Goal: Information Seeking & Learning: Learn about a topic

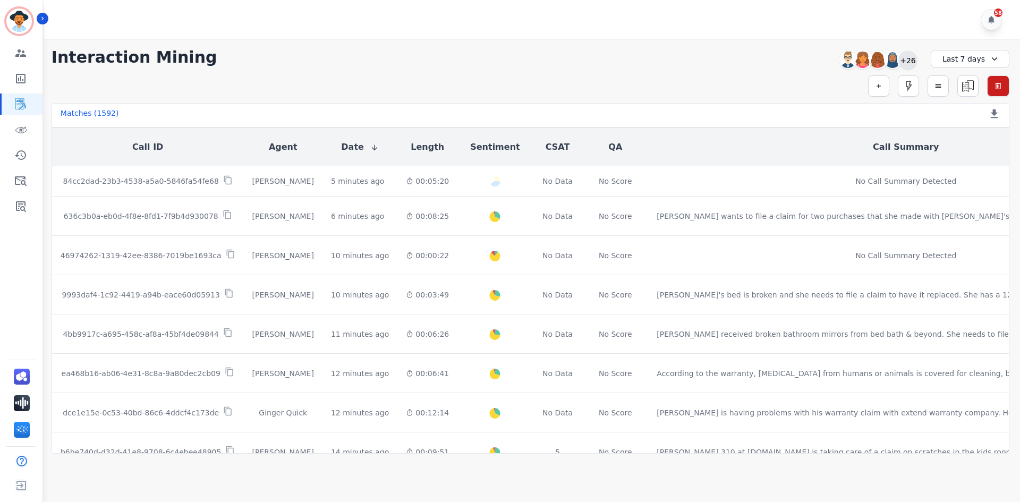
click at [909, 63] on div "+26" at bounding box center [908, 60] width 18 height 18
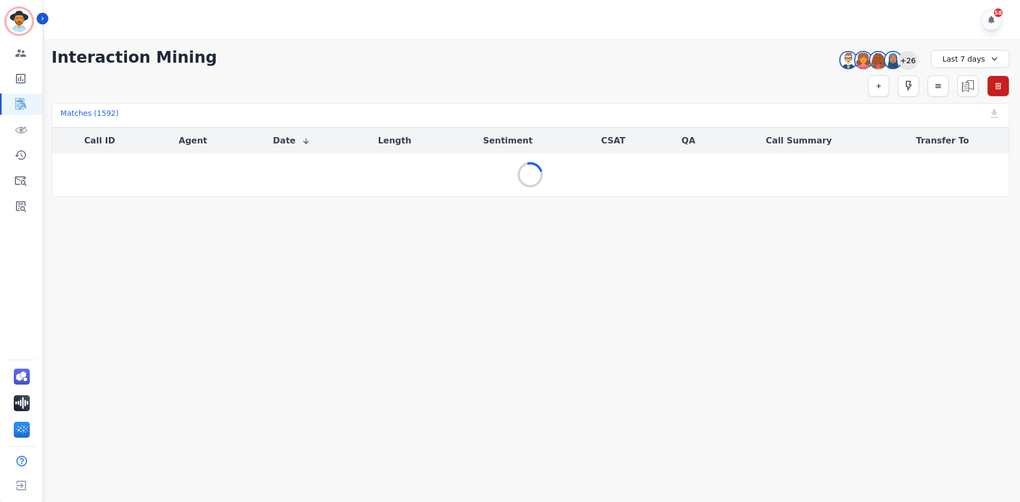
click at [912, 58] on div "+26" at bounding box center [908, 60] width 18 height 18
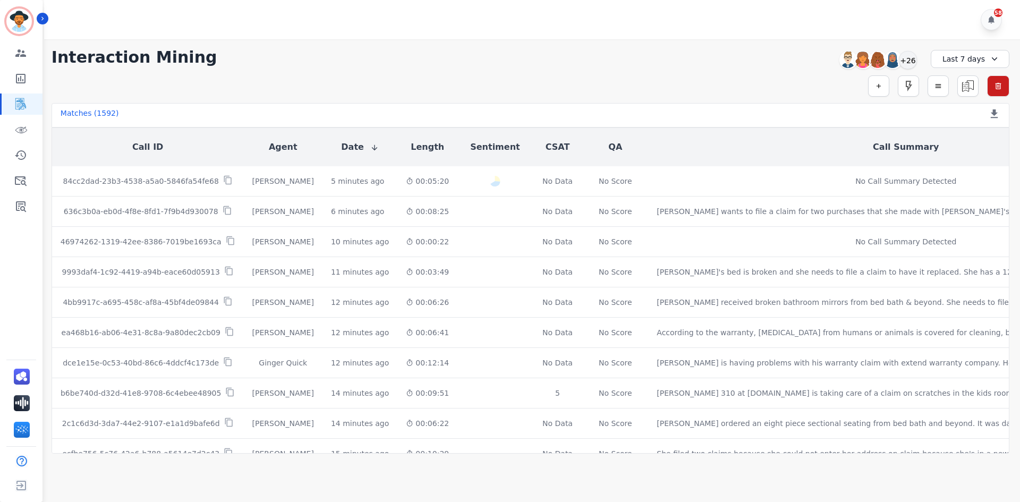
click at [979, 56] on div "Last 7 days" at bounding box center [969, 59] width 79 height 18
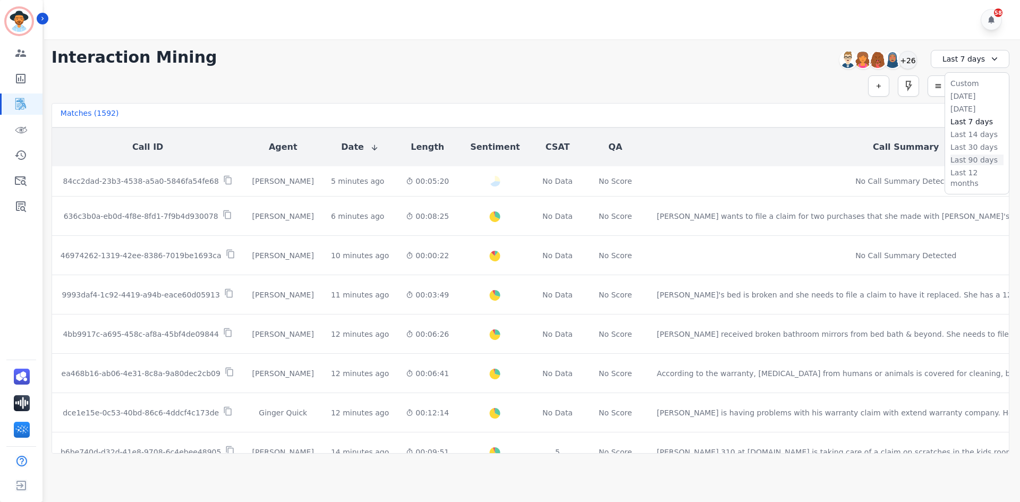
click at [971, 160] on li "Last 90 days" at bounding box center [976, 160] width 53 height 11
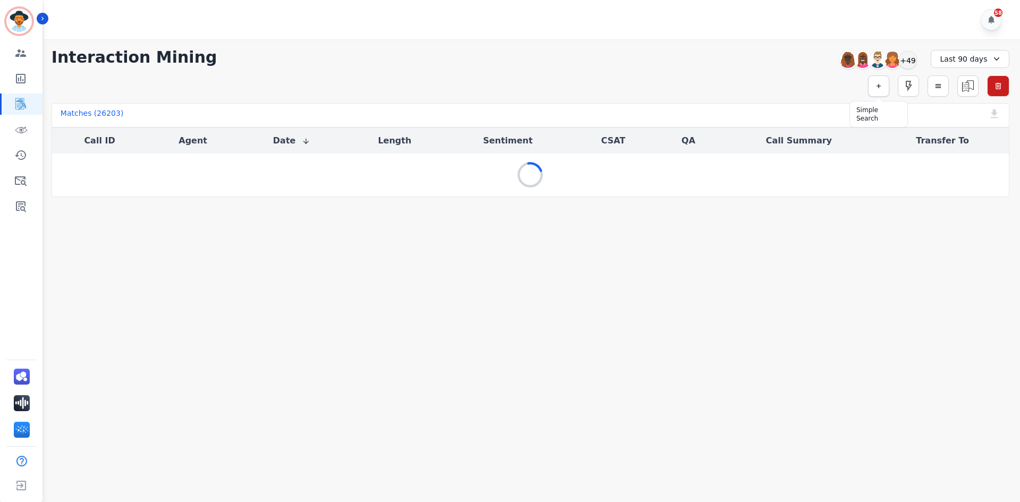
click at [876, 88] on icon "button" at bounding box center [878, 85] width 7 height 7
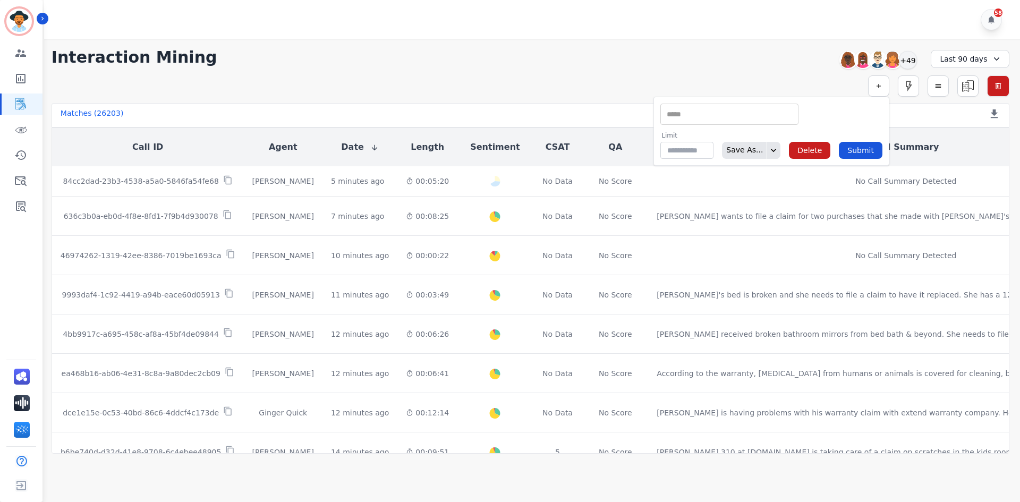
click at [698, 113] on input "selected options" at bounding box center [729, 114] width 133 height 11
type input "***"
click at [746, 147] on li "Interaction ID" at bounding box center [729, 147] width 137 height 15
type input "**********"
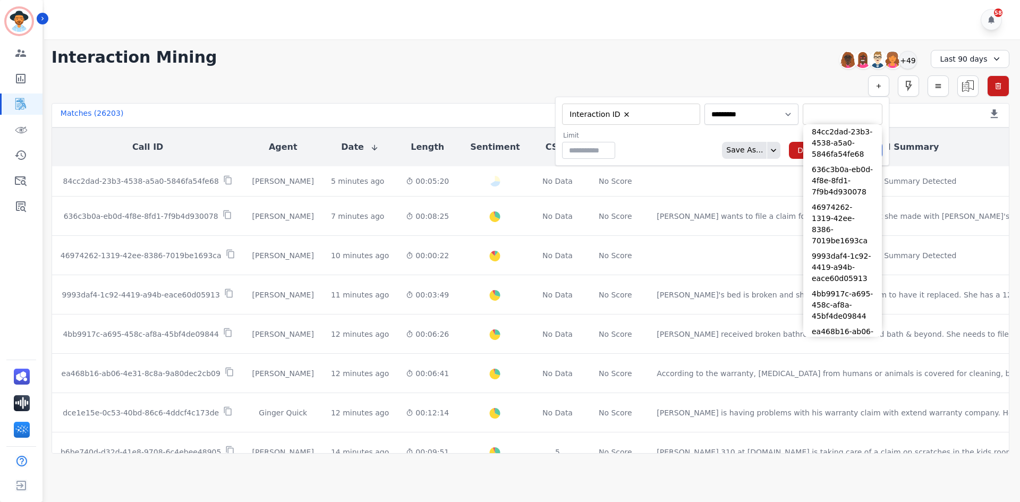
click at [810, 111] on input "selected options" at bounding box center [842, 114] width 74 height 11
click at [824, 113] on input "selected options" at bounding box center [842, 114] width 74 height 11
paste input "**********"
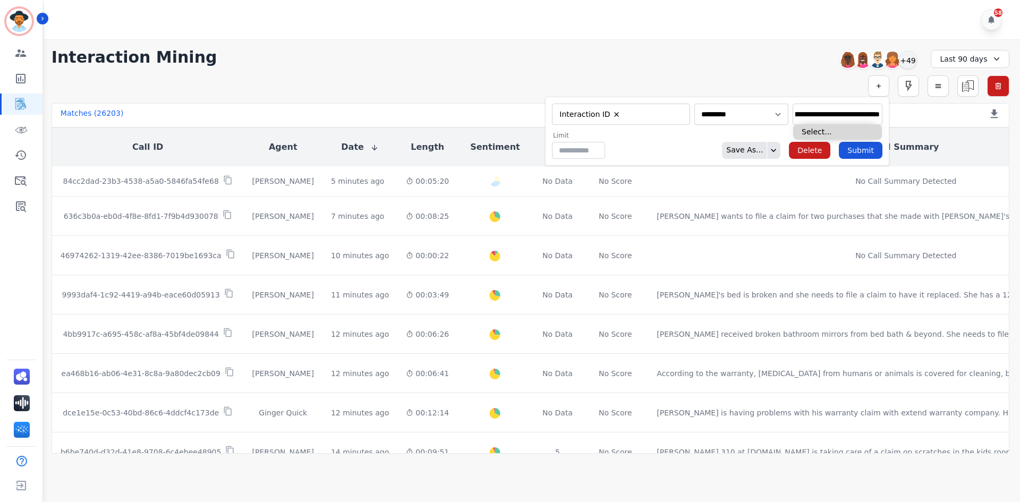
type input "**********"
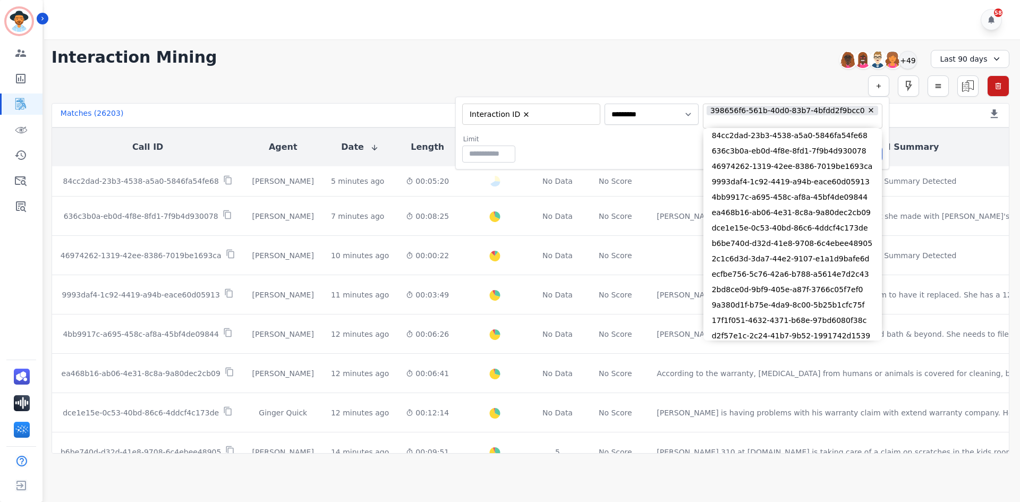
click at [767, 124] on input "selected options" at bounding box center [783, 122] width 157 height 11
paste input "**********"
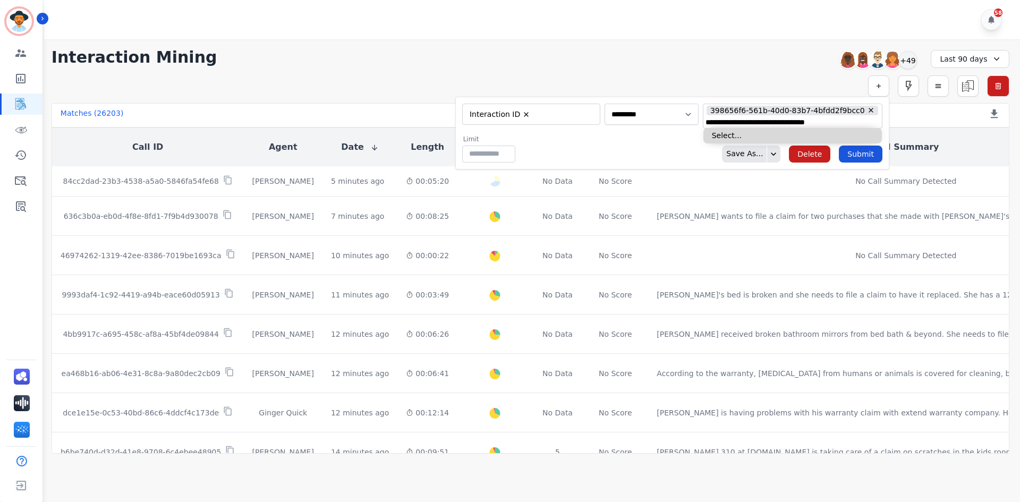
type input "**********"
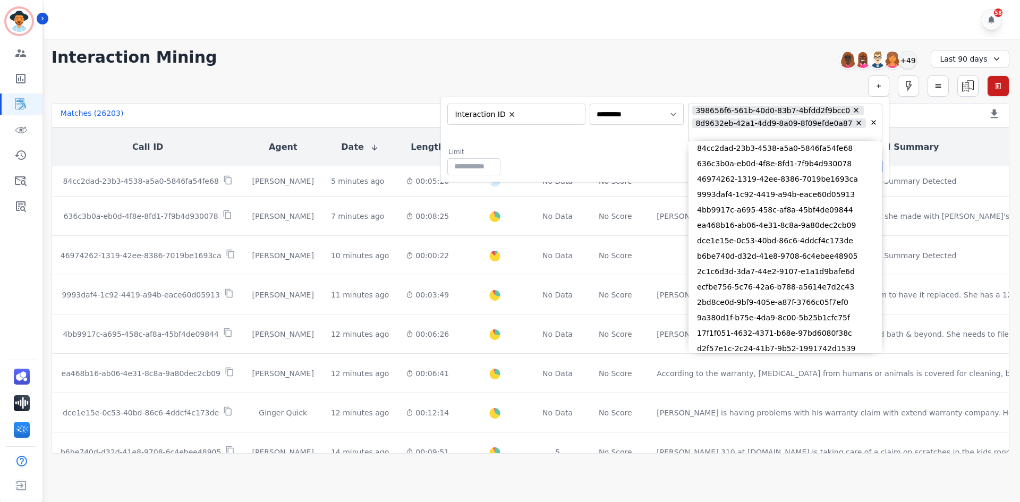
click at [788, 139] on input "selected options" at bounding box center [769, 135] width 158 height 11
paste input "**********"
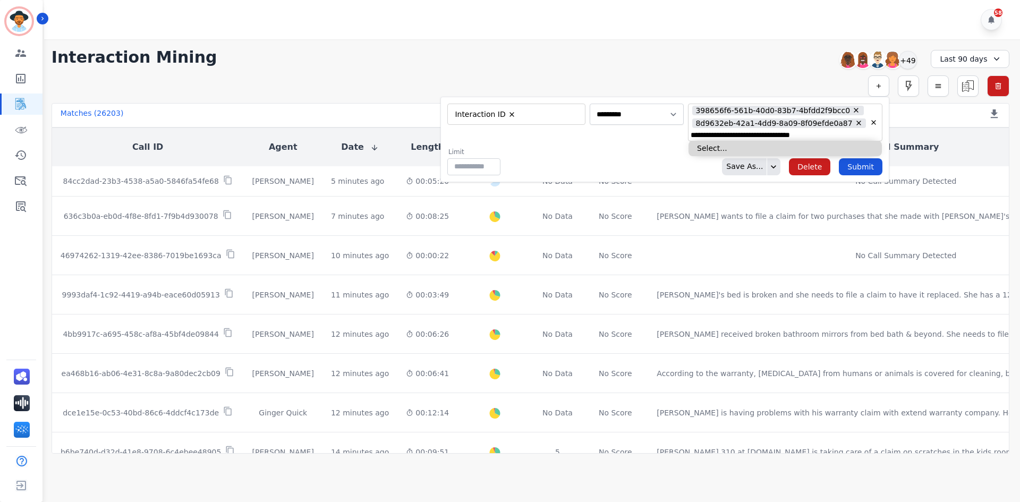
type input "**********"
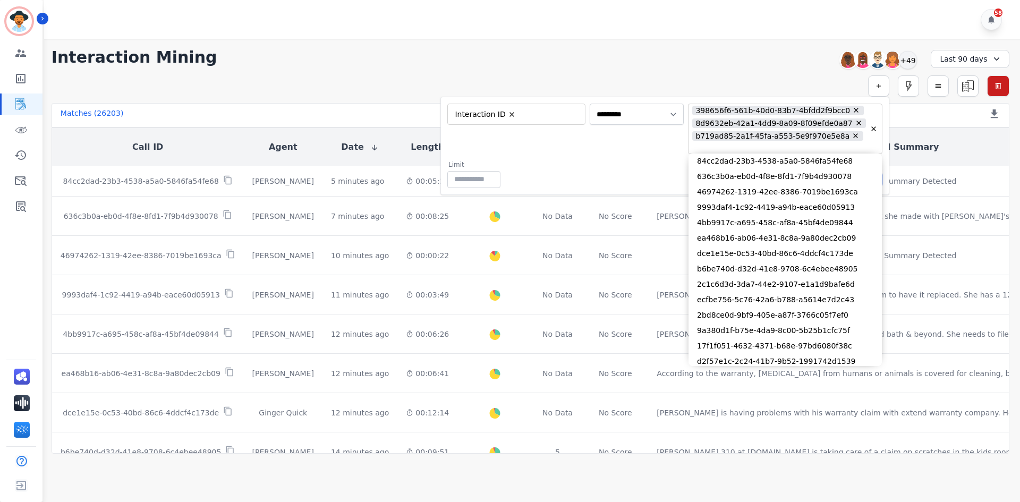
click at [749, 153] on input "selected options" at bounding box center [769, 147] width 158 height 11
paste input "**********"
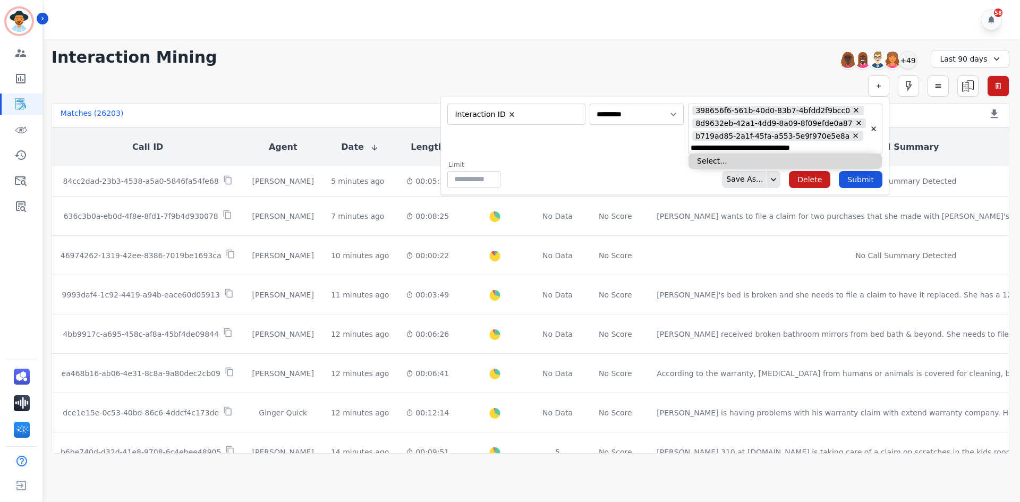
type input "**********"
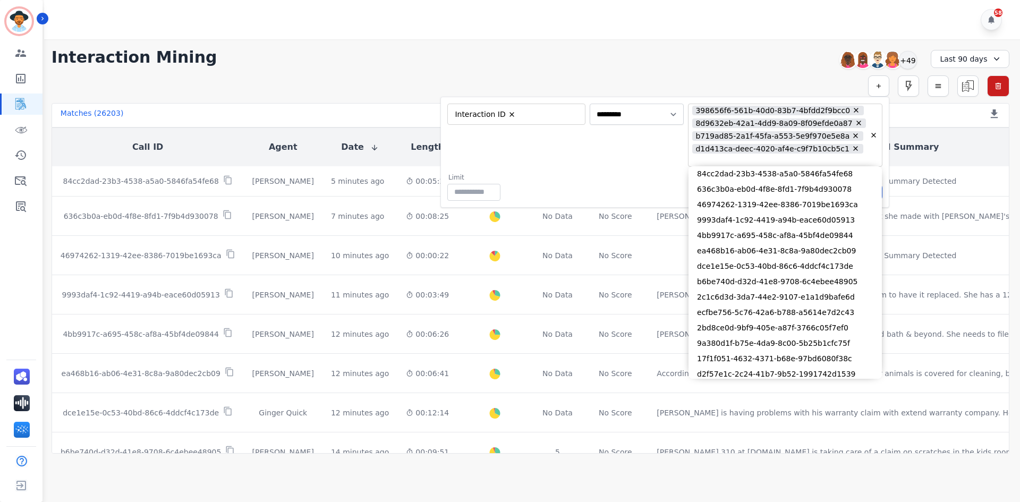
click at [745, 166] on input "selected options" at bounding box center [769, 160] width 158 height 11
paste input "**********"
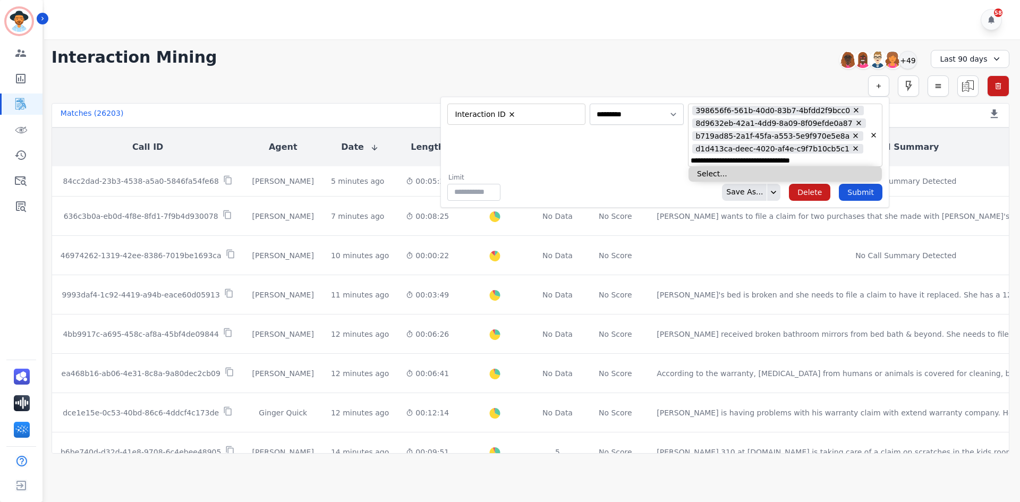
type input "**********"
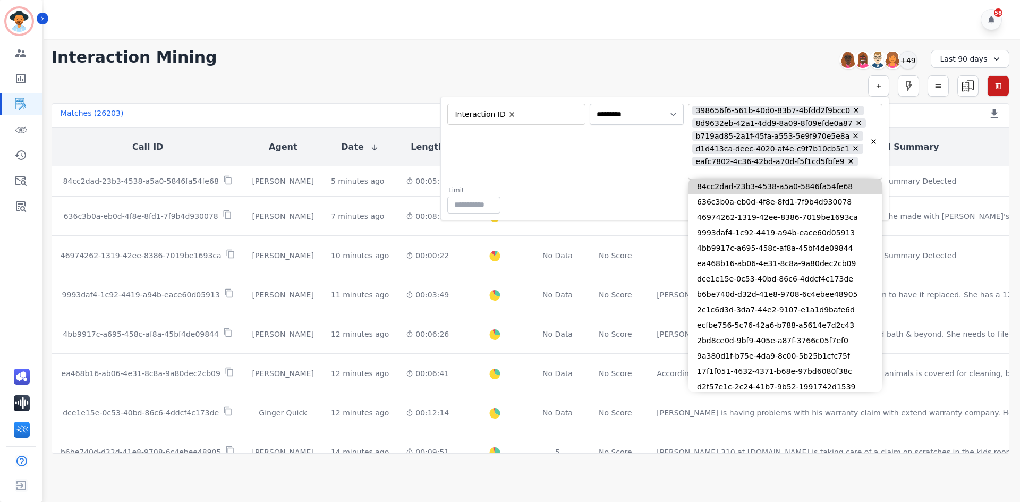
click at [649, 179] on div "**********" at bounding box center [664, 142] width 435 height 76
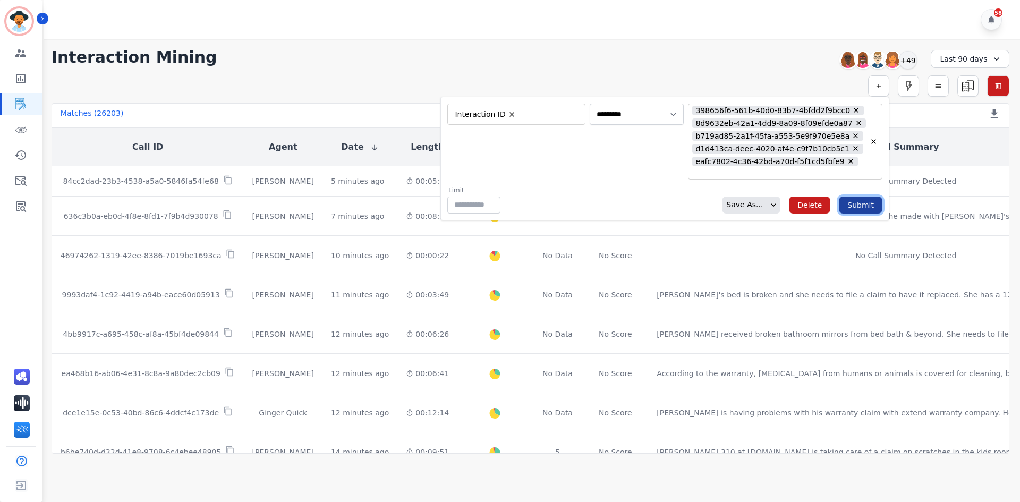
click at [870, 213] on button "Submit" at bounding box center [861, 204] width 44 height 17
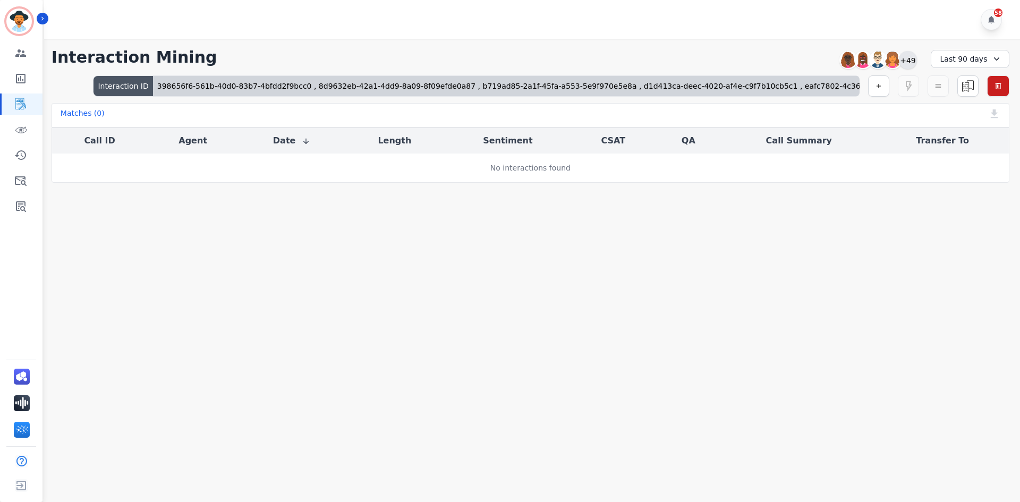
click at [911, 67] on div "+49" at bounding box center [908, 60] width 18 height 18
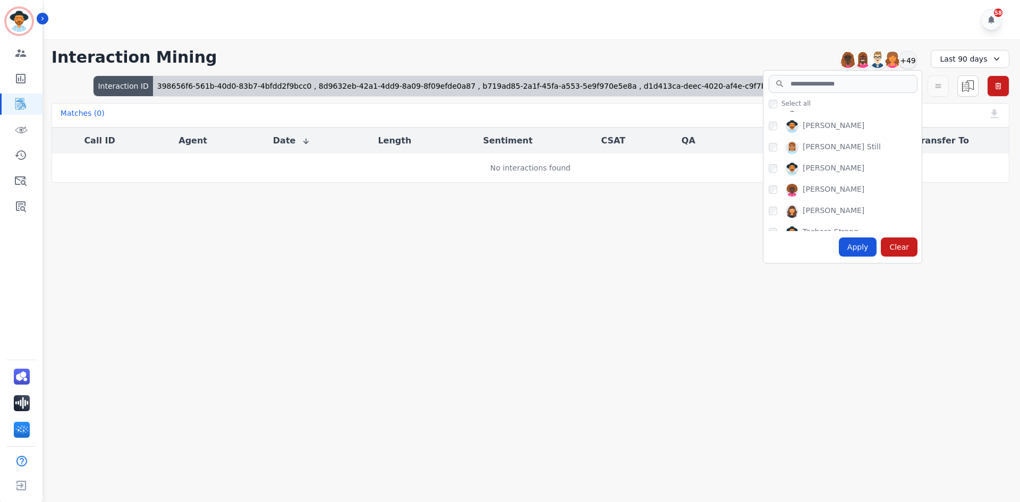
scroll to position [1006, 0]
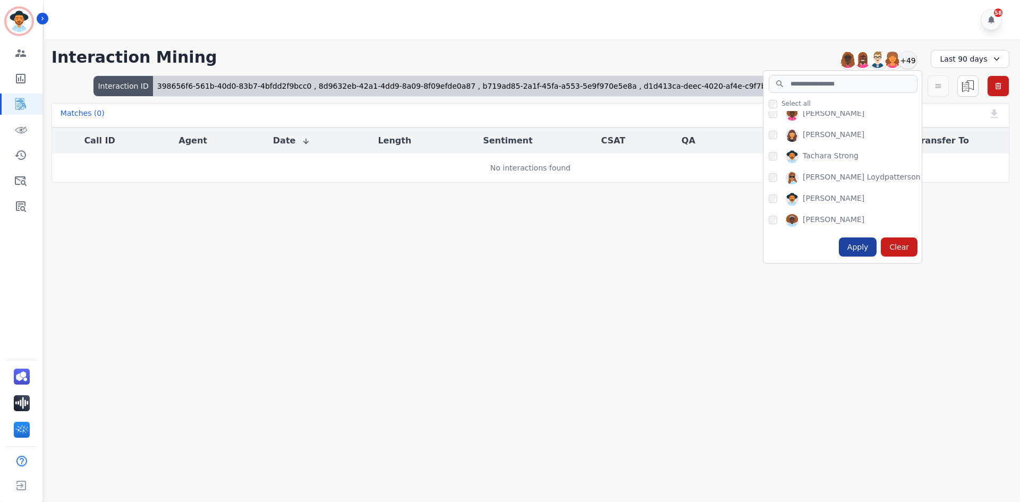
click at [859, 251] on div "Apply" at bounding box center [858, 246] width 38 height 19
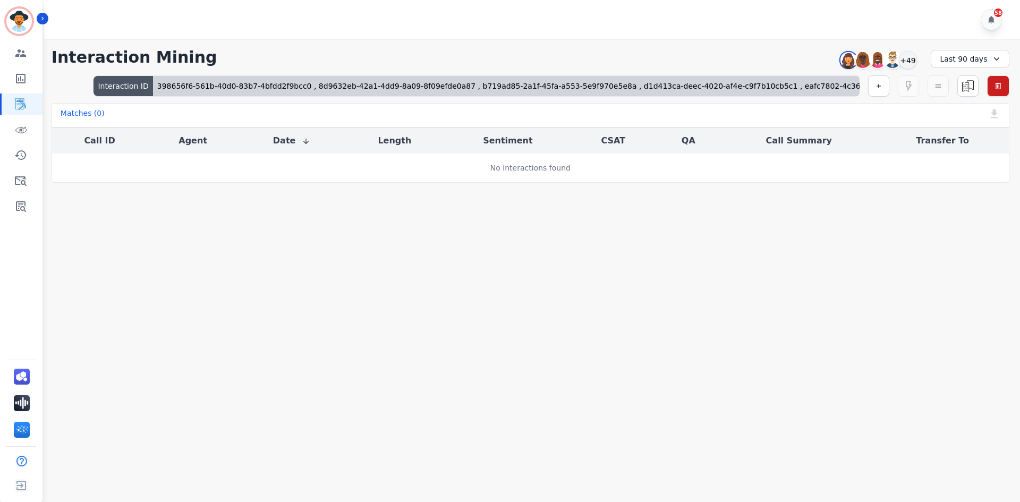
scroll to position [0, 18]
click at [876, 90] on button "button" at bounding box center [878, 85] width 21 height 21
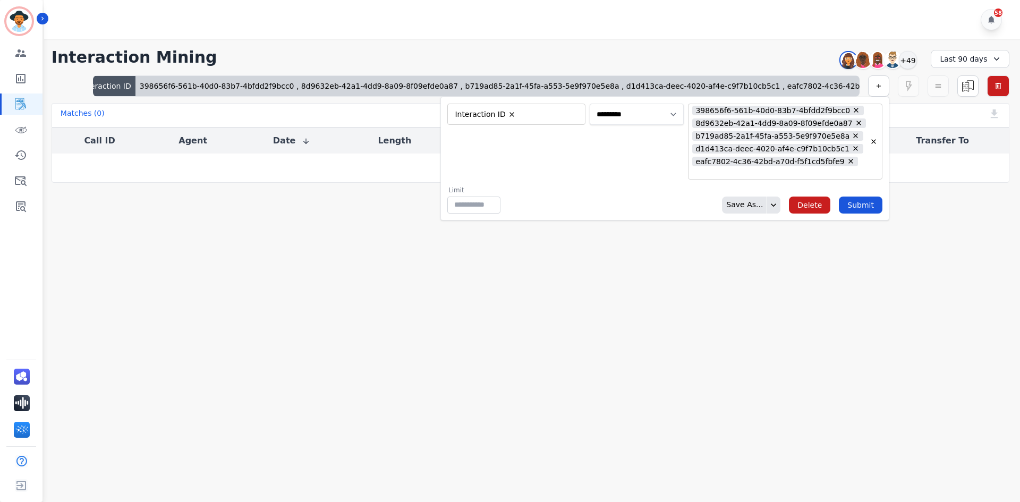
click at [669, 119] on select "**********" at bounding box center [636, 114] width 94 height 21
click at [863, 213] on button "Submit" at bounding box center [861, 204] width 44 height 17
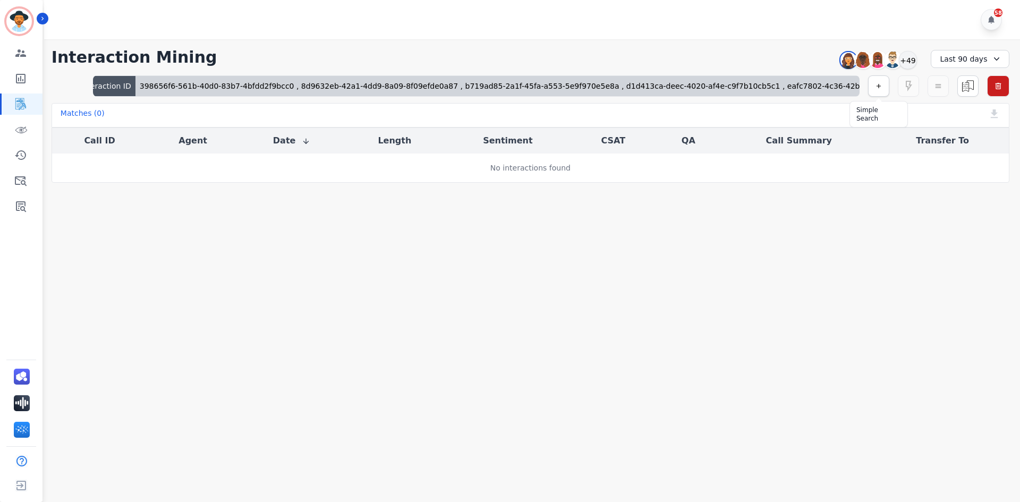
click at [878, 87] on icon "button" at bounding box center [878, 85] width 7 height 7
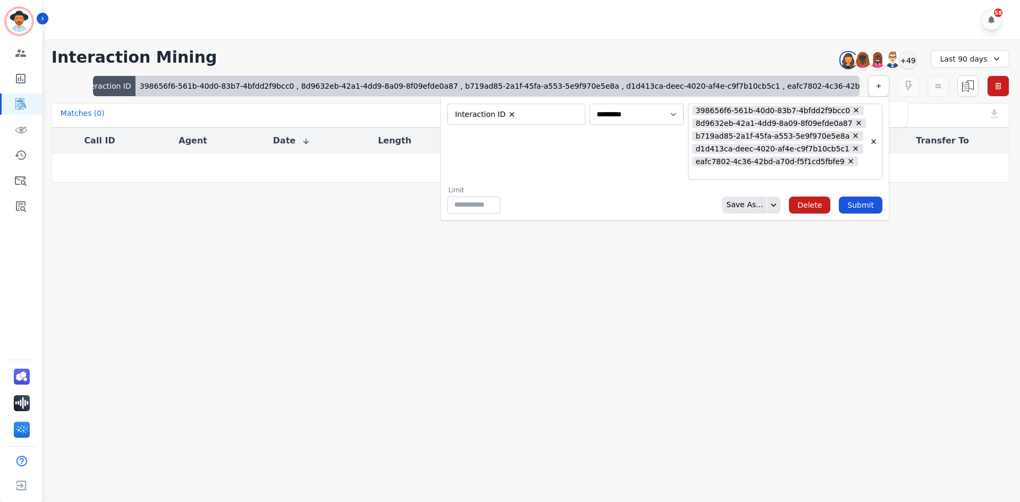
click at [878, 87] on icon "button" at bounding box center [878, 85] width 7 height 7
click at [969, 57] on div "Last 90 days" at bounding box center [969, 59] width 79 height 18
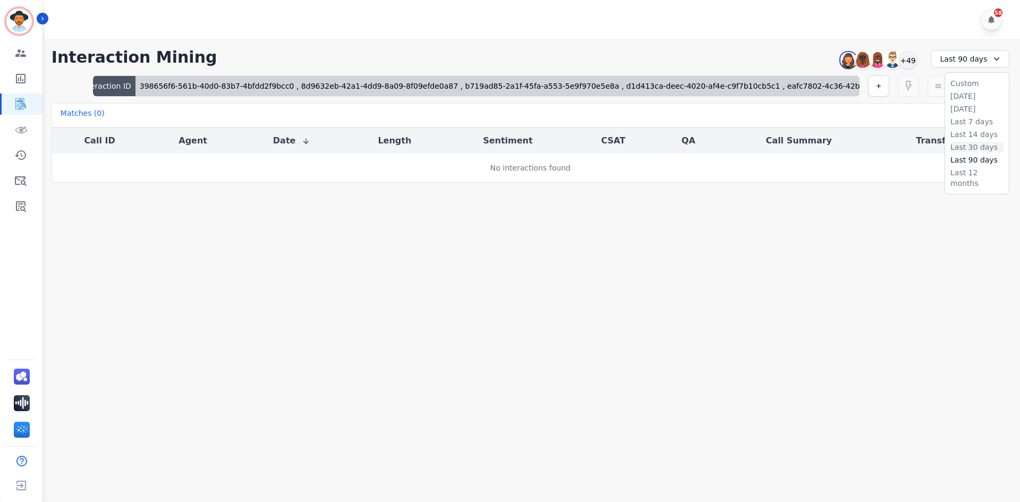
click at [976, 146] on li "Last 30 days" at bounding box center [976, 147] width 53 height 11
click at [904, 61] on div "+33" at bounding box center [908, 60] width 18 height 18
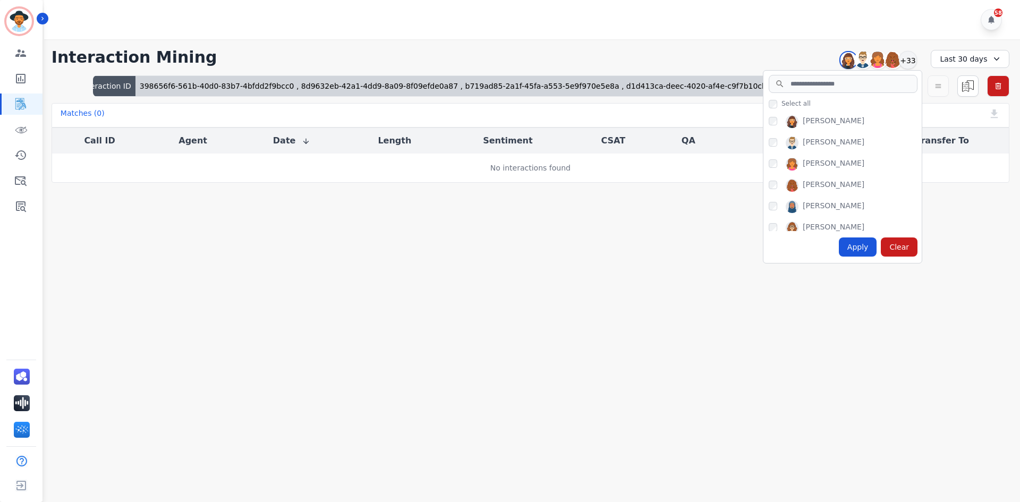
click at [947, 116] on div "Matches ( 0 ) Export Call List" at bounding box center [530, 115] width 957 height 24
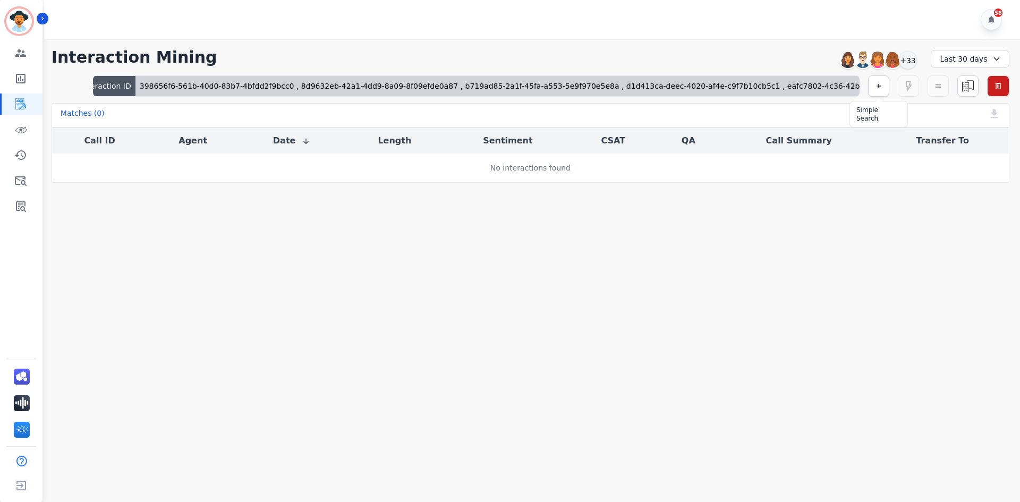
click at [882, 93] on button "button" at bounding box center [878, 85] width 21 height 21
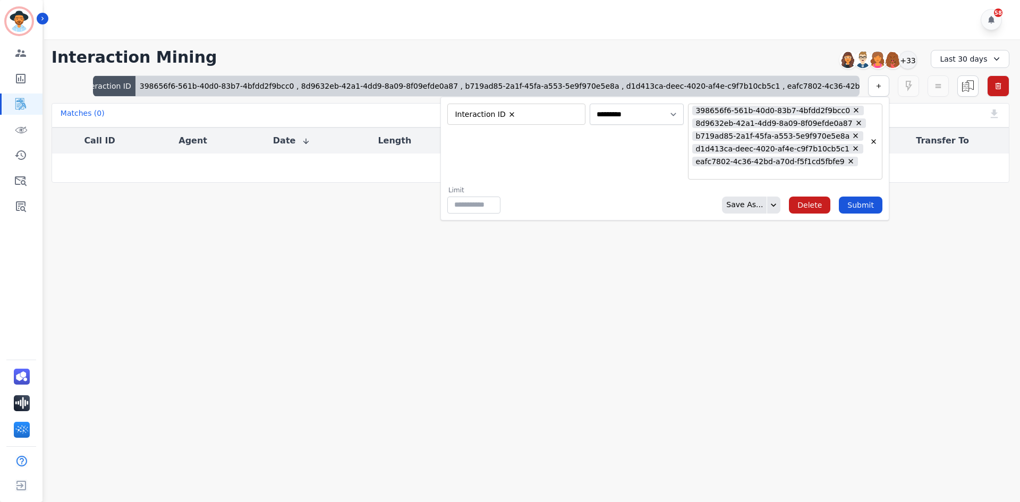
type input "**"
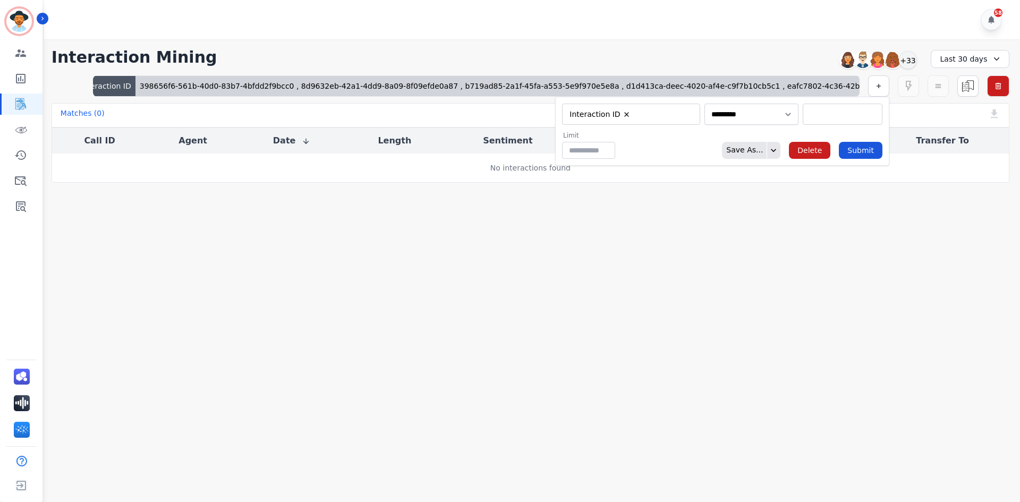
click at [638, 117] on input "selected options" at bounding box center [664, 114] width 58 height 11
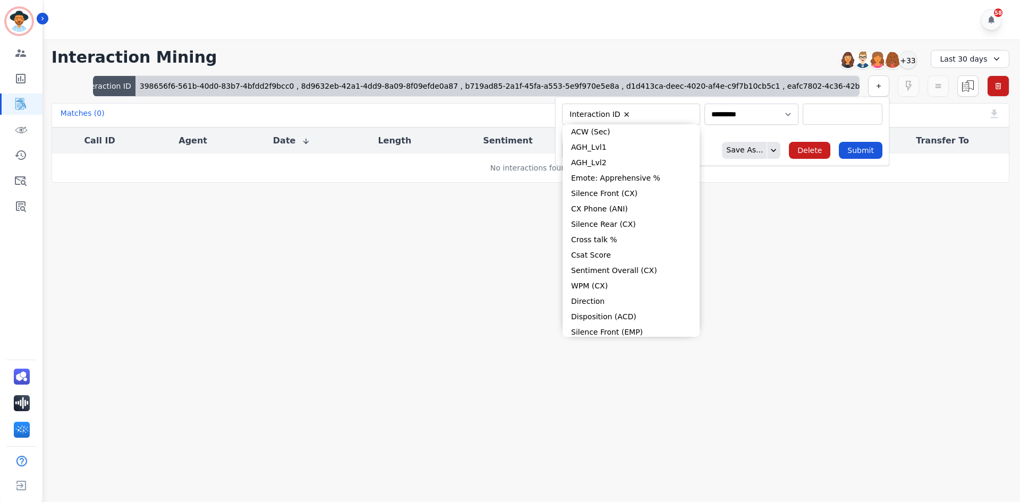
type input "**"
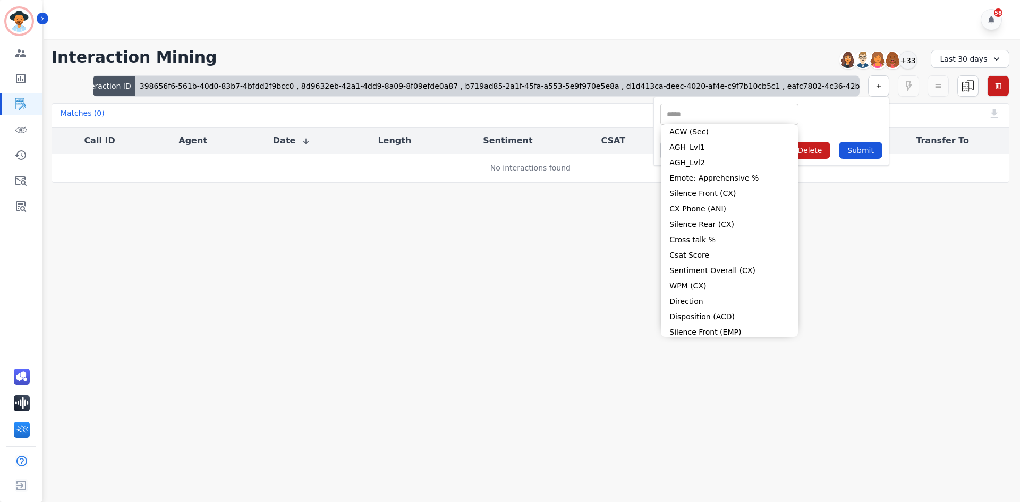
click at [728, 113] on input "selected options" at bounding box center [729, 114] width 133 height 11
type input "**"
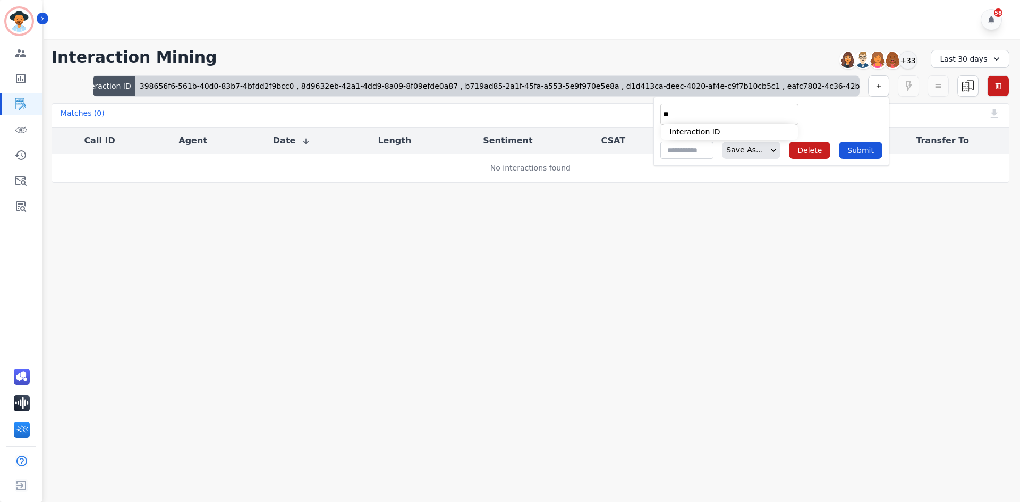
drag, startPoint x: 702, startPoint y: 116, endPoint x: 645, endPoint y: 114, distance: 57.4
click at [645, 114] on div "**********" at bounding box center [530, 110] width 979 height 143
click at [940, 83] on icon at bounding box center [943, 85] width 7 height 7
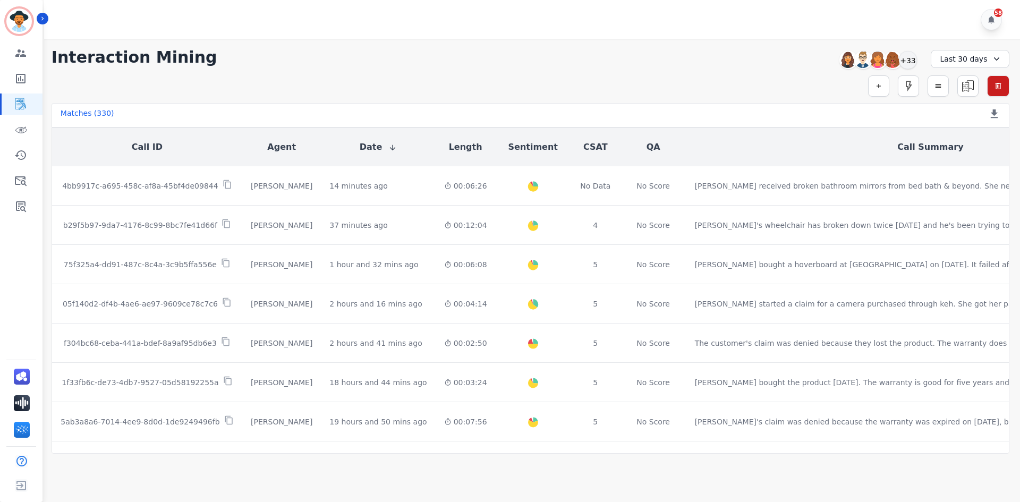
click at [956, 58] on div "Last 30 days" at bounding box center [969, 59] width 79 height 18
click at [965, 157] on li "Last 90 days" at bounding box center [976, 160] width 53 height 11
click at [875, 86] on icon "button" at bounding box center [878, 85] width 7 height 7
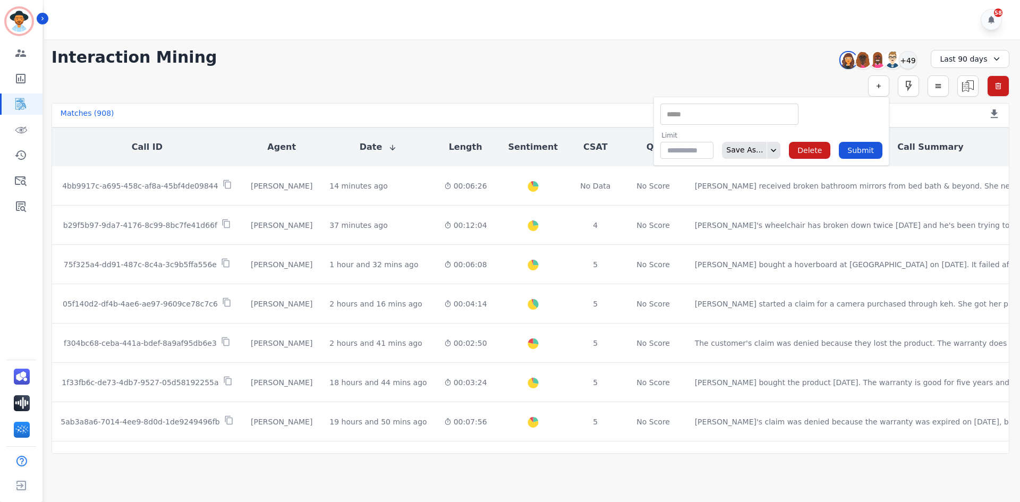
click at [731, 110] on input "selected options" at bounding box center [729, 114] width 133 height 11
type input "***"
click at [723, 135] on li "Csat Score" at bounding box center [729, 131] width 137 height 15
type input "**********"
click at [777, 113] on select "**********" at bounding box center [751, 114] width 94 height 21
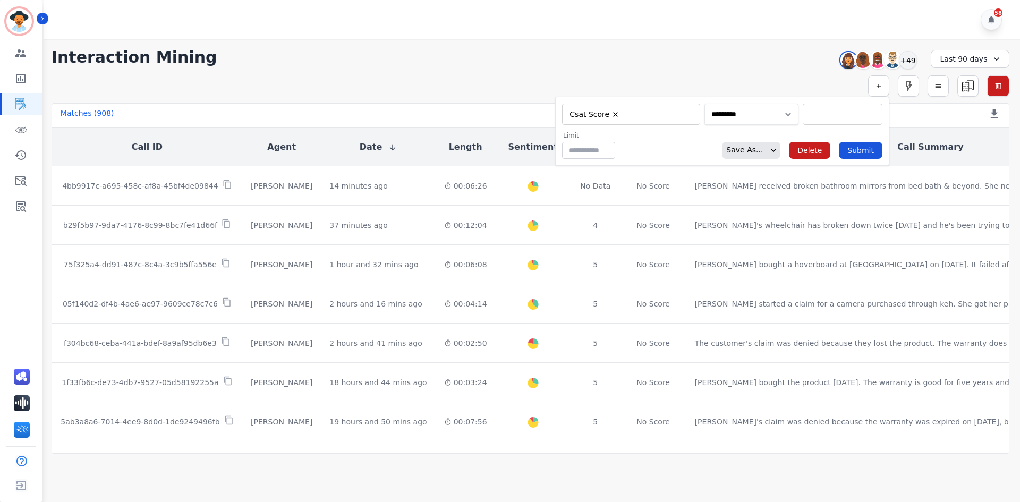
click at [777, 113] on select "**********" at bounding box center [751, 114] width 94 height 21
click at [811, 109] on input "selected options" at bounding box center [842, 114] width 74 height 11
click at [808, 131] on li "1" at bounding box center [842, 131] width 79 height 15
click at [809, 133] on li "2" at bounding box center [842, 131] width 79 height 15
type input "**********"
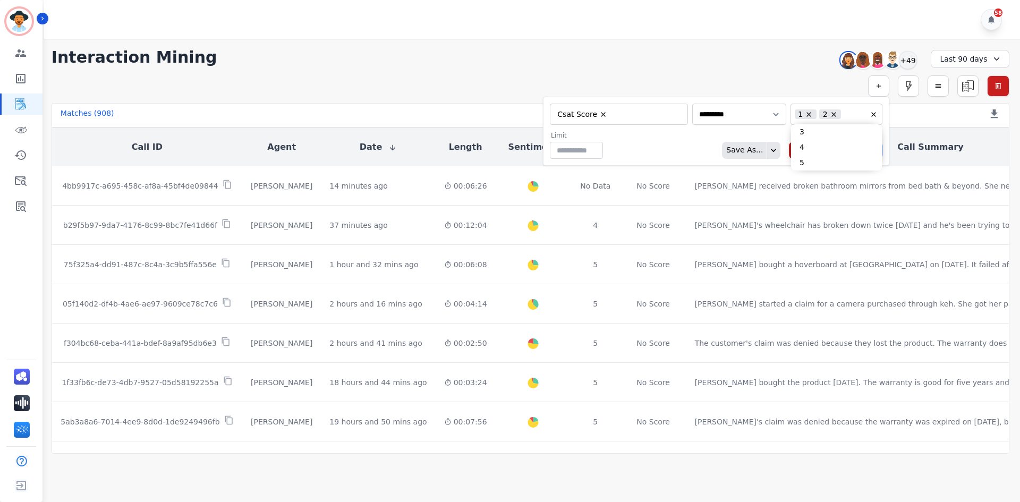
click at [664, 148] on div "Limit ** Save As... Delete Submit" at bounding box center [716, 145] width 332 height 28
click at [870, 150] on button "Submit" at bounding box center [861, 150] width 44 height 17
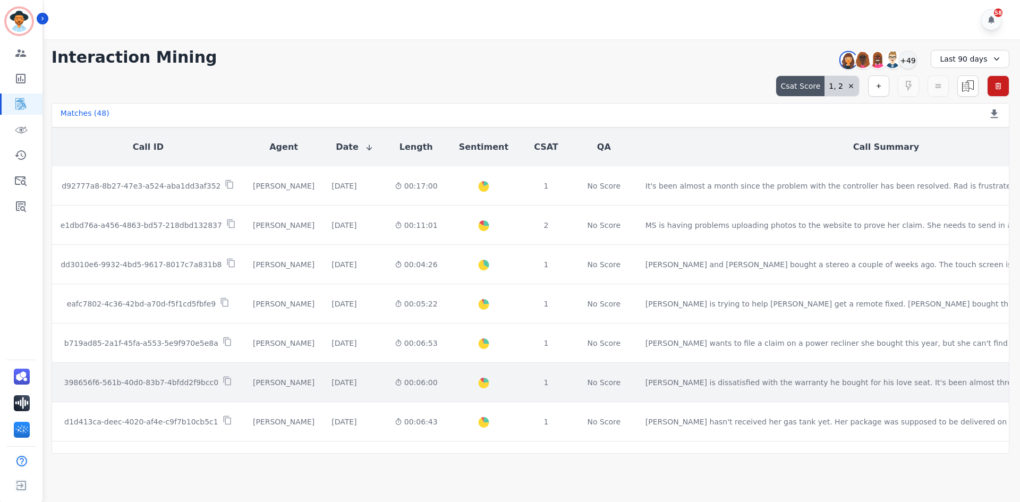
drag, startPoint x: 210, startPoint y: 379, endPoint x: 192, endPoint y: 380, distance: 18.6
click at [223, 379] on icon at bounding box center [228, 381] width 10 height 10
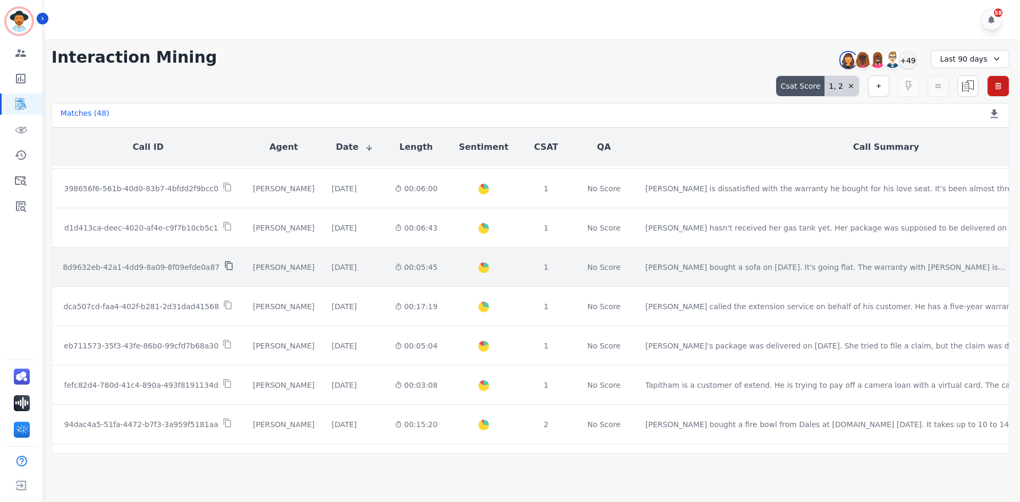
scroll to position [212, 0]
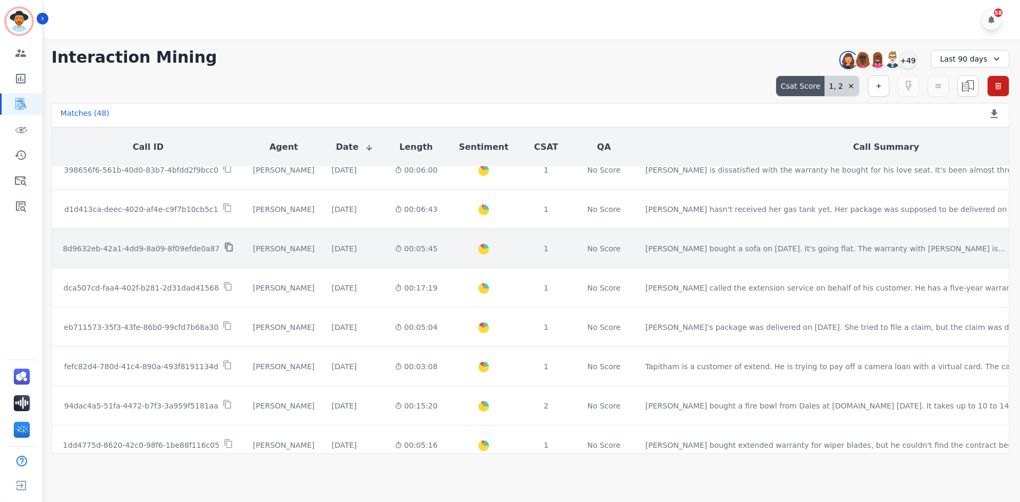
click at [225, 246] on icon at bounding box center [228, 247] width 7 height 9
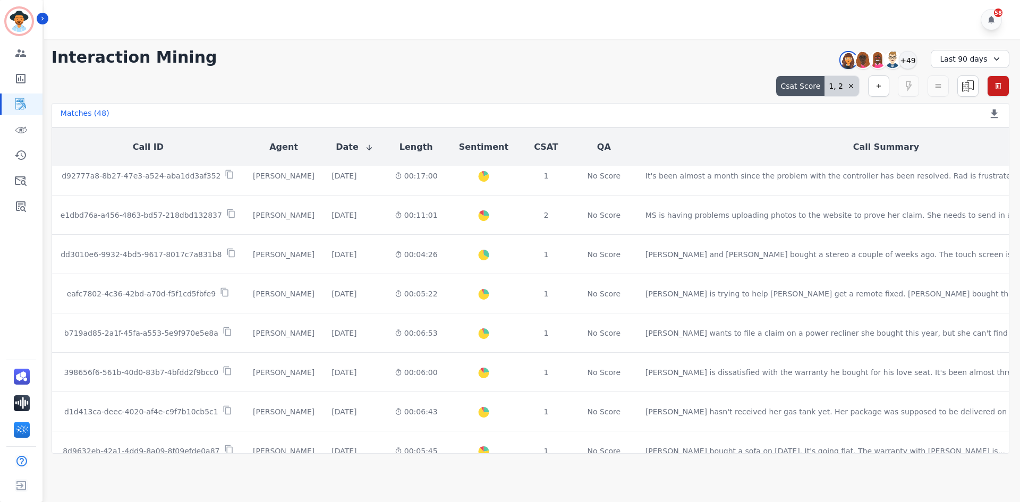
scroll to position [0, 0]
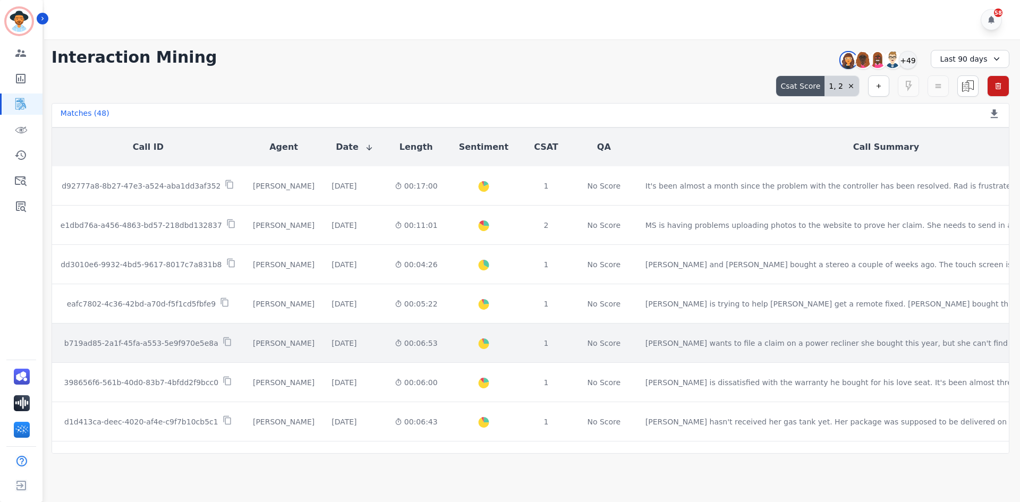
drag, startPoint x: 209, startPoint y: 342, endPoint x: 89, endPoint y: 345, distance: 120.6
click at [223, 342] on icon at bounding box center [228, 342] width 10 height 10
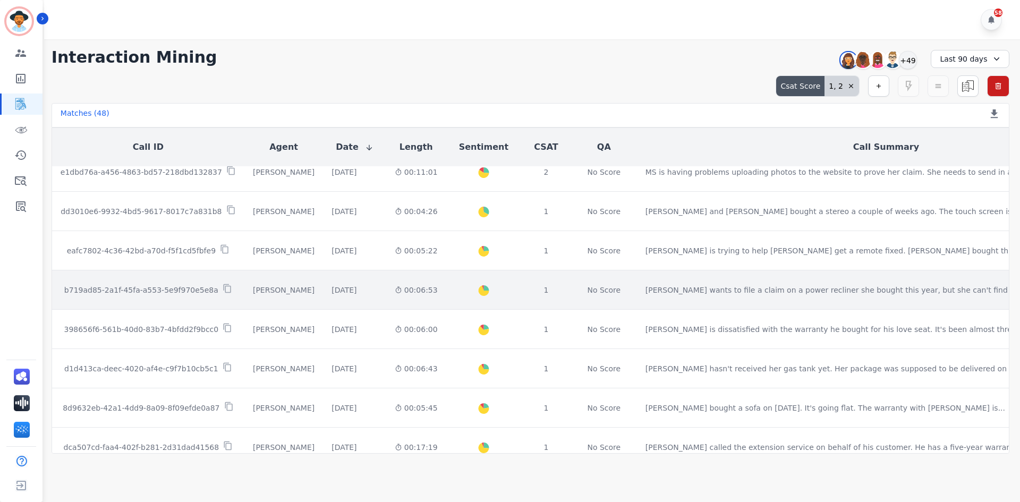
scroll to position [106, 0]
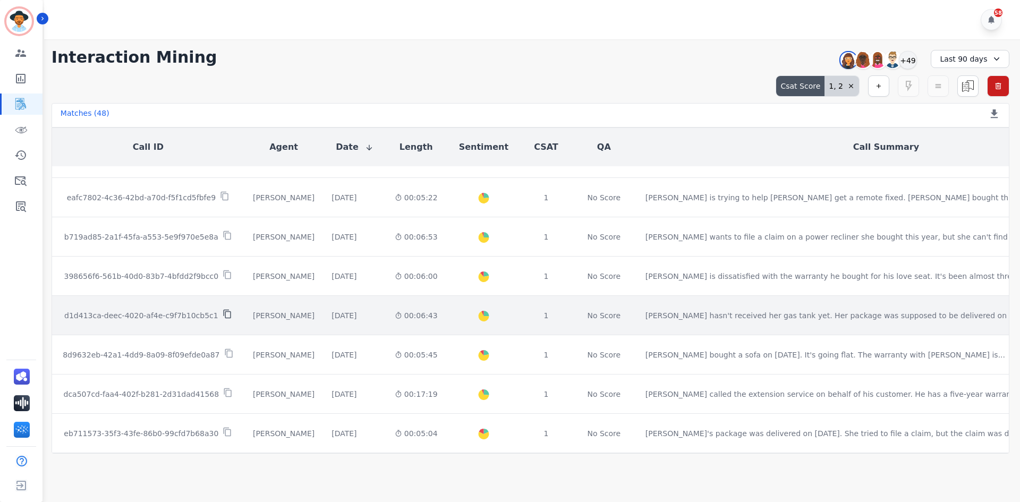
click at [223, 317] on icon at bounding box center [228, 314] width 10 height 10
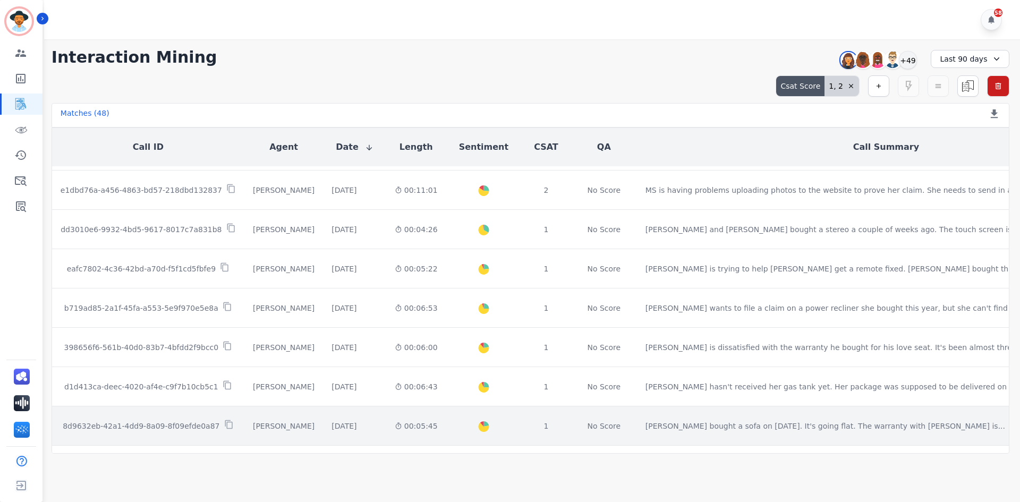
scroll to position [0, 0]
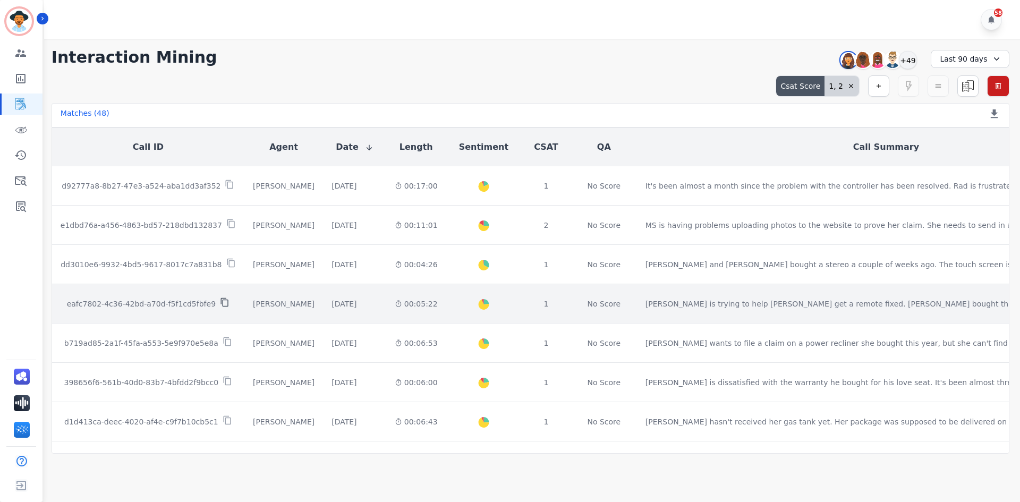
click at [220, 303] on icon at bounding box center [225, 302] width 10 height 10
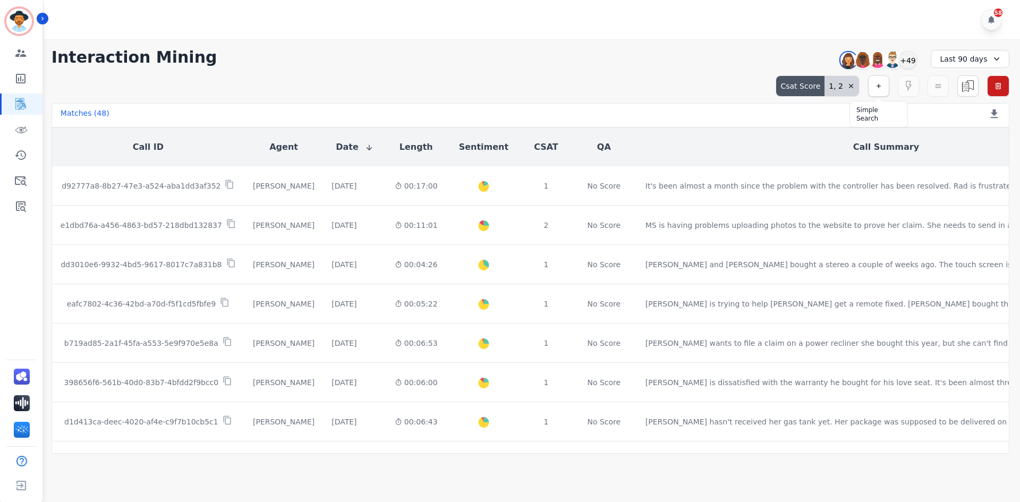
click at [879, 81] on button "button" at bounding box center [878, 85] width 21 height 21
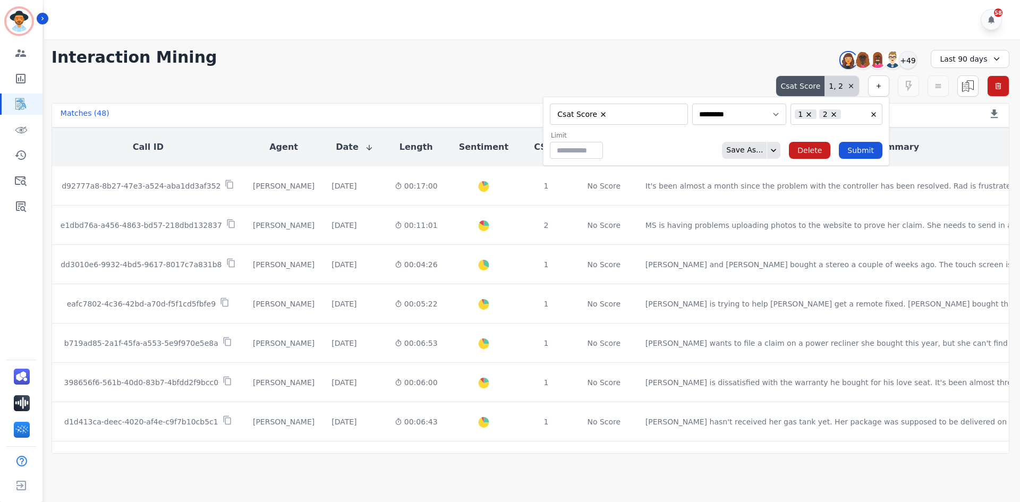
type input "**"
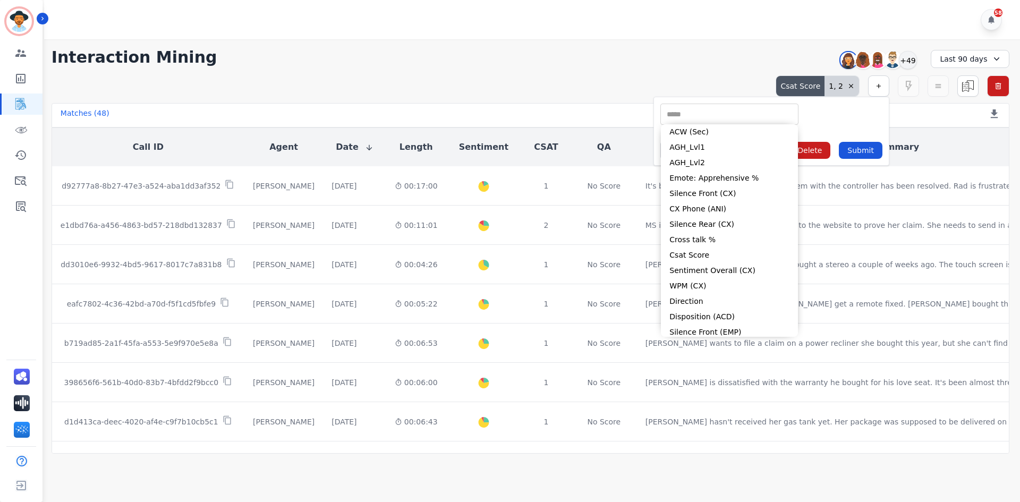
click at [706, 112] on input "selected options" at bounding box center [729, 114] width 133 height 11
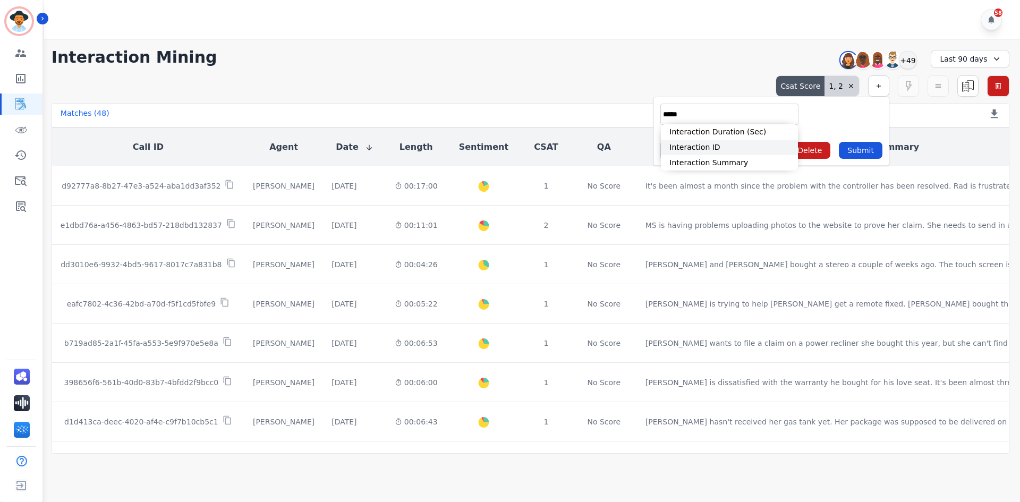
type input "*****"
click at [715, 148] on li "Interaction ID" at bounding box center [729, 147] width 137 height 15
type input "**********"
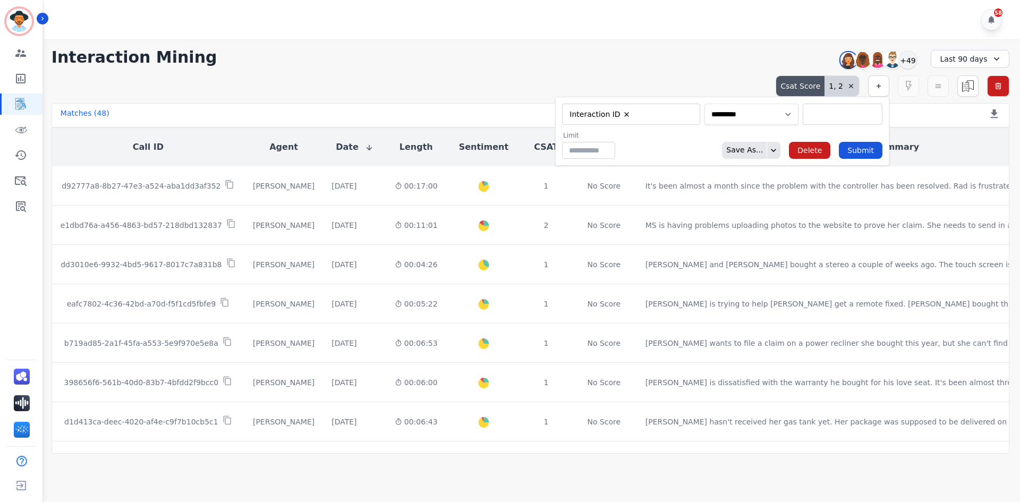
click at [751, 113] on select "**********" at bounding box center [751, 114] width 94 height 21
click at [832, 110] on input "selected options" at bounding box center [842, 114] width 74 height 11
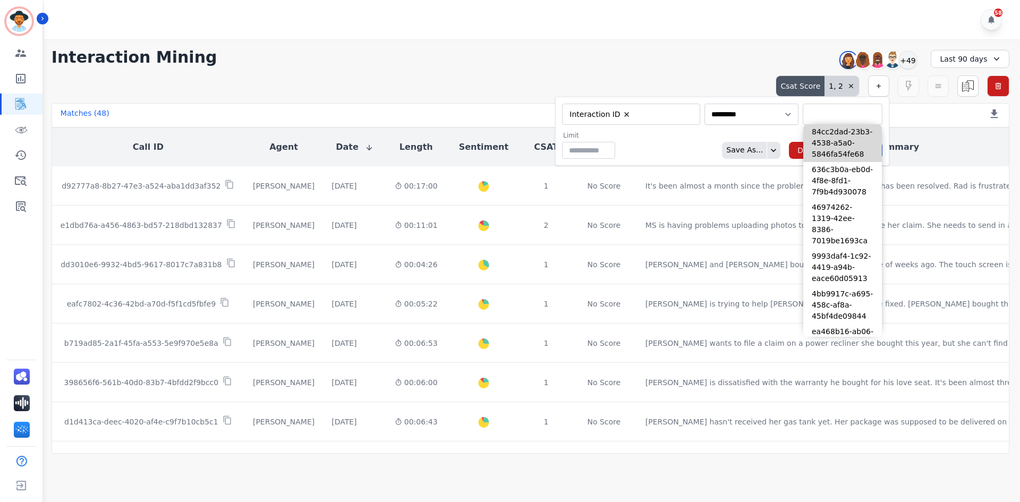
paste input "**********"
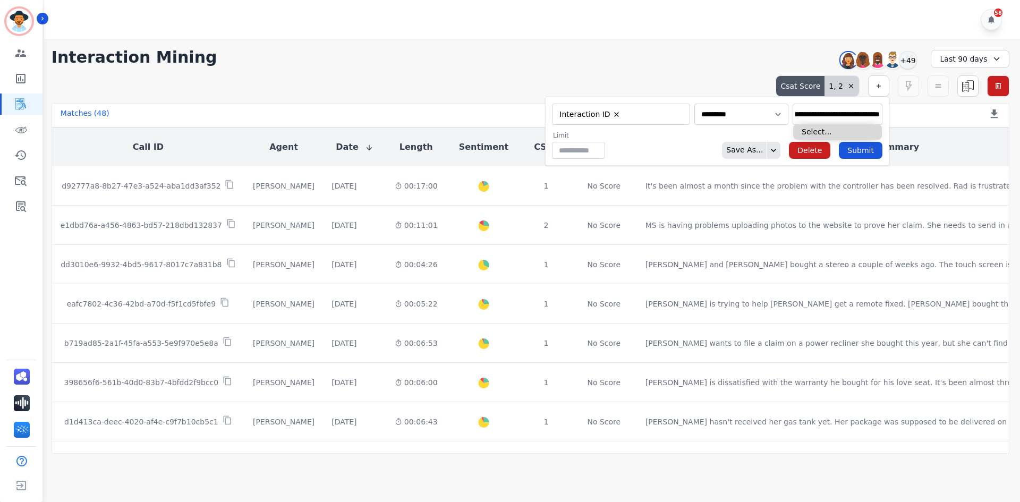
type input "**********"
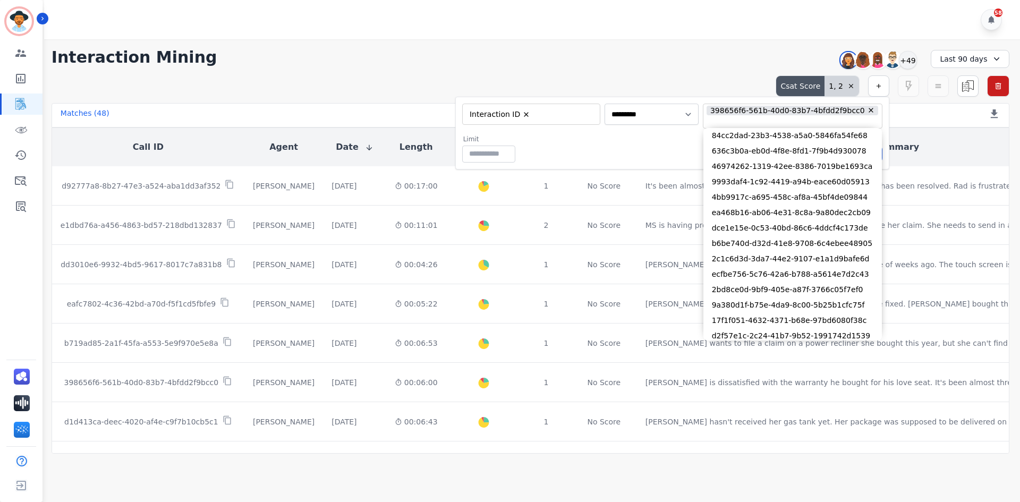
click at [745, 122] on input "selected options" at bounding box center [783, 122] width 157 height 11
paste input "**********"
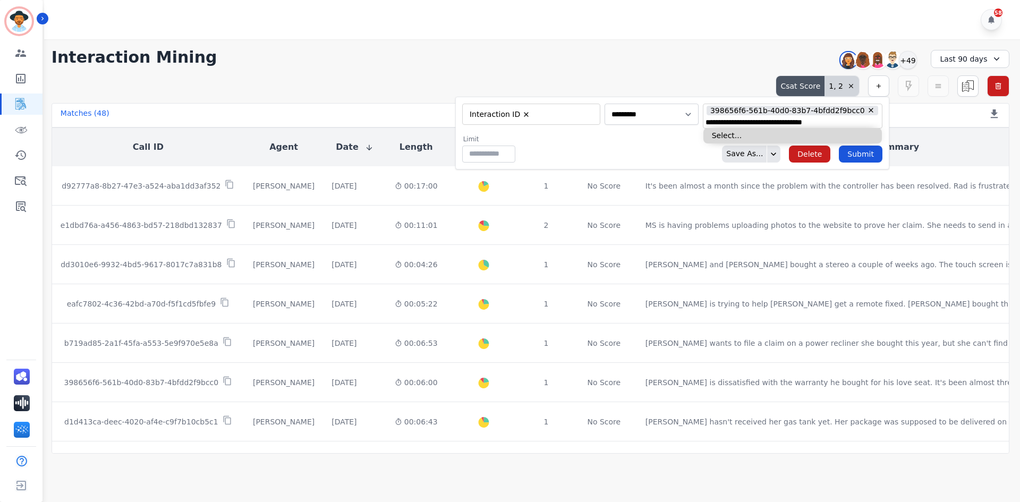
type input "**********"
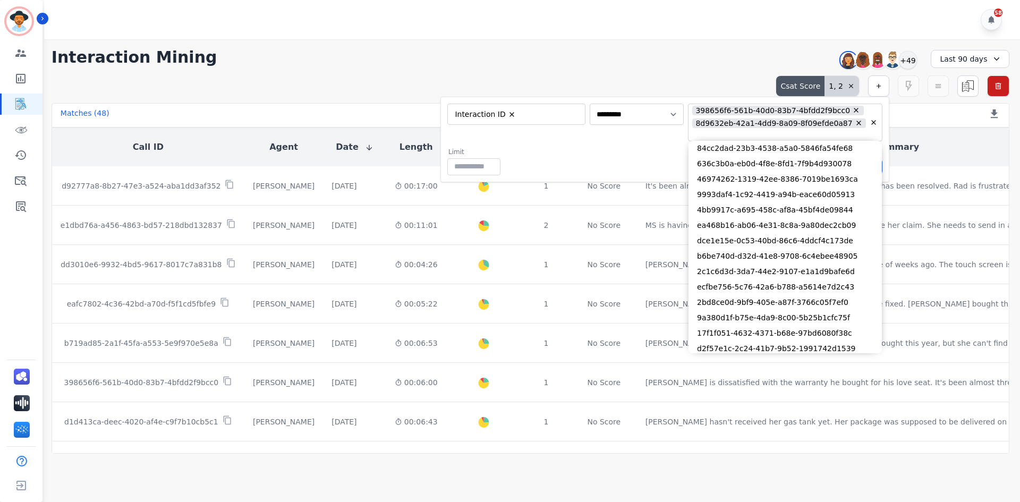
click at [734, 136] on input "selected options" at bounding box center [769, 135] width 158 height 11
paste input "**********"
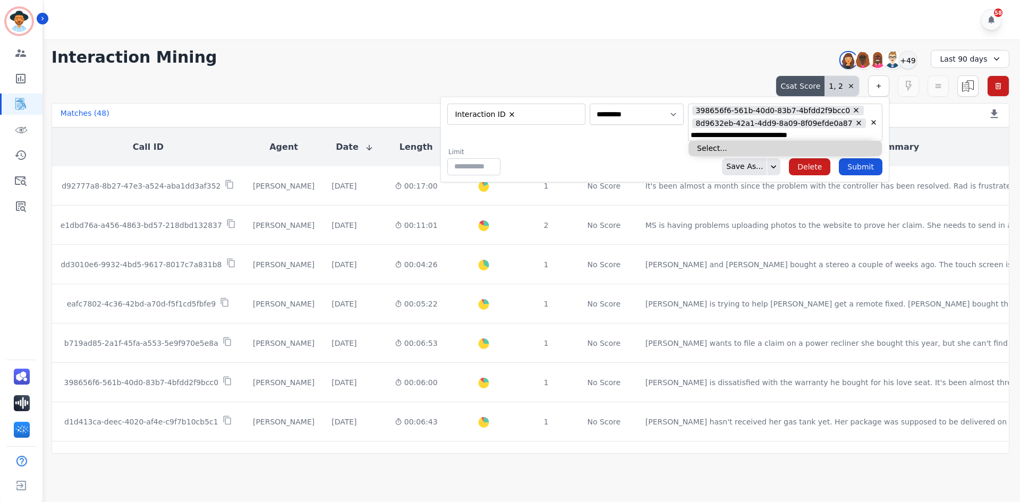
type input "**********"
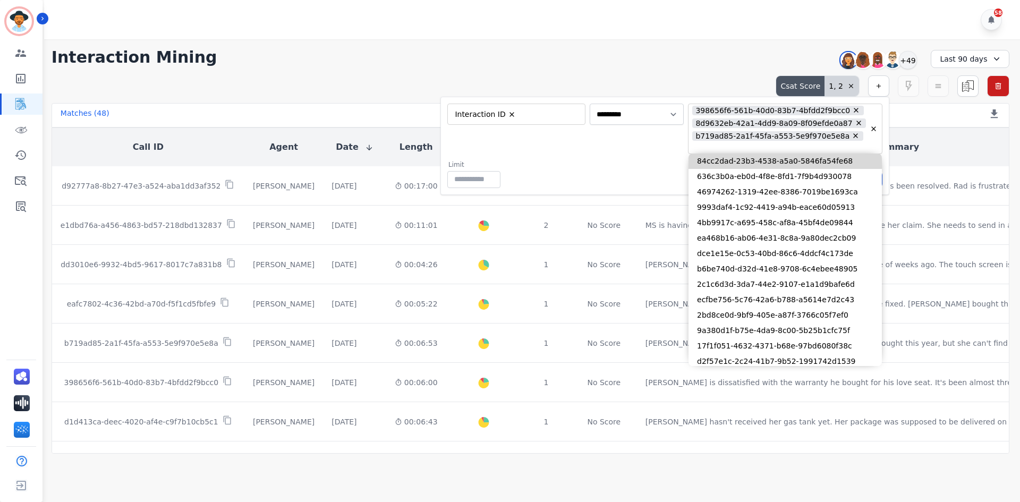
click at [728, 151] on input "selected options" at bounding box center [769, 147] width 158 height 11
paste input "**********"
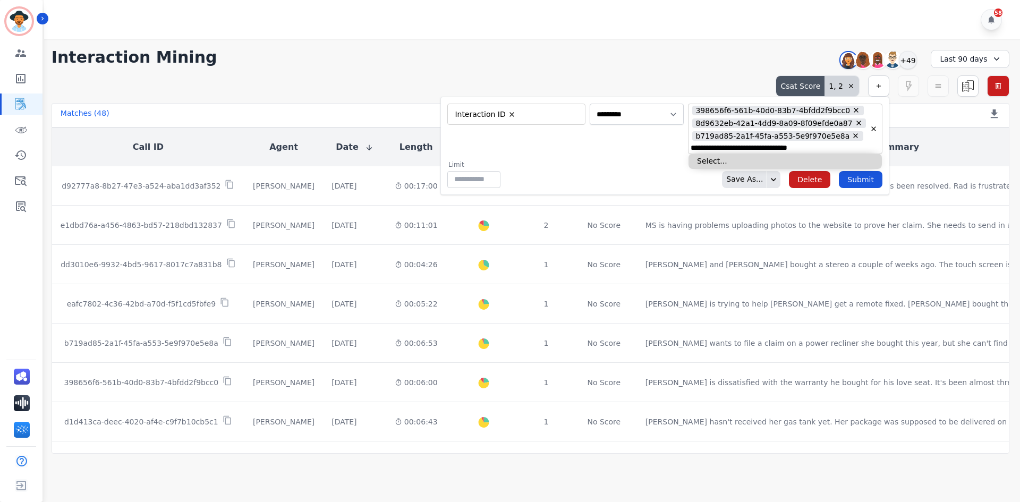
type input "**********"
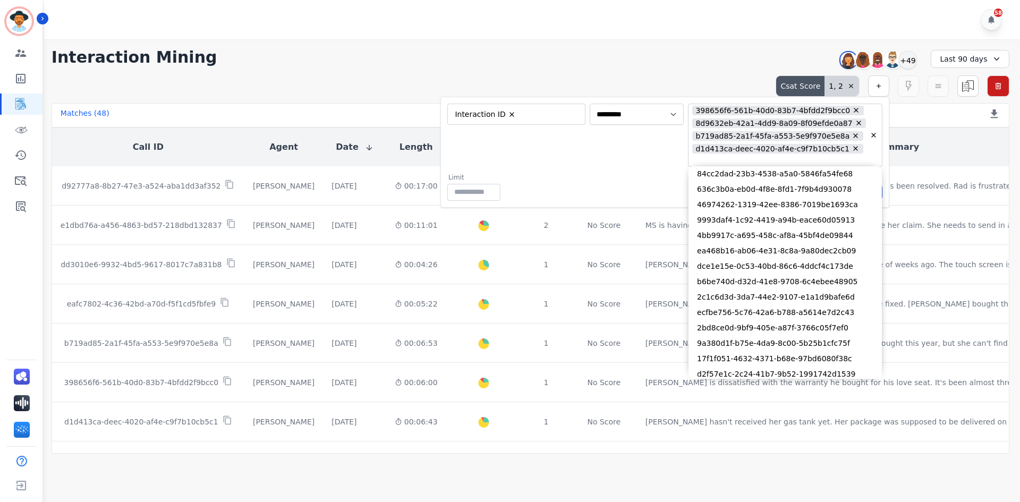
click at [734, 166] on input "selected options" at bounding box center [769, 160] width 158 height 11
paste input "**********"
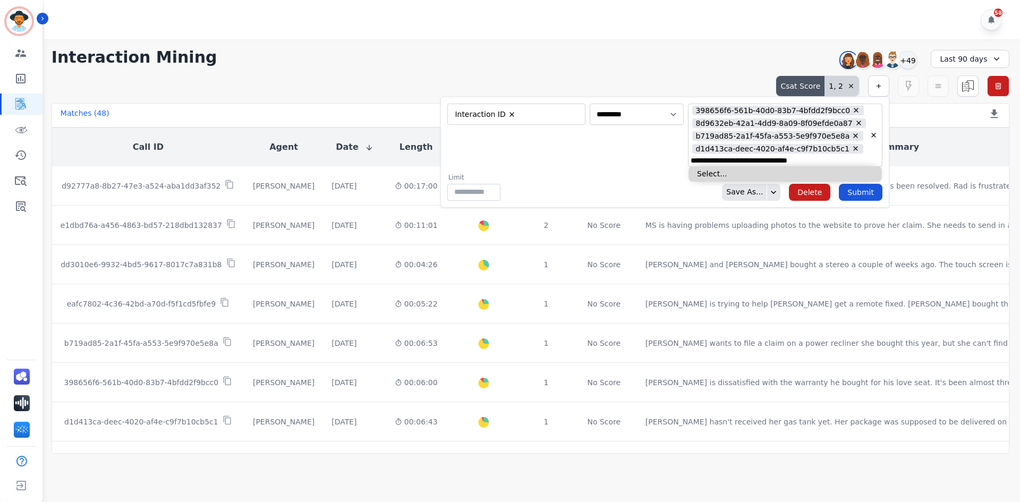
type input "**********"
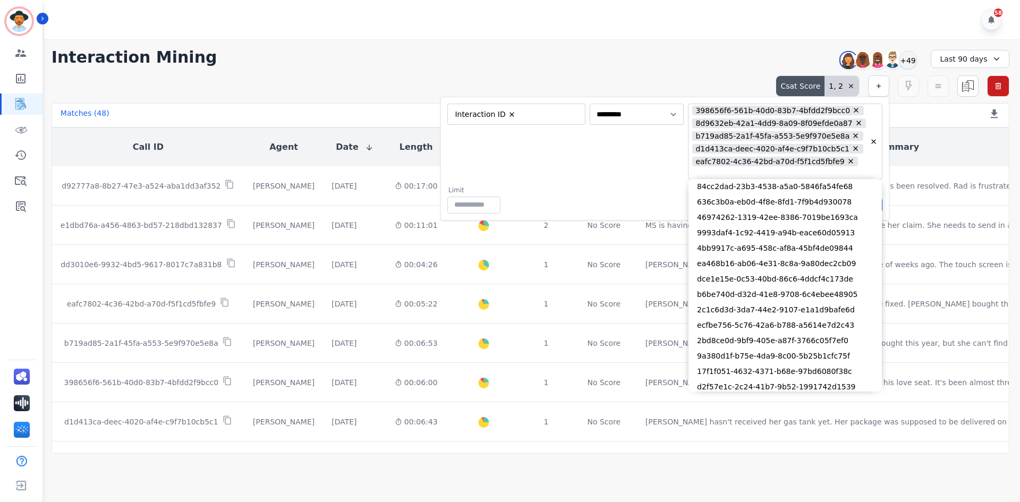
click at [637, 169] on div "**********" at bounding box center [664, 142] width 435 height 76
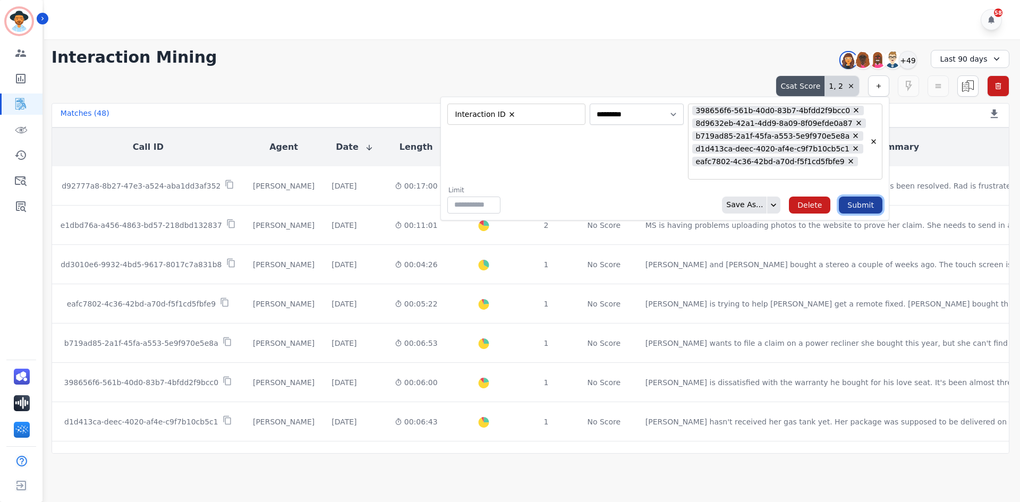
click at [873, 211] on button "Submit" at bounding box center [861, 204] width 44 height 17
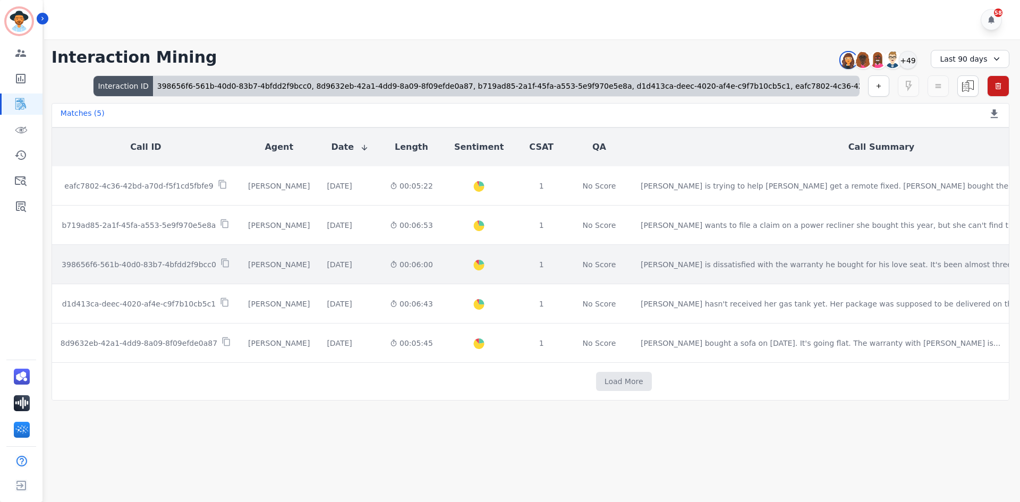
click at [525, 269] on div "1" at bounding box center [541, 264] width 33 height 11
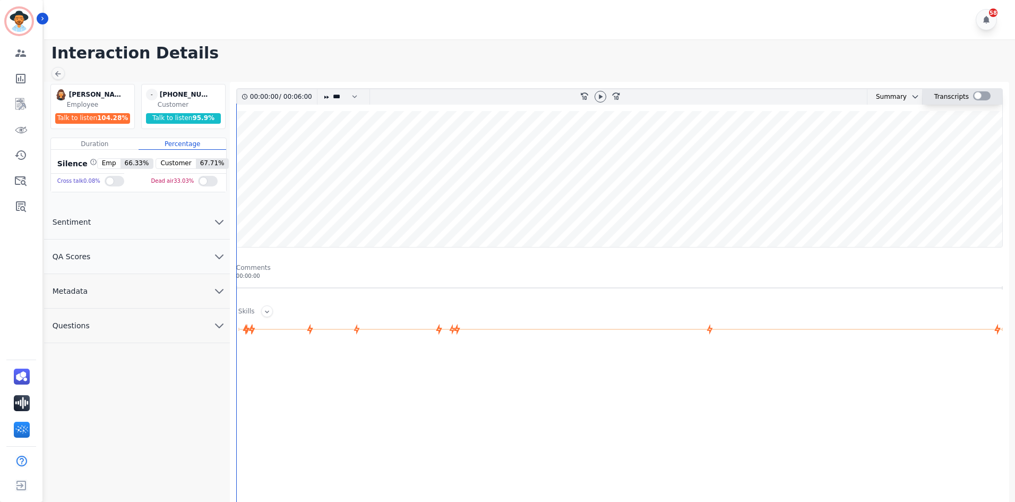
click at [982, 94] on div at bounding box center [982, 95] width 18 height 9
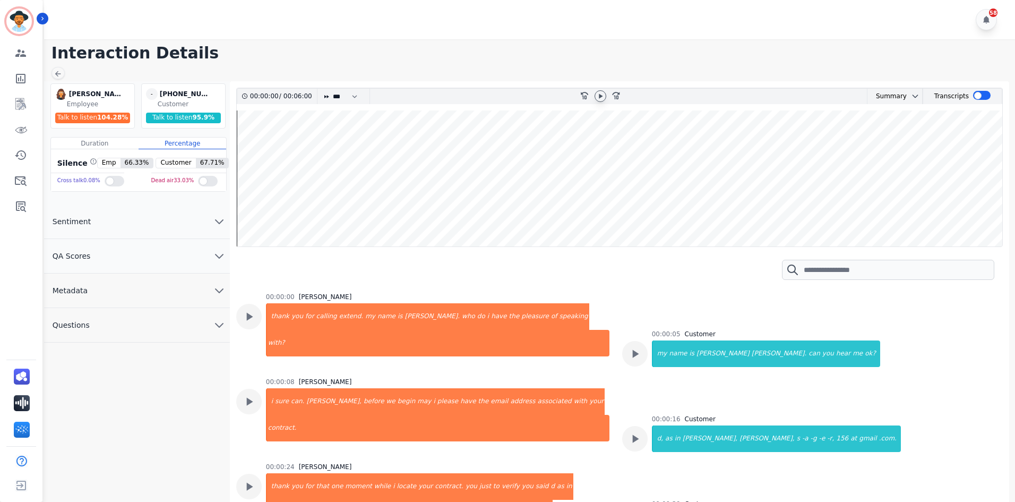
click at [601, 95] on icon at bounding box center [601, 96] width 4 height 5
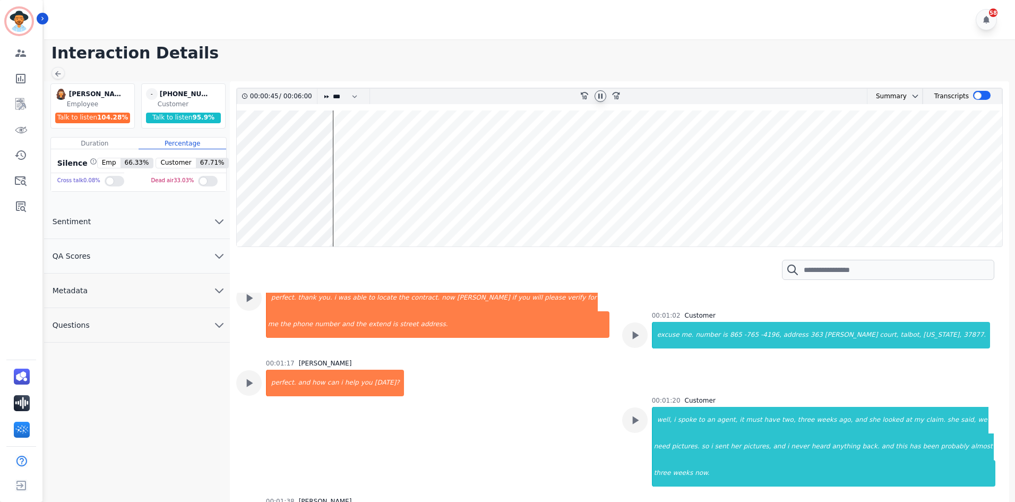
scroll to position [319, 0]
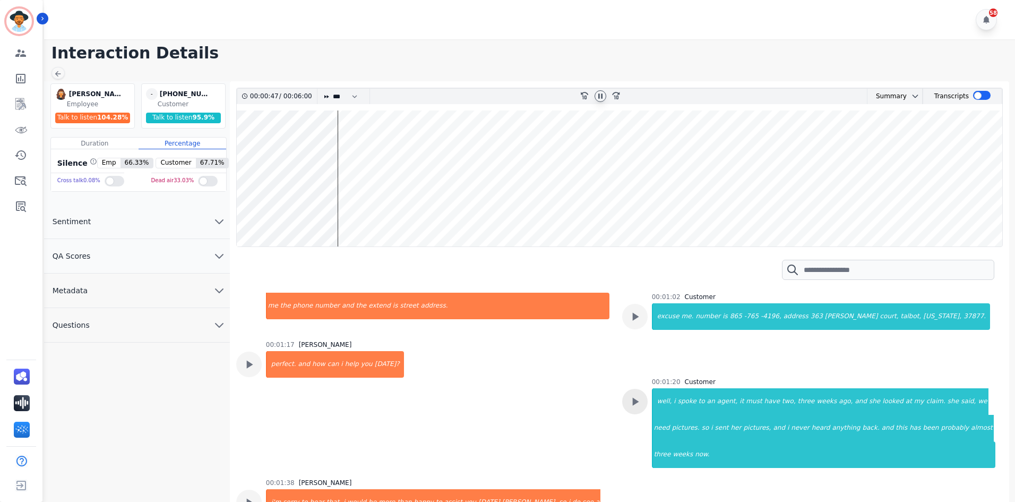
click at [634, 395] on icon at bounding box center [635, 402] width 14 height 14
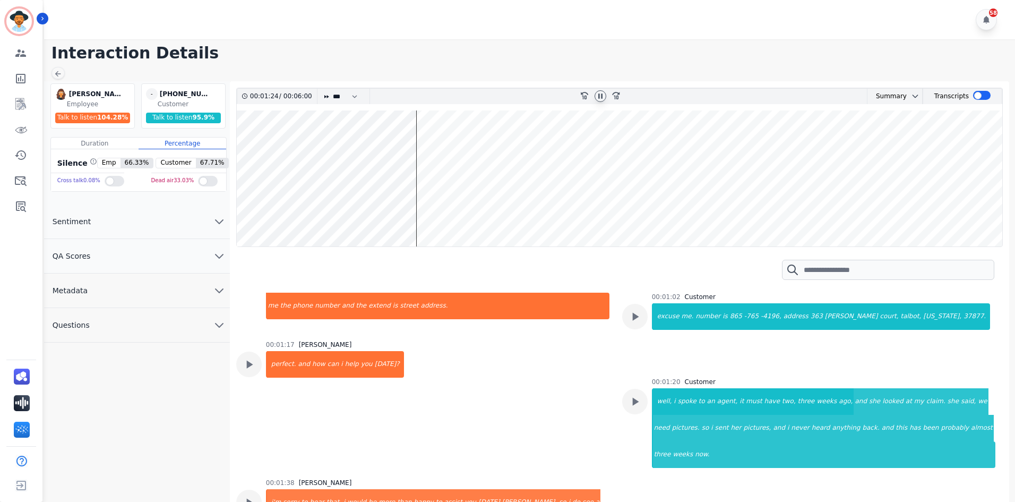
scroll to position [372, 0]
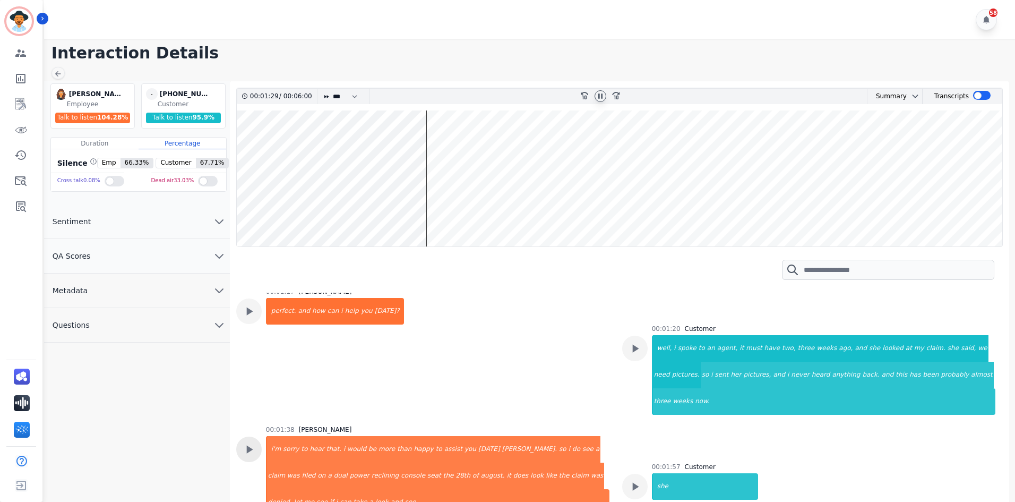
click at [243, 442] on icon at bounding box center [249, 449] width 14 height 14
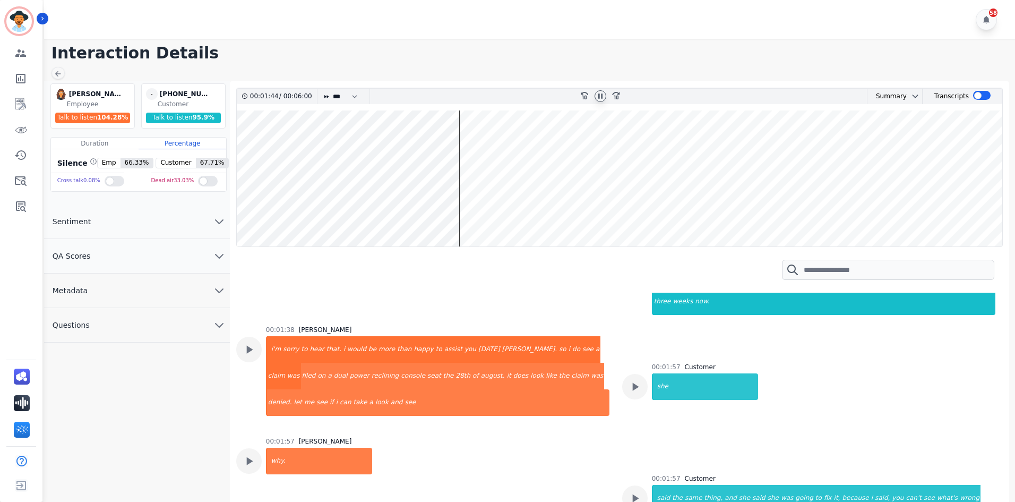
scroll to position [478, 0]
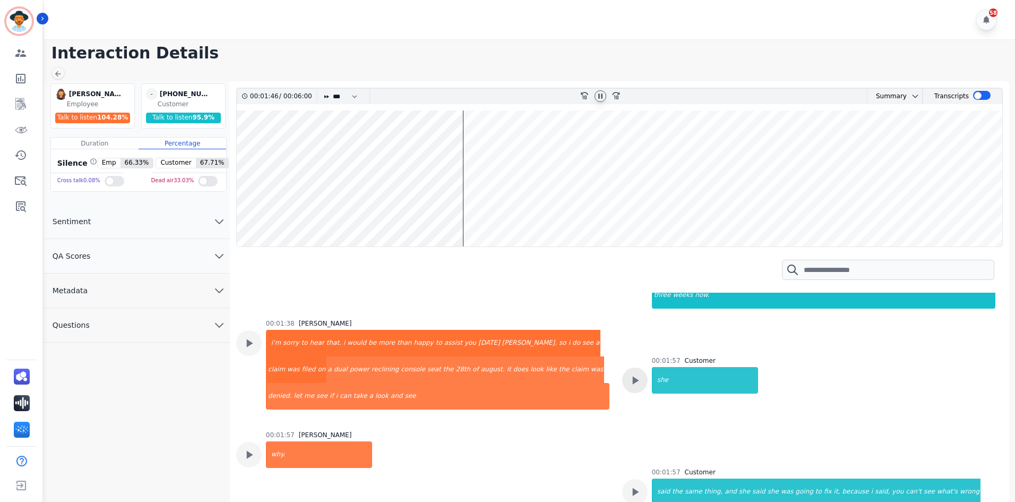
click at [638, 373] on icon at bounding box center [635, 380] width 14 height 14
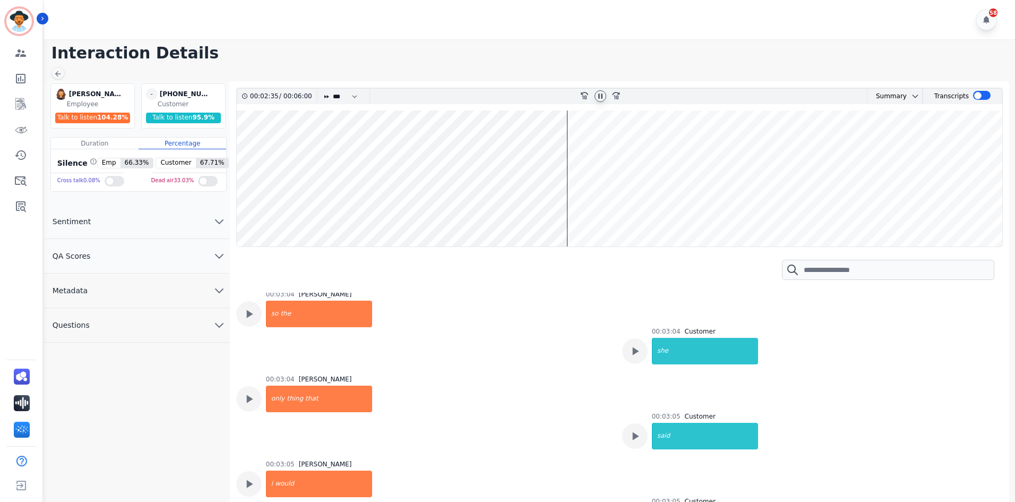
scroll to position [1168, 0]
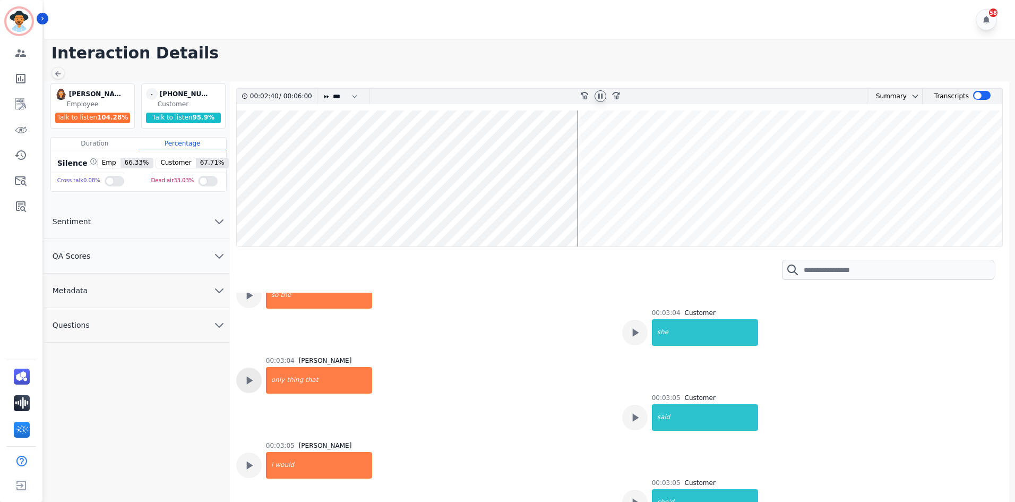
click at [250, 373] on icon at bounding box center [249, 380] width 14 height 14
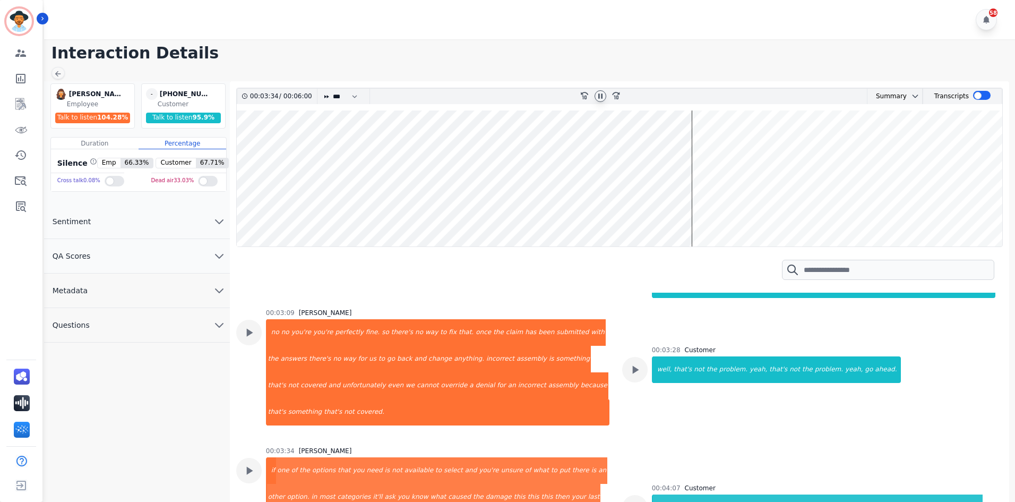
scroll to position [1859, 0]
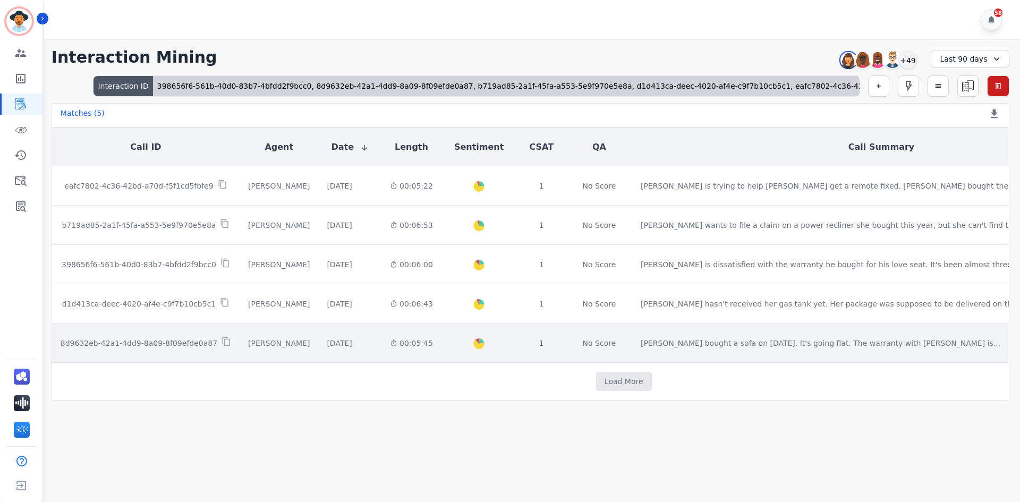
click at [488, 338] on td "Created with Highcharts 10.2.0 Overall Positive: 21.7 ( 21.7 )% Neutral: 66.6 (…" at bounding box center [478, 342] width 75 height 39
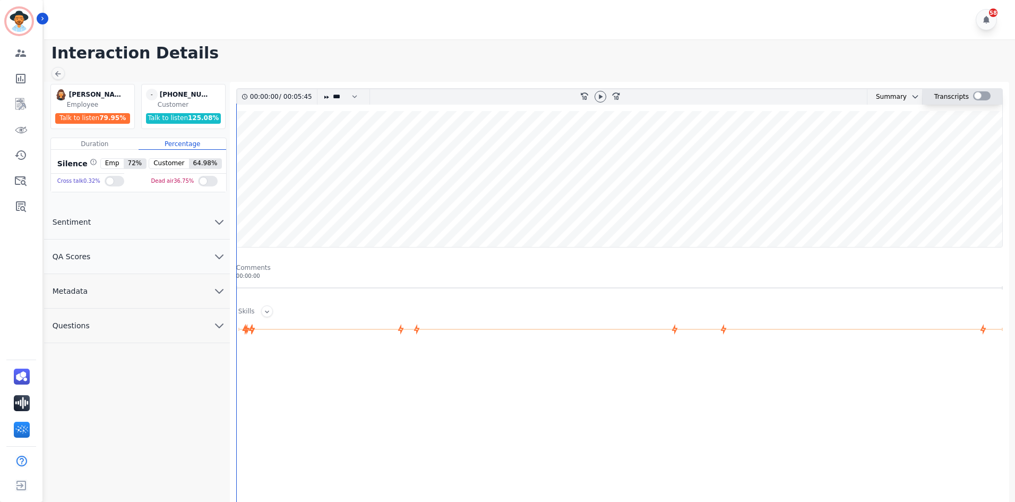
click at [979, 95] on div at bounding box center [982, 95] width 18 height 9
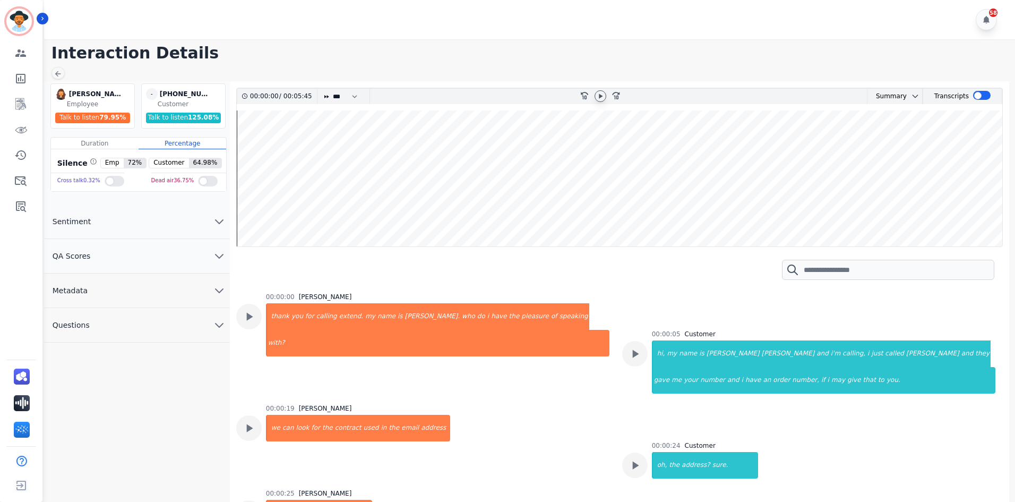
click at [602, 98] on icon at bounding box center [600, 96] width 8 height 8
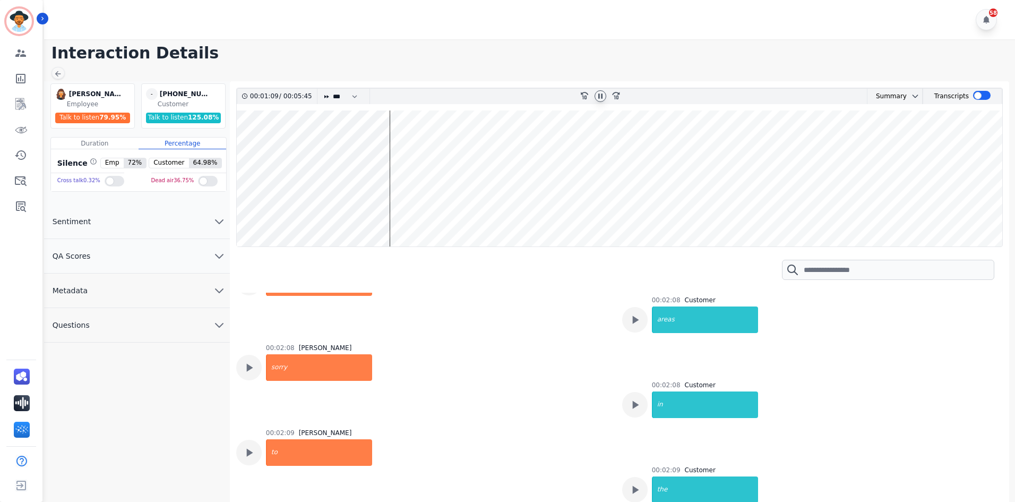
scroll to position [661, 0]
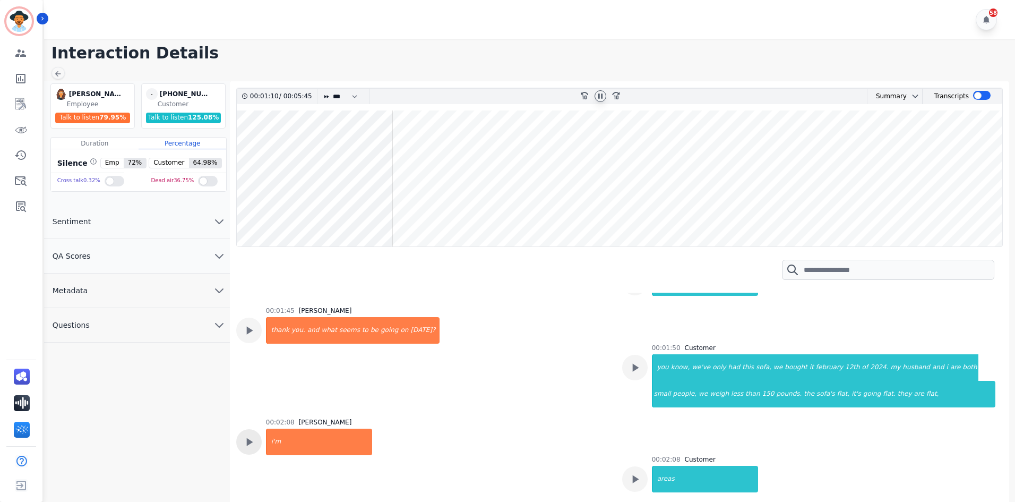
click at [248, 438] on icon at bounding box center [249, 442] width 6 height 8
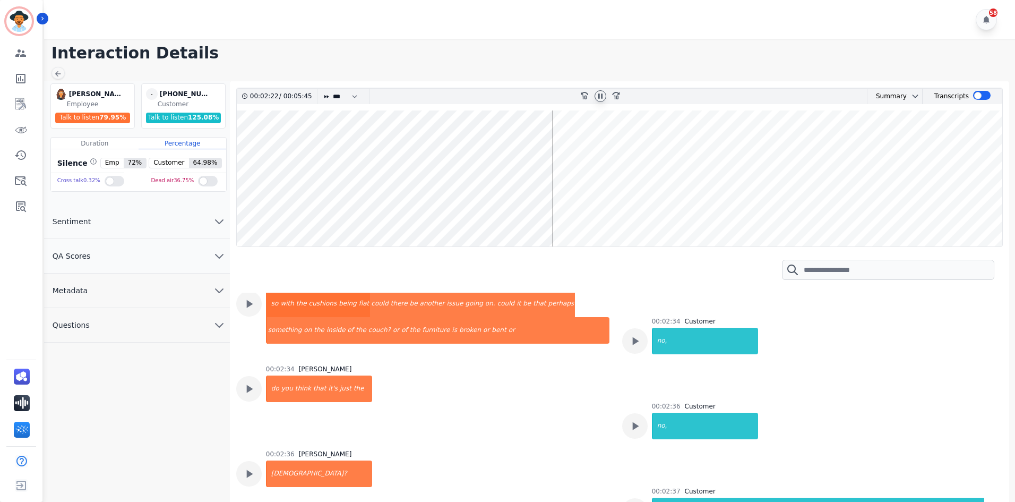
scroll to position [1192, 0]
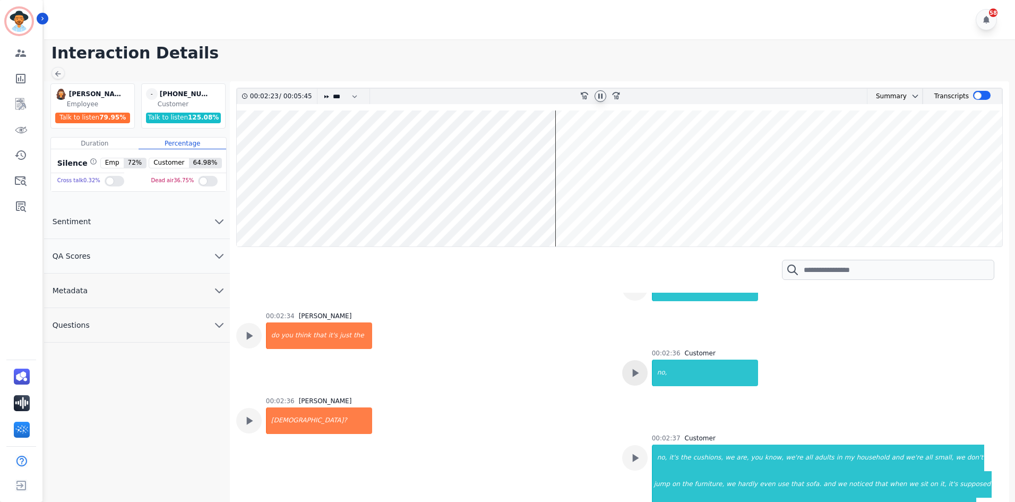
click at [629, 366] on icon at bounding box center [635, 373] width 14 height 14
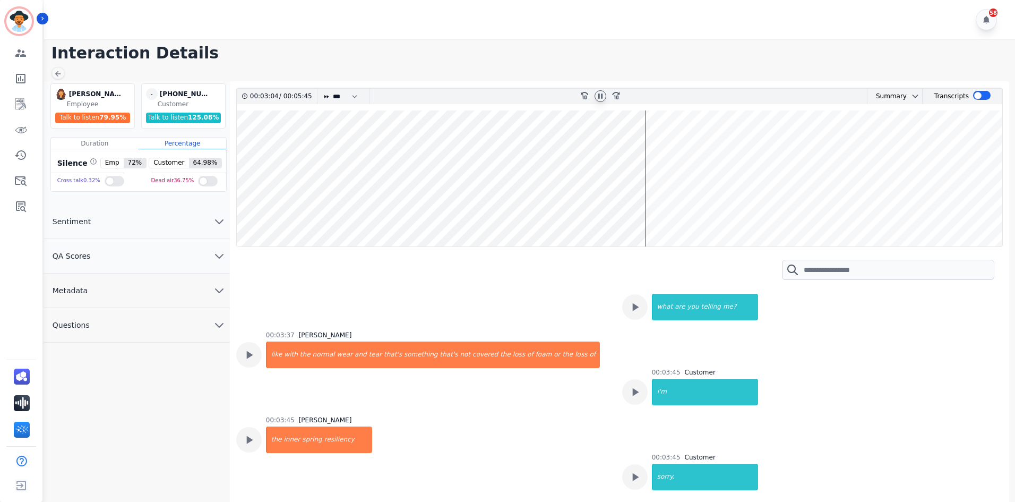
scroll to position [1776, 0]
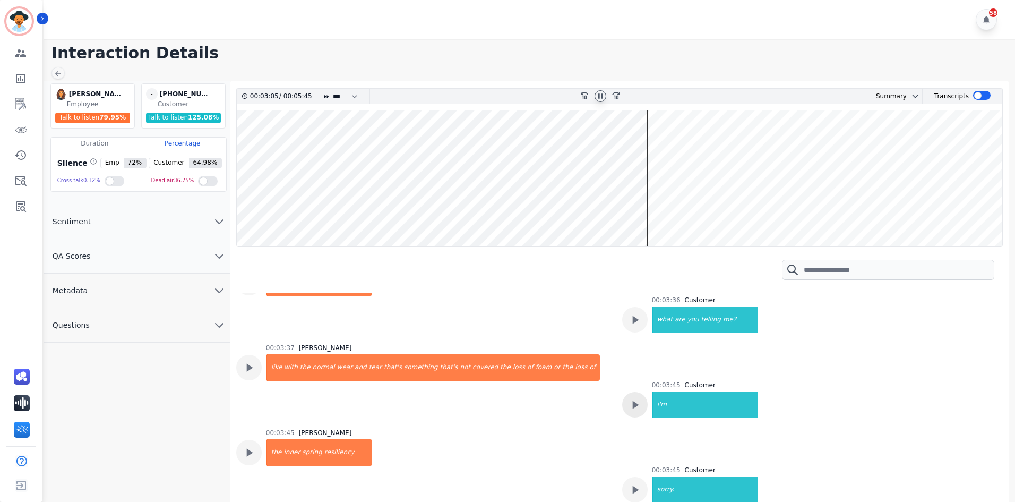
click at [632, 401] on icon at bounding box center [635, 405] width 6 height 8
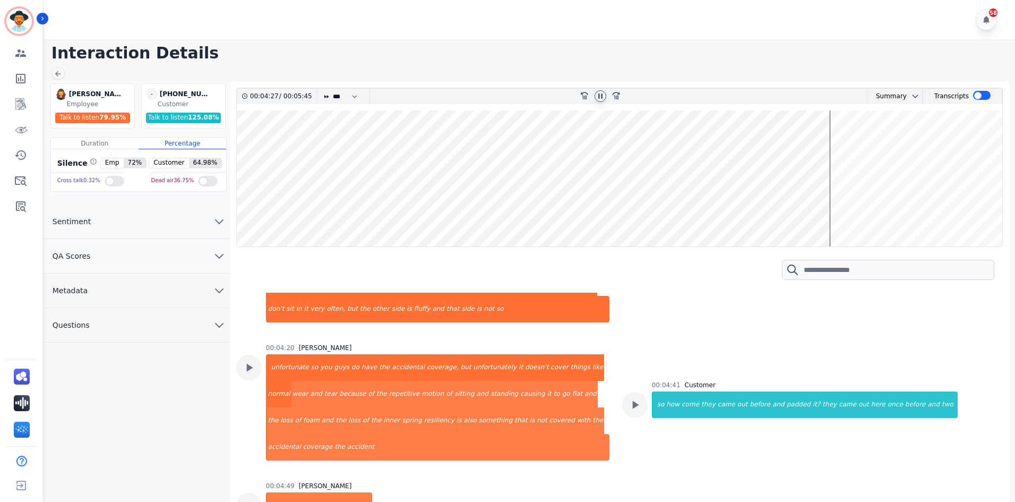
scroll to position [2307, 0]
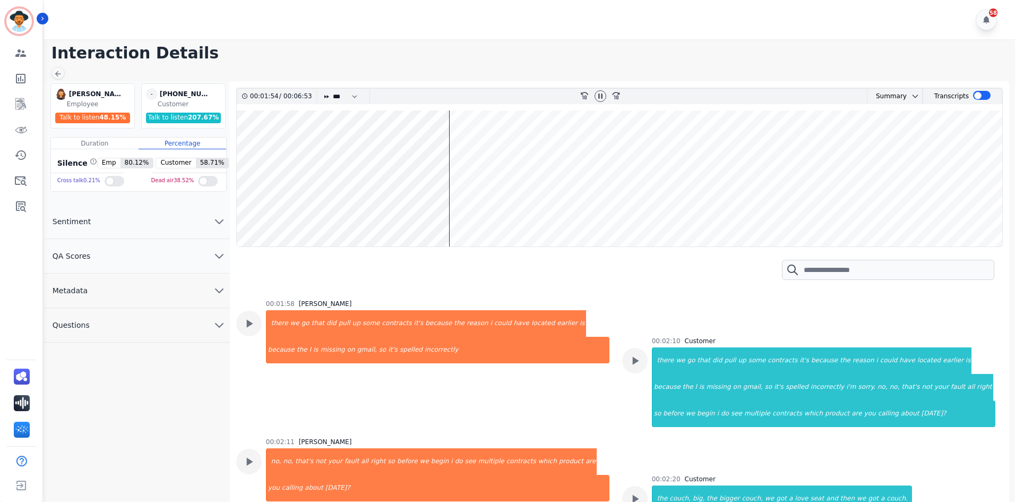
scroll to position [903, 0]
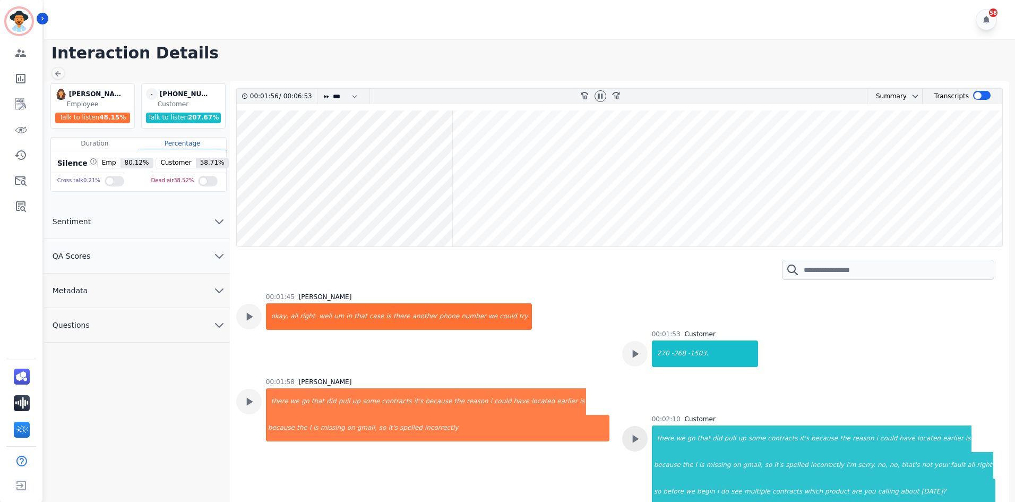
click at [632, 435] on icon at bounding box center [635, 439] width 6 height 8
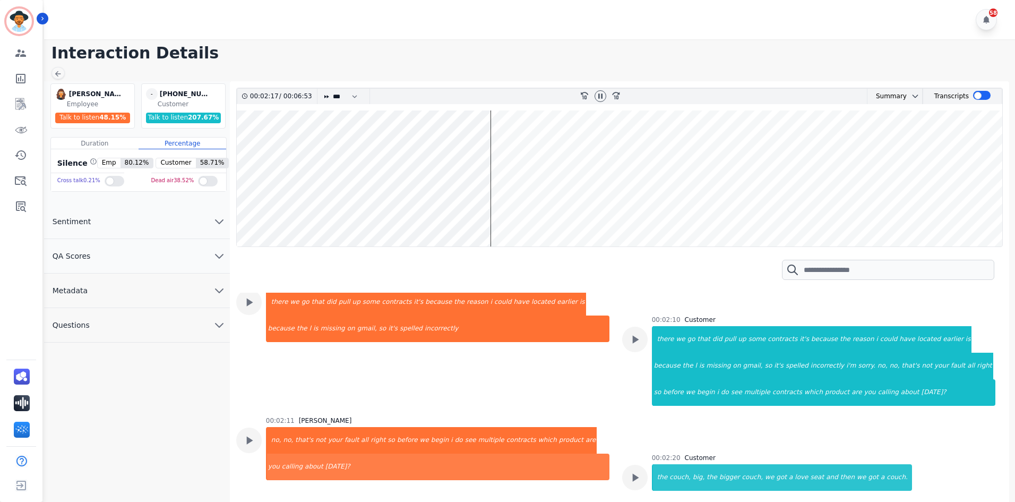
scroll to position [1009, 0]
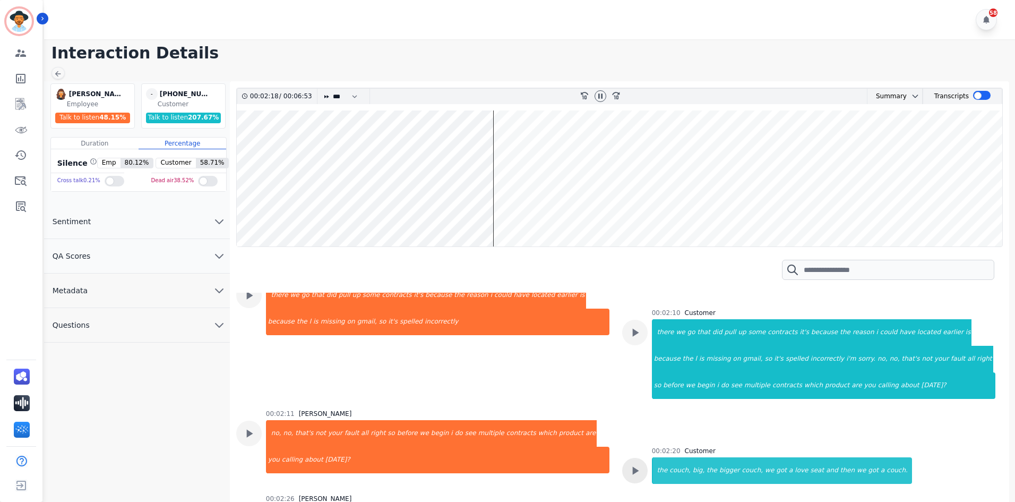
click at [629, 464] on icon at bounding box center [635, 471] width 14 height 14
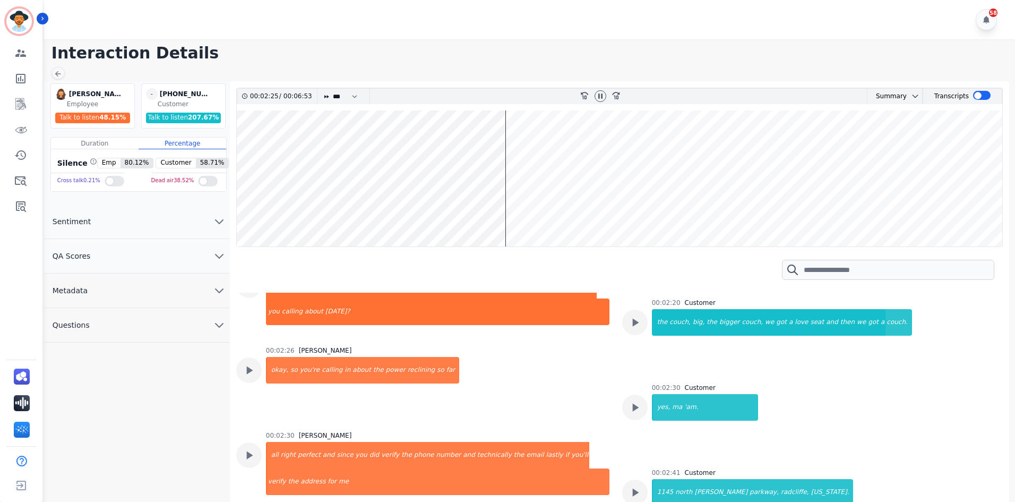
scroll to position [1168, 0]
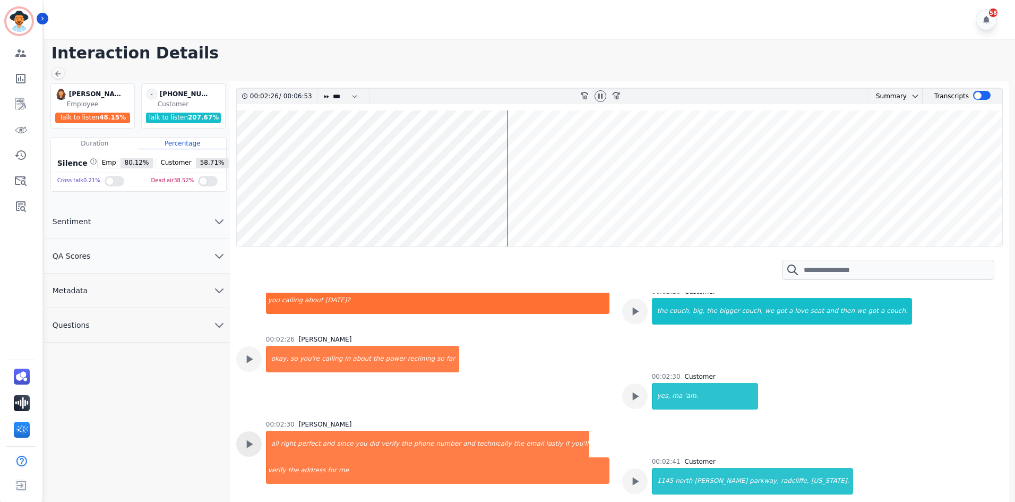
click at [242, 437] on icon at bounding box center [249, 444] width 14 height 14
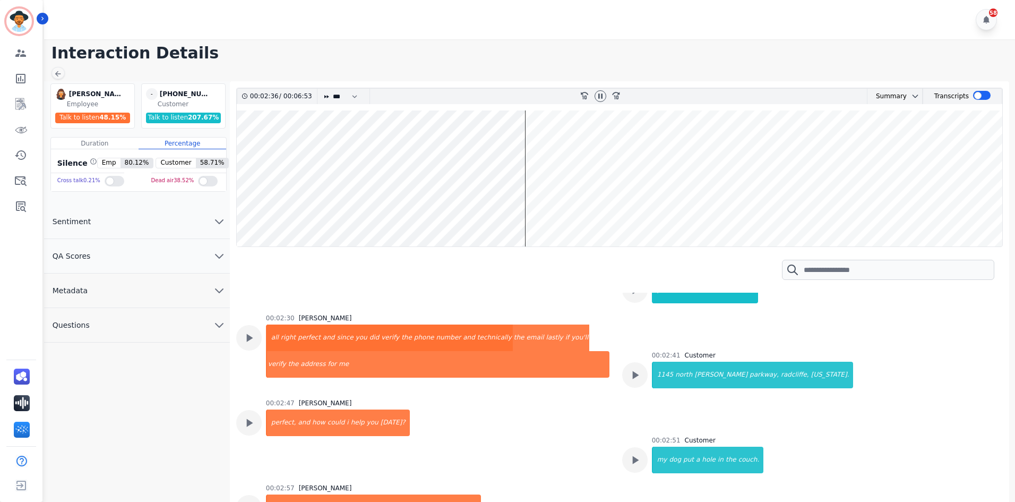
scroll to position [1328, 0]
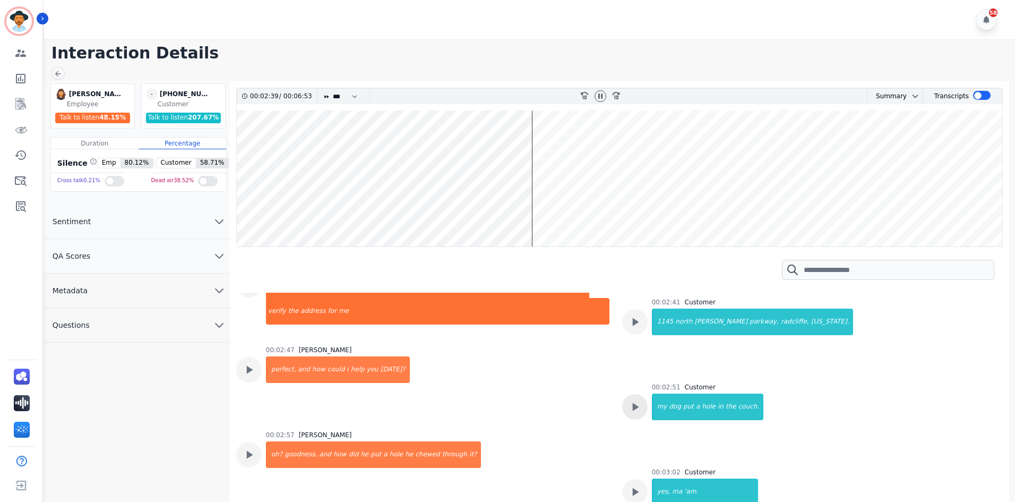
click at [634, 403] on icon at bounding box center [635, 407] width 6 height 8
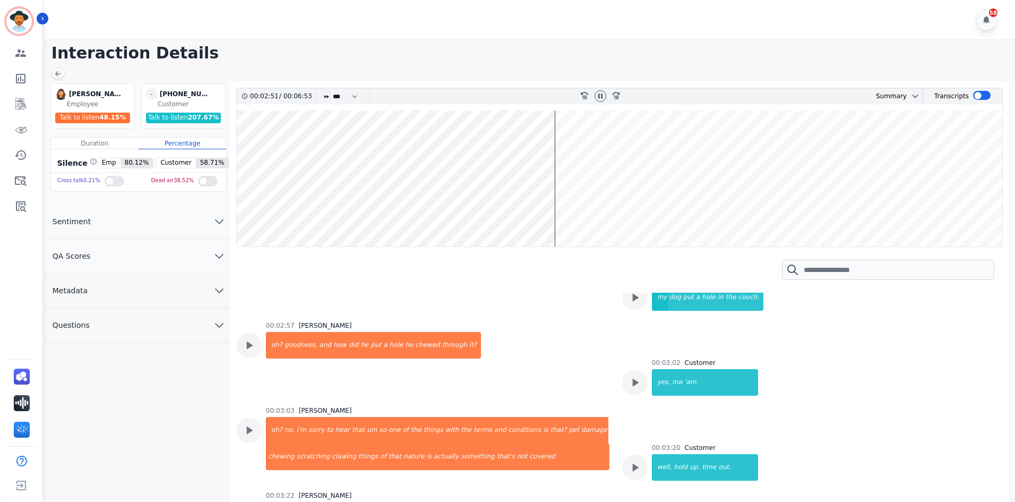
scroll to position [1487, 0]
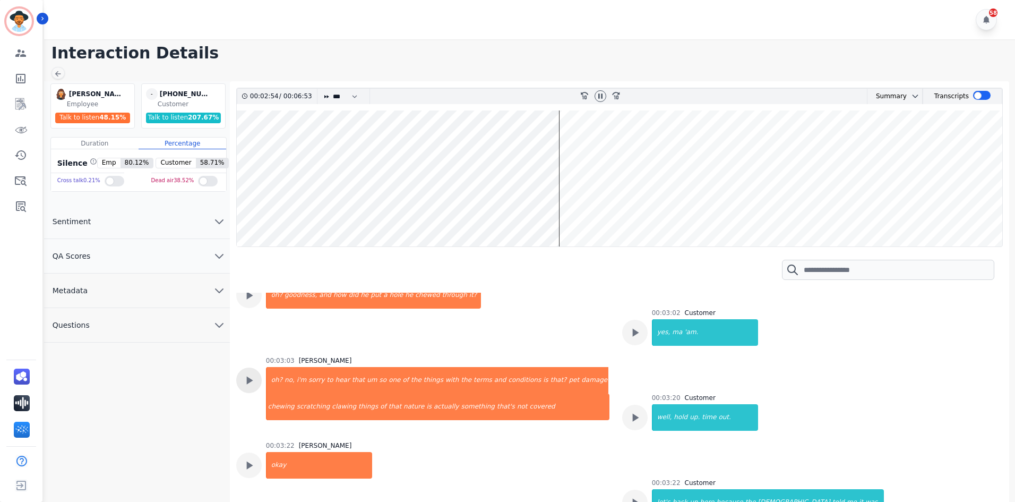
click at [243, 373] on icon at bounding box center [249, 380] width 14 height 14
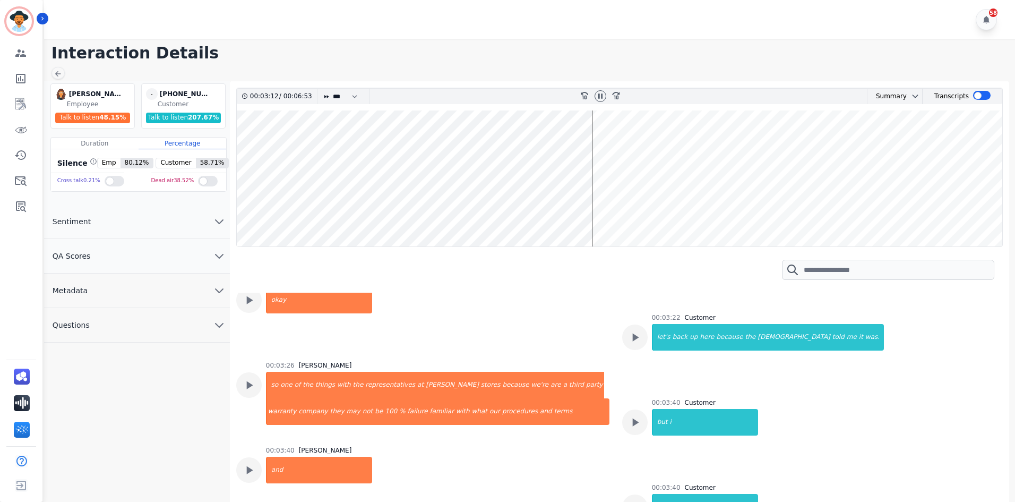
scroll to position [1646, 0]
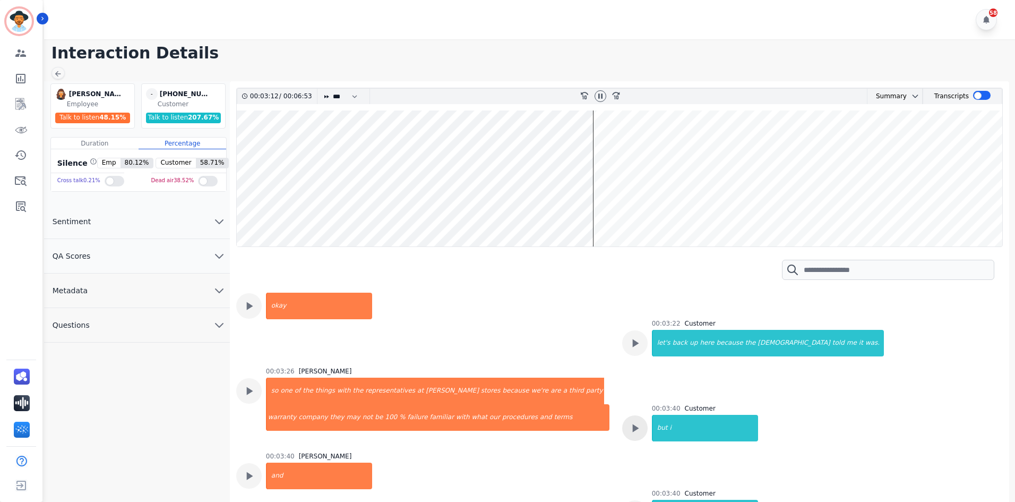
click at [633, 424] on icon at bounding box center [635, 428] width 6 height 8
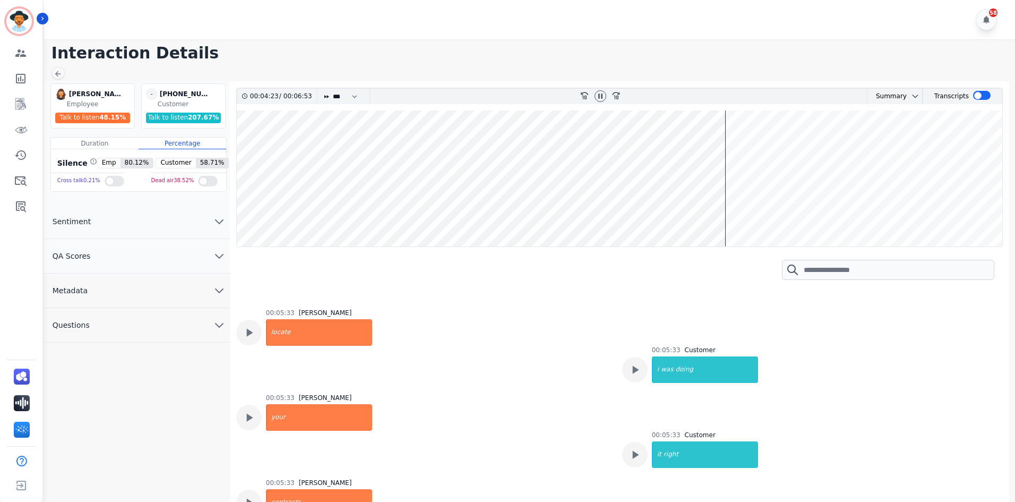
scroll to position [3930, 0]
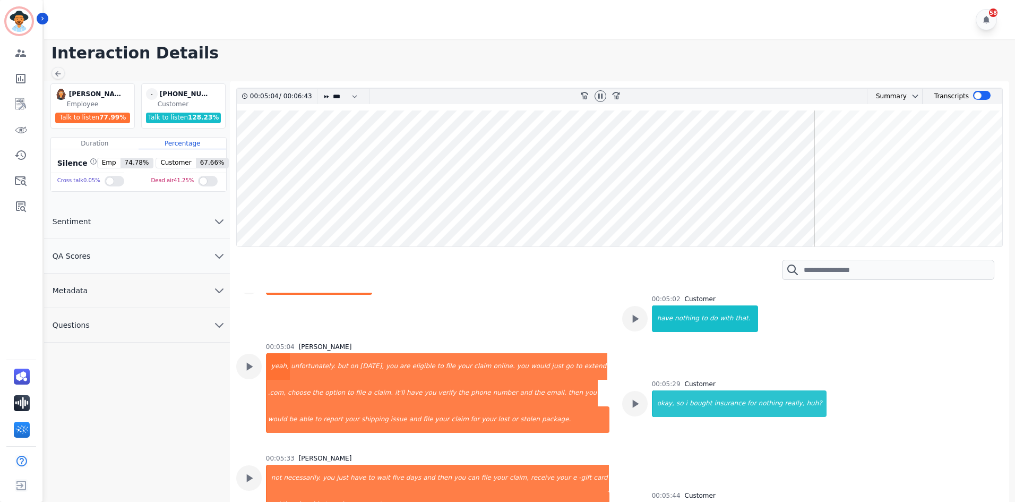
scroll to position [3027, 0]
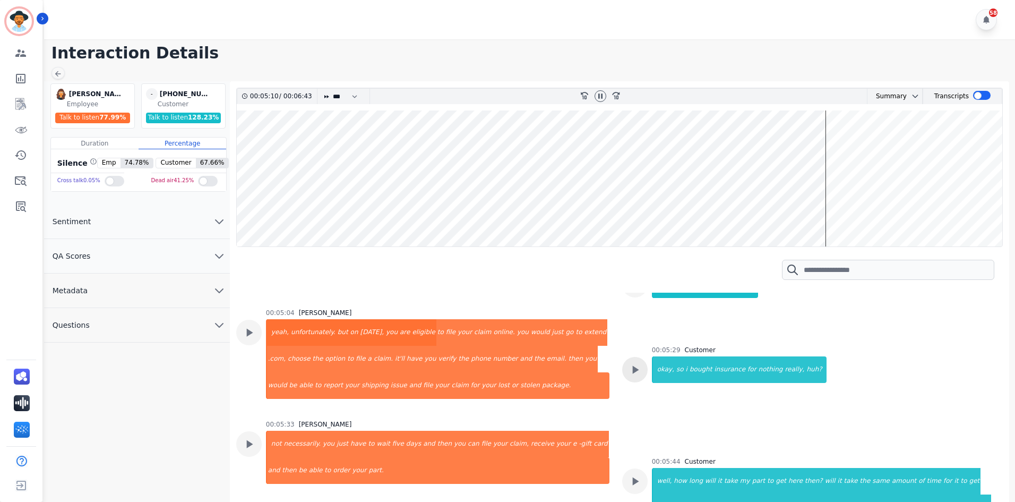
click at [638, 371] on icon at bounding box center [635, 370] width 14 height 14
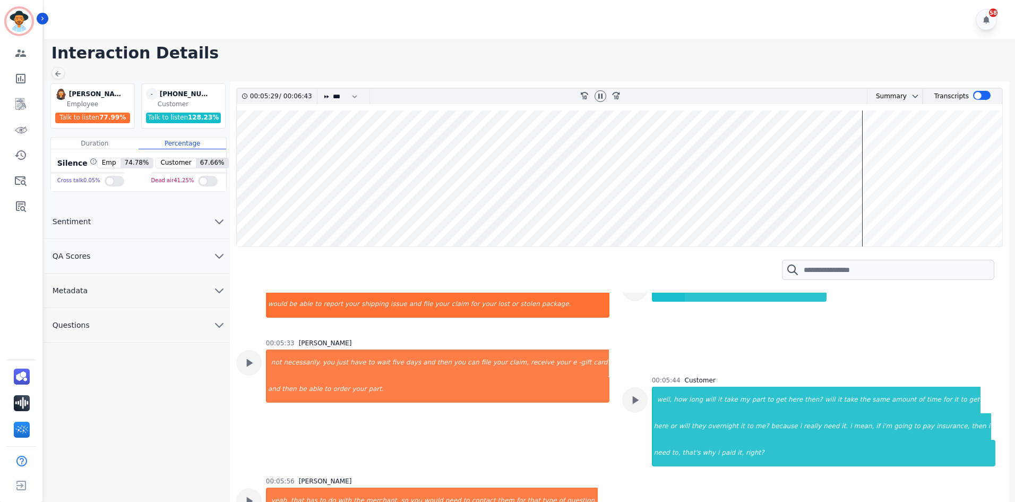
scroll to position [3133, 0]
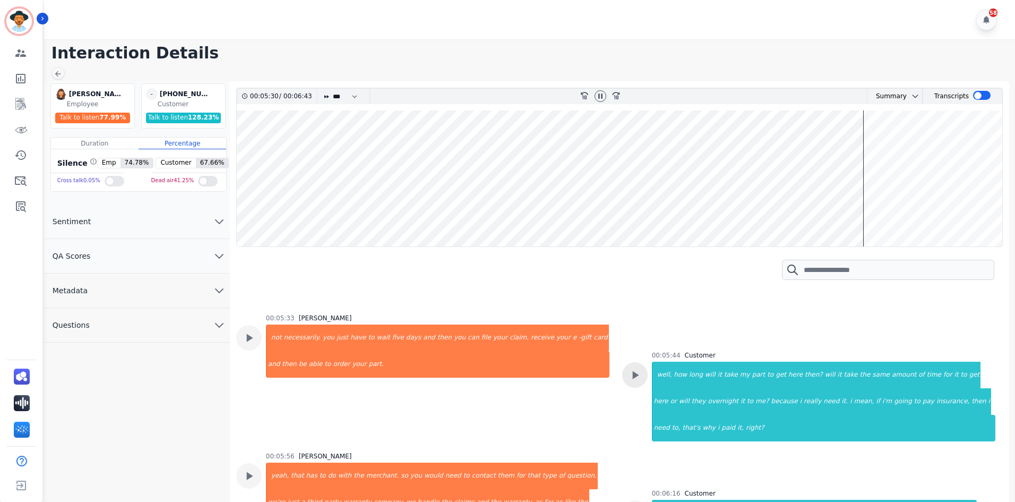
click at [632, 374] on icon at bounding box center [635, 375] width 6 height 8
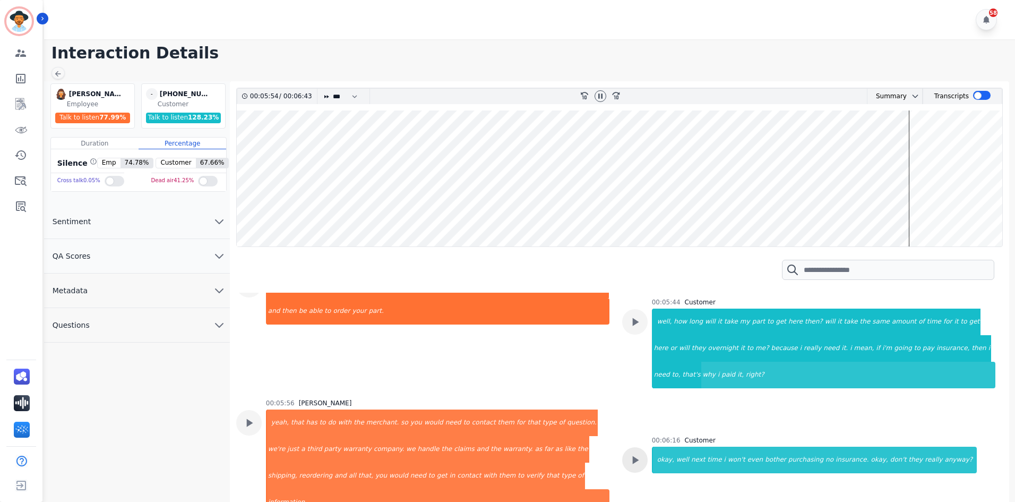
scroll to position [3239, 0]
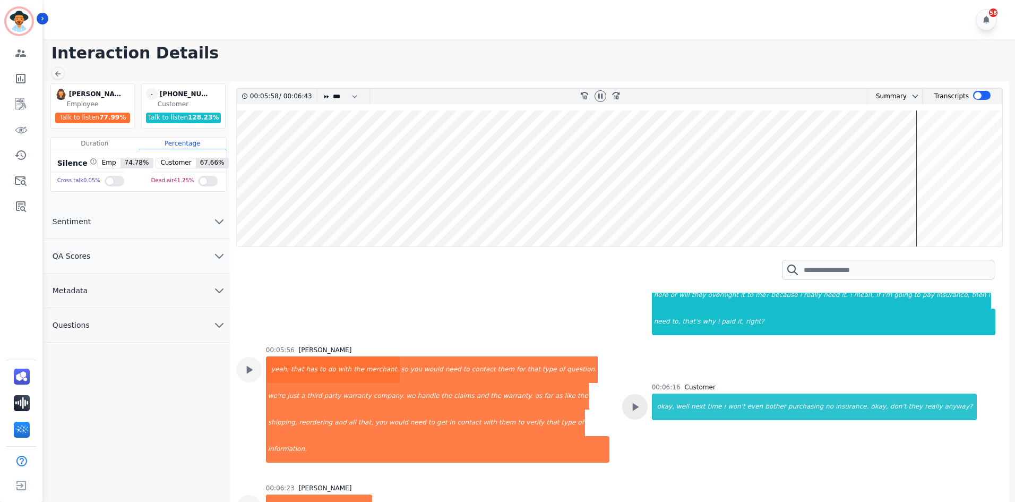
click at [623, 408] on div at bounding box center [634, 406] width 25 height 25
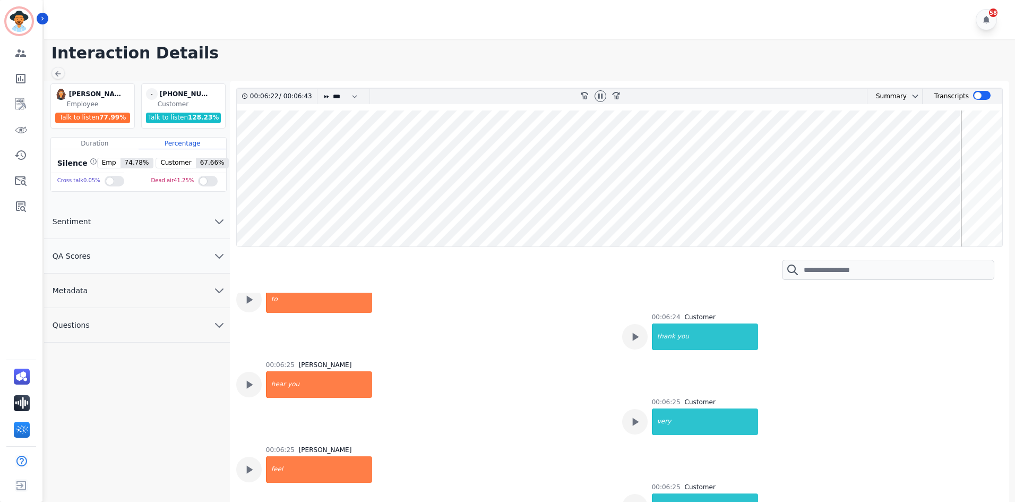
scroll to position [3611, 0]
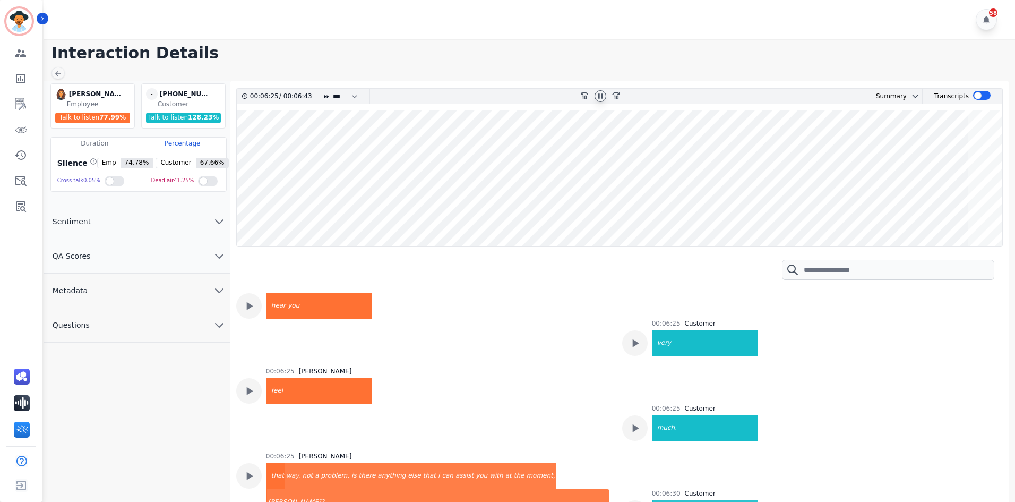
click at [603, 96] on icon at bounding box center [600, 96] width 8 height 8
click at [57, 74] on icon at bounding box center [58, 74] width 6 height 6
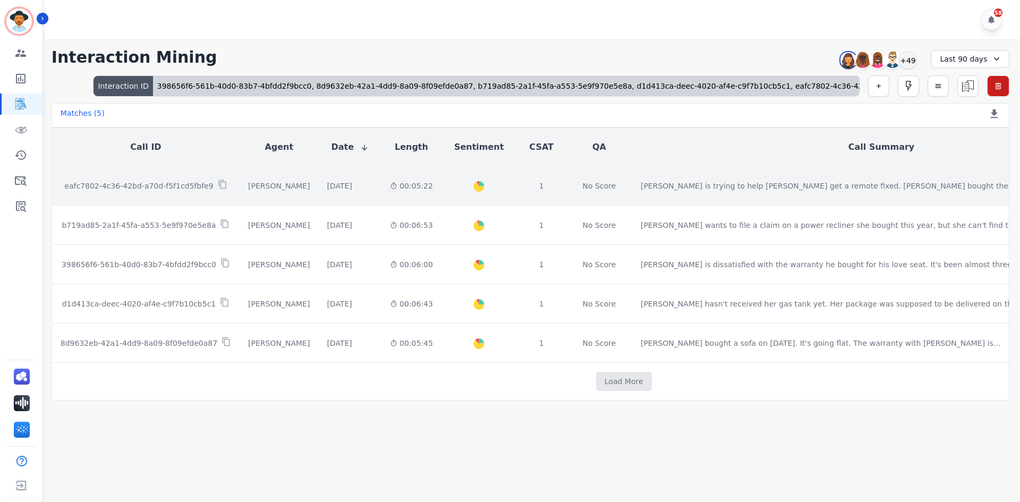
click at [168, 187] on p "eafc7802-4c36-42bd-a70d-f5f1cd5fbfe9" at bounding box center [138, 186] width 149 height 11
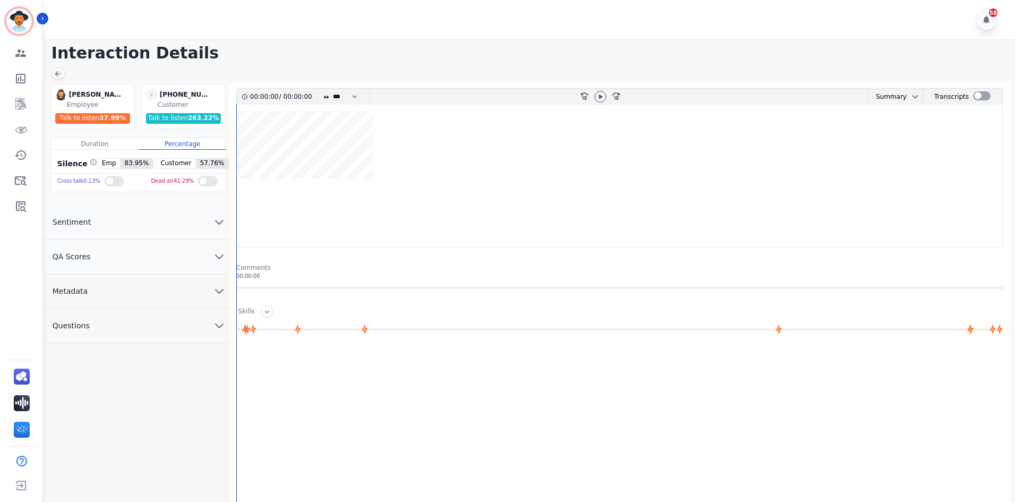
click at [981, 92] on div at bounding box center [982, 95] width 18 height 9
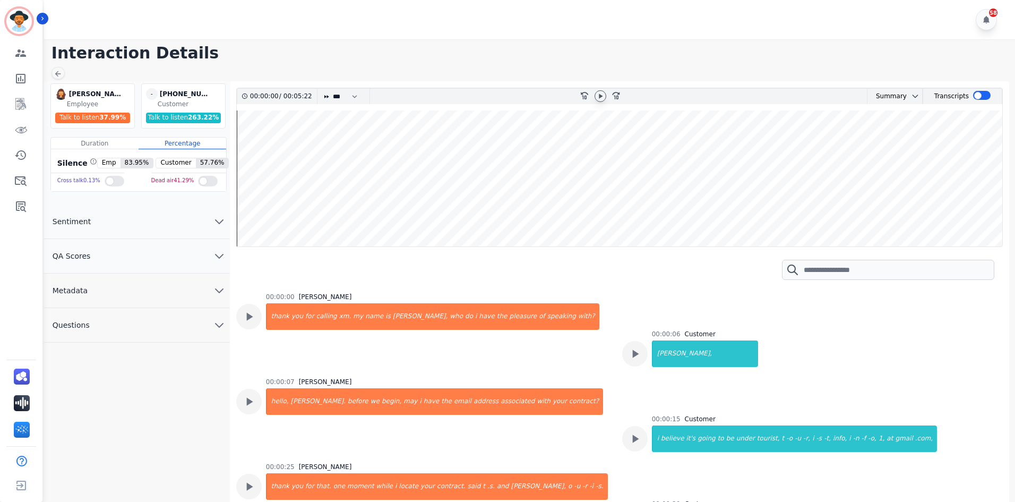
click at [602, 98] on icon at bounding box center [600, 96] width 8 height 8
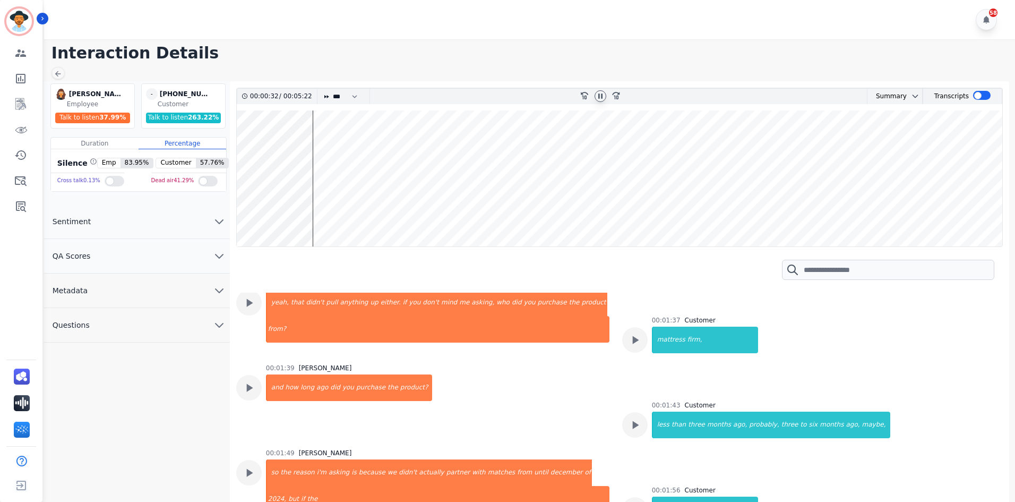
scroll to position [577, 0]
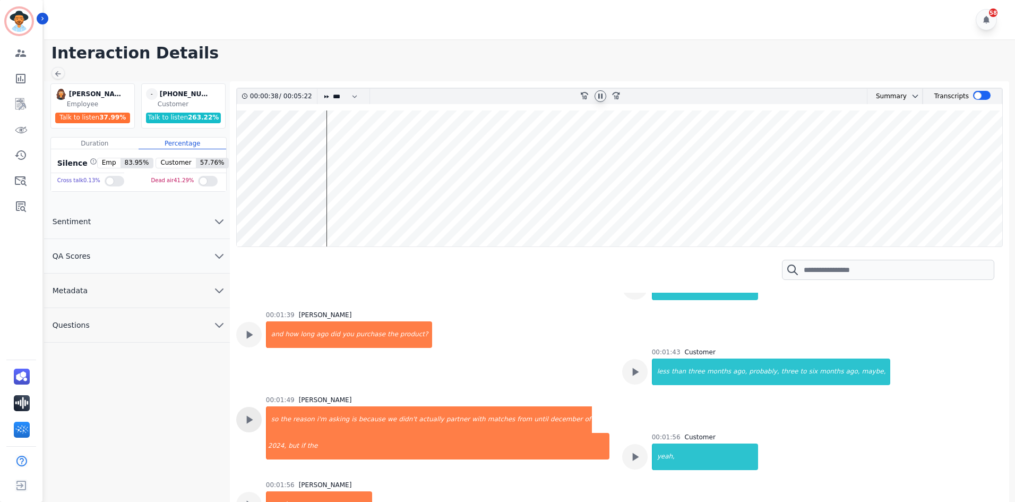
click at [246, 420] on icon at bounding box center [249, 420] width 14 height 14
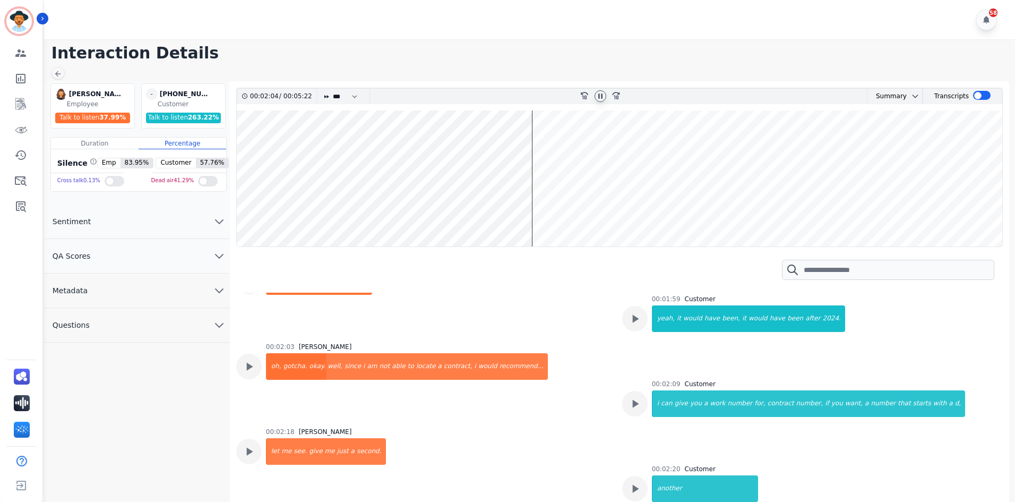
scroll to position [1002, 0]
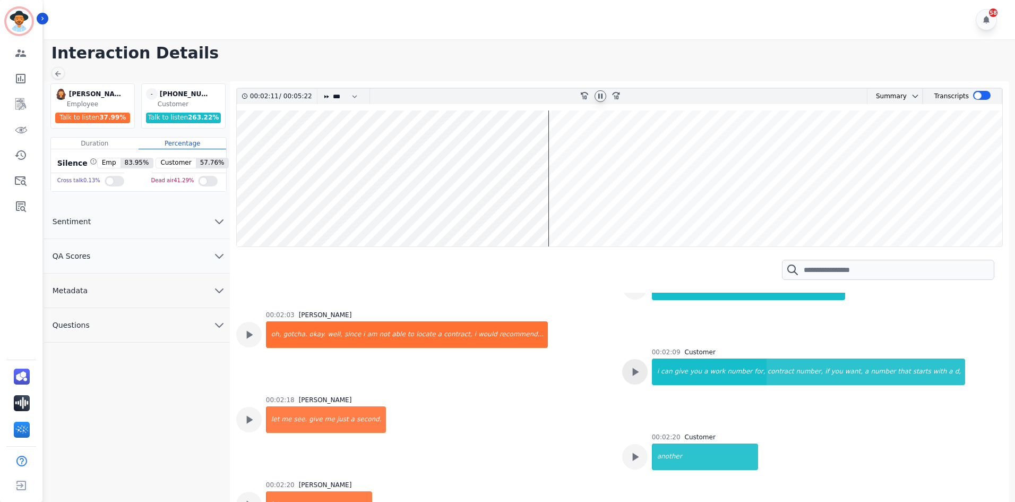
click at [628, 371] on icon at bounding box center [635, 372] width 14 height 14
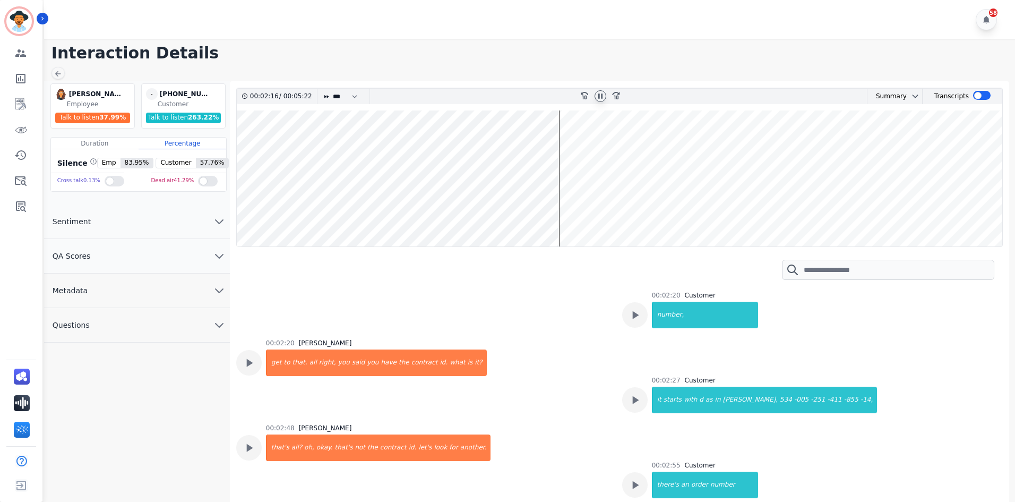
scroll to position [1267, 0]
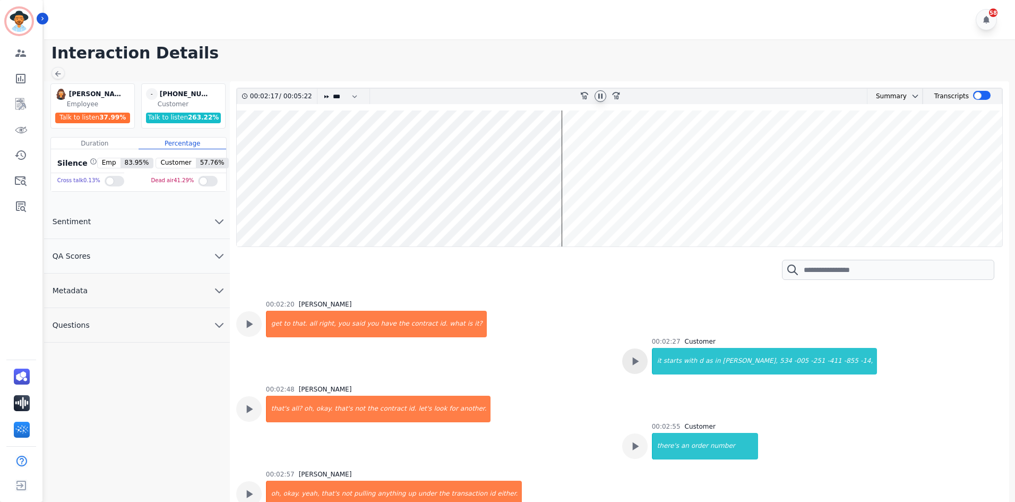
click at [632, 363] on icon at bounding box center [635, 361] width 6 height 8
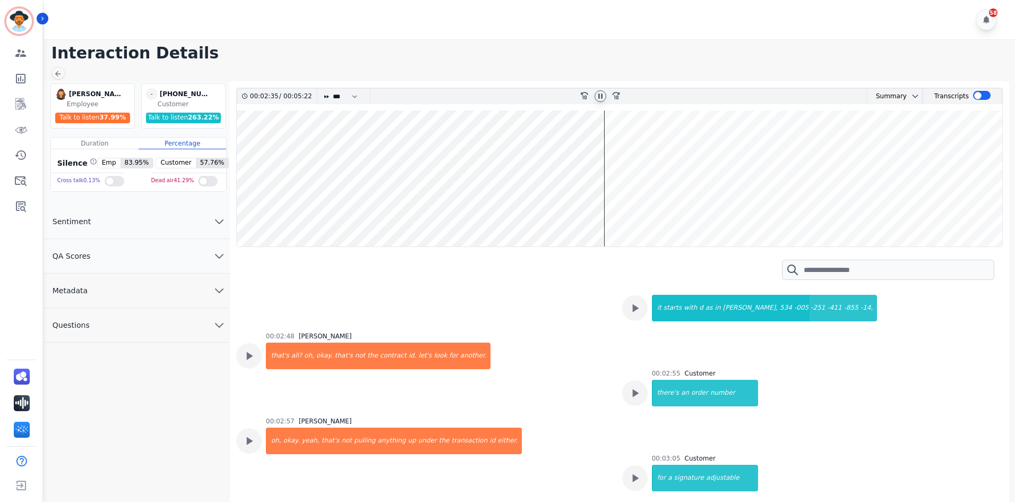
scroll to position [1373, 0]
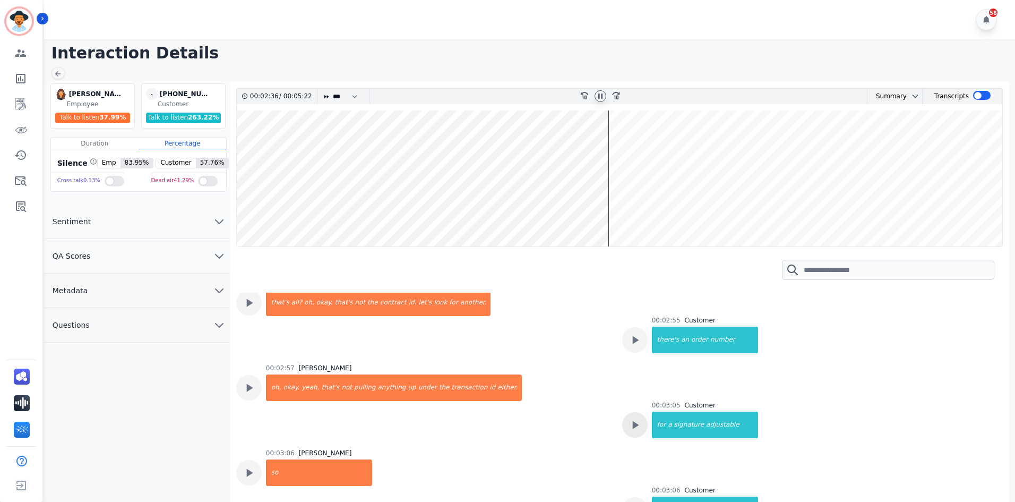
click at [628, 427] on icon at bounding box center [635, 425] width 14 height 14
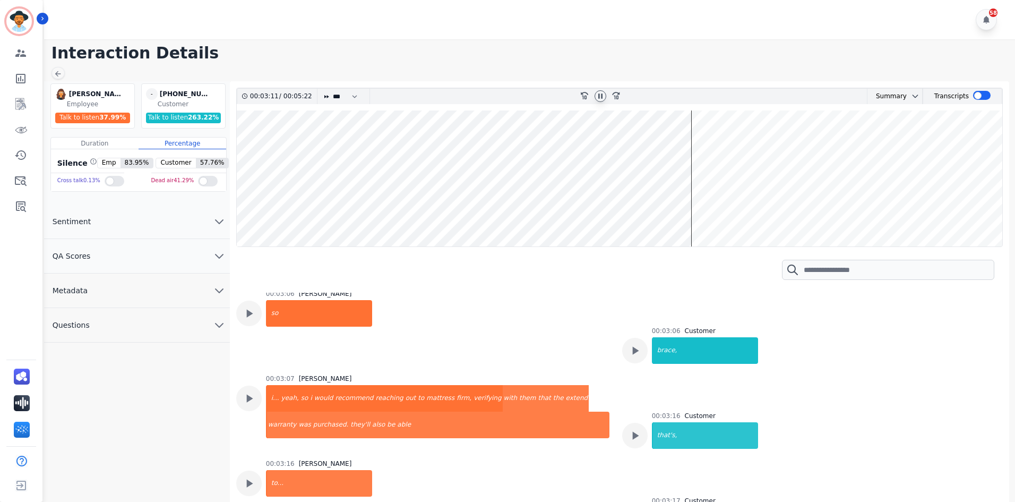
scroll to position [1586, 0]
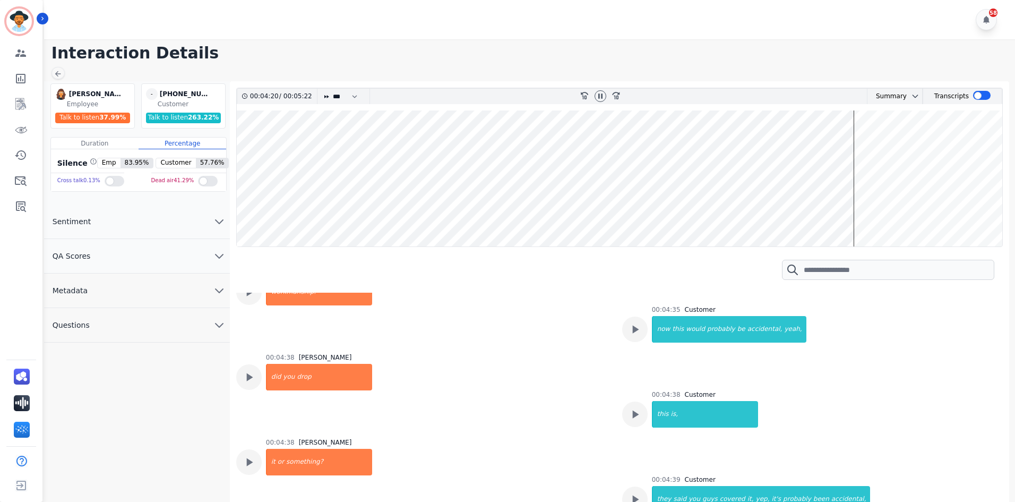
scroll to position [2701, 0]
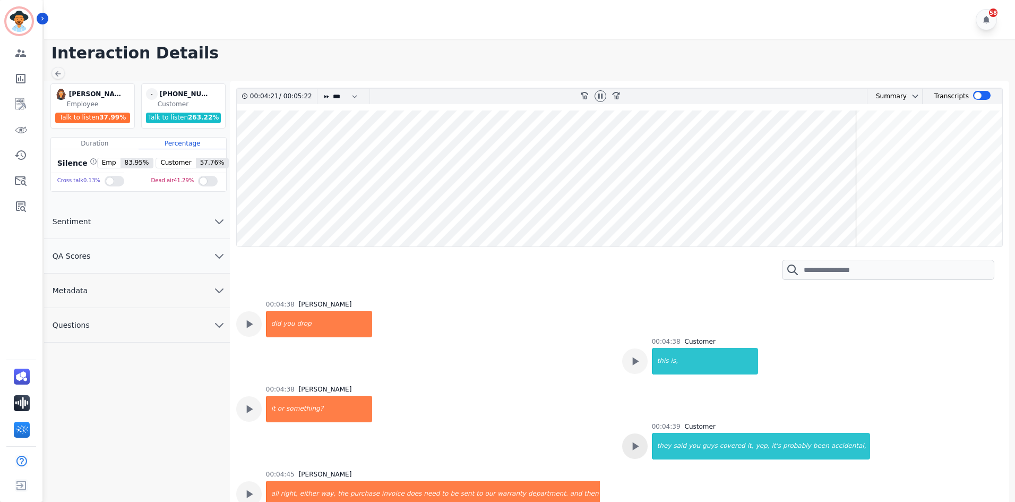
click at [636, 439] on icon at bounding box center [635, 446] width 14 height 14
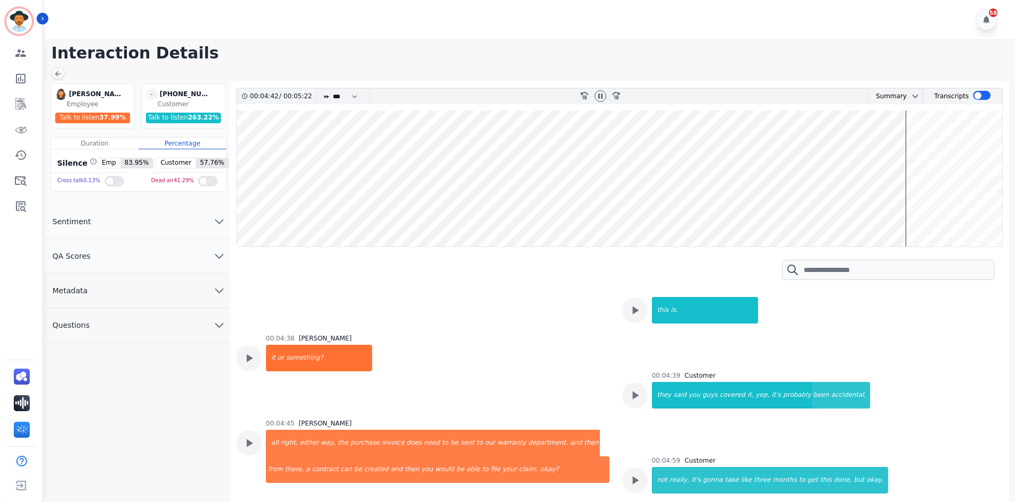
scroll to position [2754, 0]
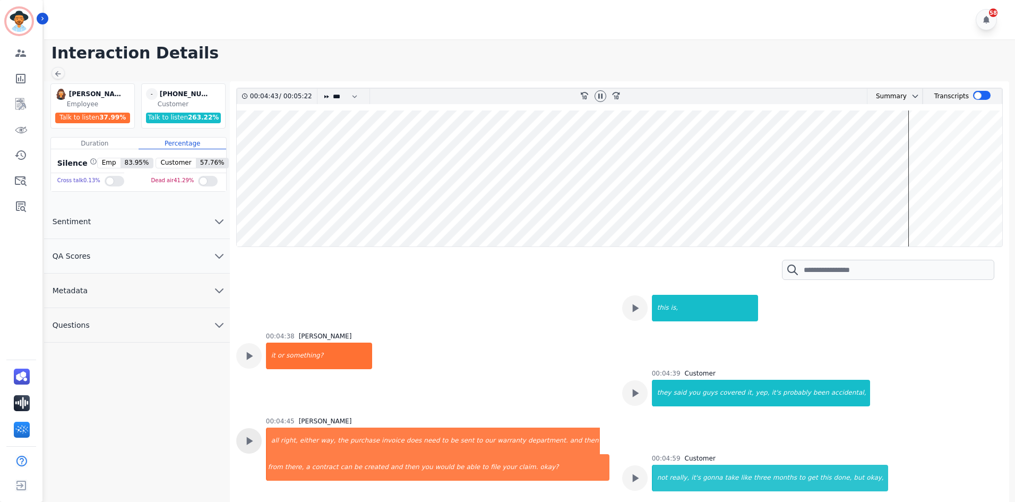
click at [249, 437] on icon at bounding box center [249, 441] width 6 height 8
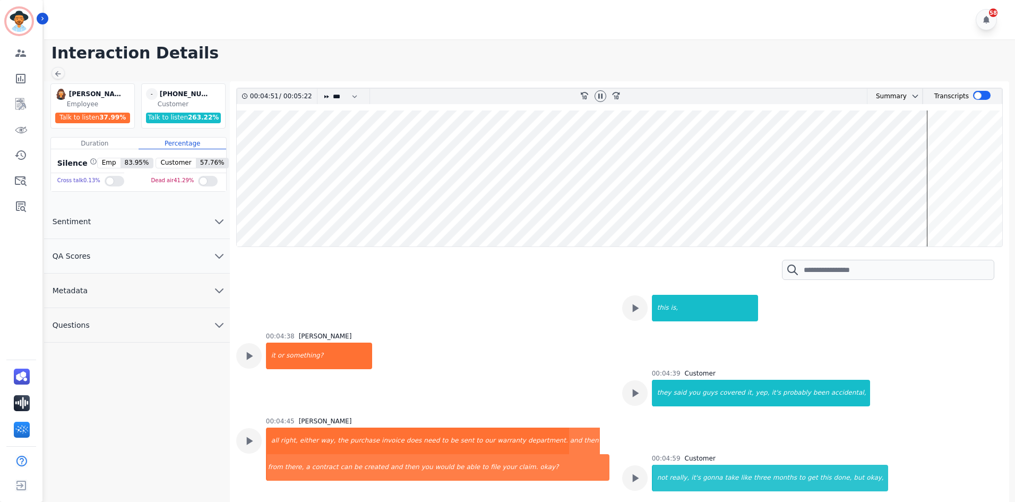
scroll to position [2807, 0]
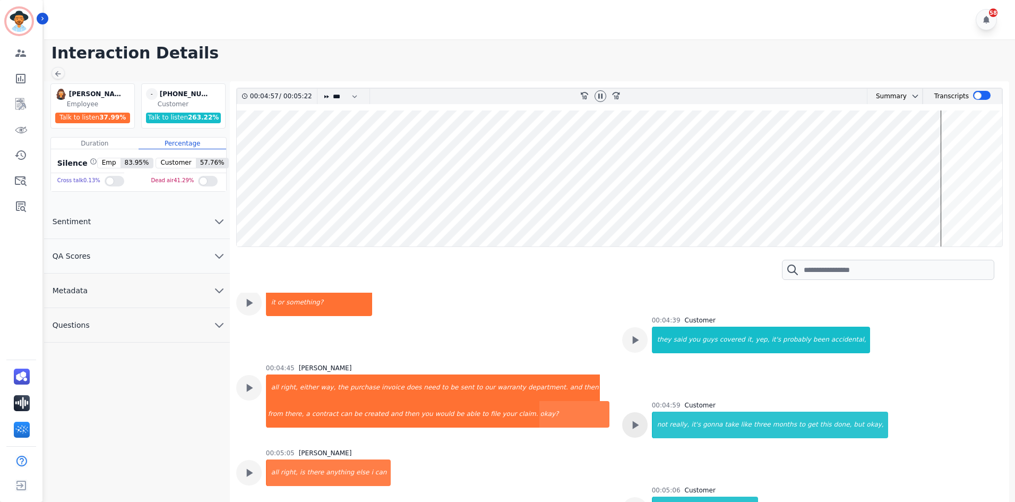
click at [641, 412] on div at bounding box center [634, 424] width 25 height 25
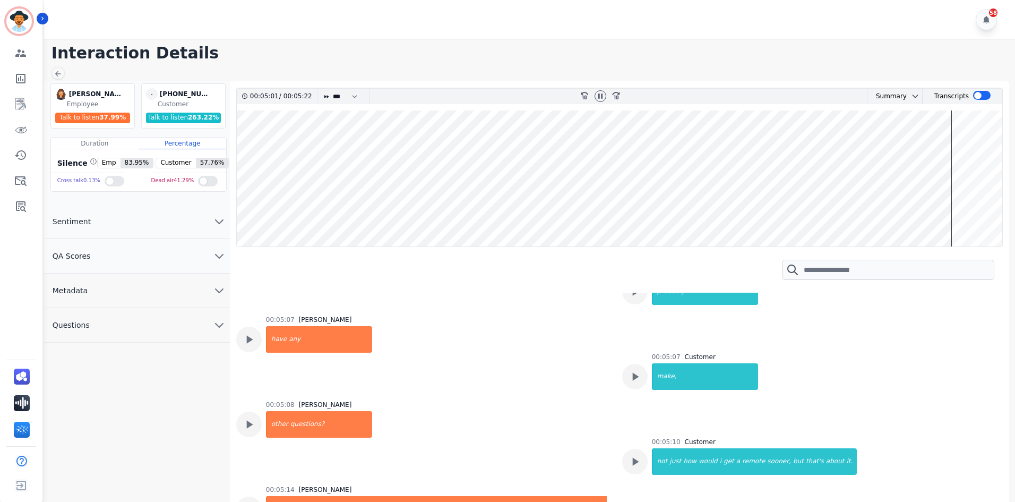
scroll to position [3197, 0]
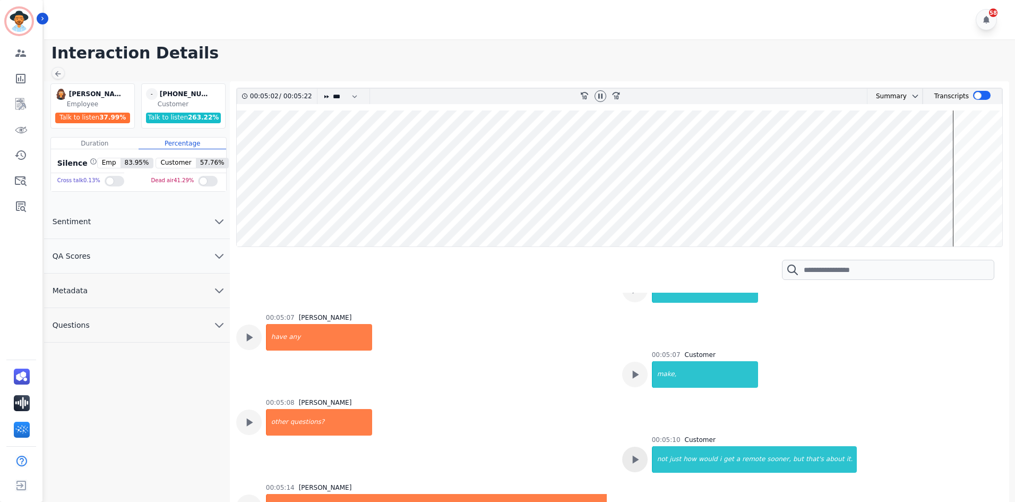
click at [635, 452] on icon at bounding box center [635, 459] width 14 height 14
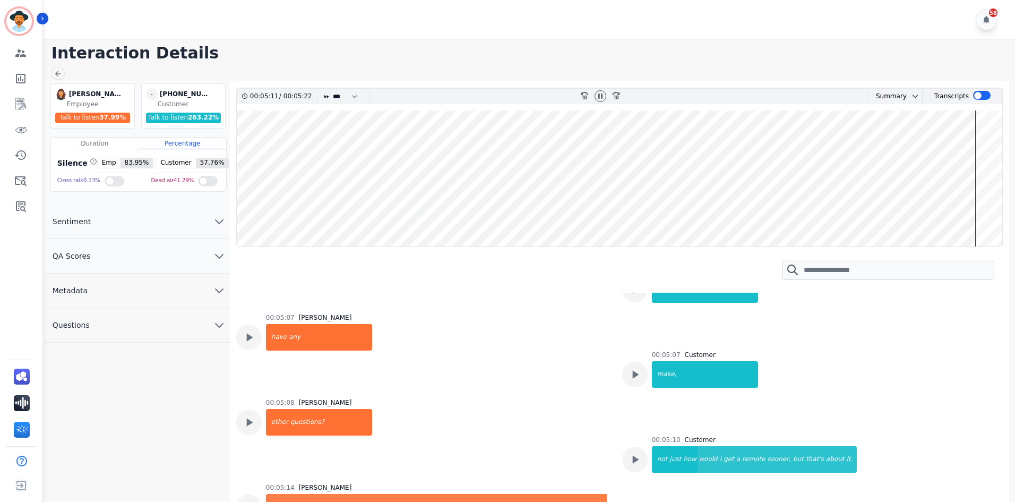
scroll to position [8, 0]
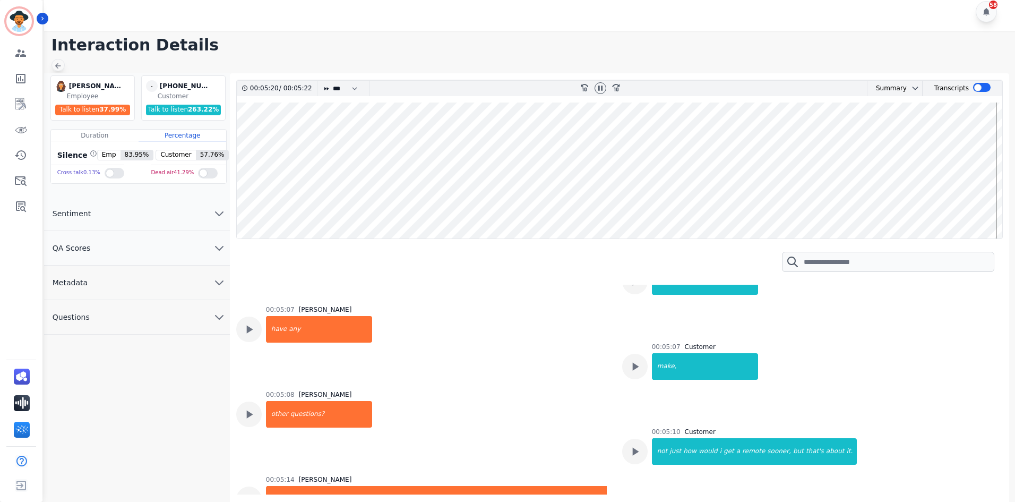
click at [60, 70] on div at bounding box center [58, 65] width 13 height 12
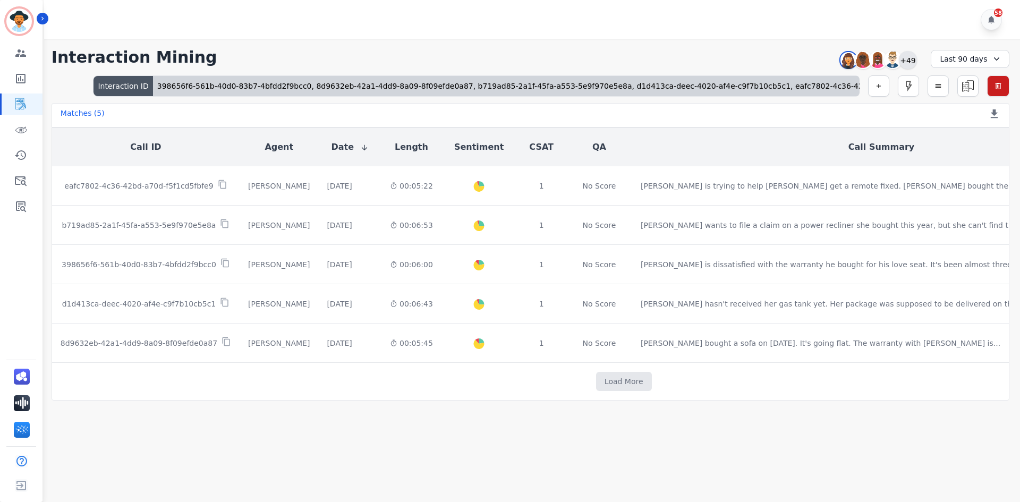
click at [912, 55] on div "+49" at bounding box center [908, 60] width 18 height 18
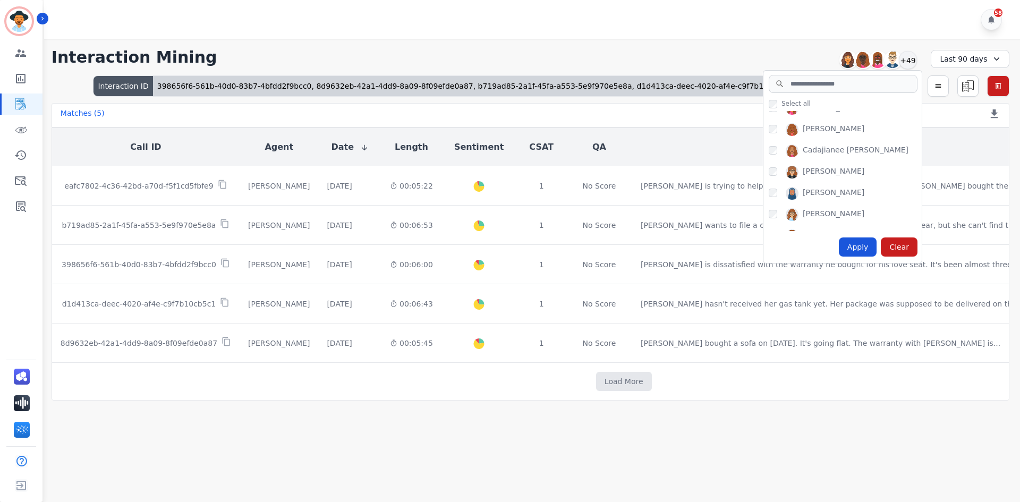
scroll to position [159, 0]
click at [859, 247] on div "Apply" at bounding box center [858, 246] width 38 height 19
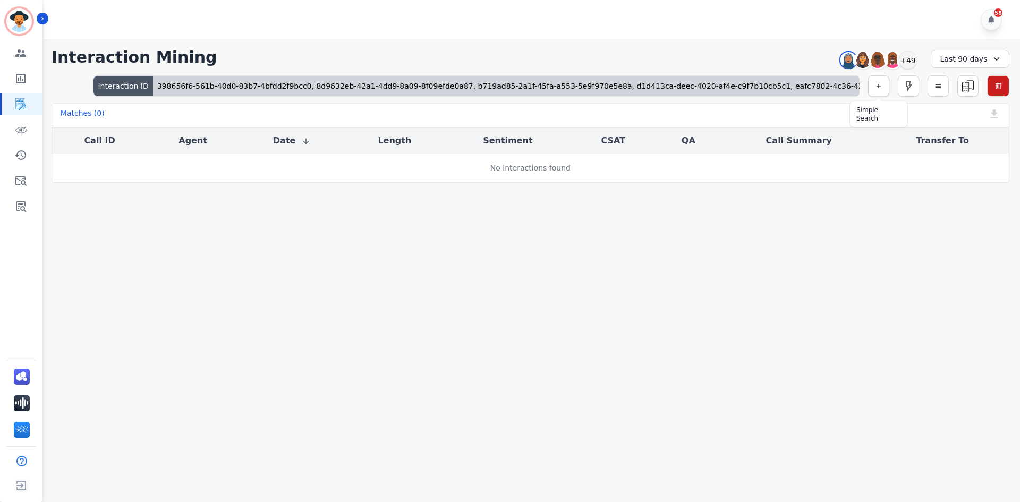
click at [873, 85] on button "button" at bounding box center [878, 85] width 21 height 21
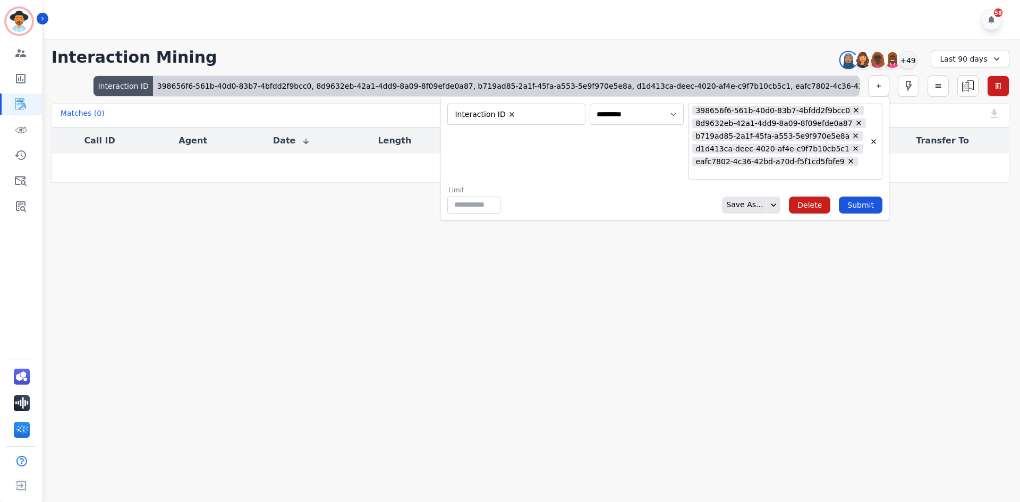
type input "**"
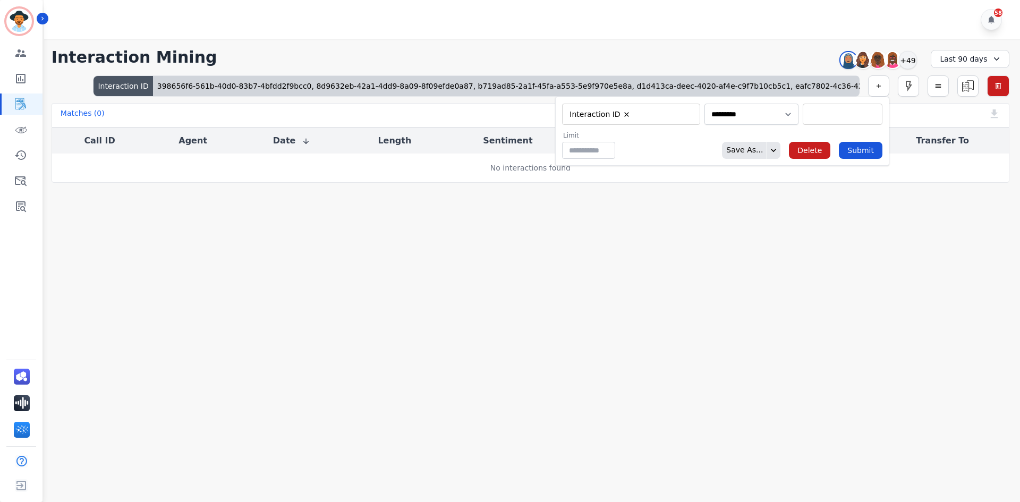
click at [828, 114] on input "selected options" at bounding box center [842, 114] width 74 height 11
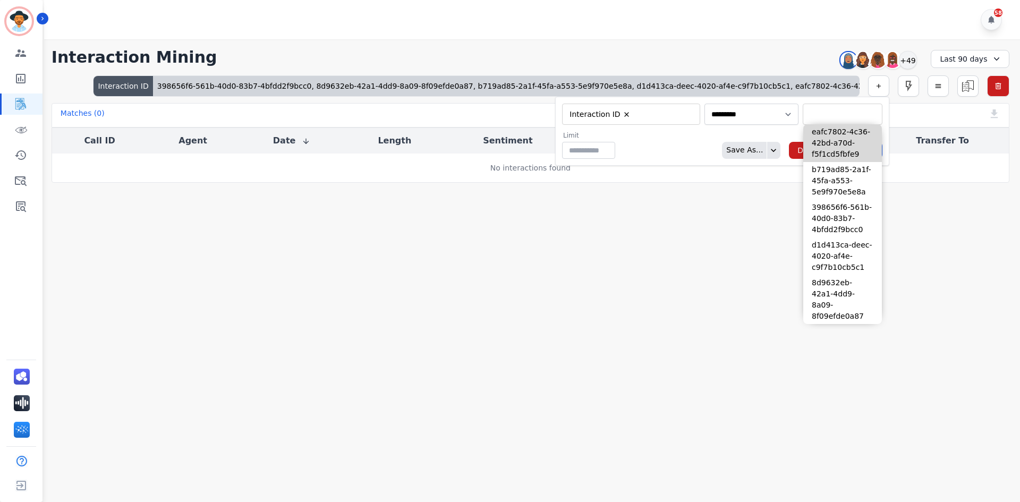
paste input "**********"
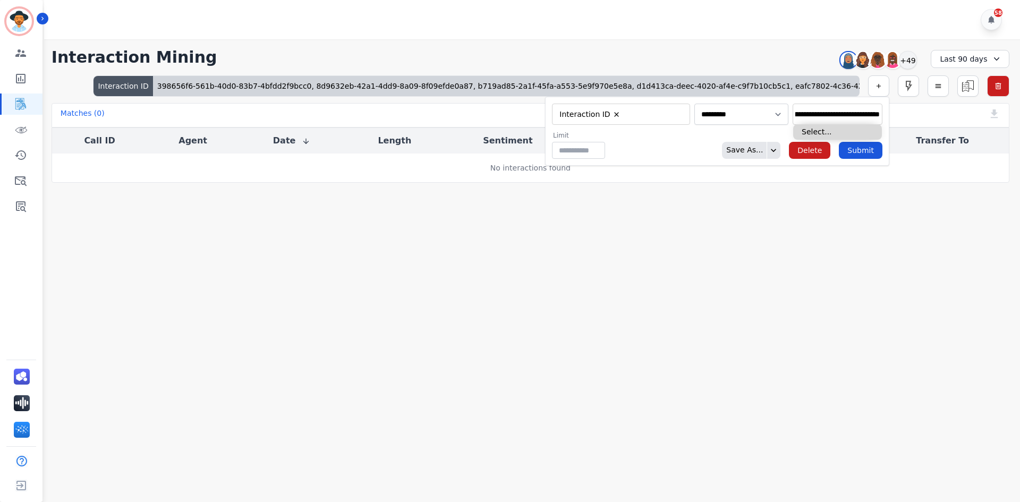
type input "**********"
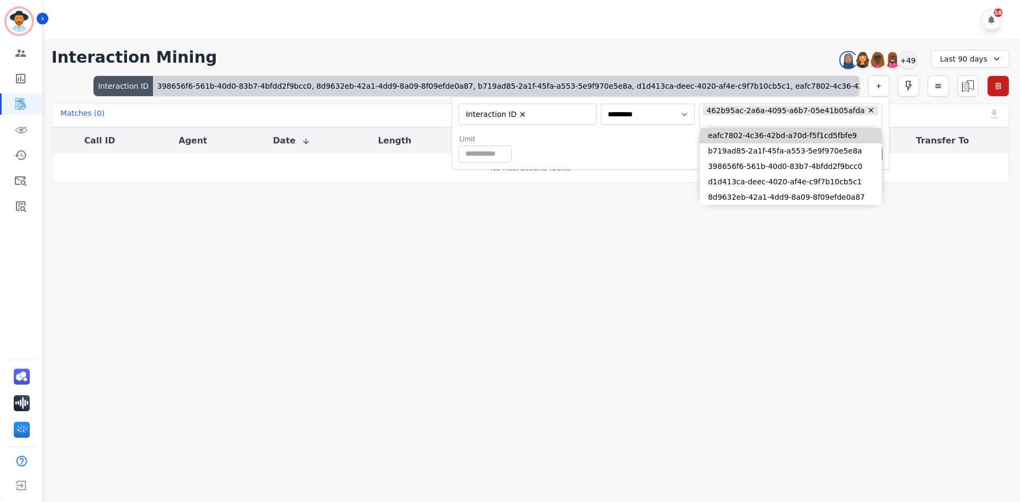
scroll to position [0, 0]
click at [680, 150] on div "Limit ** Save As... Delete Submit" at bounding box center [670, 149] width 424 height 28
click at [751, 126] on input "selected options" at bounding box center [781, 122] width 158 height 11
paste input "**********"
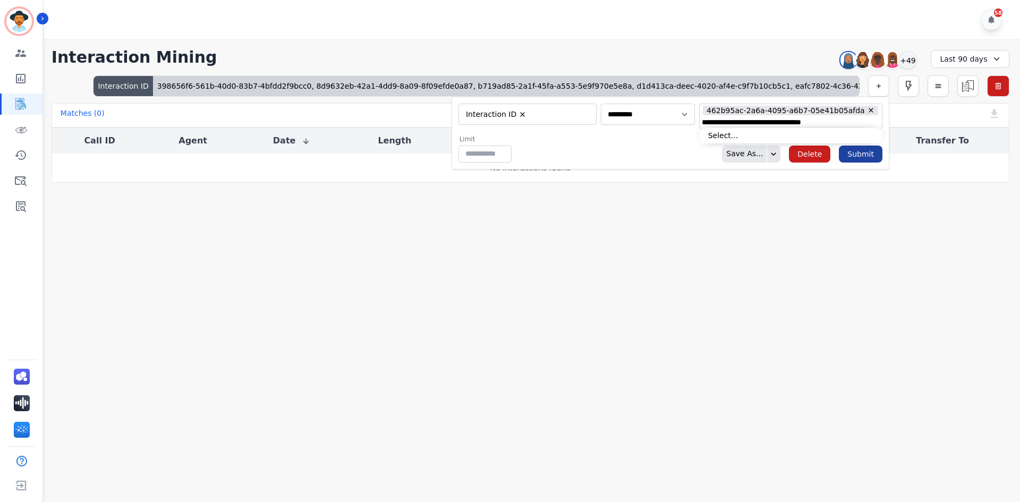
type input "**********"
click at [866, 157] on button "Submit" at bounding box center [861, 154] width 44 height 17
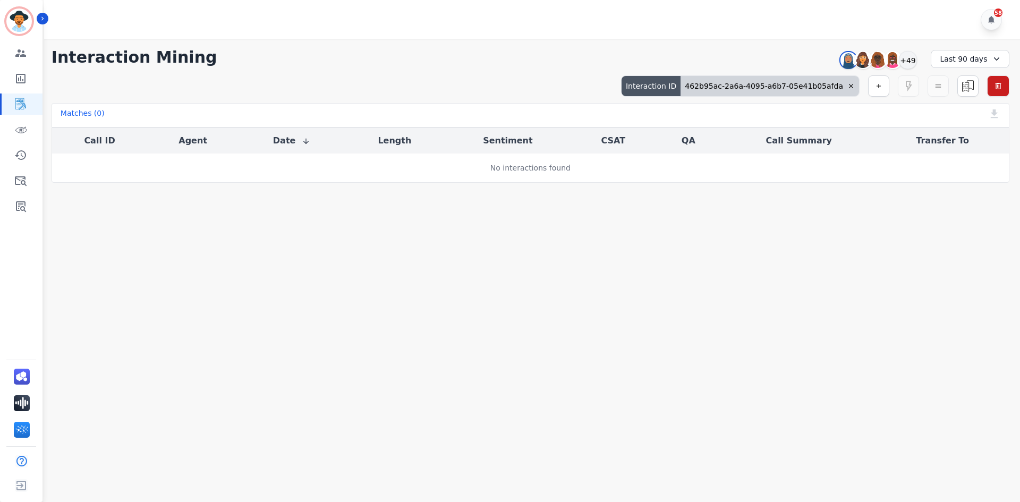
click at [850, 85] on icon at bounding box center [850, 85] width 7 height 7
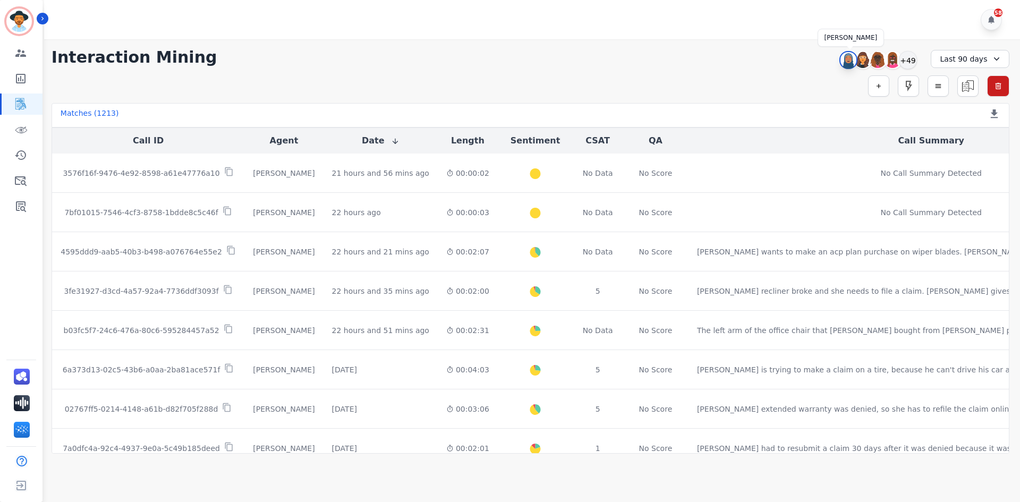
click at [848, 60] on img at bounding box center [848, 60] width 16 height 17
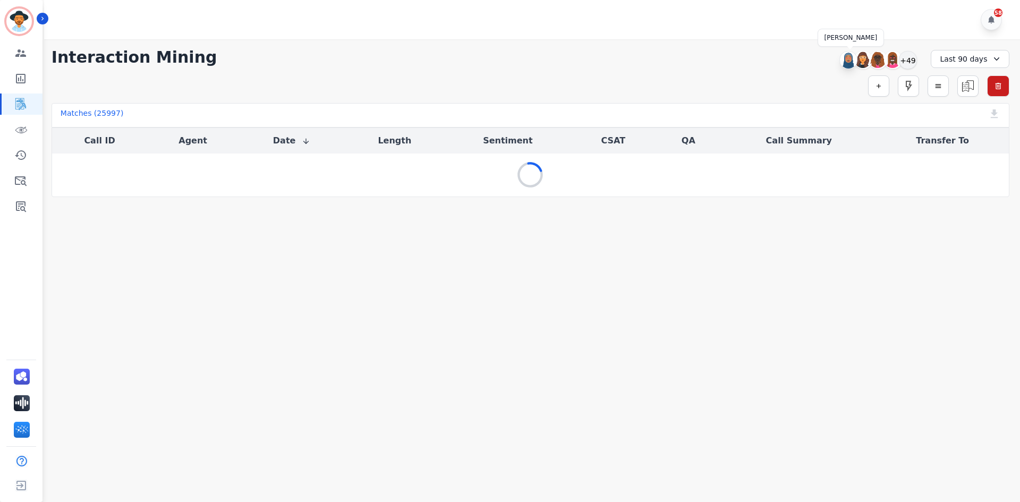
click at [848, 60] on img at bounding box center [848, 60] width 17 height 17
click at [875, 84] on icon "button" at bounding box center [878, 85] width 7 height 7
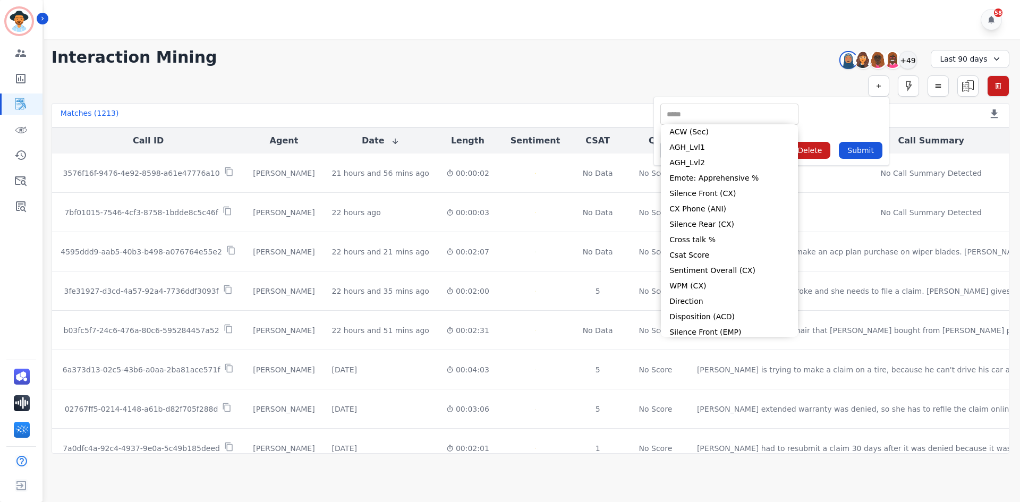
click at [709, 112] on input "selected options" at bounding box center [729, 114] width 133 height 11
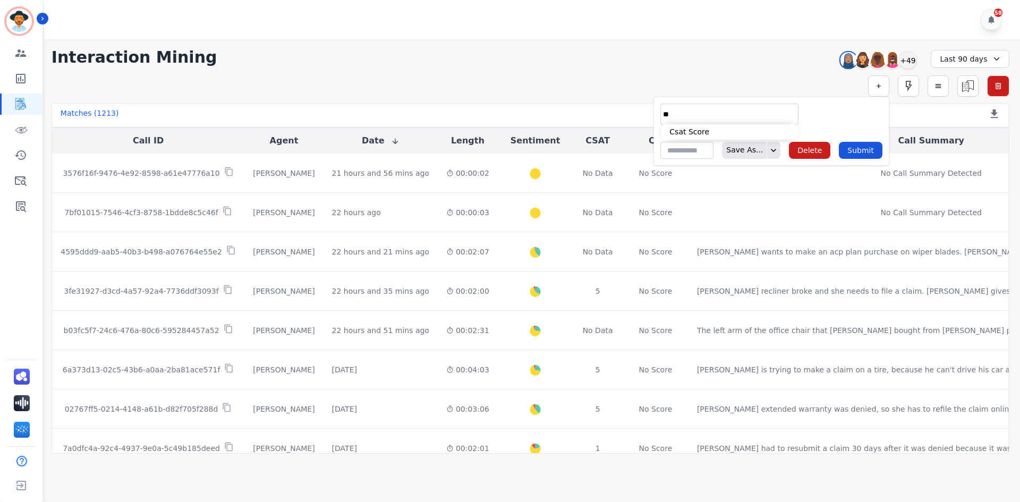
type input "**"
click at [694, 123] on div "** ** Csat Score" at bounding box center [729, 114] width 138 height 21
click at [695, 132] on li "Csat Score" at bounding box center [729, 131] width 137 height 15
type input "**********"
click at [819, 109] on input "selected options" at bounding box center [842, 114] width 74 height 11
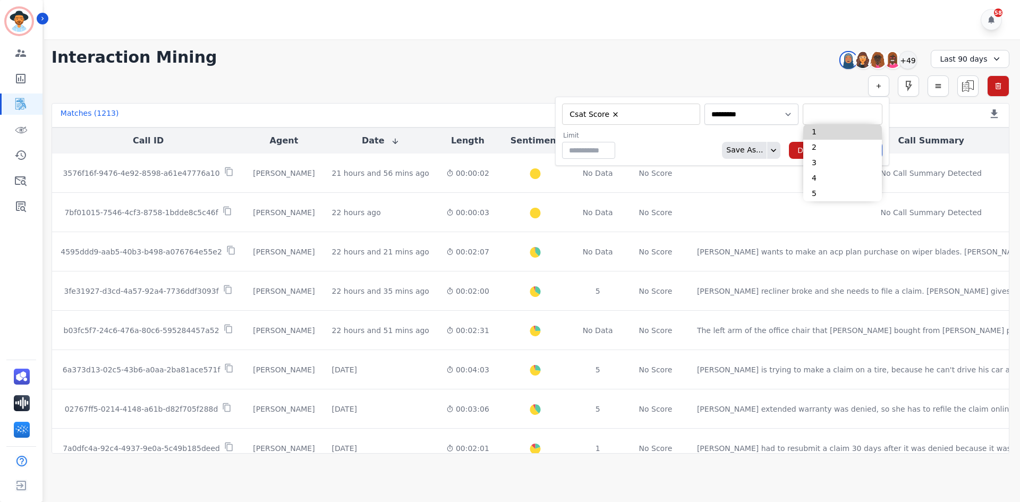
click at [824, 130] on li "1" at bounding box center [842, 131] width 79 height 15
click at [817, 132] on li "2" at bounding box center [842, 131] width 79 height 15
type input "**********"
click at [663, 151] on div "Limit ** Save As... Delete Submit" at bounding box center [716, 145] width 332 height 28
click at [861, 150] on button "Submit" at bounding box center [861, 150] width 44 height 17
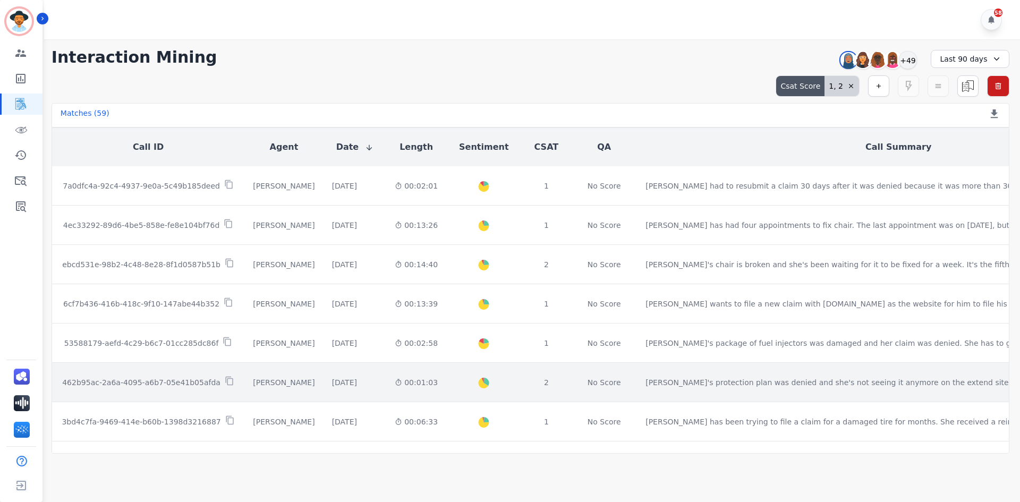
click at [378, 385] on div "1 week, 1 day ago Start at: Thur, Sep 25th, 2025 - 1:35pm" at bounding box center [355, 382] width 46 height 11
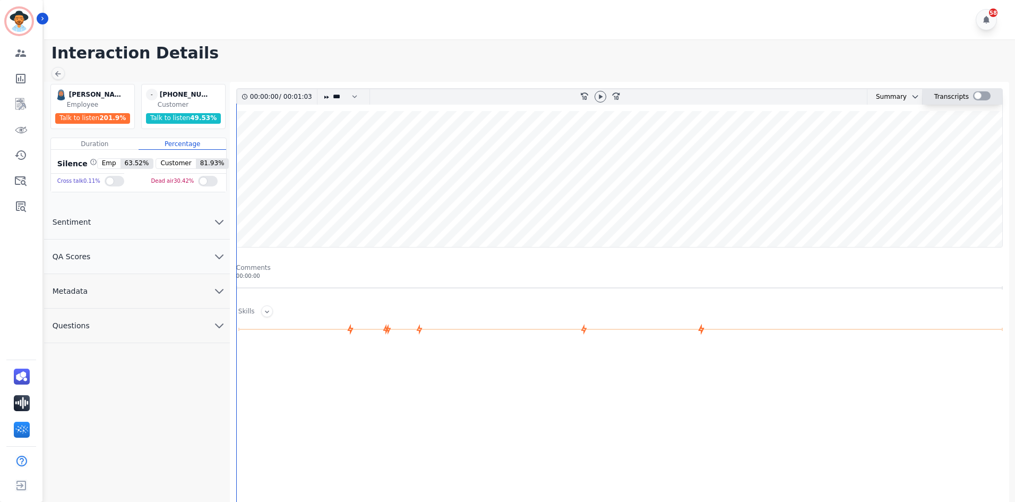
click at [974, 96] on div at bounding box center [982, 95] width 18 height 9
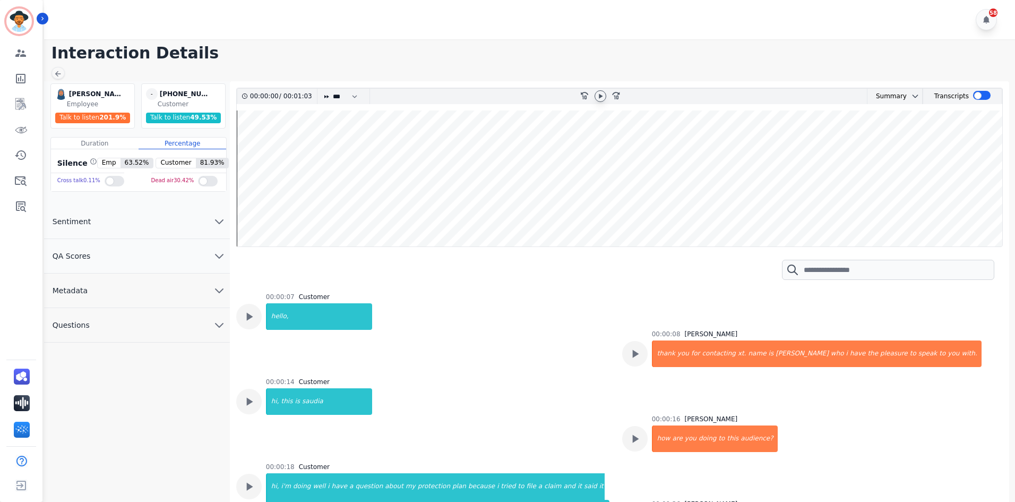
click at [601, 100] on icon at bounding box center [600, 96] width 8 height 8
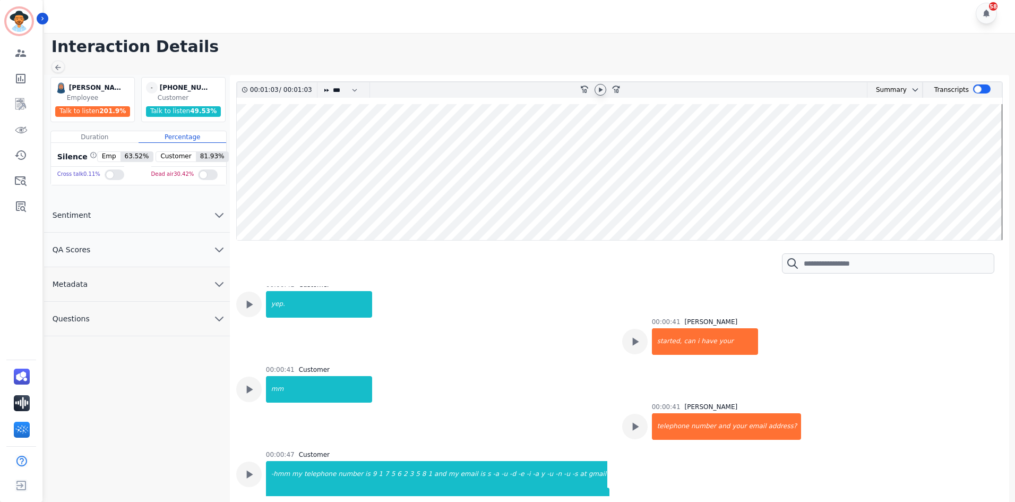
scroll to position [8, 0]
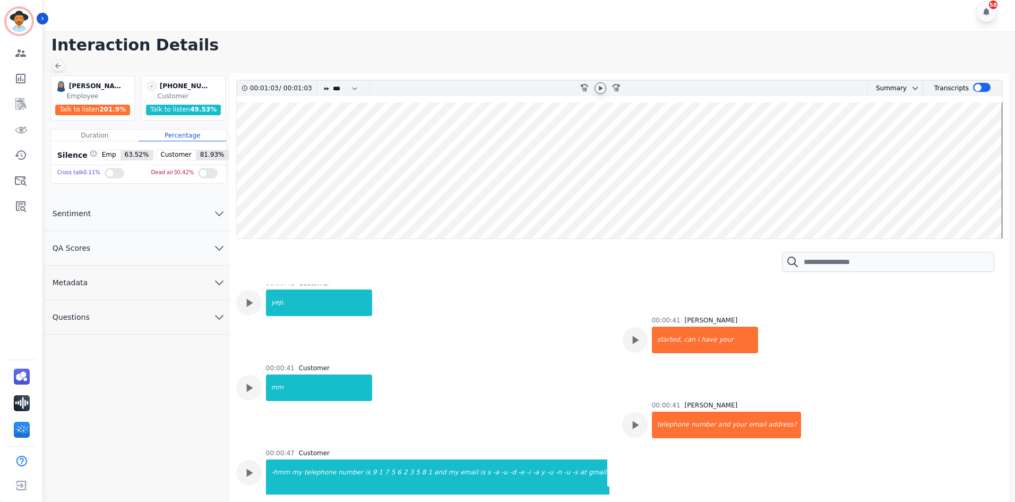
click at [57, 67] on icon at bounding box center [58, 66] width 8 height 8
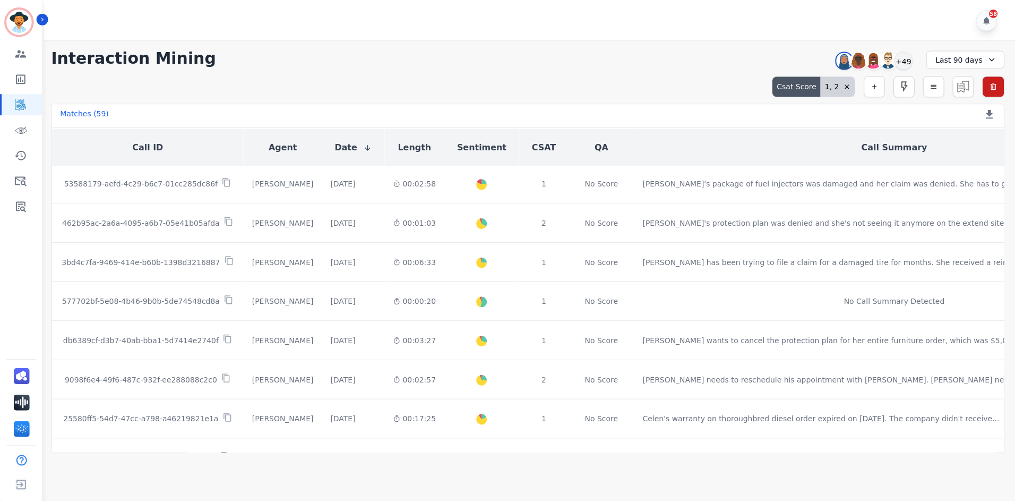
scroll to position [212, 0]
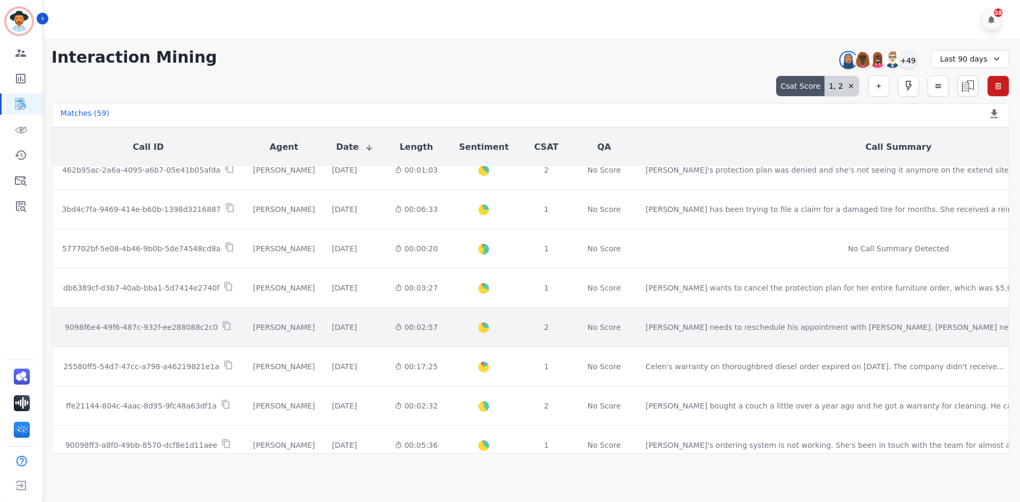
click at [139, 335] on td "9098f6e4-49f6-487c-932f-ee288088c2c0" at bounding box center [148, 326] width 193 height 39
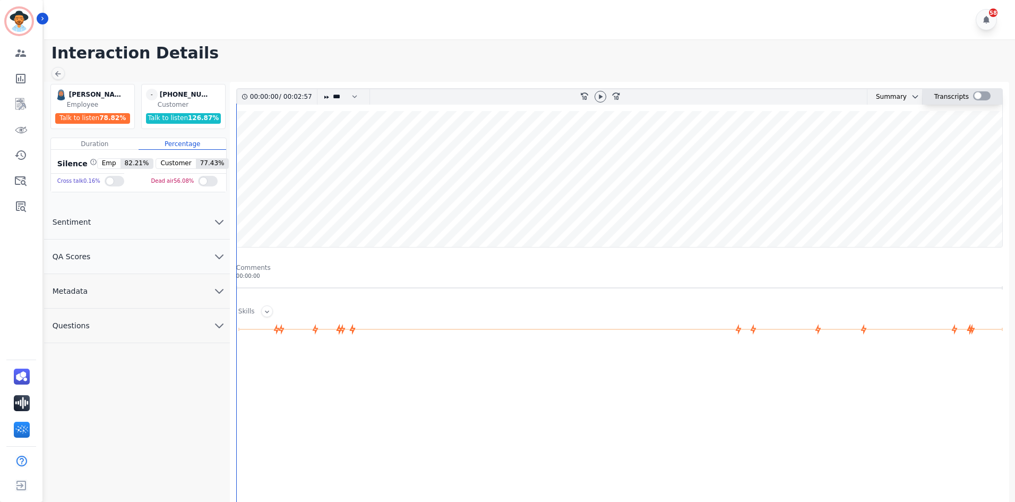
click at [985, 96] on div at bounding box center [982, 95] width 18 height 9
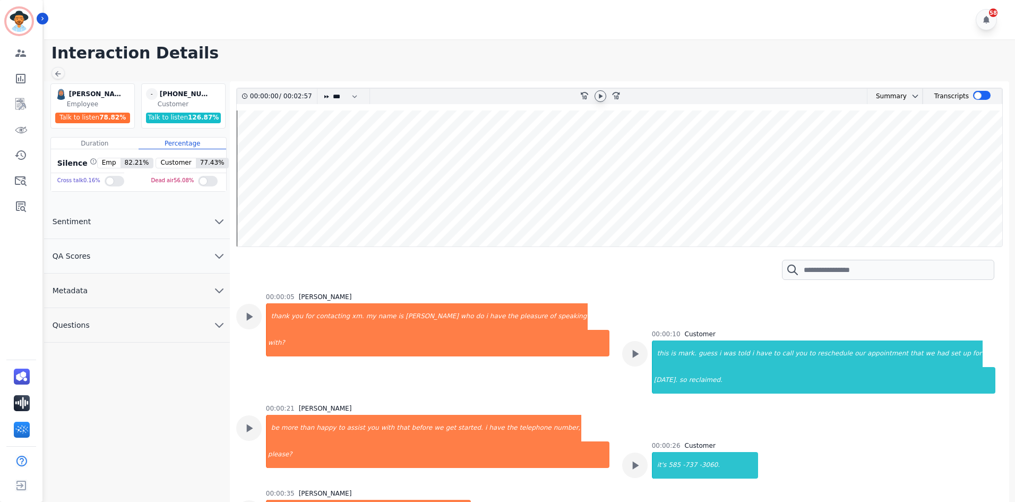
click at [597, 99] on icon at bounding box center [600, 96] width 8 height 8
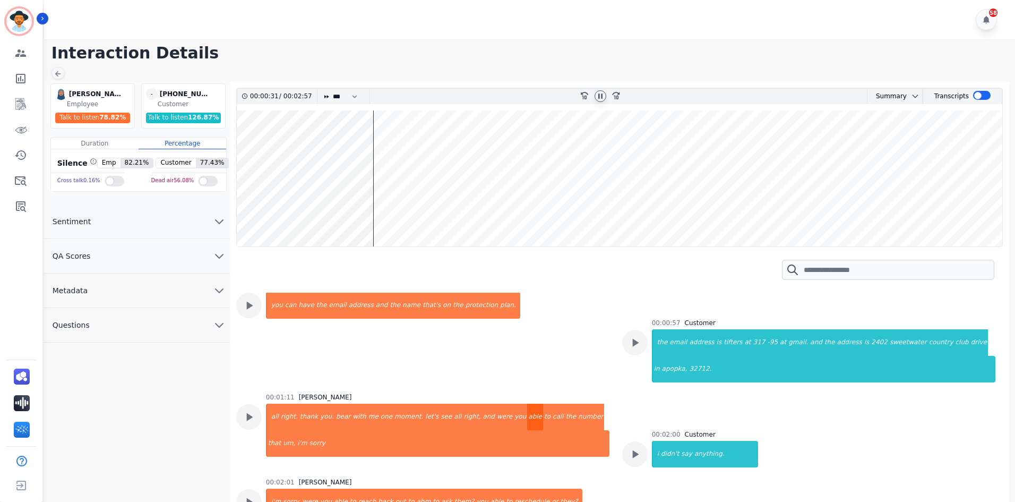
scroll to position [319, 0]
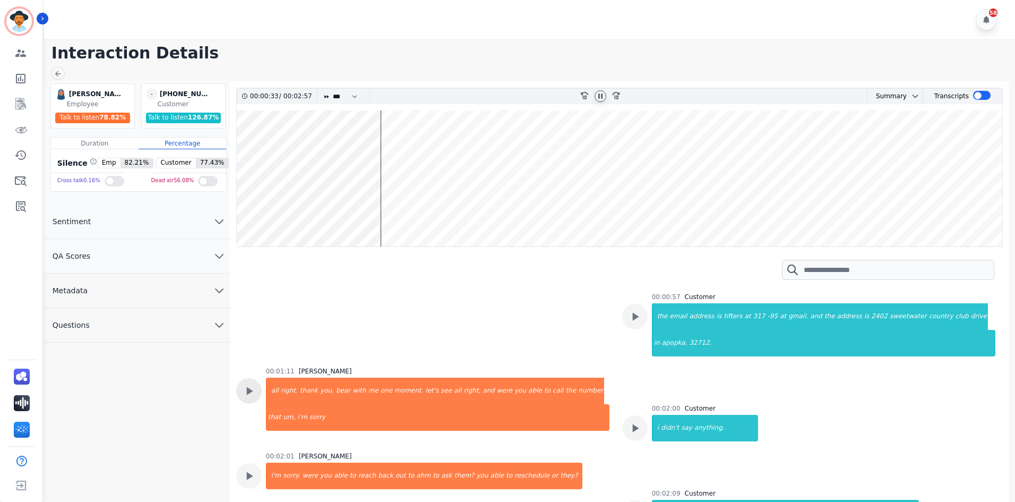
click at [246, 388] on icon at bounding box center [249, 391] width 14 height 14
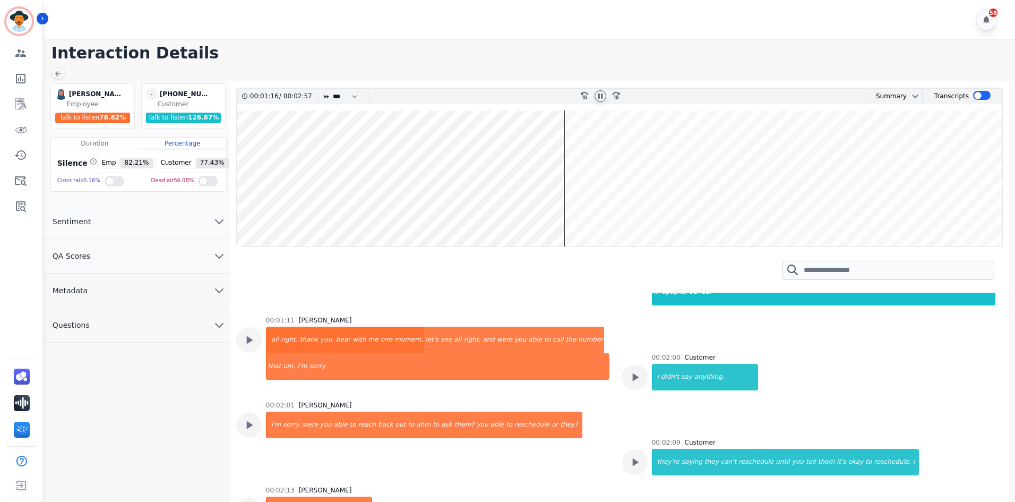
scroll to position [372, 0]
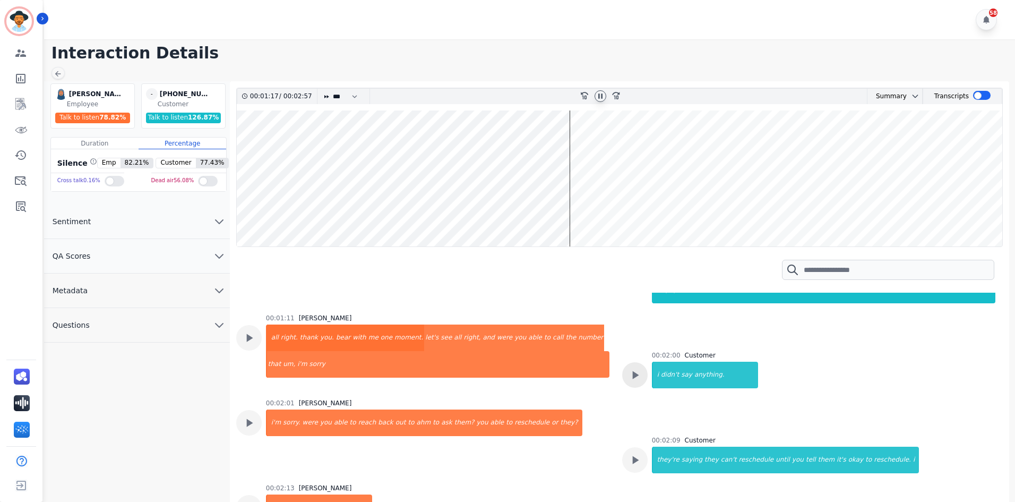
click at [632, 378] on icon at bounding box center [635, 375] width 6 height 8
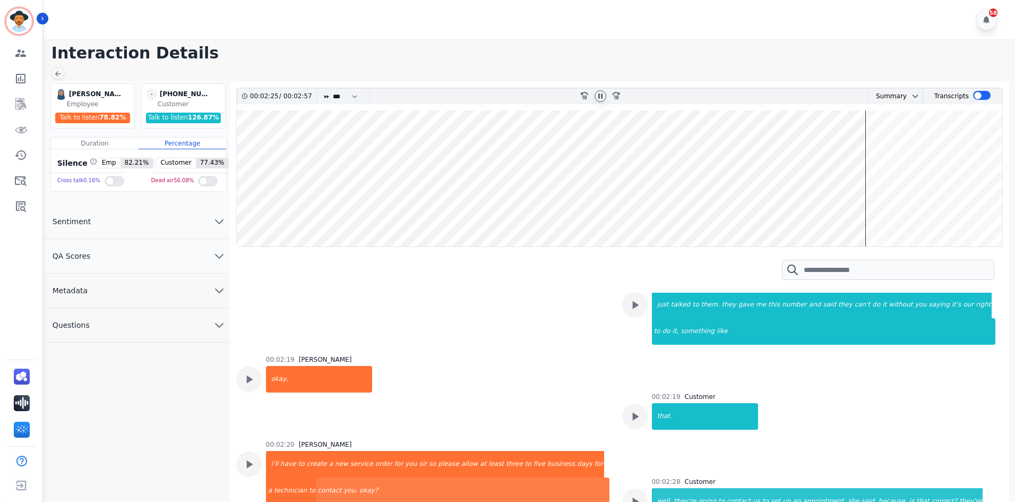
scroll to position [690, 0]
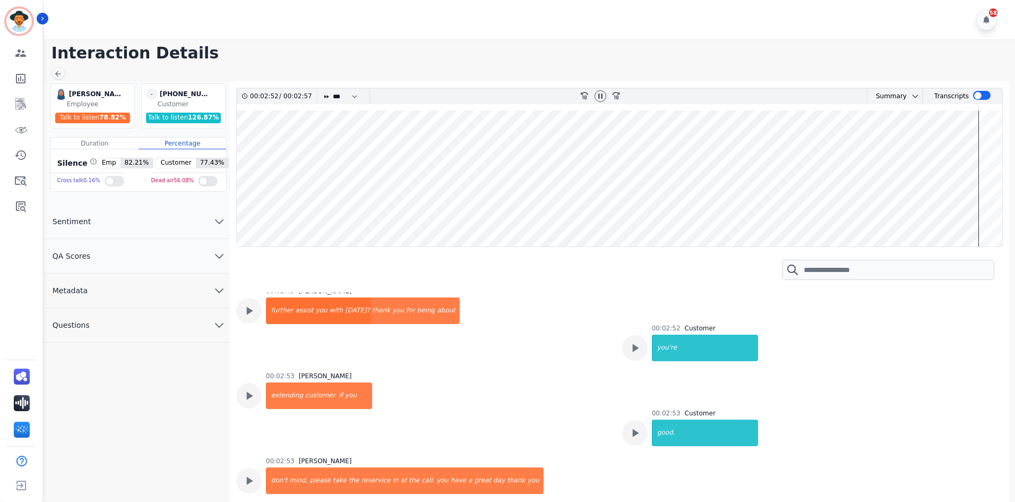
scroll to position [8, 0]
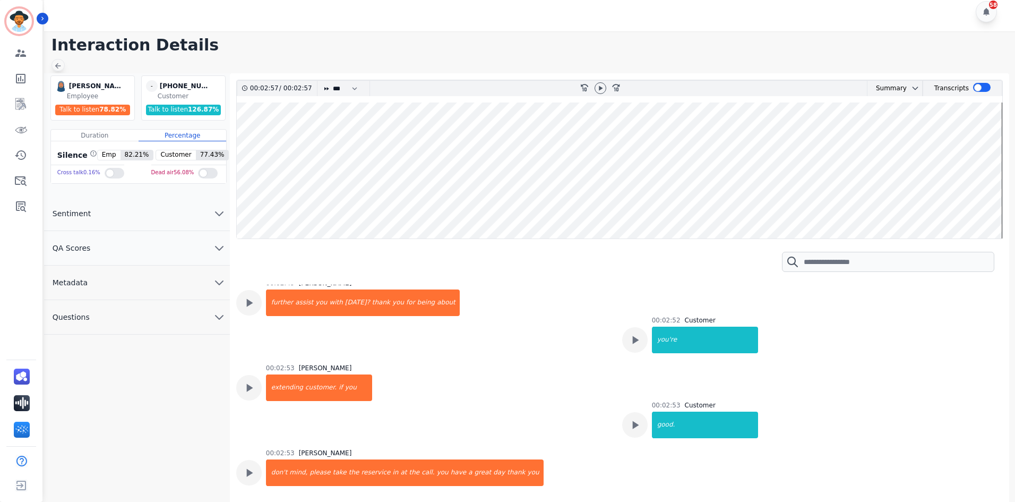
click at [58, 63] on icon at bounding box center [58, 66] width 8 height 8
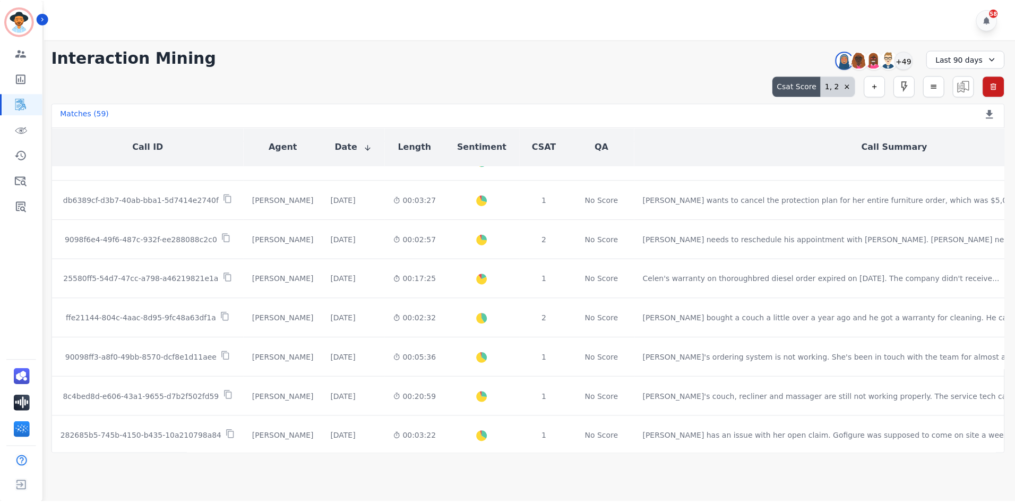
scroll to position [319, 0]
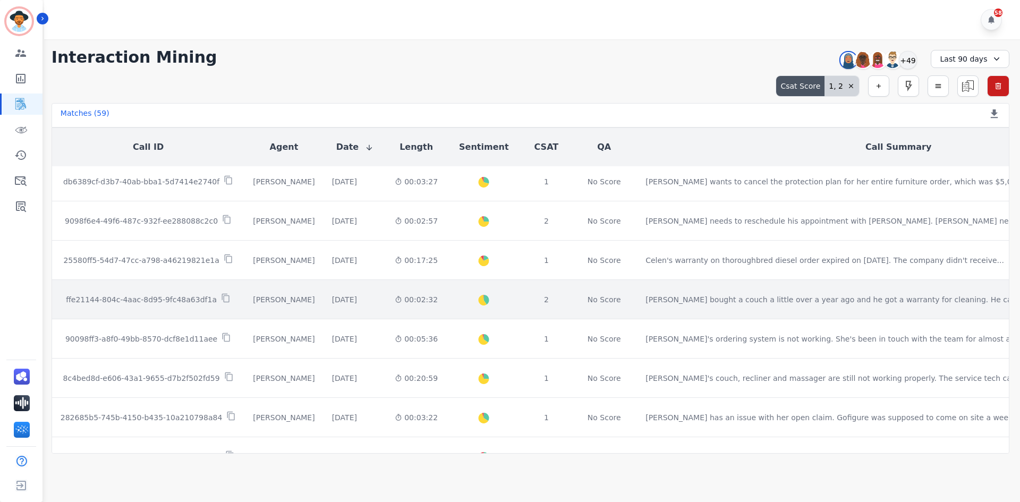
click at [271, 309] on td "[PERSON_NAME]" at bounding box center [283, 299] width 79 height 39
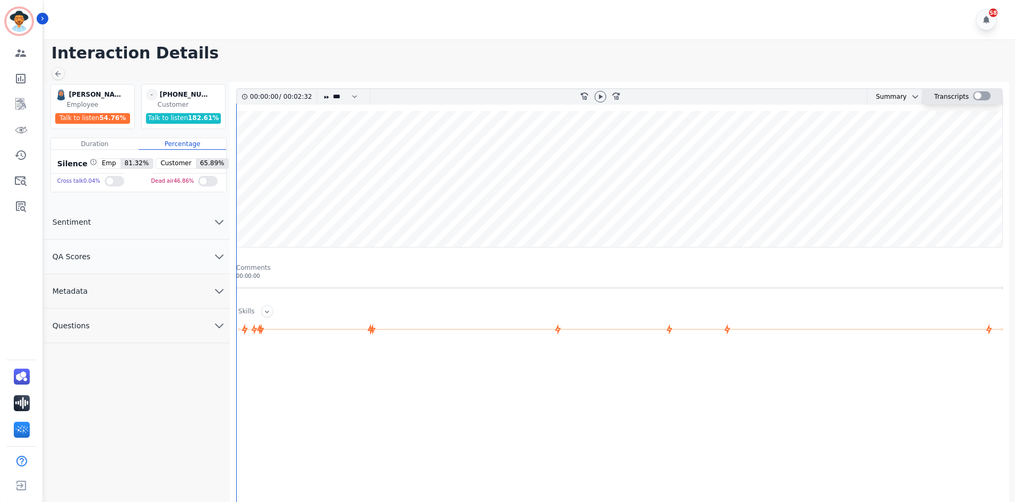
drag, startPoint x: 973, startPoint y: 96, endPoint x: 947, endPoint y: 96, distance: 26.0
click at [973, 96] on div at bounding box center [982, 95] width 18 height 9
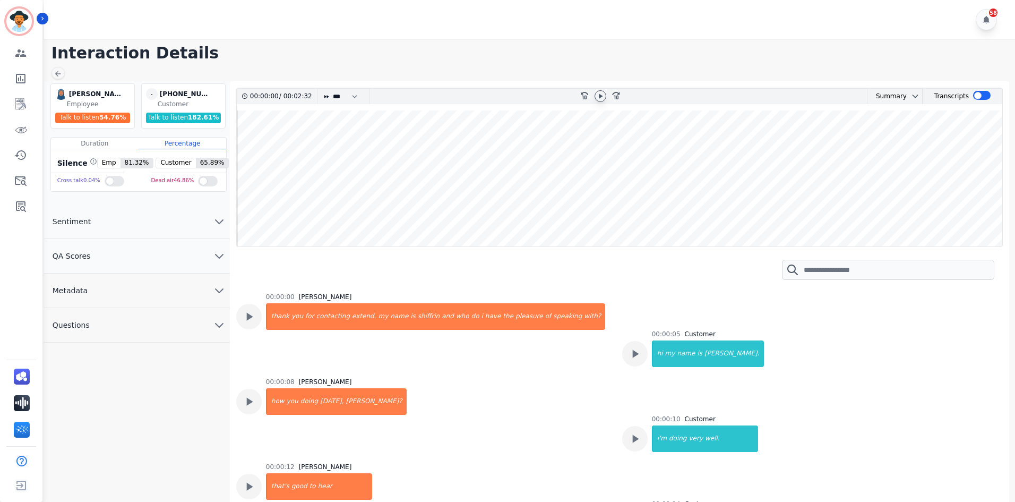
click at [598, 100] on icon at bounding box center [600, 96] width 8 height 8
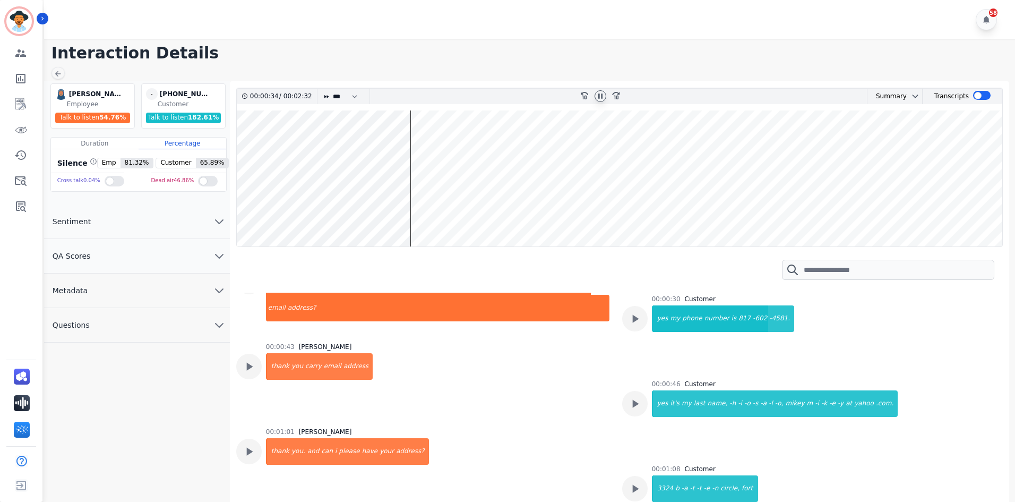
scroll to position [327, 0]
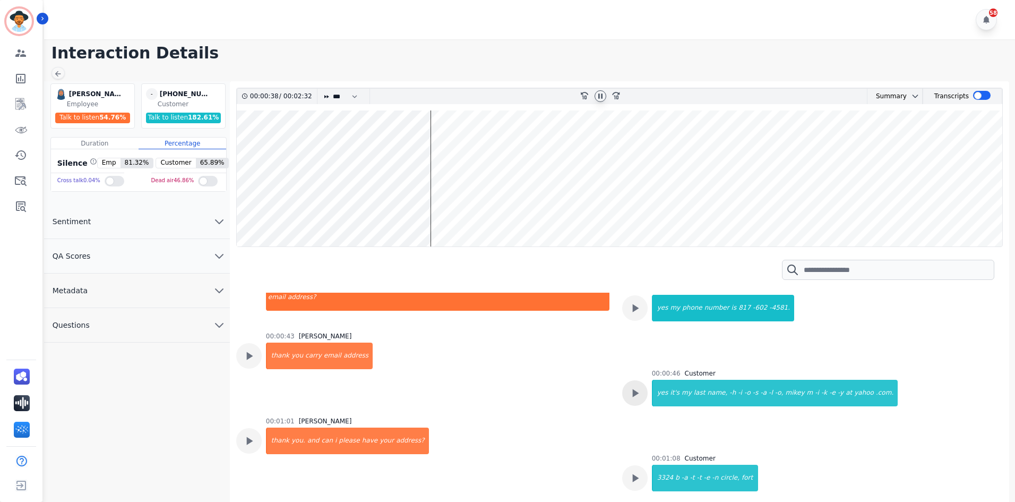
click at [632, 389] on icon at bounding box center [635, 393] width 6 height 8
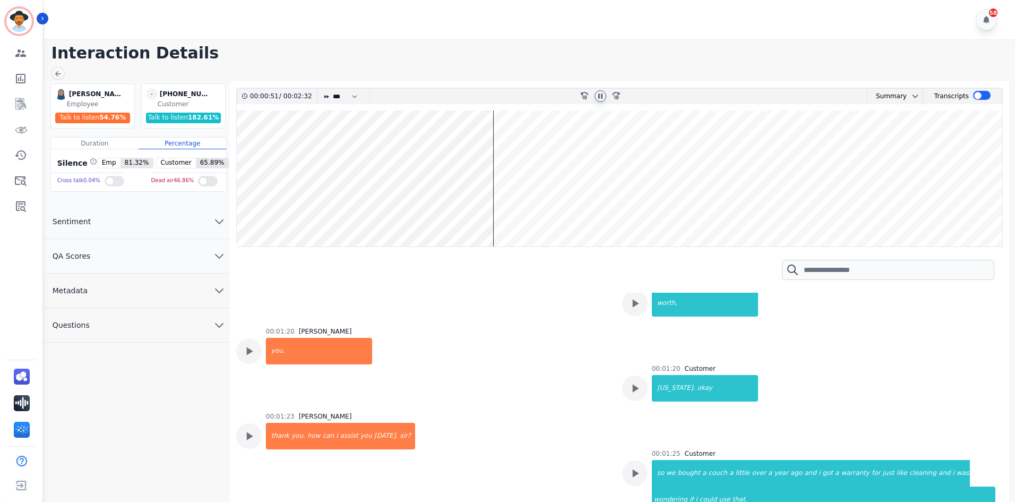
scroll to position [593, 0]
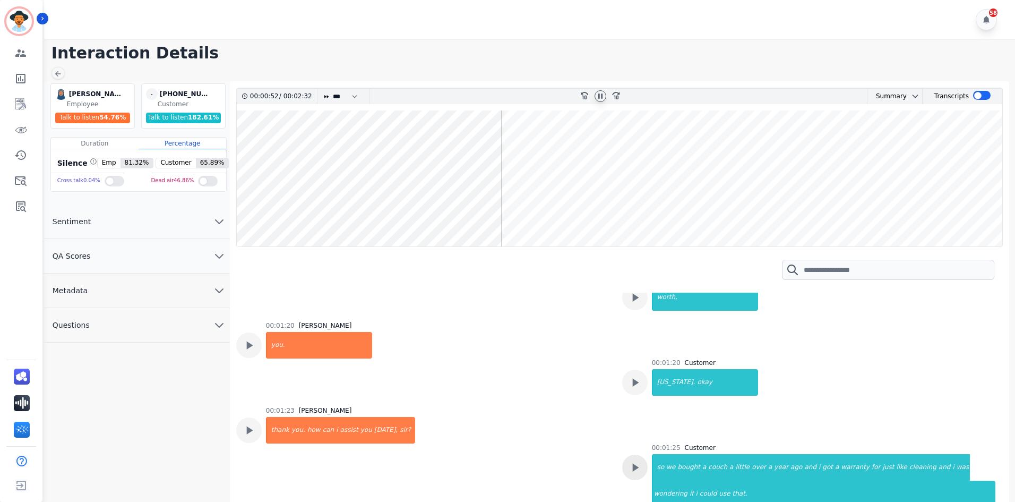
click at [628, 460] on icon at bounding box center [635, 467] width 14 height 14
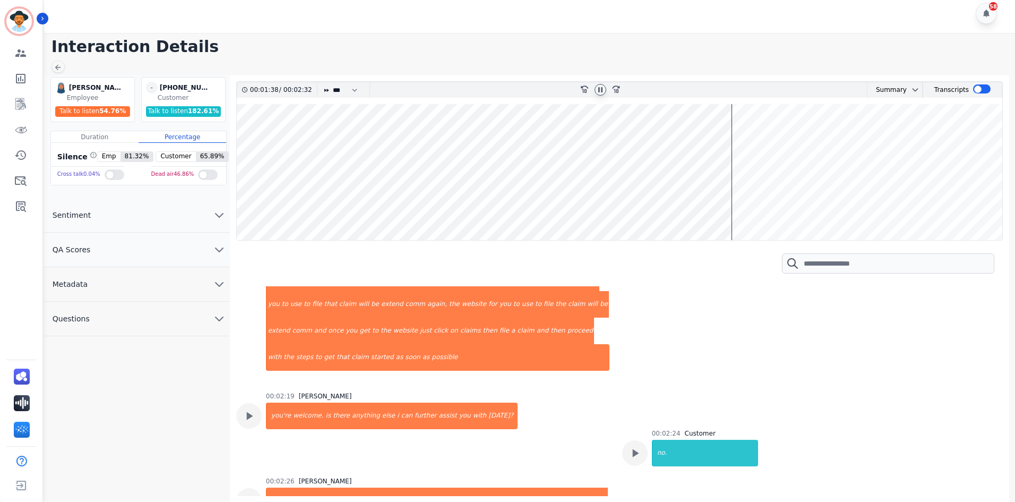
scroll to position [8, 0]
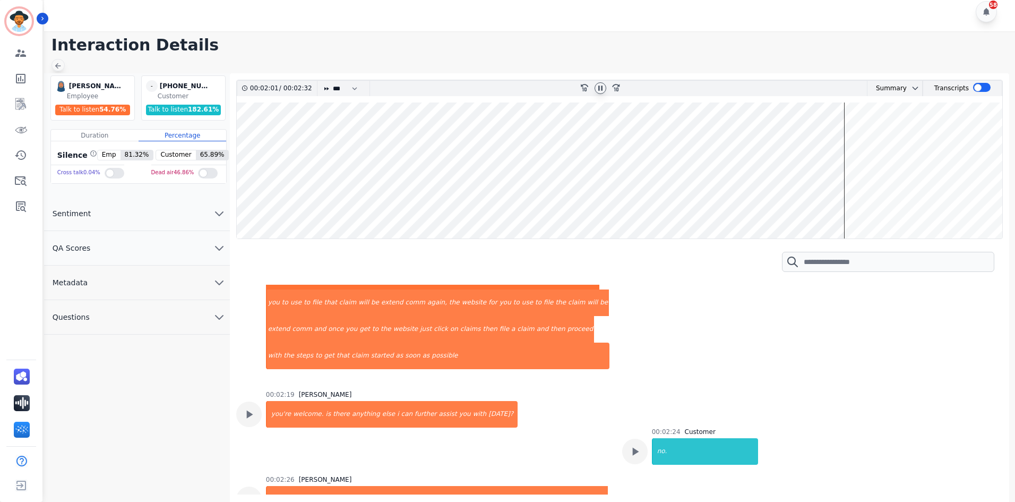
click at [61, 64] on icon at bounding box center [58, 66] width 8 height 8
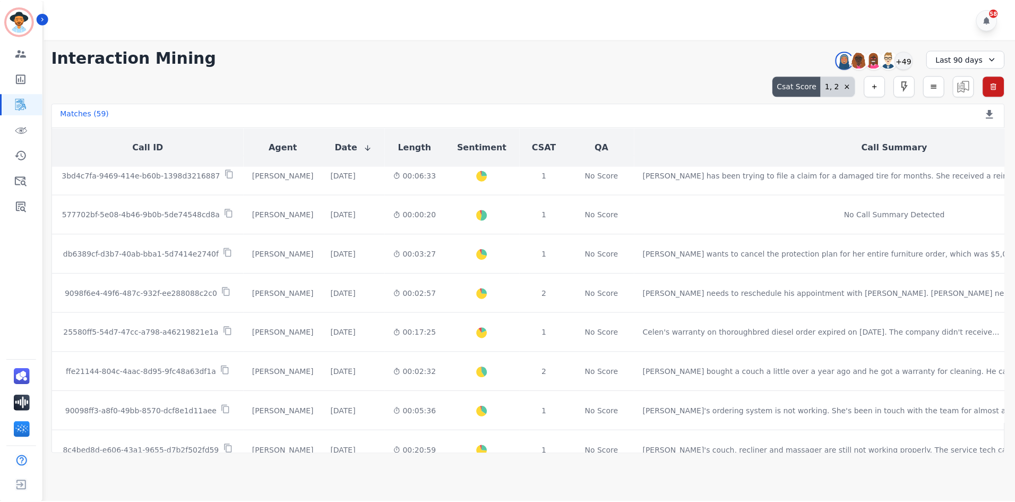
scroll to position [266, 0]
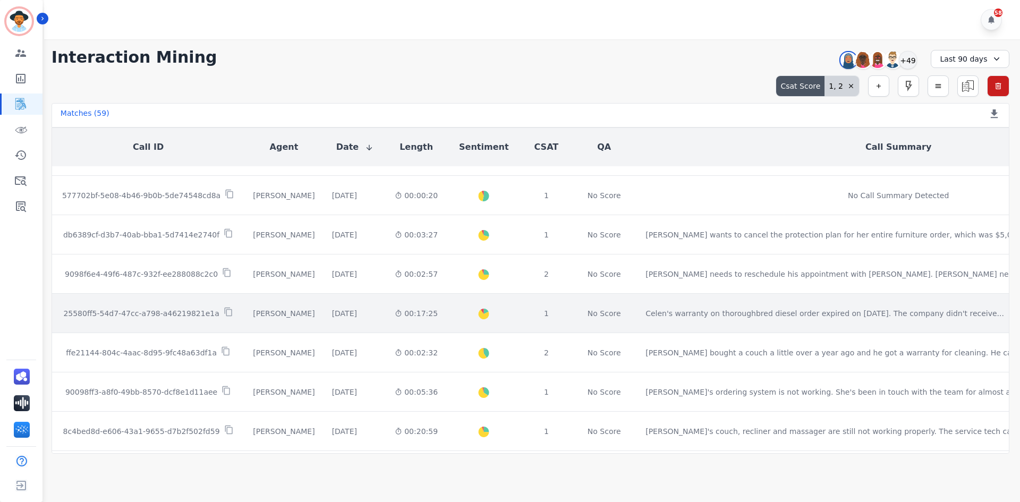
click at [527, 321] on td "1" at bounding box center [546, 313] width 50 height 39
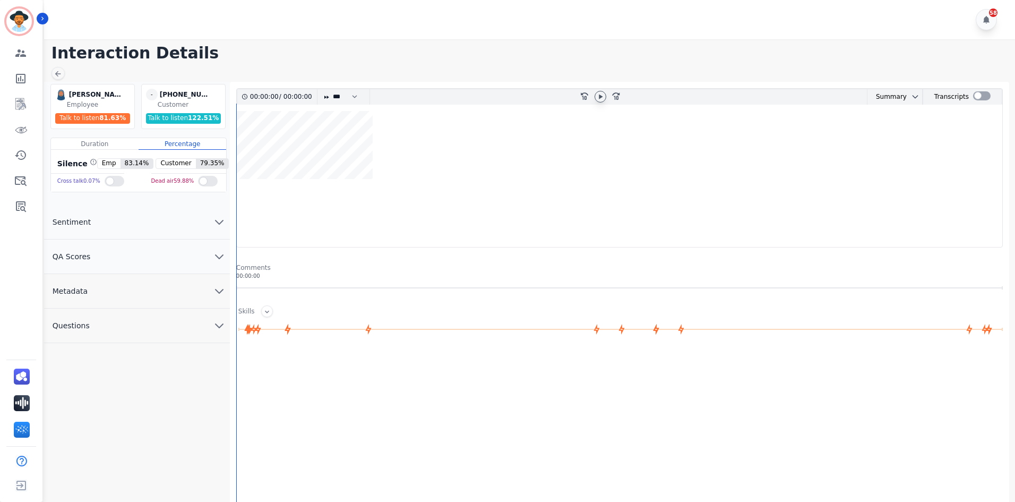
click at [597, 96] on icon at bounding box center [600, 96] width 8 height 8
click at [974, 98] on div at bounding box center [982, 95] width 18 height 9
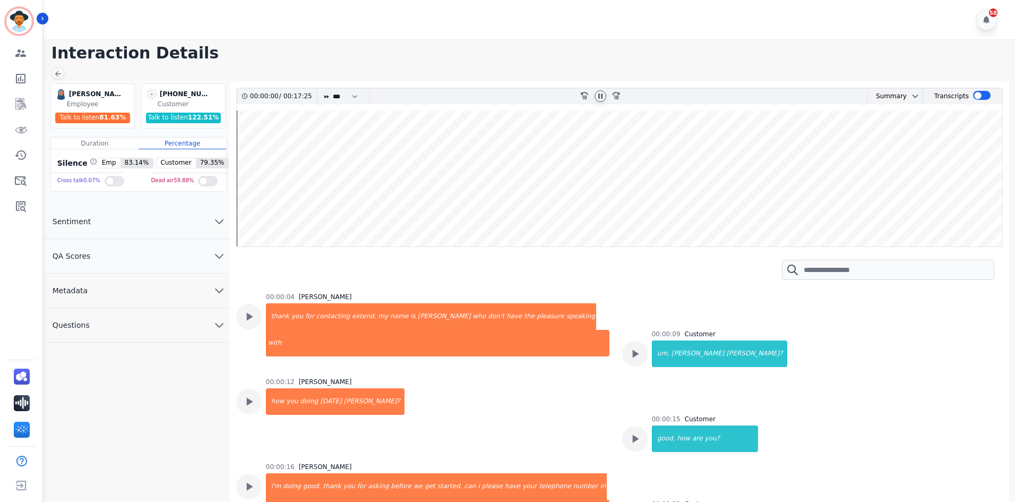
click at [594, 94] on div at bounding box center [601, 96] width 16 height 15
click at [603, 94] on icon at bounding box center [600, 96] width 8 height 8
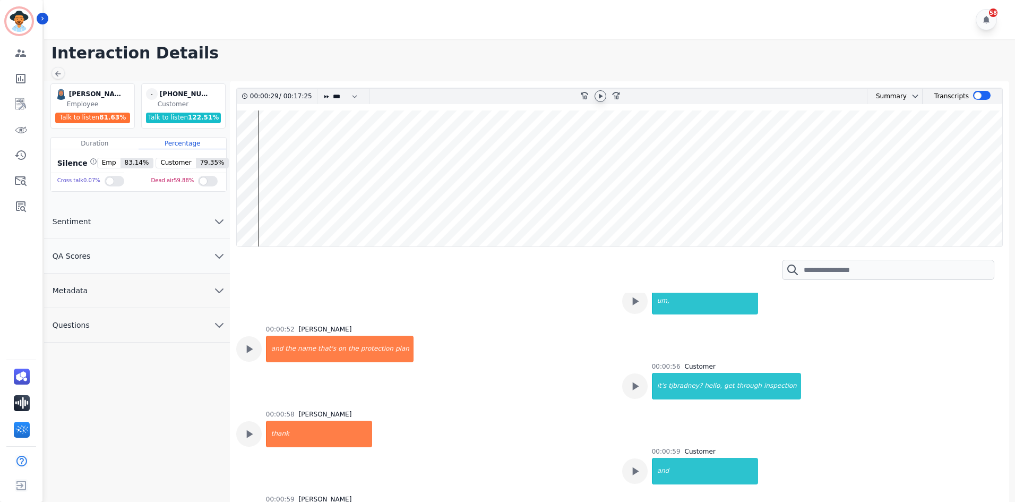
scroll to position [417, 0]
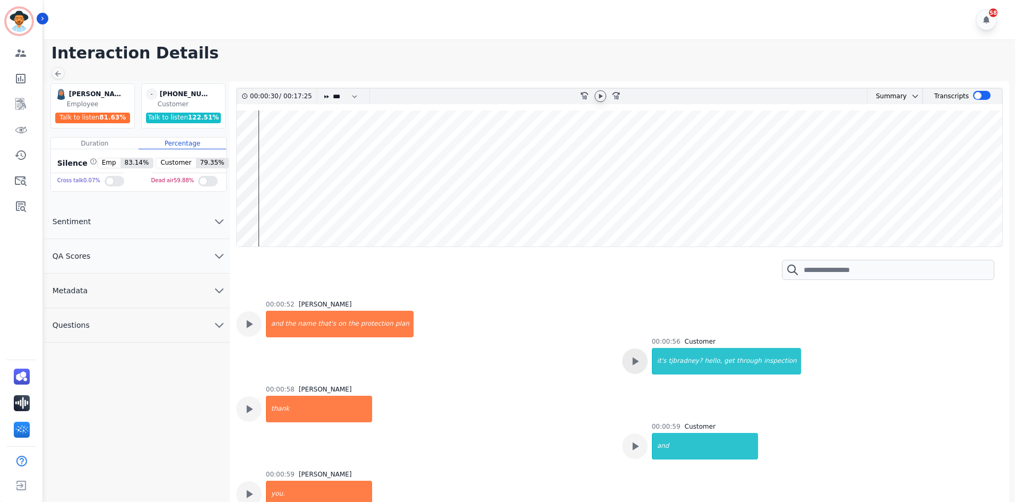
click at [629, 366] on icon at bounding box center [635, 361] width 14 height 14
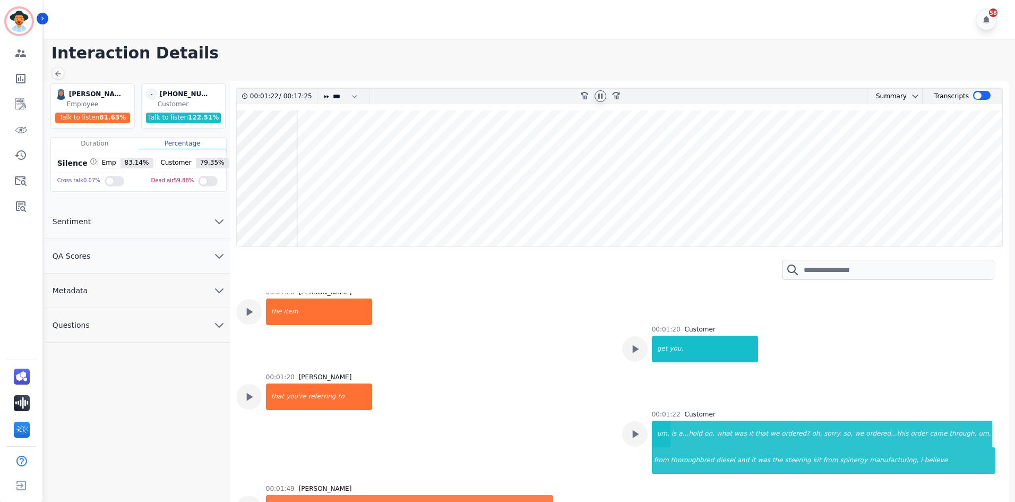
scroll to position [1373, 0]
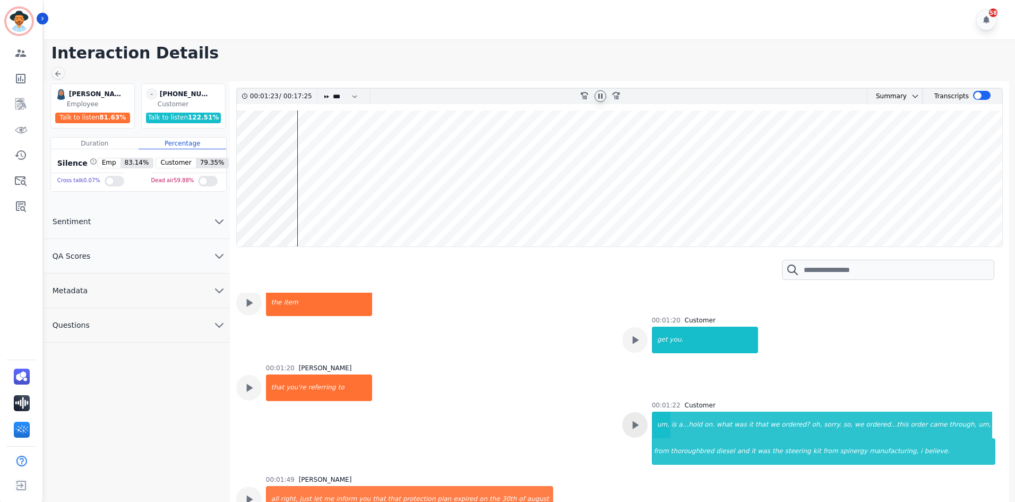
click at [635, 426] on icon at bounding box center [635, 425] width 6 height 8
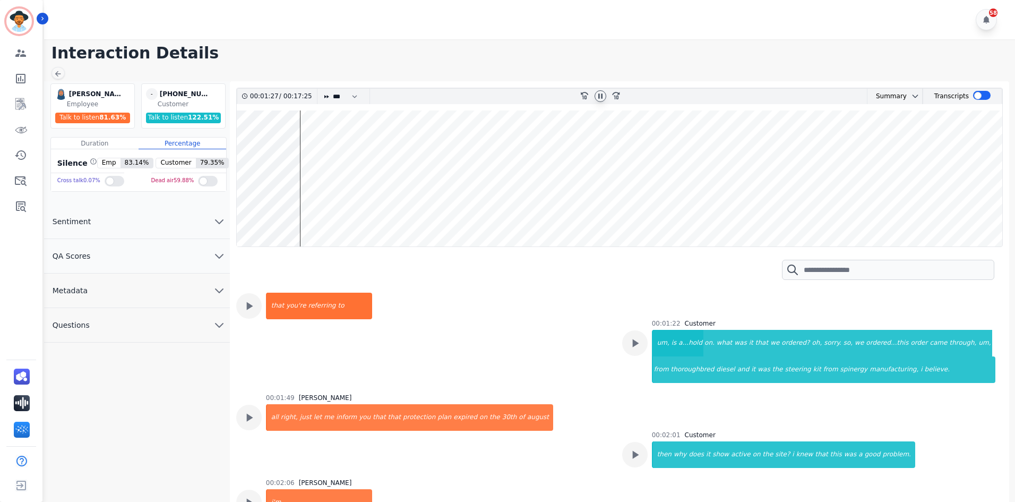
scroll to position [1480, 0]
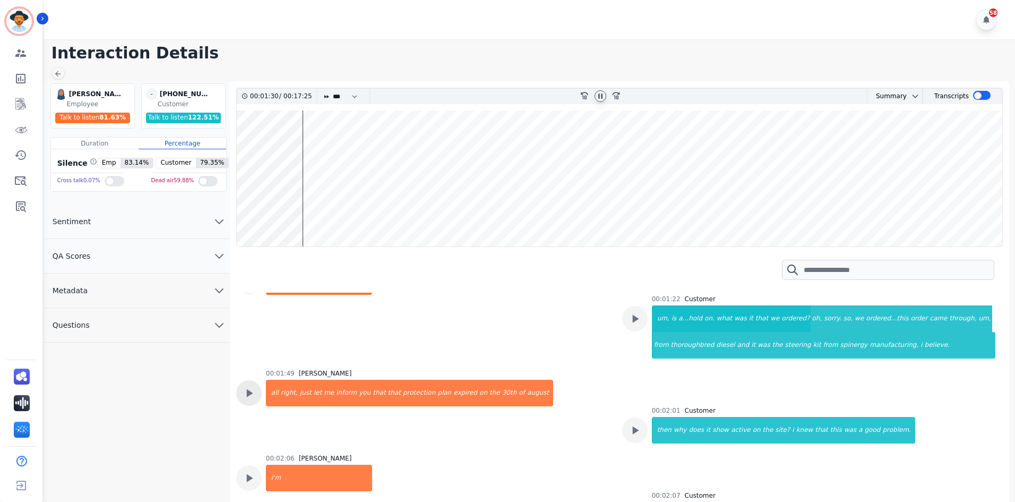
click at [251, 391] on icon at bounding box center [249, 393] width 14 height 14
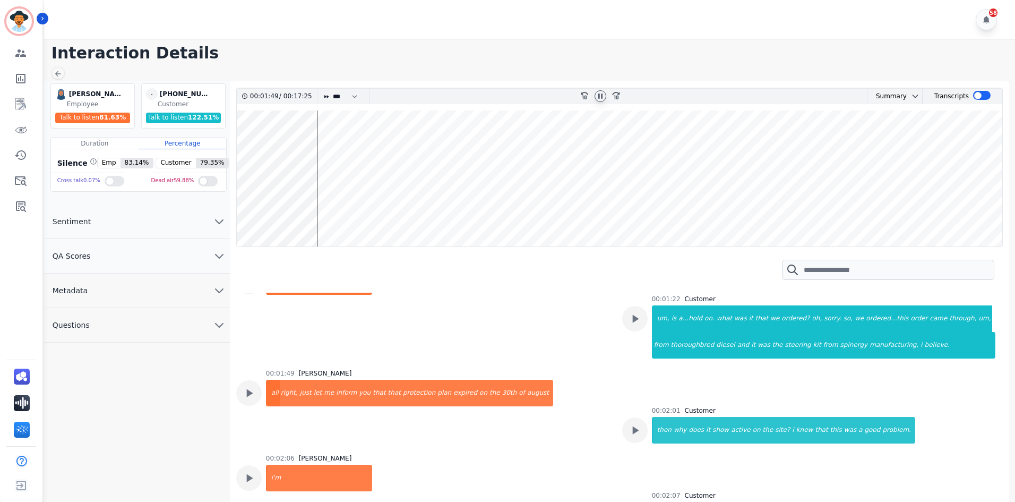
scroll to position [1533, 0]
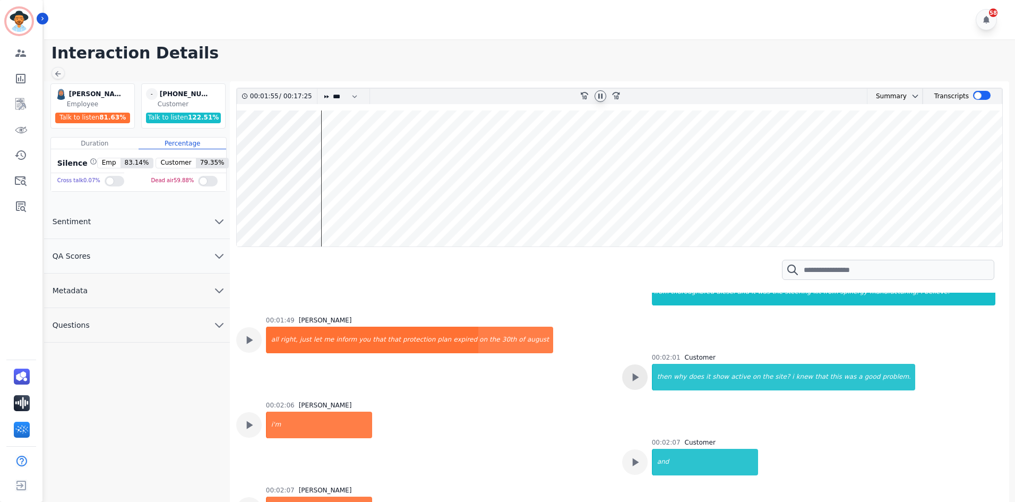
click at [639, 377] on icon at bounding box center [635, 377] width 14 height 14
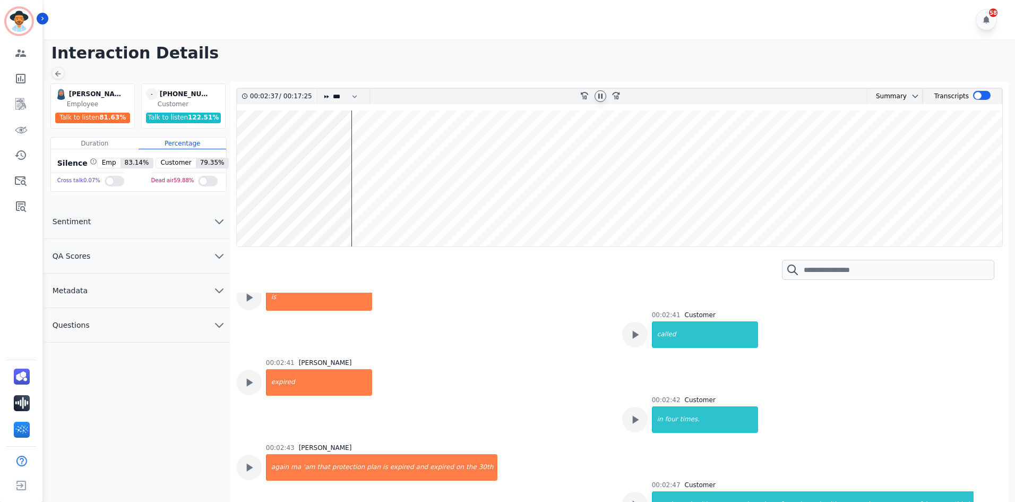
scroll to position [2276, 0]
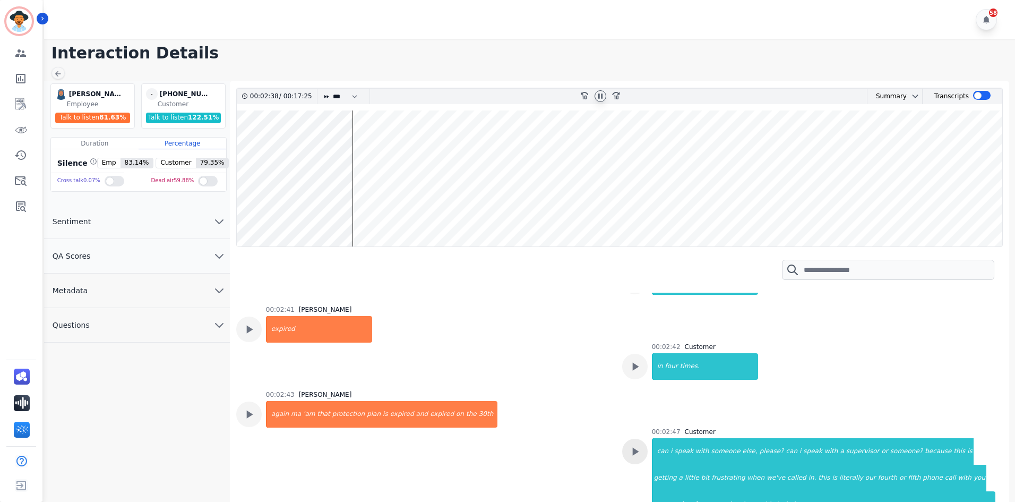
click at [640, 439] on div at bounding box center [634, 451] width 25 height 25
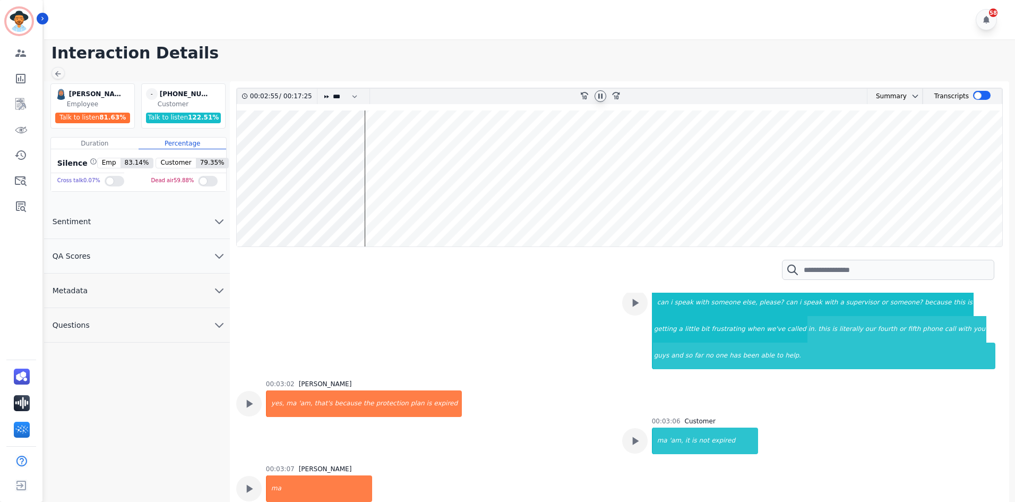
scroll to position [2435, 0]
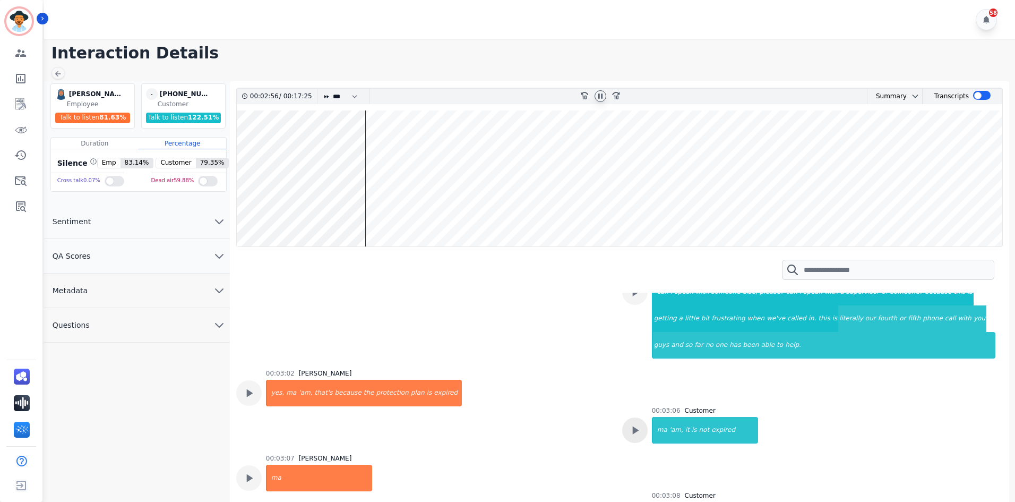
click at [638, 423] on icon at bounding box center [635, 430] width 14 height 14
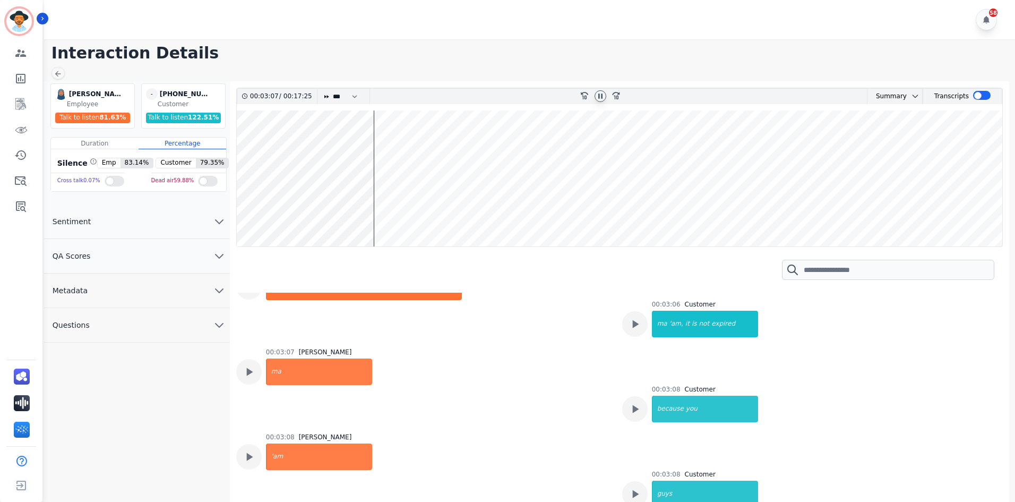
scroll to position [2595, 0]
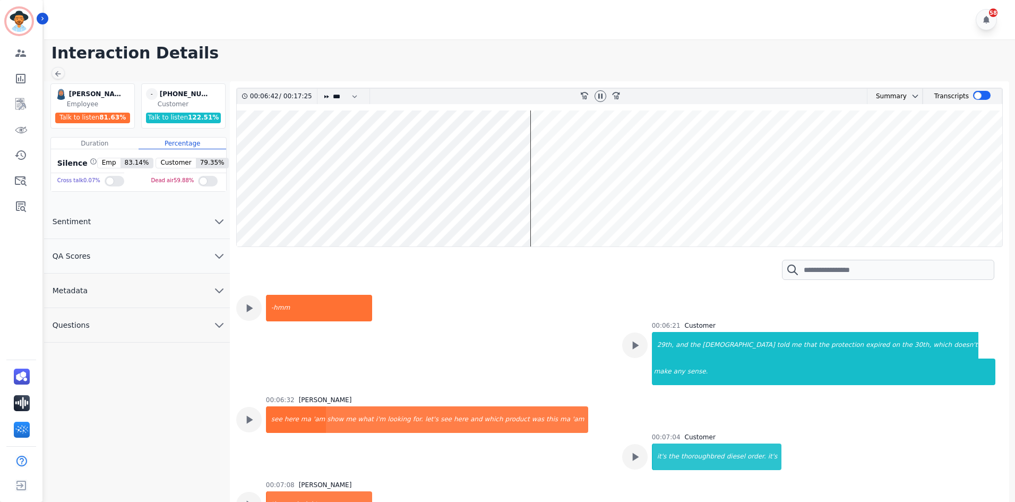
scroll to position [4294, 0]
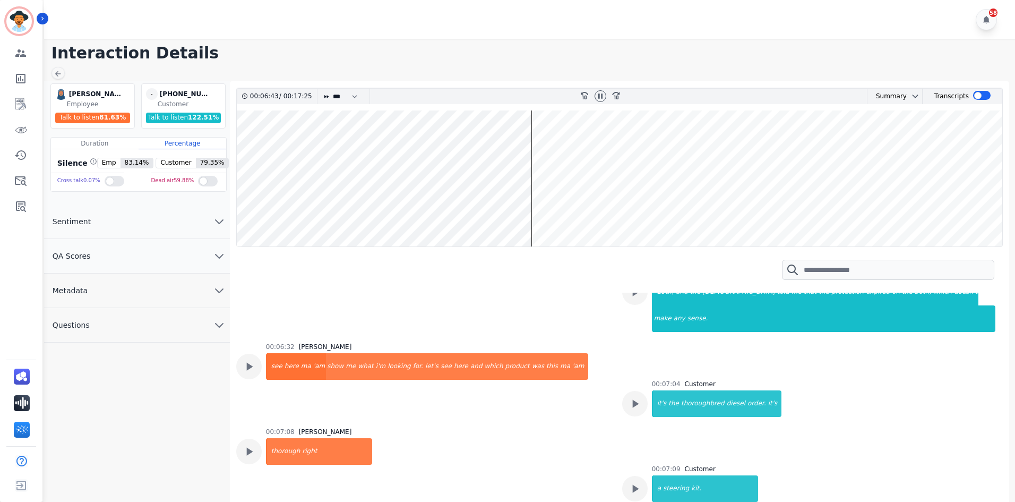
drag, startPoint x: 251, startPoint y: 431, endPoint x: 265, endPoint y: 431, distance: 13.8
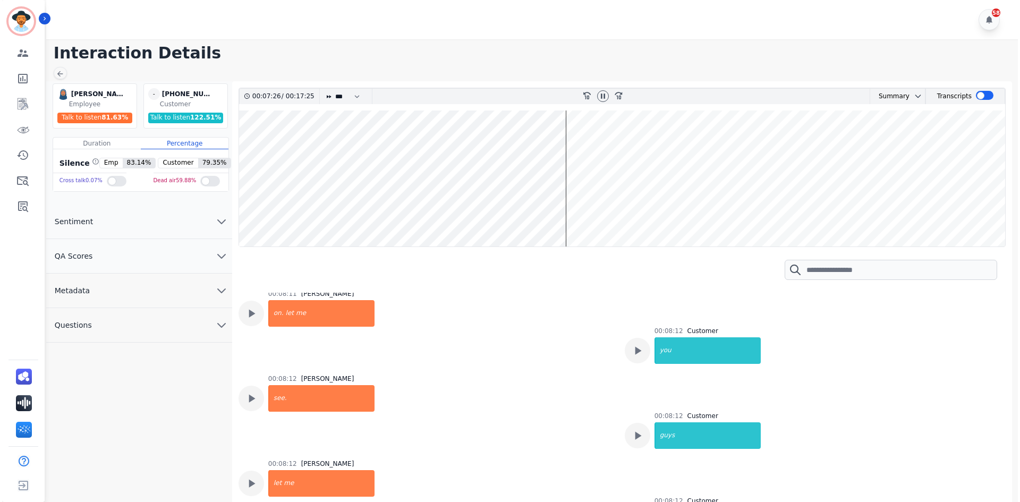
scroll to position [5781, 0]
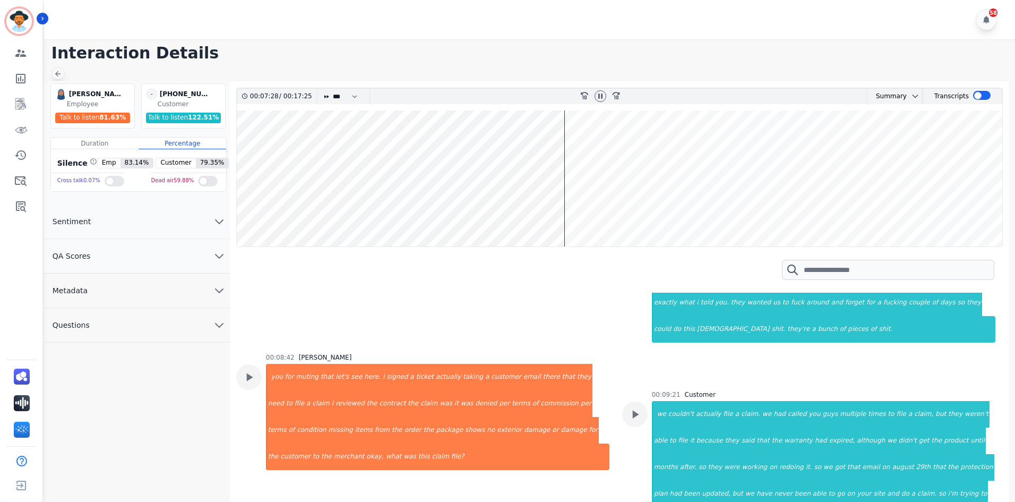
drag, startPoint x: 57, startPoint y: 73, endPoint x: 41, endPoint y: 76, distance: 16.2
click at [57, 73] on icon at bounding box center [58, 74] width 8 height 8
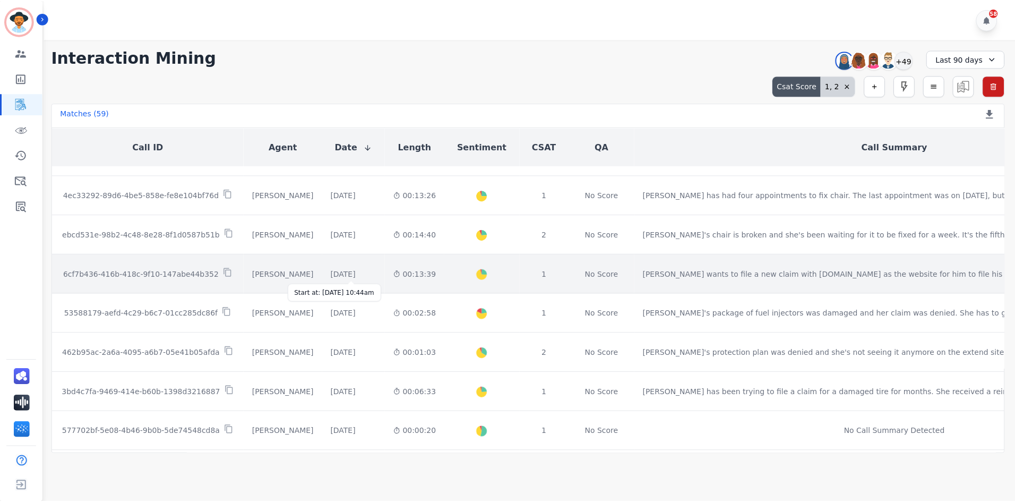
scroll to position [53, 0]
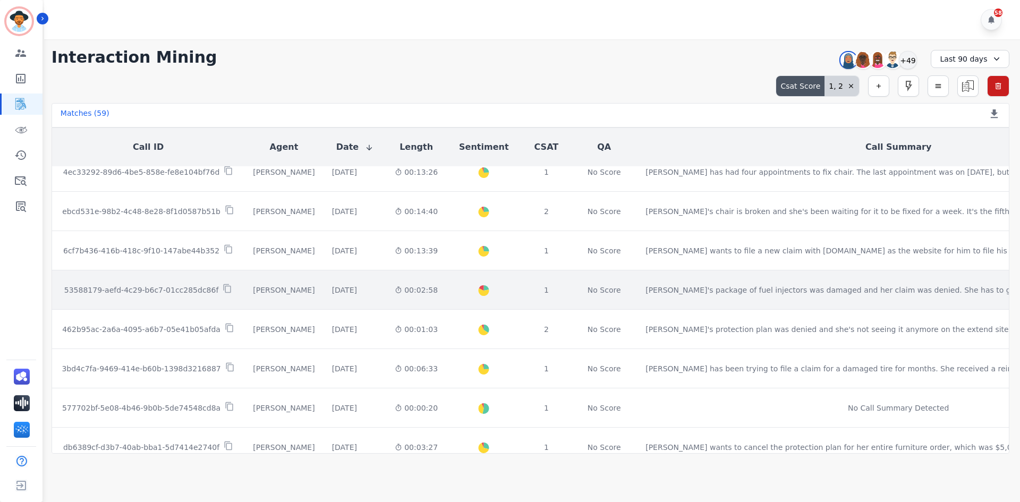
click at [378, 299] on td "1 week ago Start at: Thur, Sep 25th, 2025 - 5:59pm" at bounding box center [354, 289] width 63 height 39
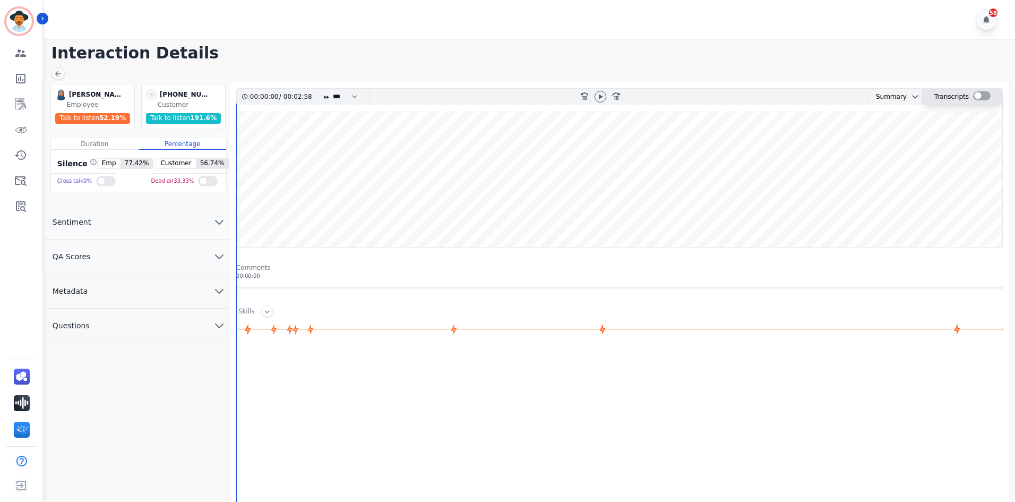
click at [973, 94] on div at bounding box center [982, 95] width 18 height 9
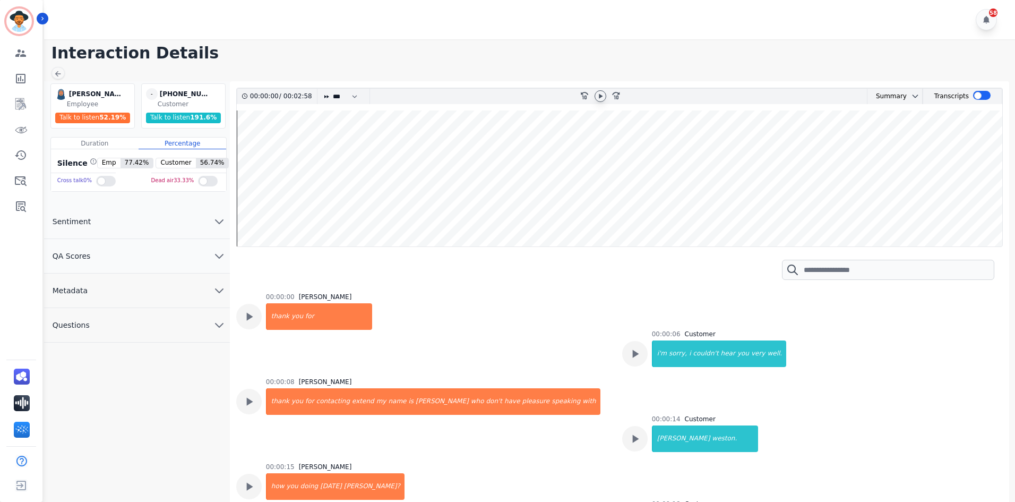
click at [599, 94] on icon at bounding box center [600, 96] width 8 height 8
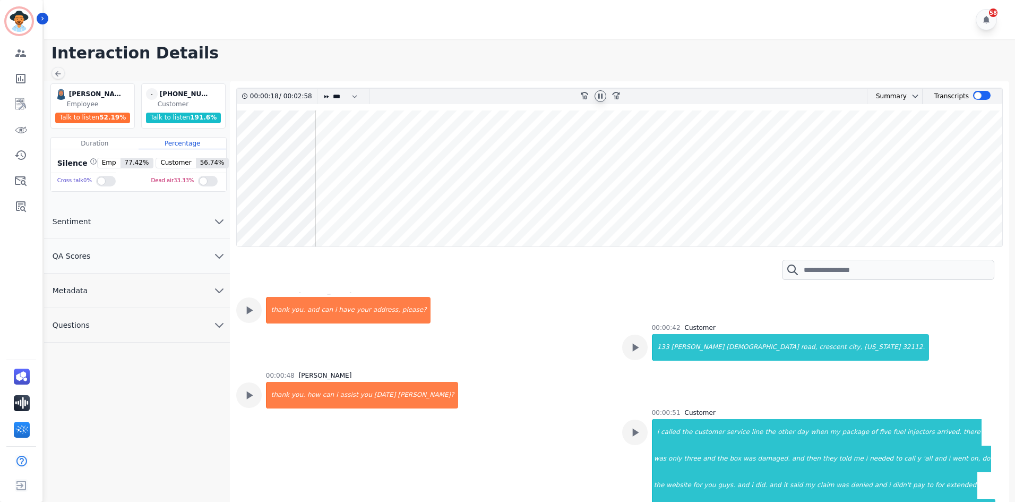
scroll to position [372, 0]
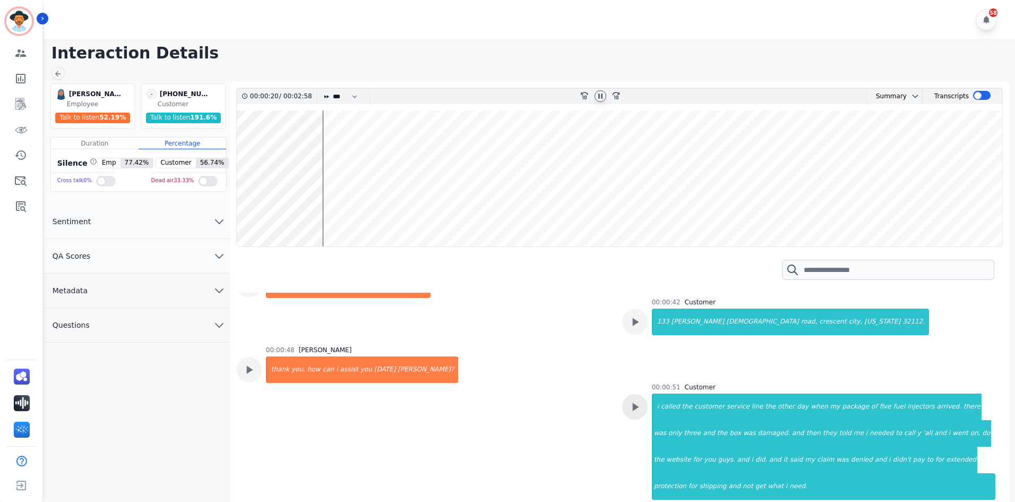
click at [632, 406] on icon at bounding box center [635, 407] width 6 height 8
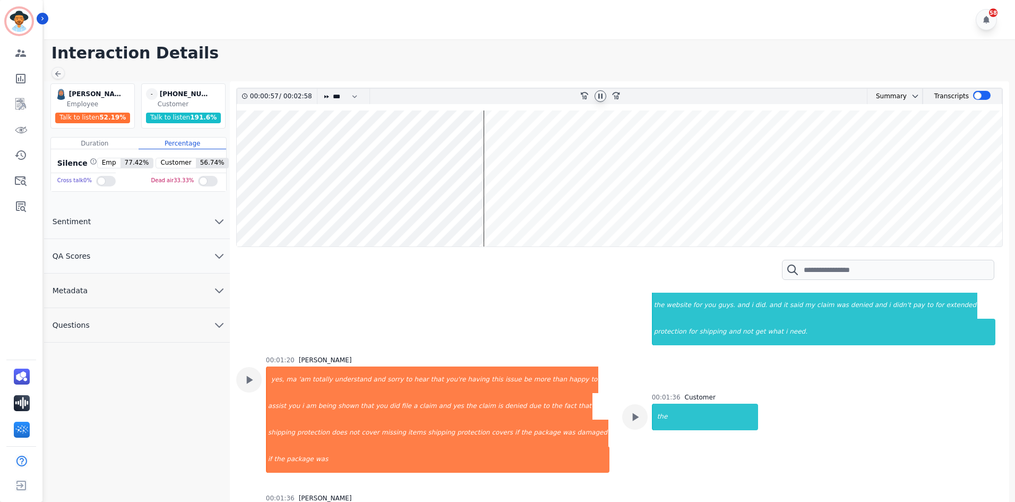
scroll to position [531, 0]
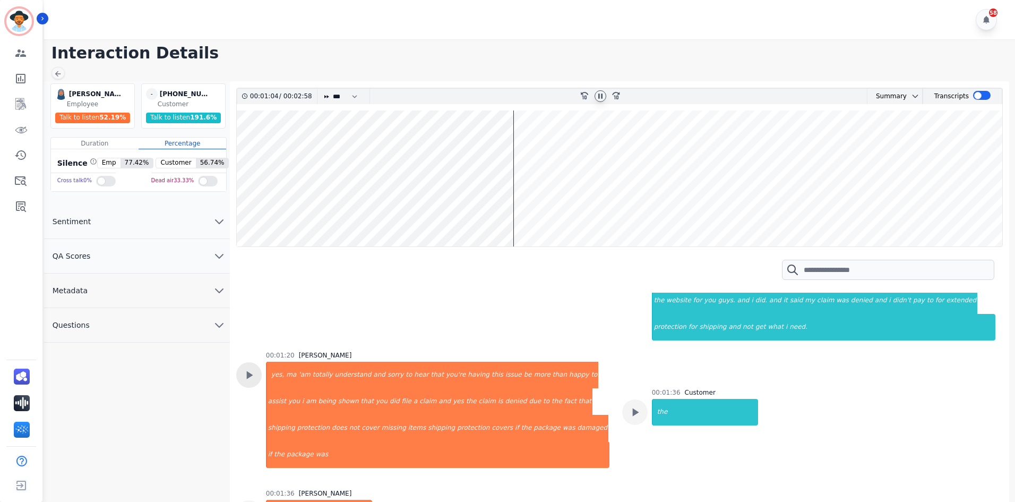
click at [250, 368] on icon at bounding box center [249, 375] width 14 height 14
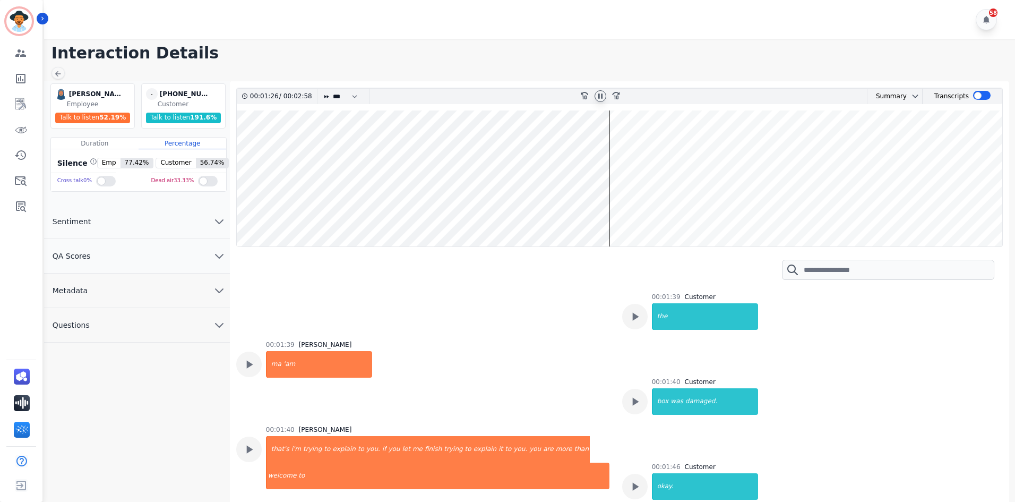
scroll to position [903, 0]
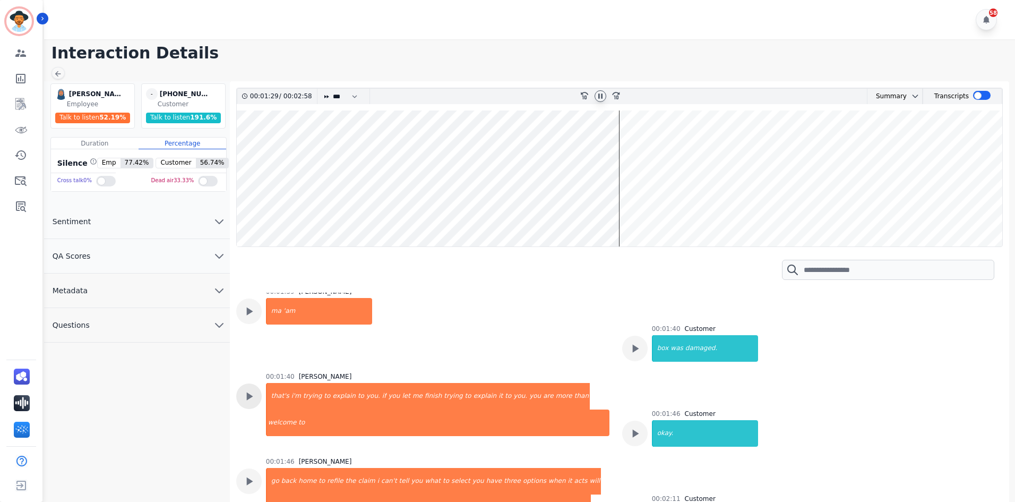
click at [251, 392] on icon at bounding box center [249, 396] width 6 height 8
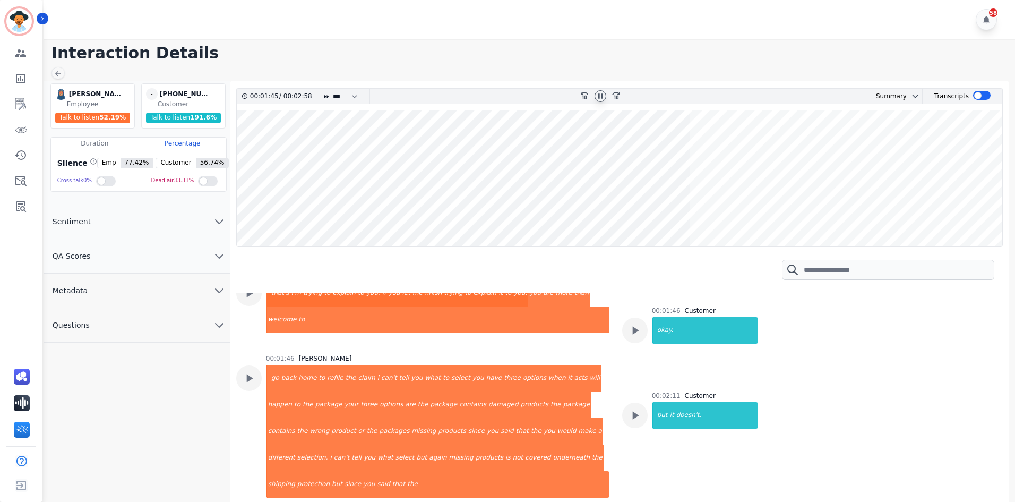
scroll to position [1009, 0]
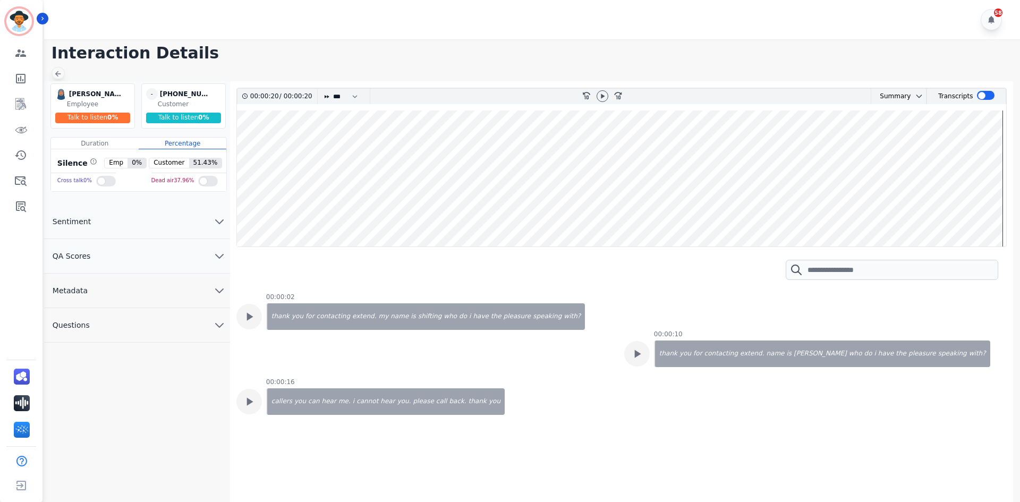
click at [57, 75] on icon at bounding box center [58, 74] width 6 height 6
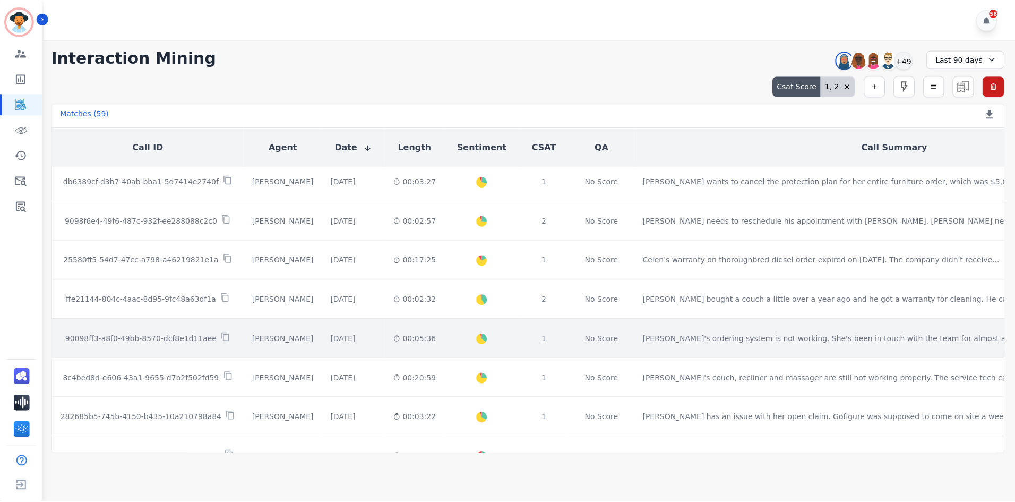
scroll to position [372, 0]
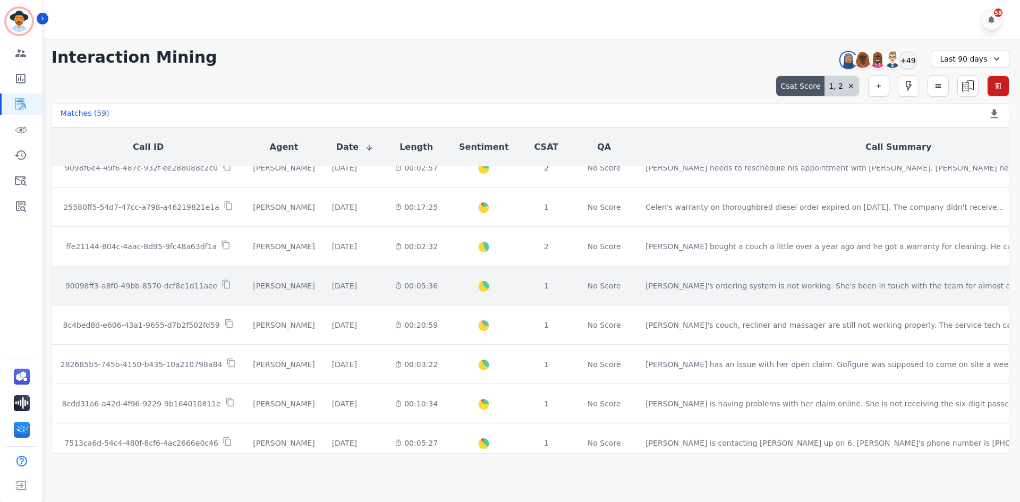
click at [155, 302] on td "90098ff3-a8f0-49bb-8570-dcf8e1d11aee" at bounding box center [148, 285] width 193 height 39
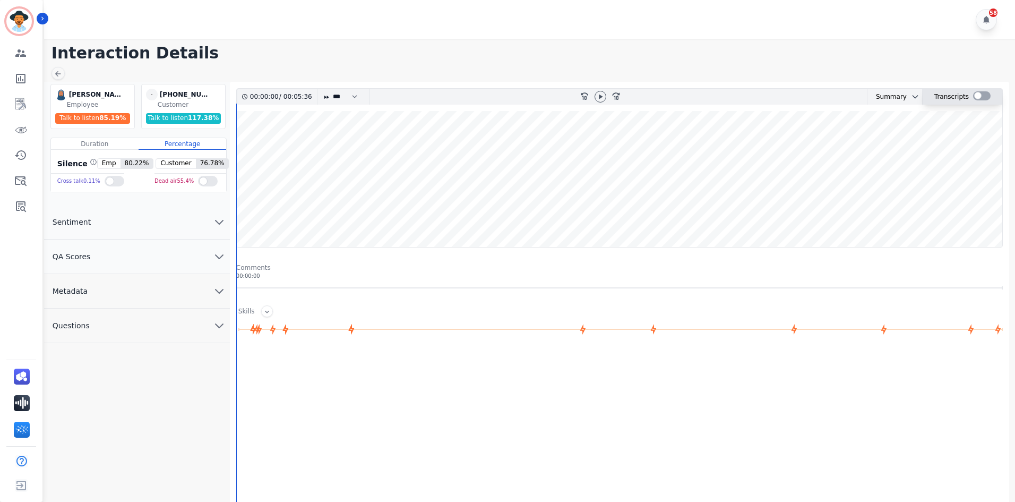
click at [979, 97] on div at bounding box center [982, 95] width 18 height 9
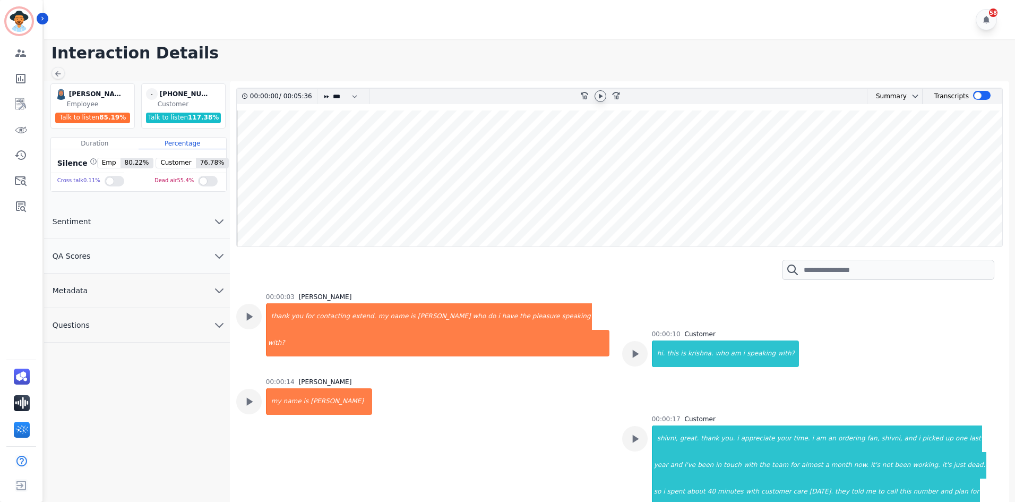
click at [599, 98] on icon at bounding box center [600, 96] width 8 height 8
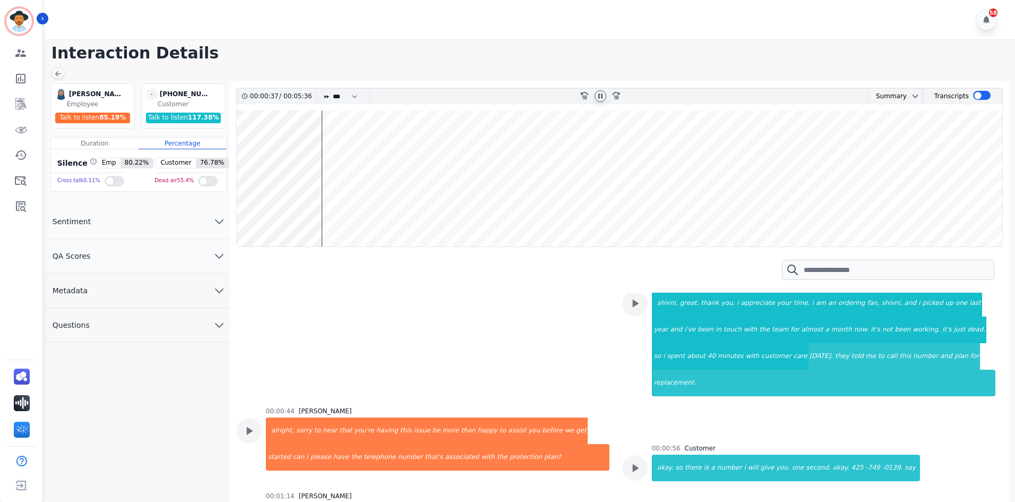
scroll to position [159, 0]
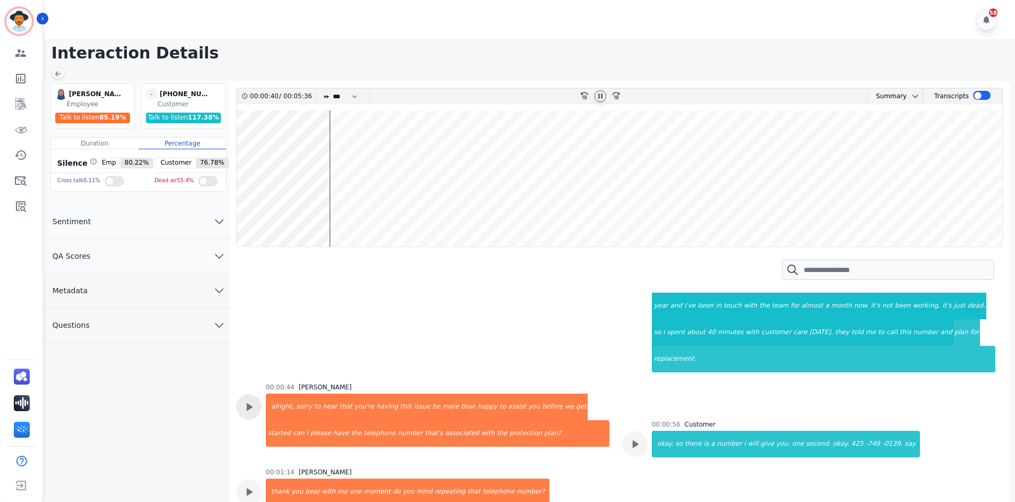
click at [253, 400] on icon at bounding box center [249, 407] width 14 height 14
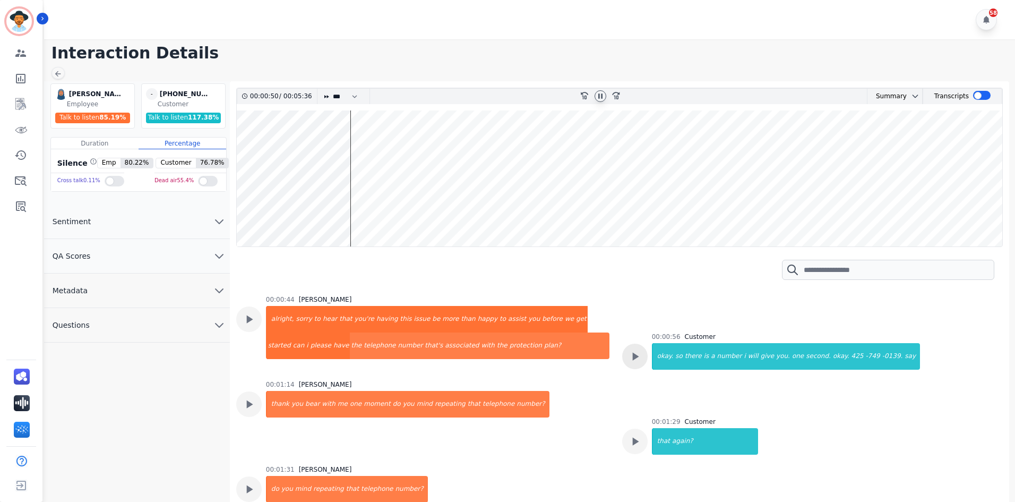
scroll to position [266, 0]
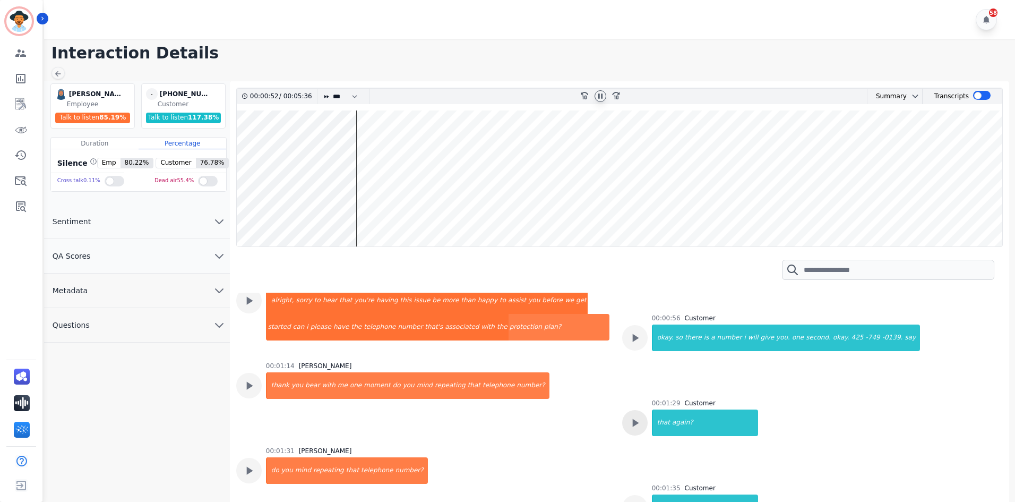
click at [634, 416] on icon at bounding box center [635, 423] width 14 height 14
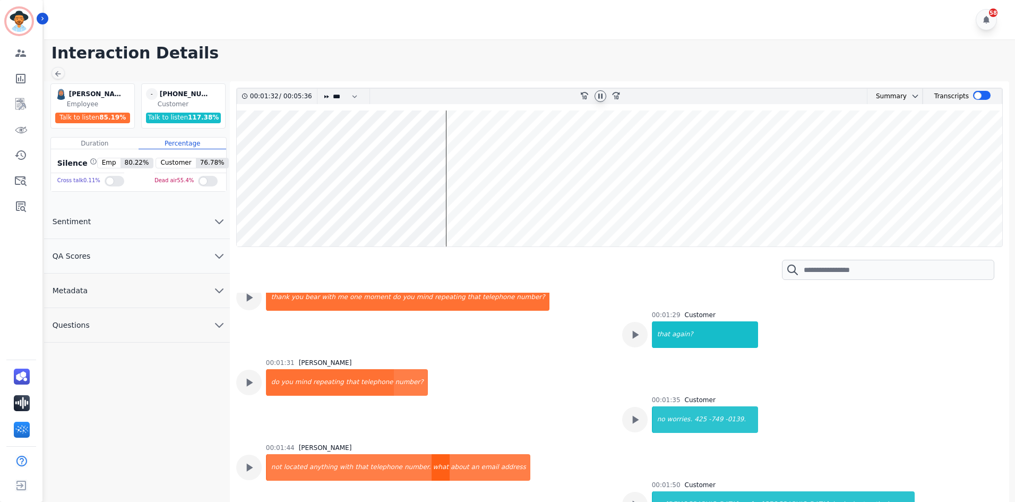
scroll to position [372, 0]
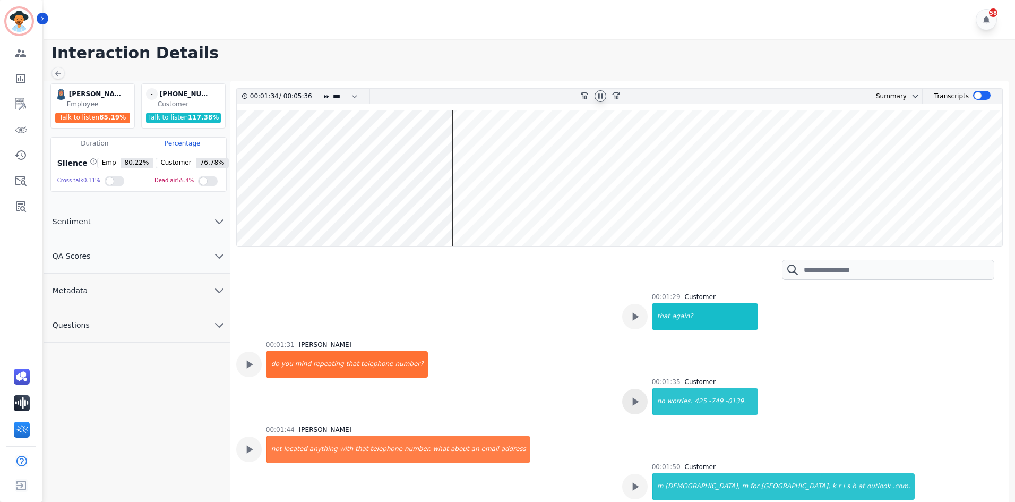
click at [632, 398] on icon at bounding box center [635, 402] width 6 height 8
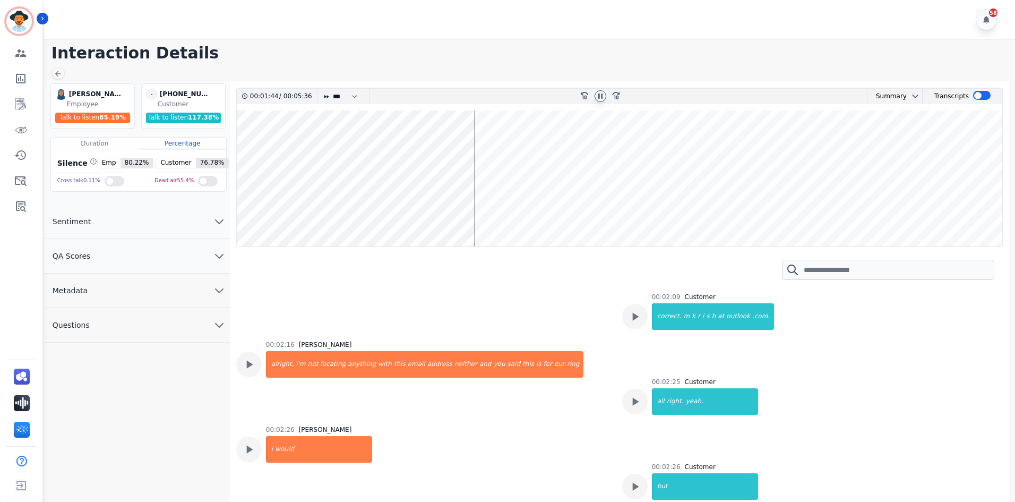
scroll to position [637, 0]
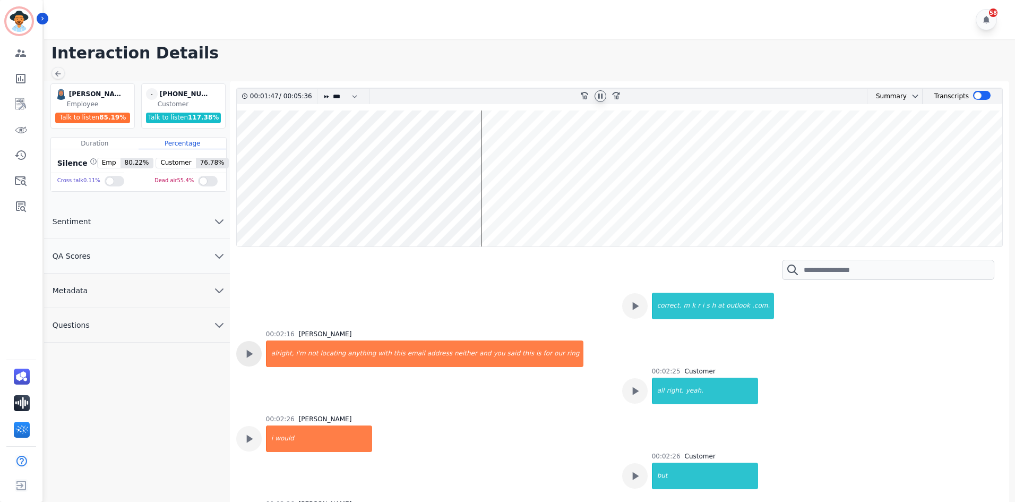
click at [243, 347] on icon at bounding box center [249, 354] width 14 height 14
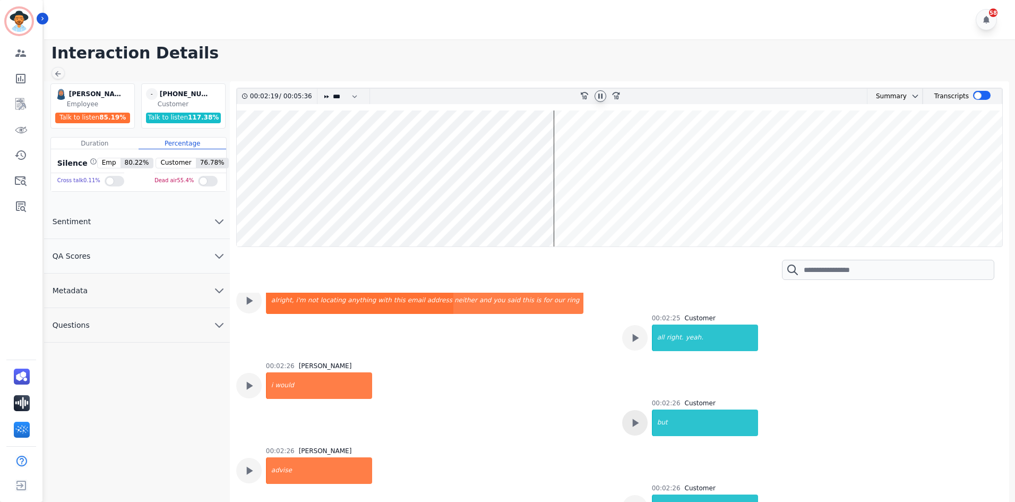
click at [637, 416] on icon at bounding box center [635, 423] width 14 height 14
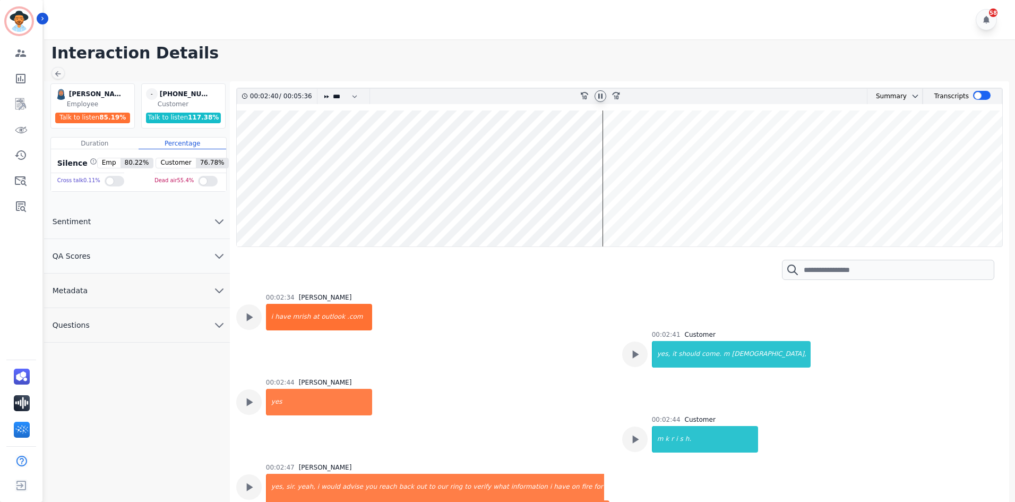
scroll to position [1115, 0]
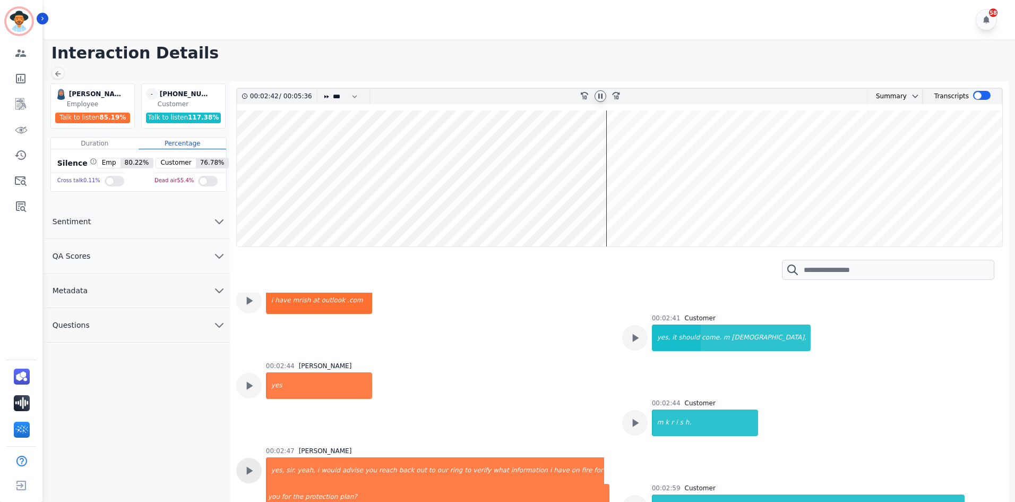
click at [254, 464] on icon at bounding box center [249, 471] width 14 height 14
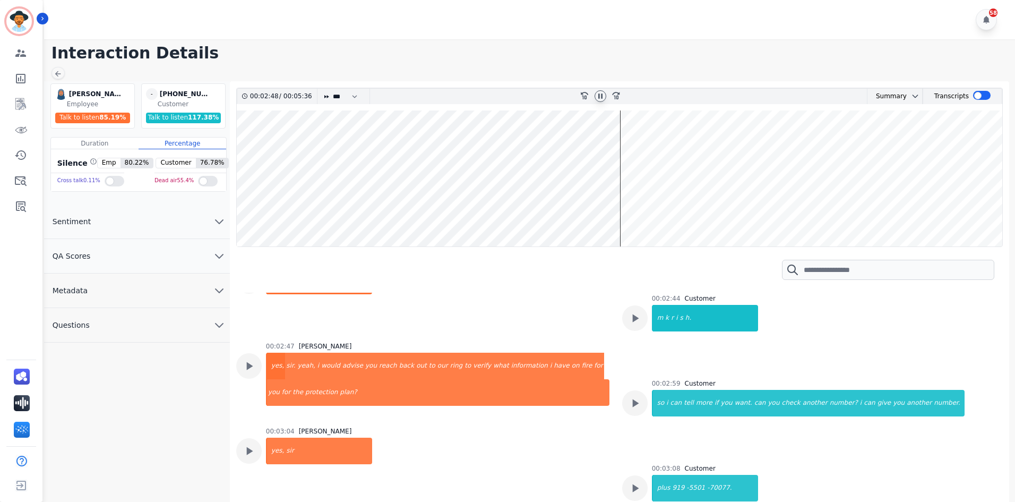
scroll to position [1221, 0]
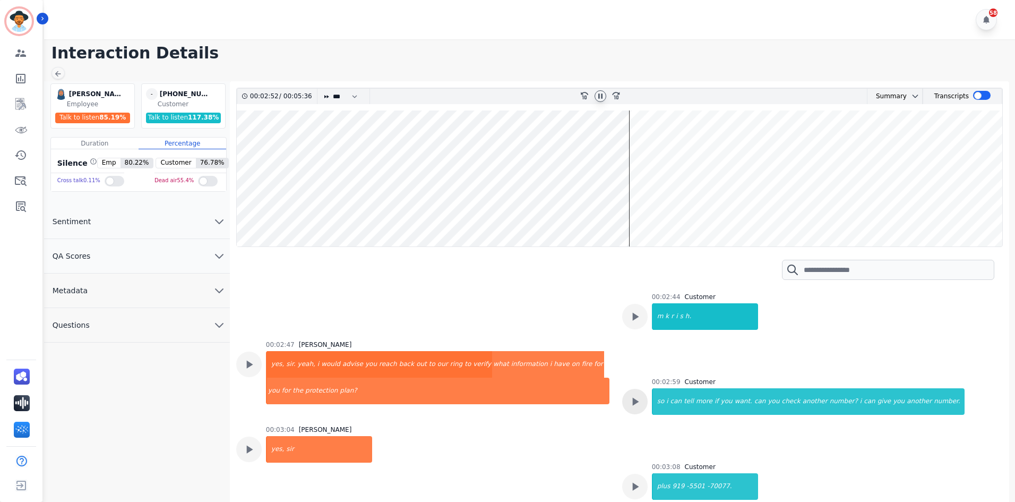
click at [629, 395] on icon at bounding box center [635, 402] width 14 height 14
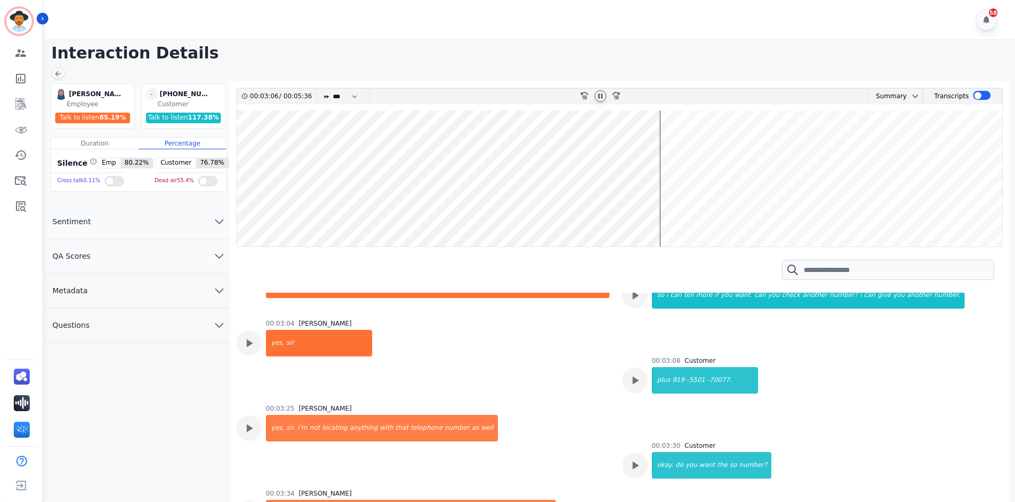
scroll to position [1381, 0]
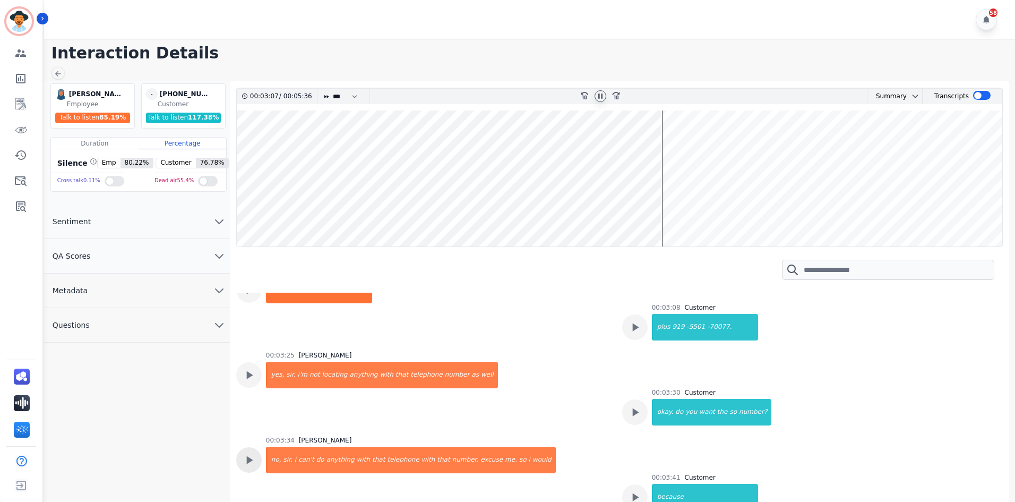
click at [246, 453] on icon at bounding box center [249, 460] width 14 height 14
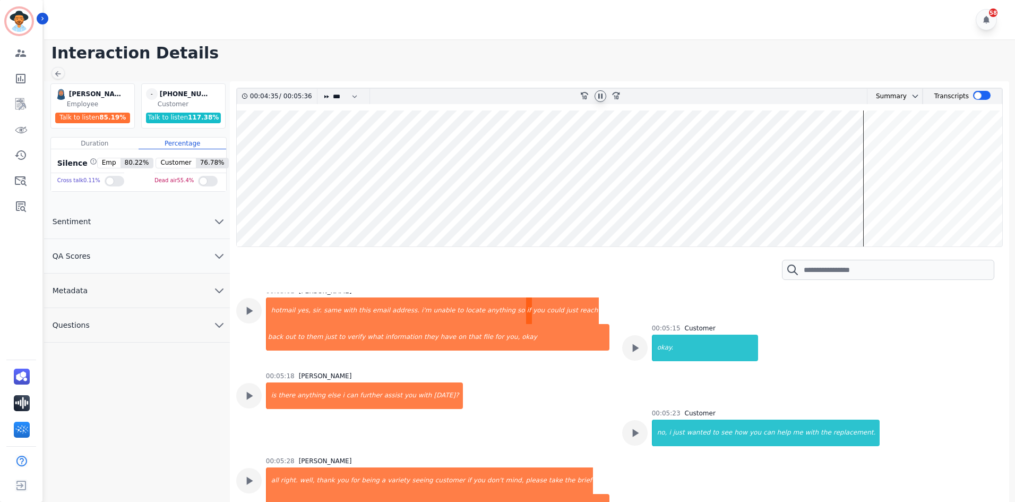
scroll to position [8, 0]
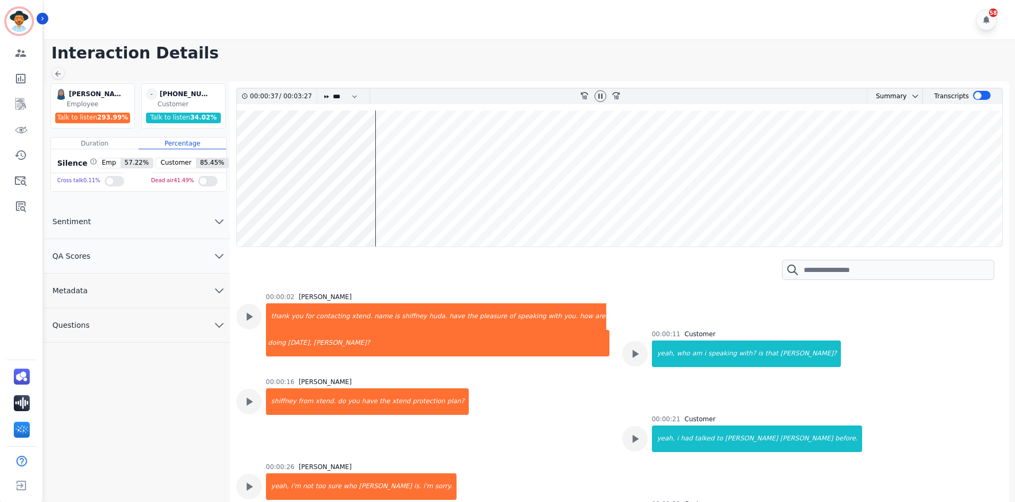
scroll to position [319, 0]
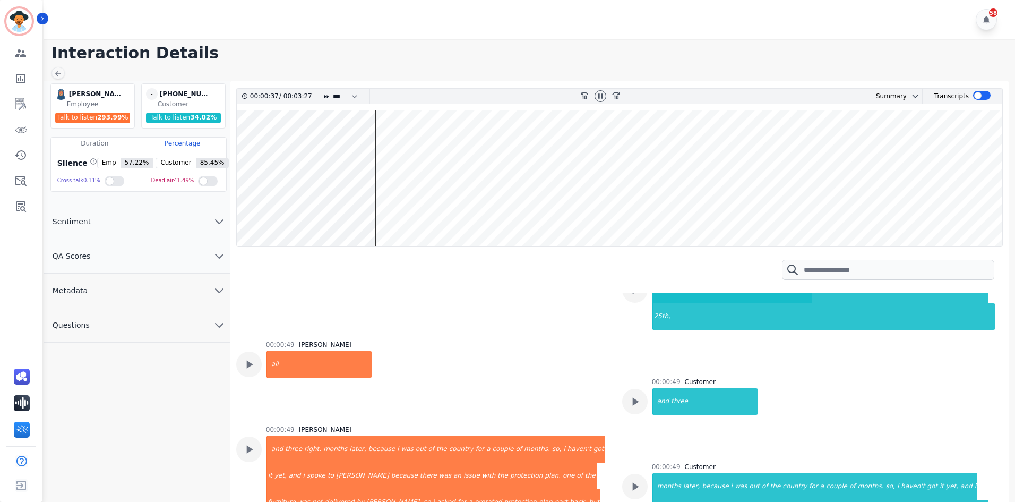
click at [634, 395] on icon at bounding box center [635, 402] width 14 height 14
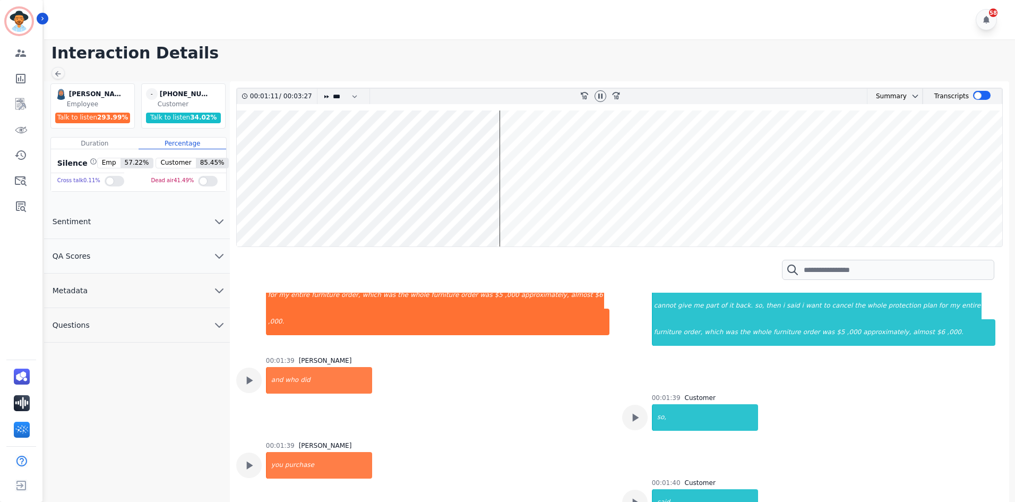
scroll to position [584, 0]
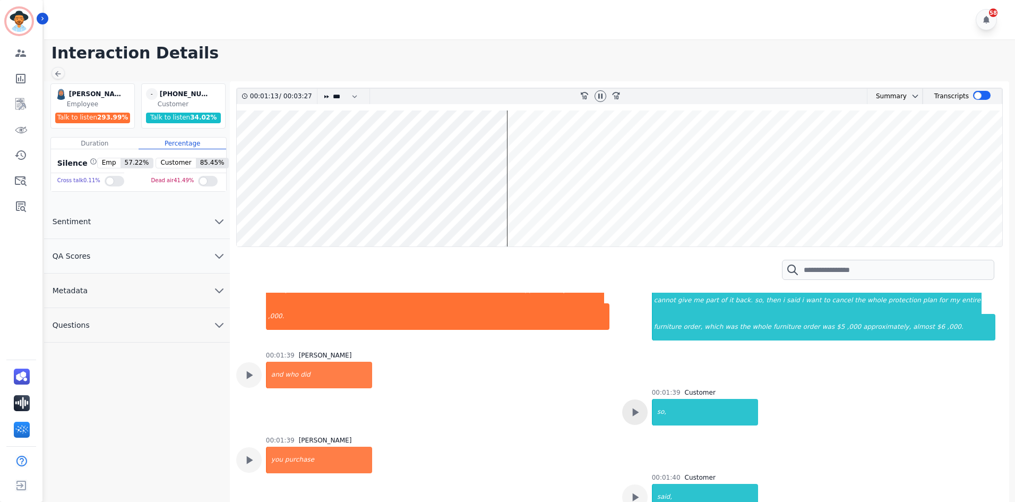
click at [639, 405] on icon at bounding box center [635, 412] width 14 height 14
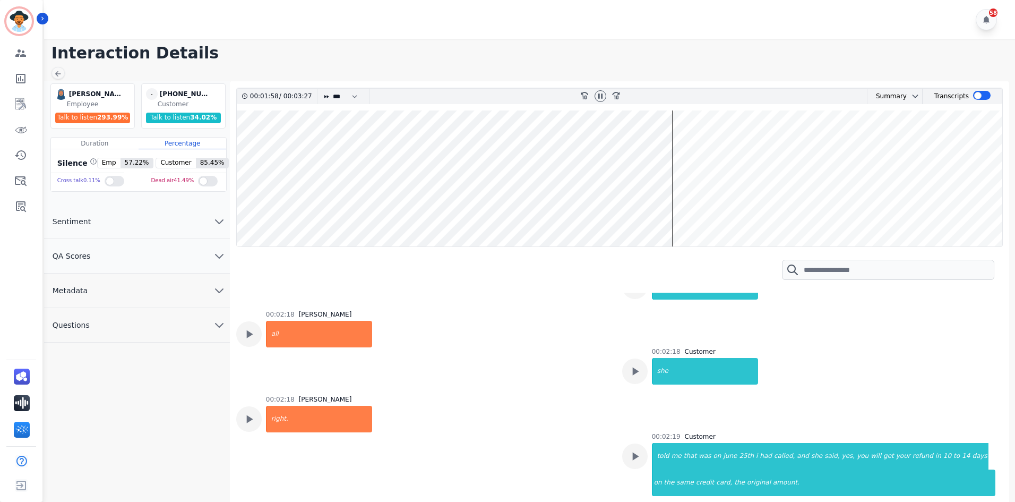
scroll to position [1221, 0]
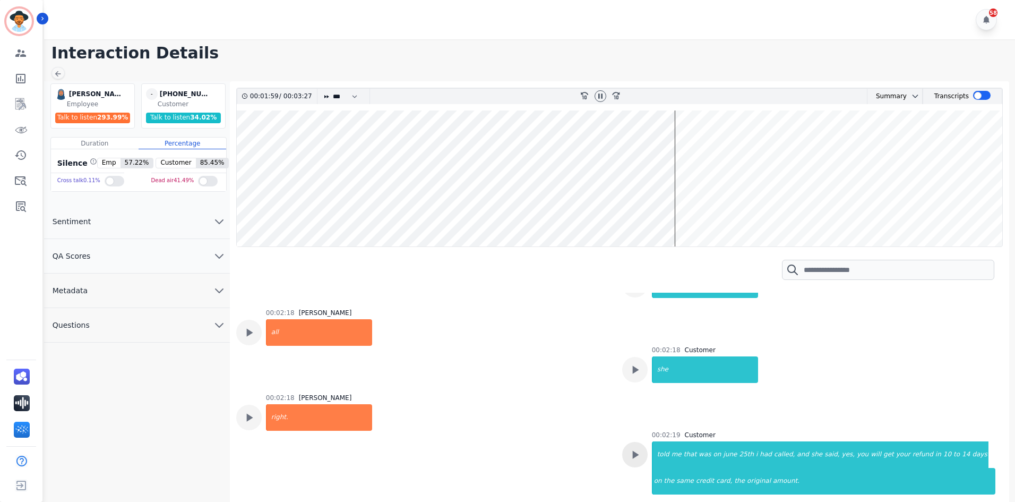
click at [634, 448] on icon at bounding box center [635, 455] width 14 height 14
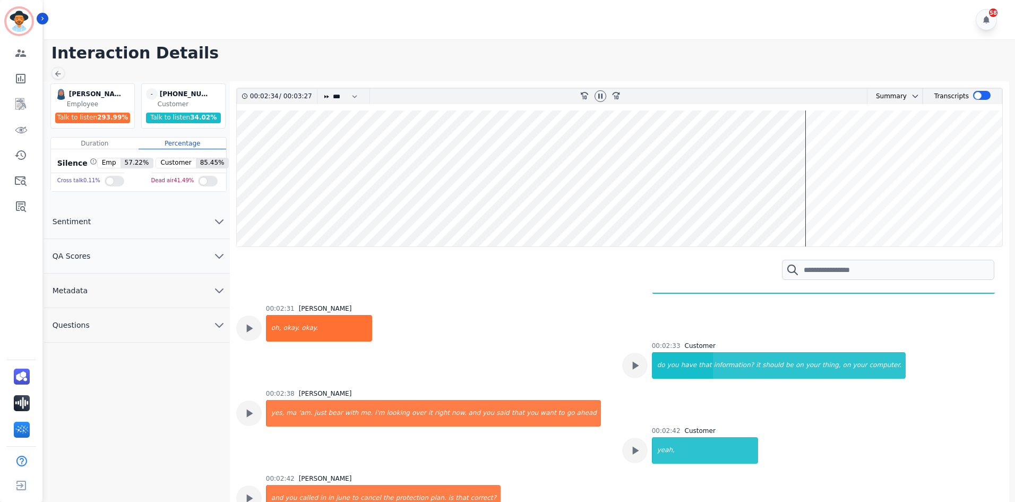
scroll to position [1434, 0]
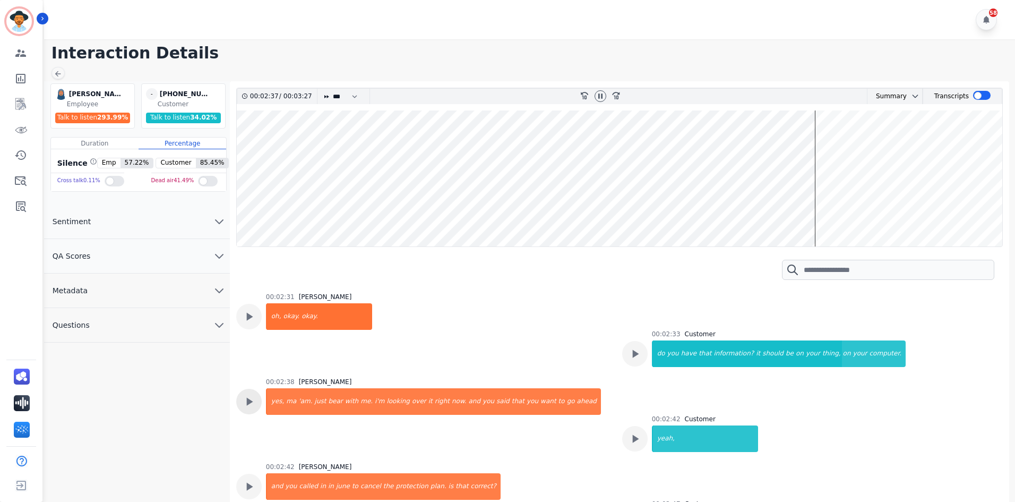
click at [254, 395] on icon at bounding box center [249, 402] width 14 height 14
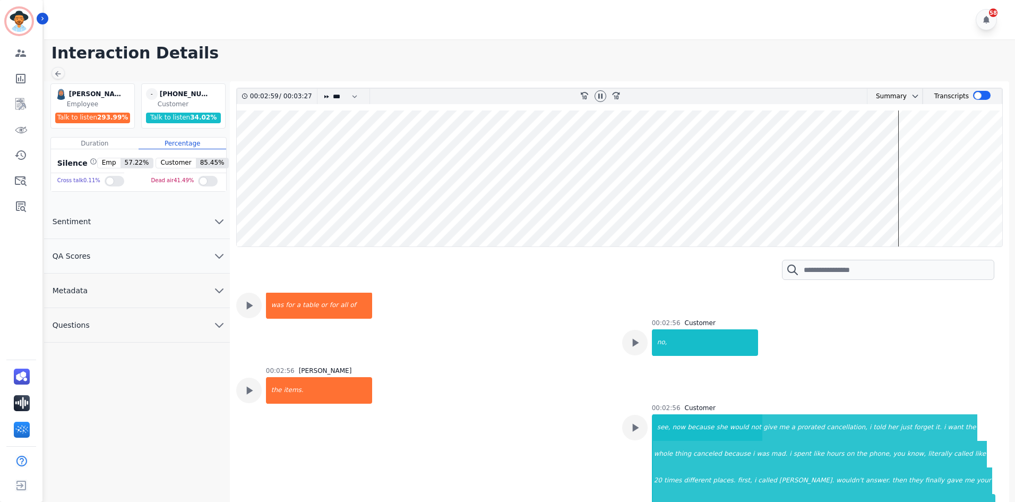
scroll to position [8, 0]
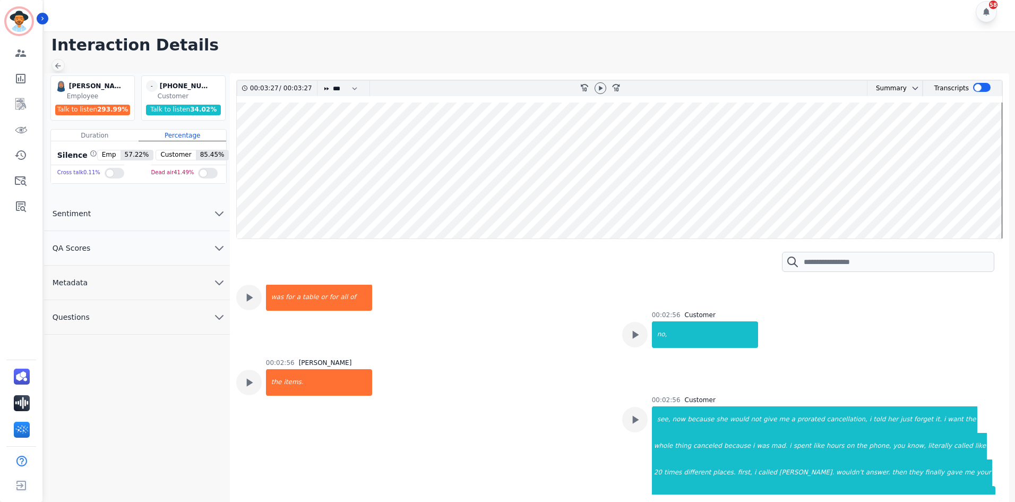
click at [59, 70] on div at bounding box center [58, 65] width 13 height 12
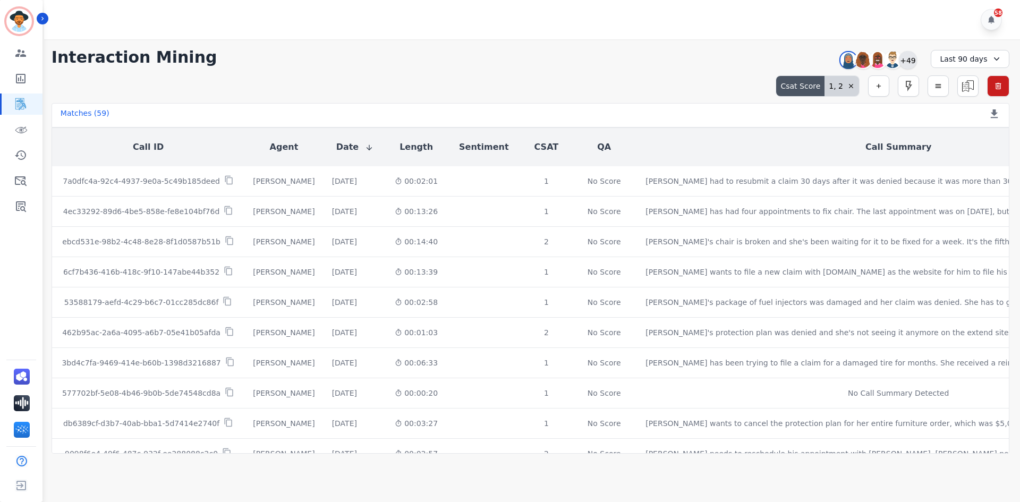
click at [908, 60] on div "+49" at bounding box center [908, 60] width 18 height 18
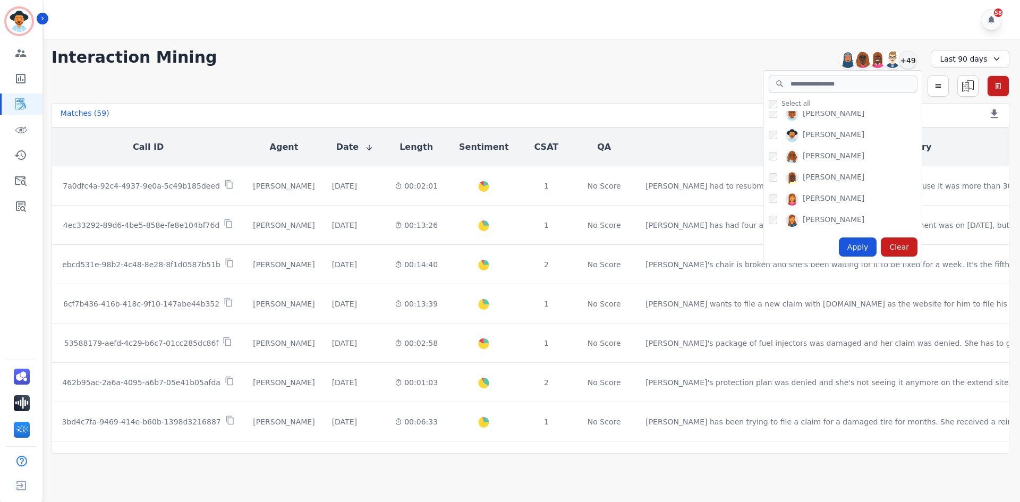
scroll to position [740, 0]
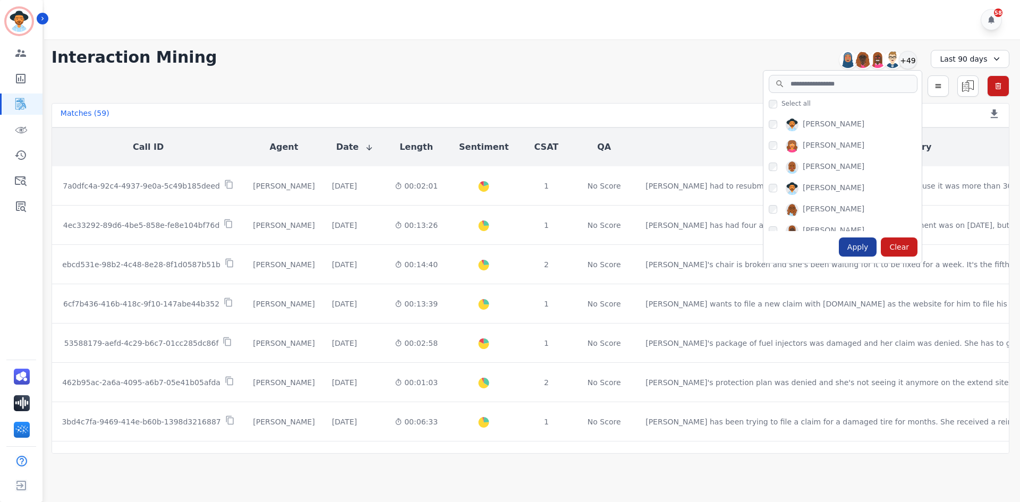
click at [861, 251] on div "Apply" at bounding box center [858, 246] width 38 height 19
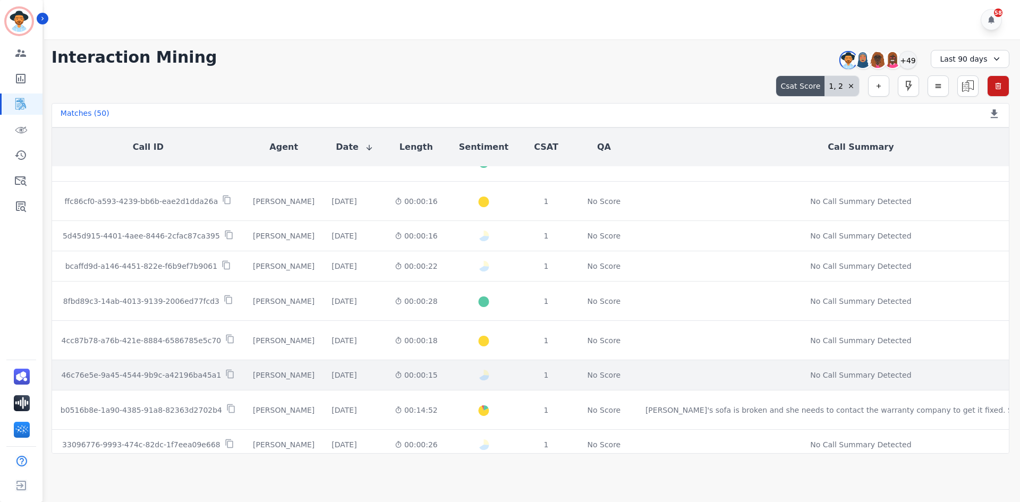
scroll to position [159, 0]
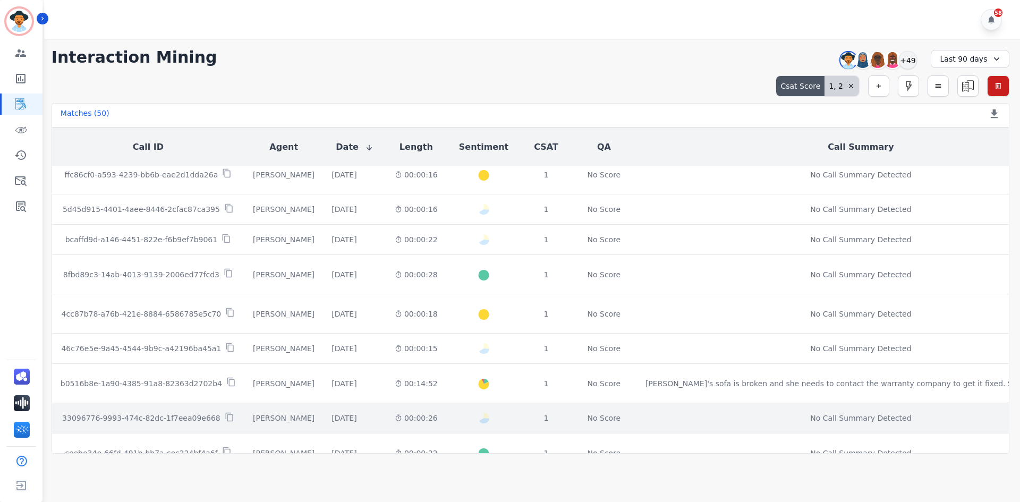
click at [150, 426] on td "33096776-9993-474c-82dc-1f7eea09e668" at bounding box center [148, 418] width 192 height 30
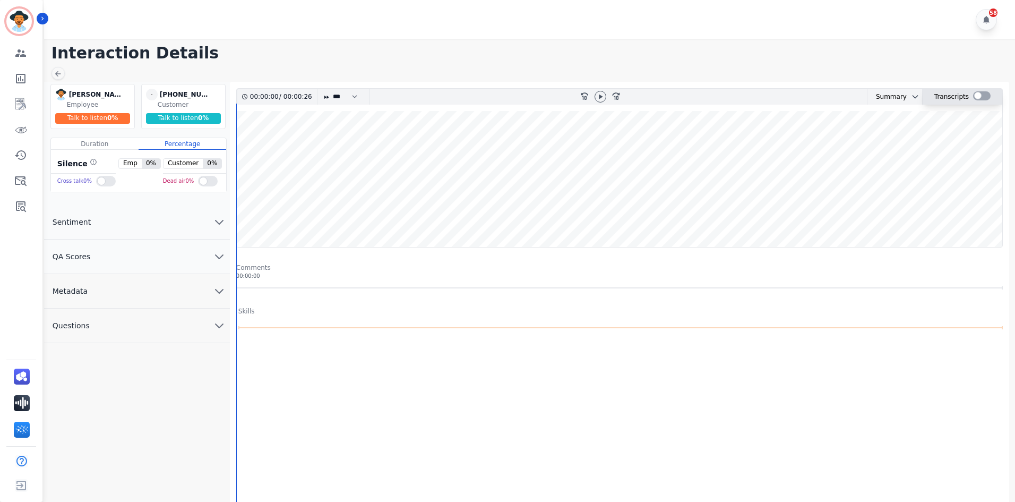
click at [977, 93] on div at bounding box center [982, 95] width 18 height 9
click at [603, 98] on icon at bounding box center [602, 96] width 8 height 8
click at [54, 76] on icon at bounding box center [58, 74] width 8 height 8
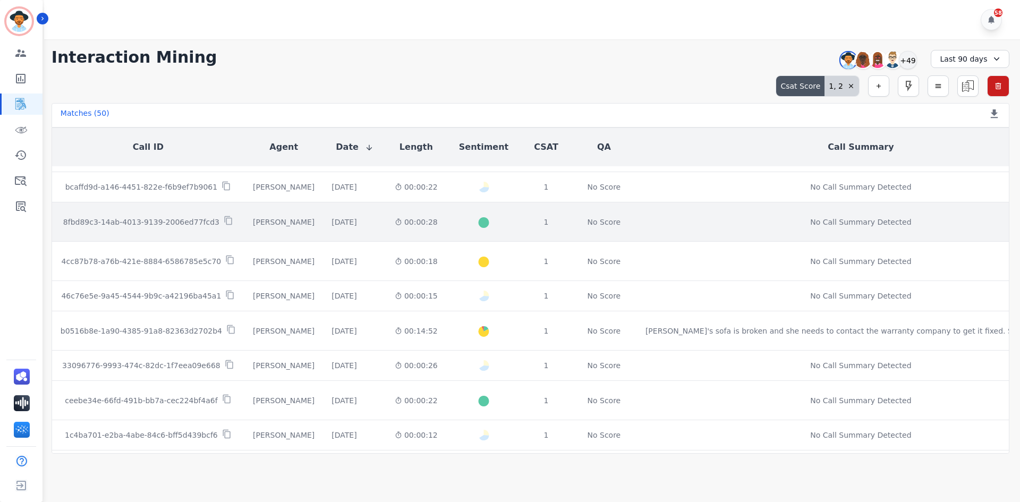
scroll to position [212, 0]
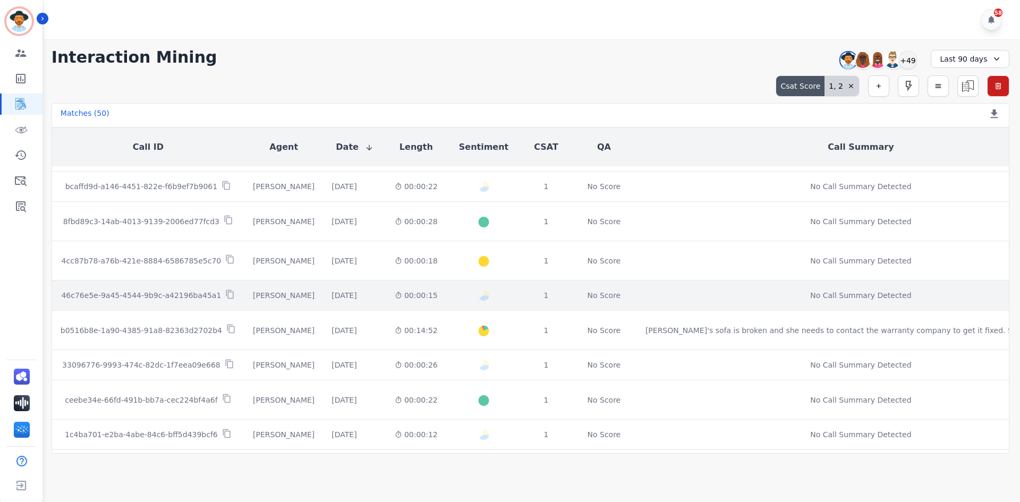
click at [152, 308] on td "46c76e5e-9a45-4544-9b9c-a42196ba45a1" at bounding box center [148, 295] width 192 height 30
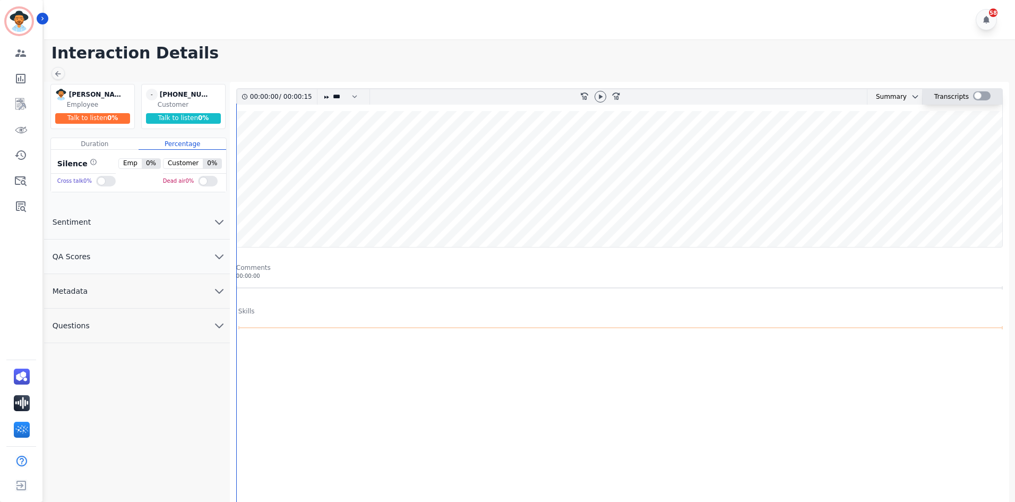
click at [977, 93] on div at bounding box center [982, 95] width 18 height 9
click at [598, 97] on icon at bounding box center [602, 96] width 8 height 8
click at [61, 72] on icon at bounding box center [58, 74] width 8 height 8
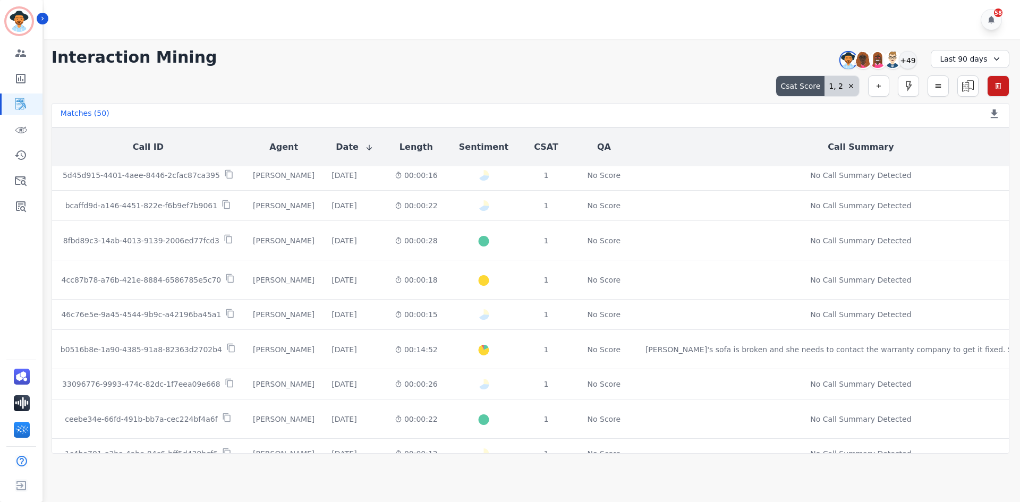
scroll to position [212, 0]
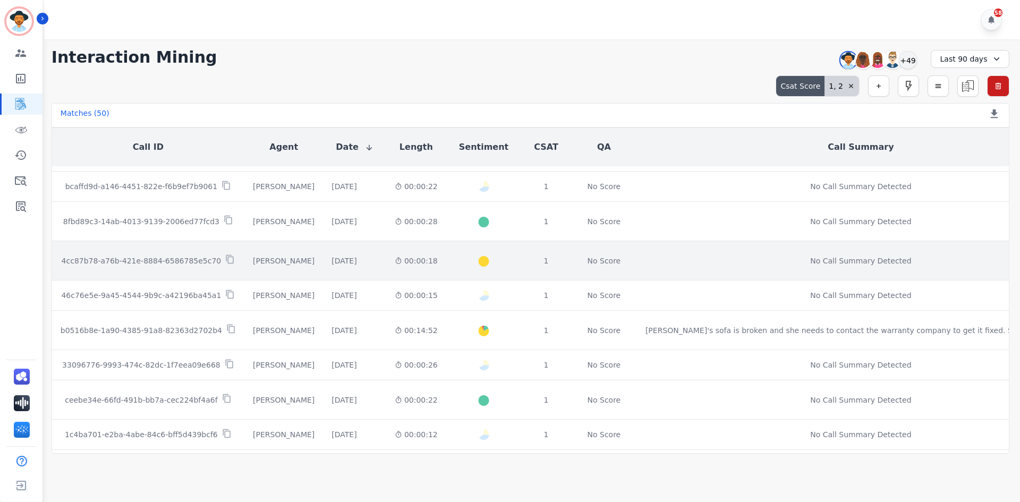
click at [132, 268] on td "4cc87b78-a76b-421e-8884-6586785e5c70" at bounding box center [148, 260] width 192 height 39
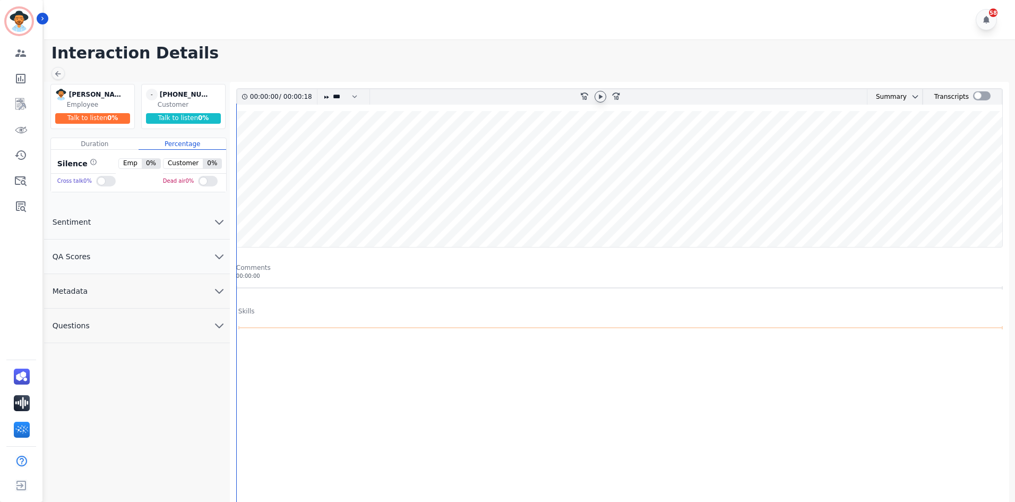
click at [597, 95] on icon at bounding box center [600, 96] width 8 height 8
click at [973, 93] on label at bounding box center [982, 95] width 18 height 9
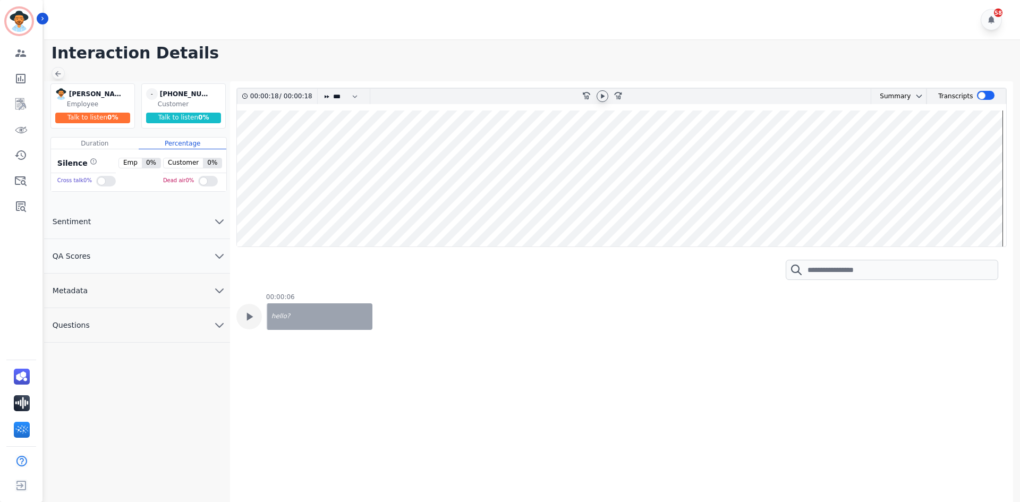
click at [56, 75] on icon at bounding box center [58, 74] width 6 height 6
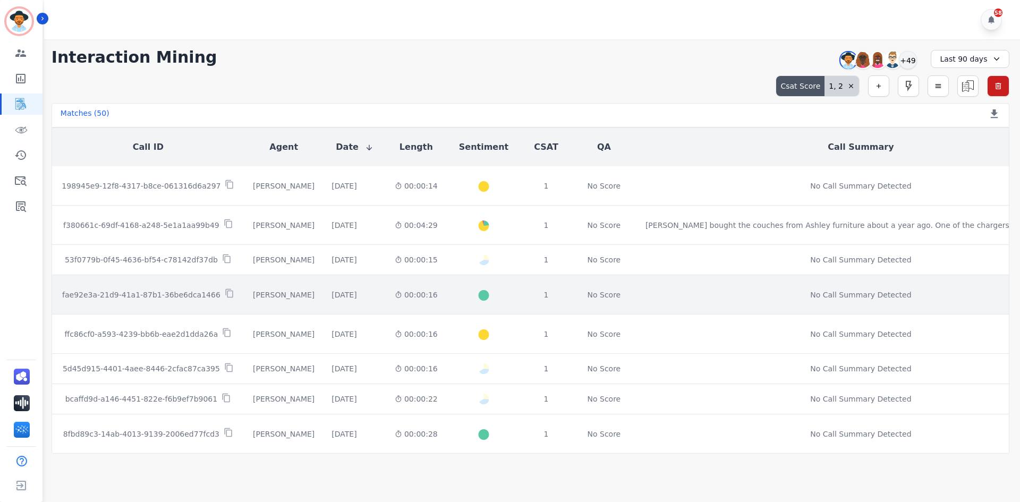
scroll to position [53, 0]
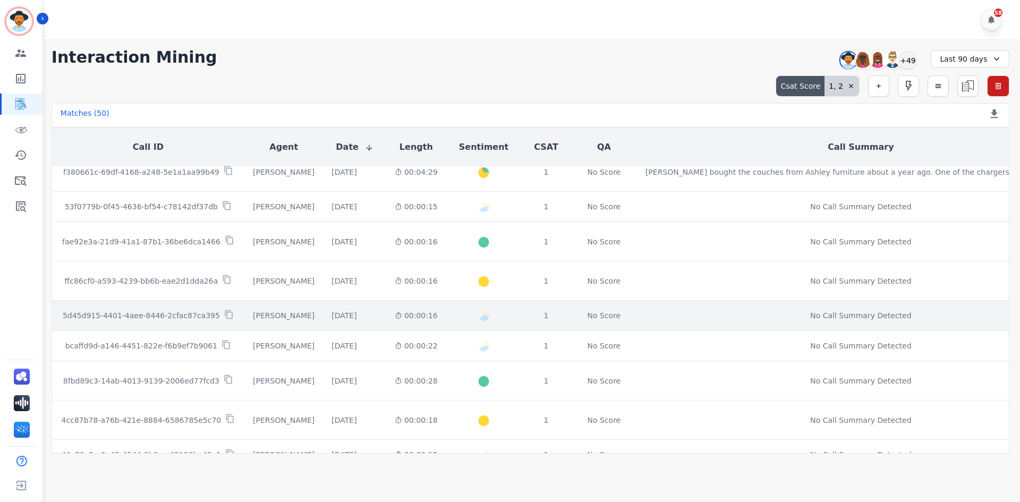
click at [140, 326] on td "5d45d915-4401-4aee-8446-2cfac87ca395" at bounding box center [148, 316] width 192 height 30
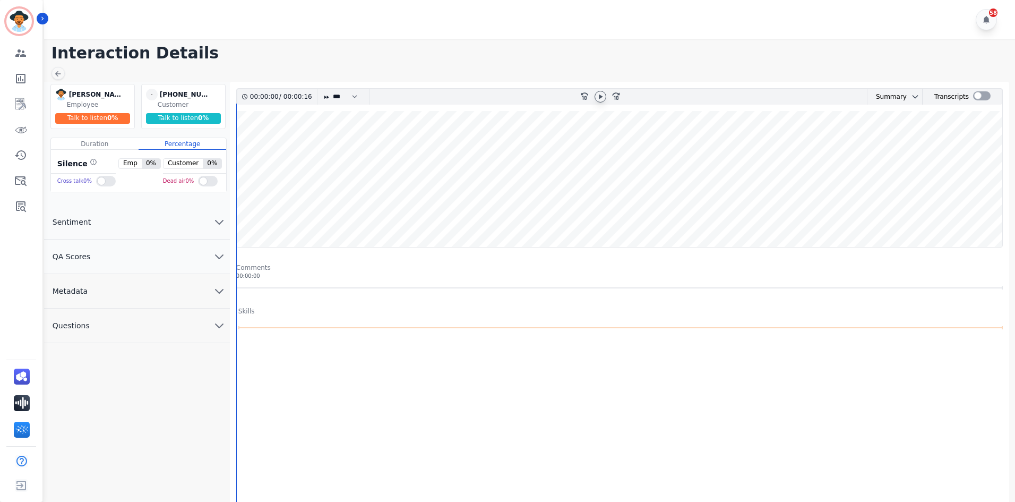
click at [601, 98] on icon at bounding box center [600, 96] width 8 height 8
click at [58, 74] on icon at bounding box center [58, 74] width 8 height 8
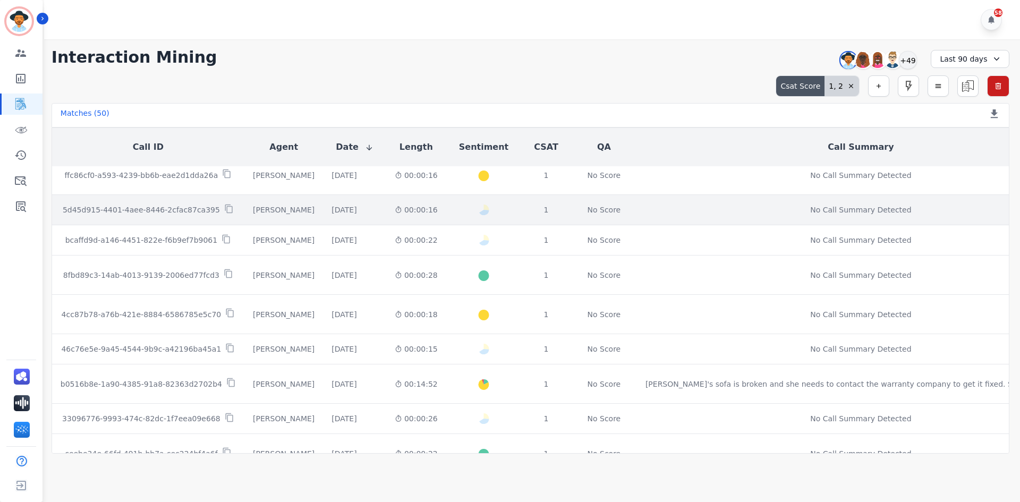
scroll to position [159, 0]
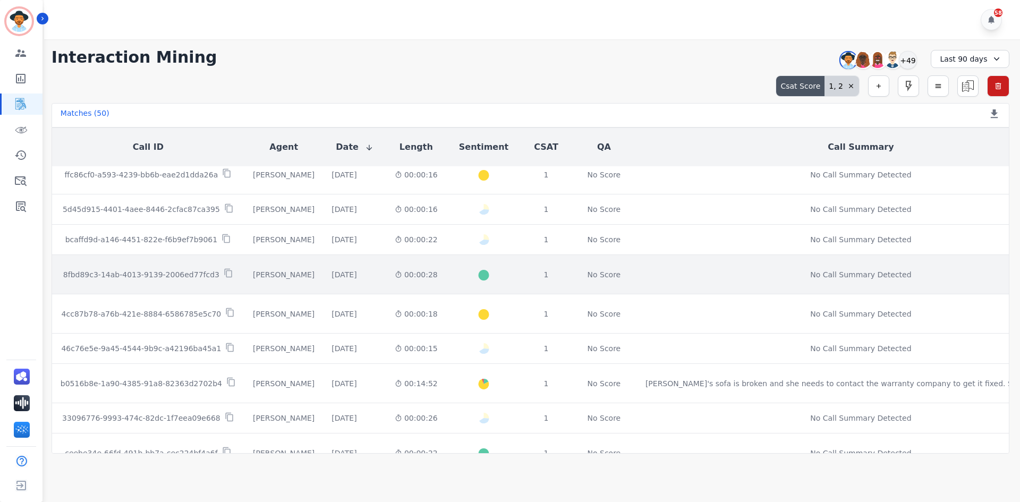
click at [135, 284] on td "8fbd89c3-14ab-4013-9139-2006ed77fcd3" at bounding box center [148, 274] width 192 height 39
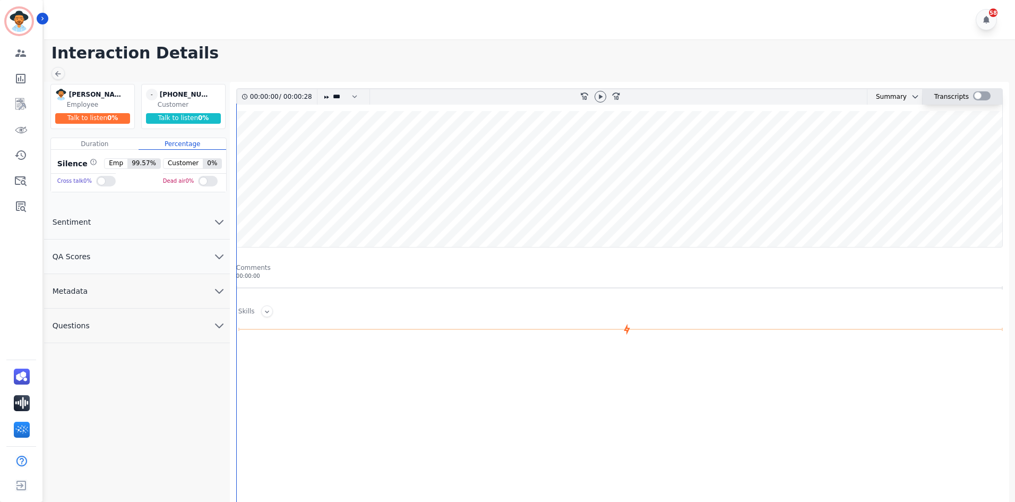
click at [978, 100] on div at bounding box center [982, 95] width 18 height 9
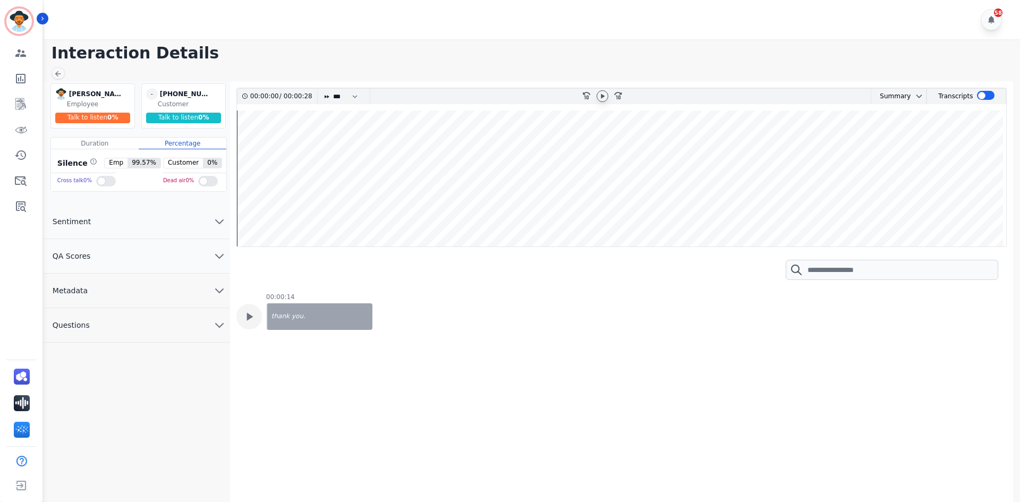
click at [601, 95] on icon at bounding box center [603, 96] width 4 height 5
click at [546, 149] on wave at bounding box center [621, 178] width 769 height 136
click at [246, 318] on icon at bounding box center [249, 317] width 14 height 14
click at [971, 148] on wave at bounding box center [621, 178] width 769 height 136
click at [60, 76] on icon at bounding box center [58, 74] width 8 height 8
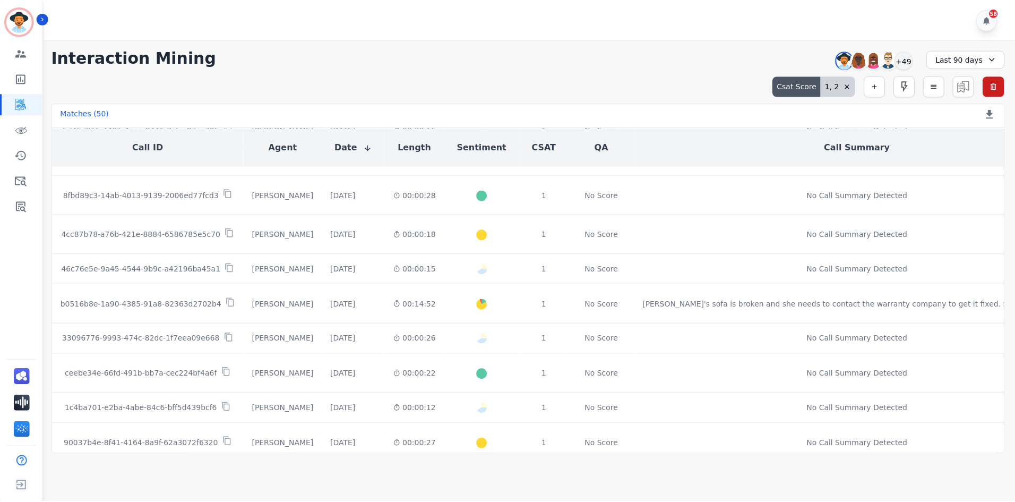
scroll to position [266, 0]
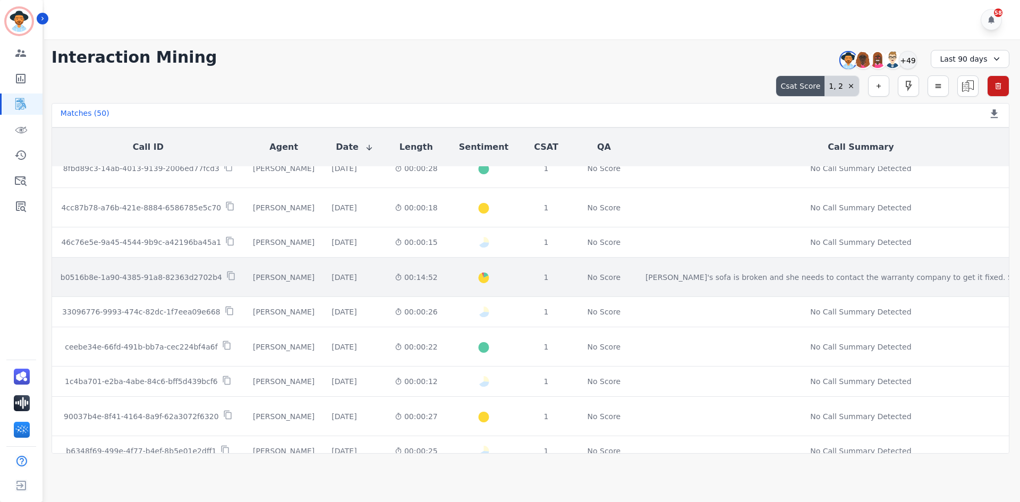
click at [130, 285] on td "b0516b8e-1a90-4385-91a8-82363d2702b4" at bounding box center [148, 277] width 192 height 39
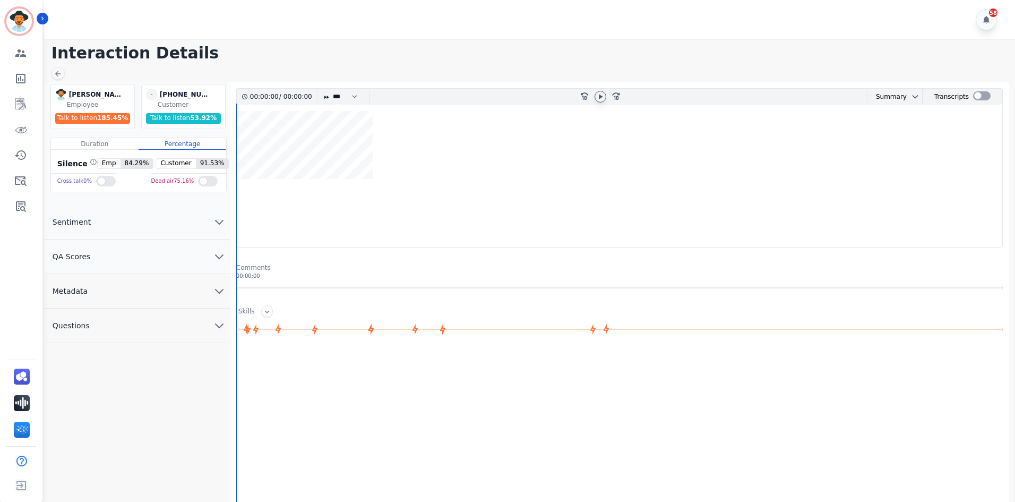
click at [600, 96] on icon at bounding box center [601, 96] width 4 height 5
click at [978, 94] on div at bounding box center [982, 95] width 18 height 9
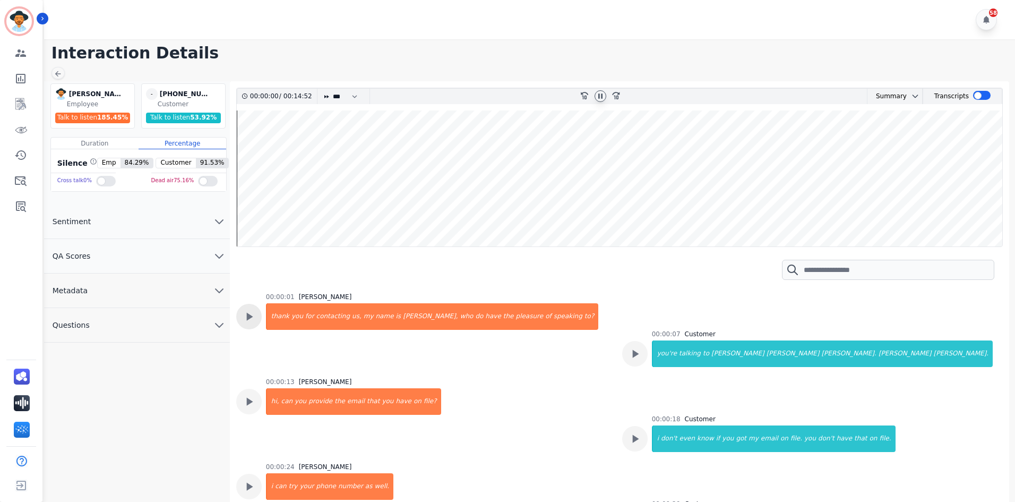
click at [244, 320] on icon at bounding box center [249, 317] width 14 height 14
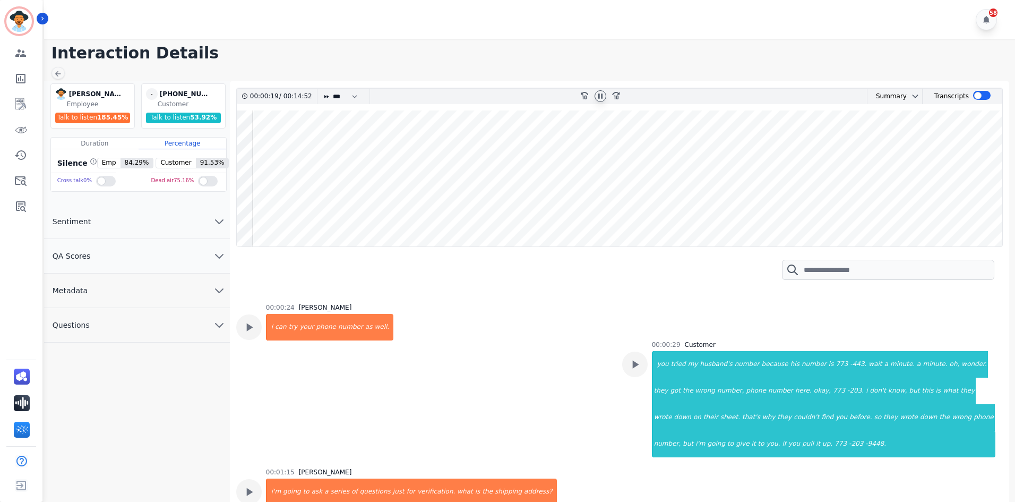
scroll to position [106, 0]
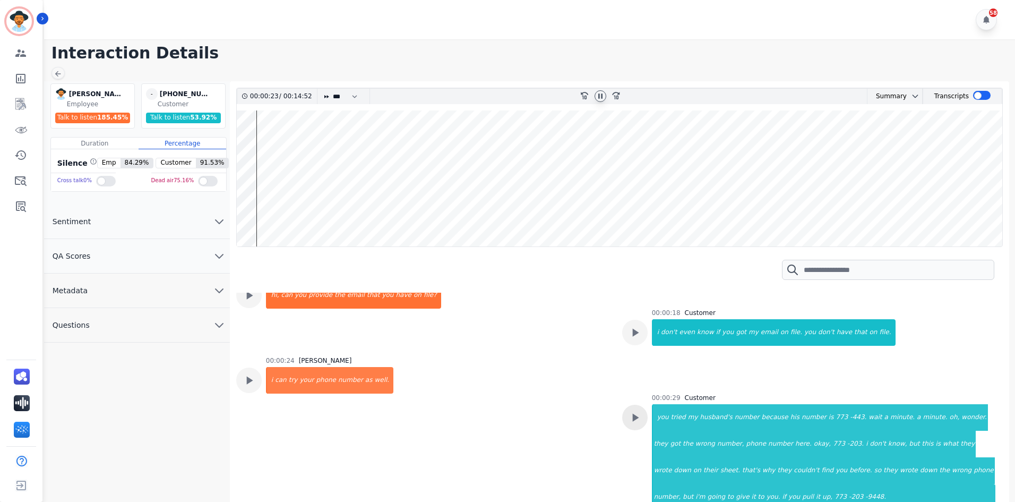
click at [637, 420] on icon at bounding box center [635, 418] width 14 height 14
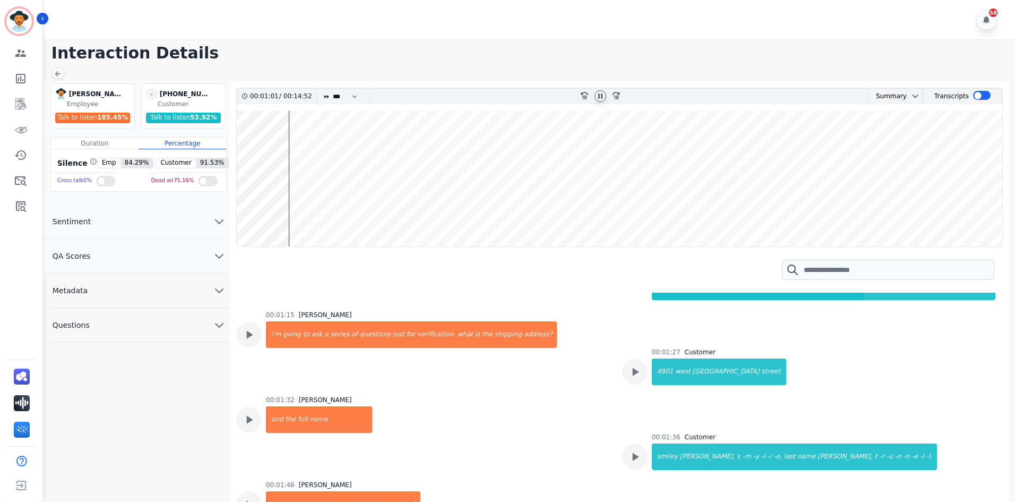
scroll to position [319, 0]
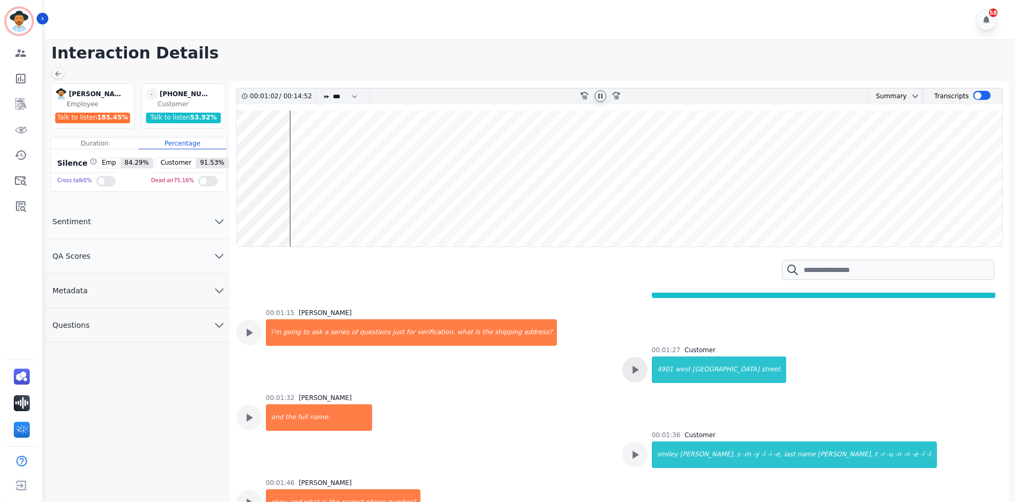
click at [638, 372] on icon at bounding box center [635, 370] width 14 height 14
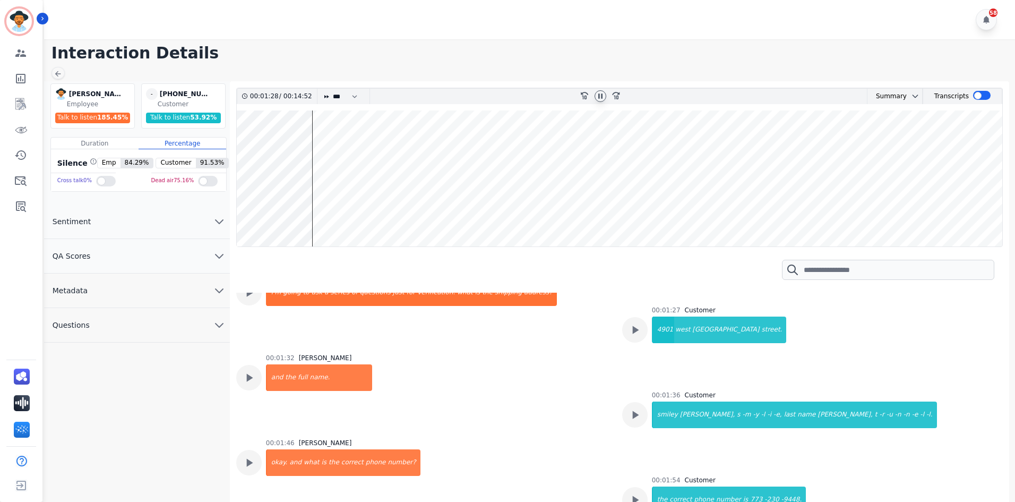
scroll to position [372, 0]
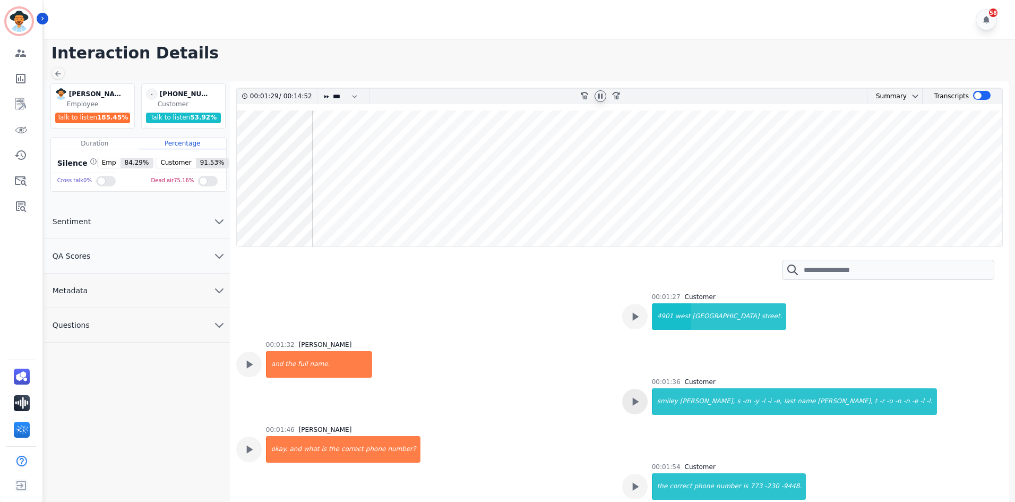
click at [635, 399] on icon at bounding box center [635, 402] width 14 height 14
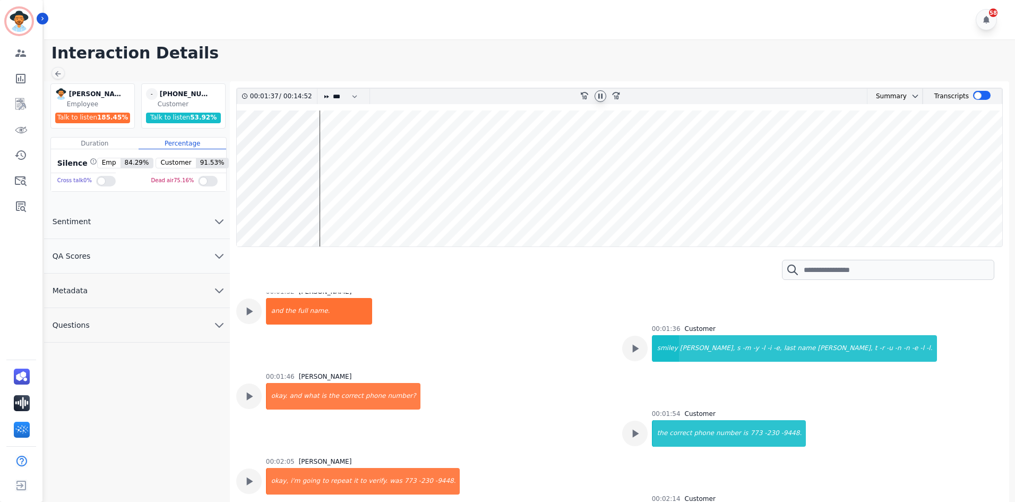
scroll to position [478, 0]
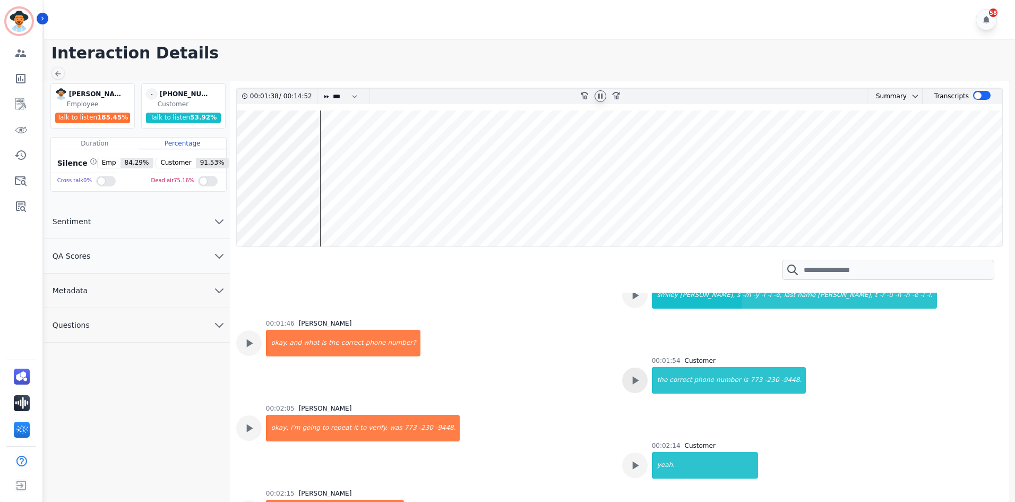
click at [638, 388] on div at bounding box center [634, 379] width 25 height 25
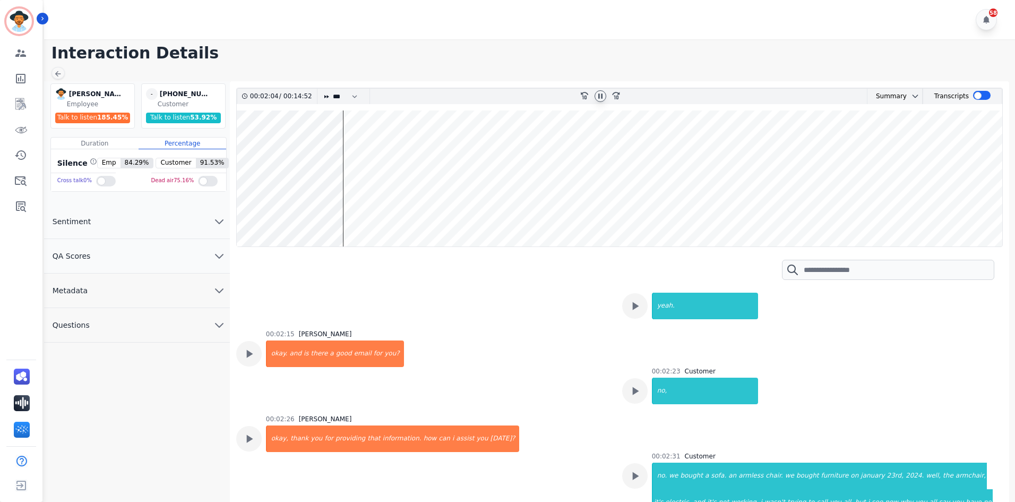
scroll to position [690, 0]
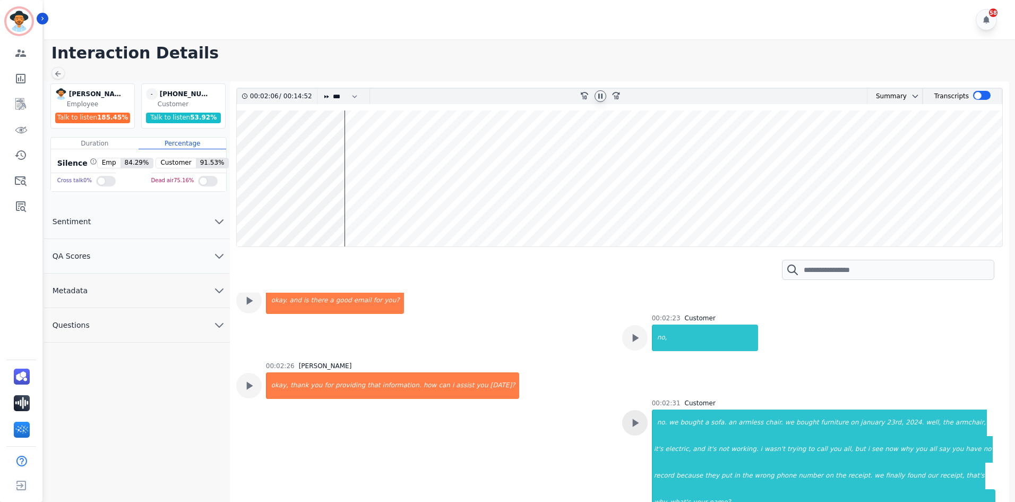
click at [628, 424] on icon at bounding box center [635, 423] width 14 height 14
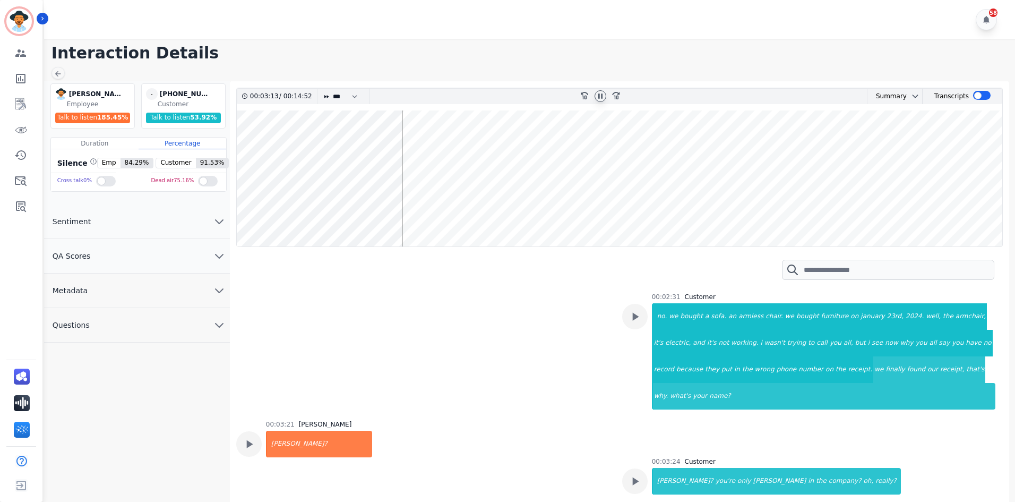
scroll to position [850, 0]
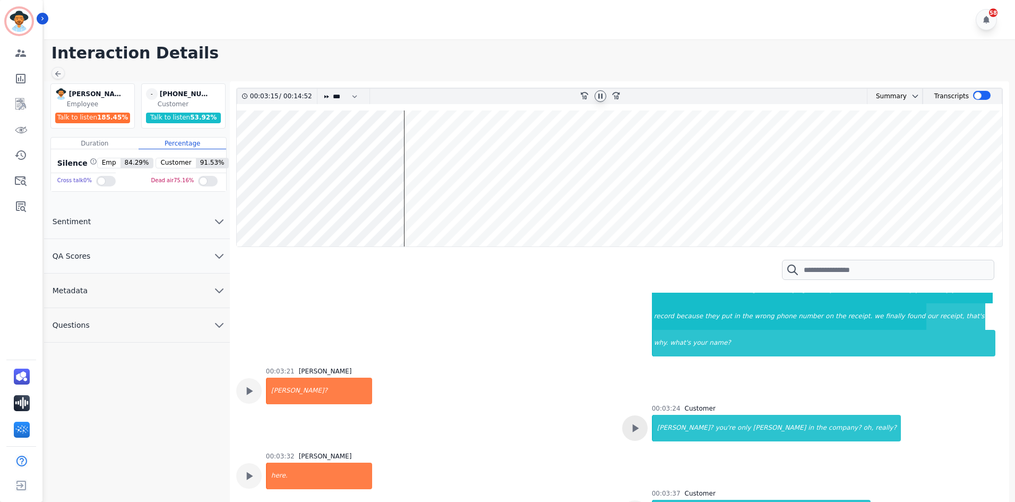
click at [632, 424] on icon at bounding box center [635, 428] width 6 height 8
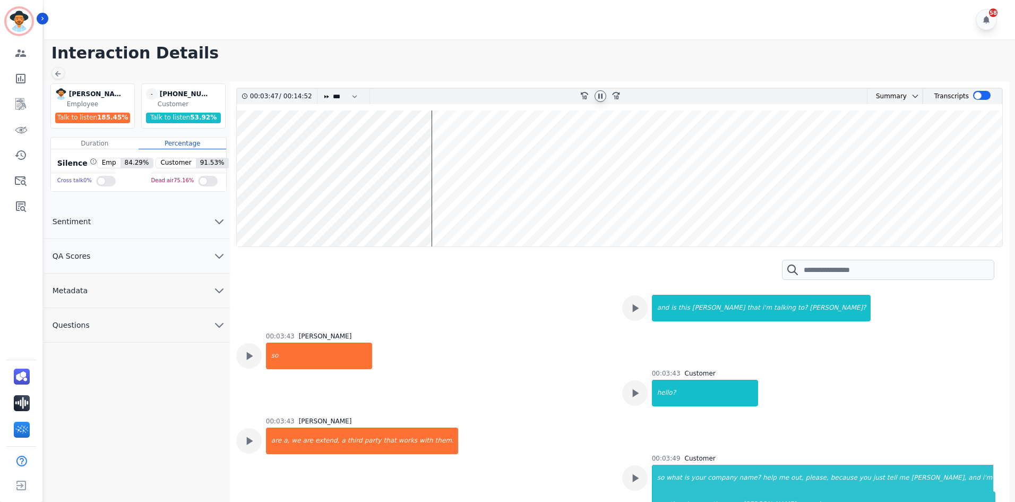
scroll to position [1062, 0]
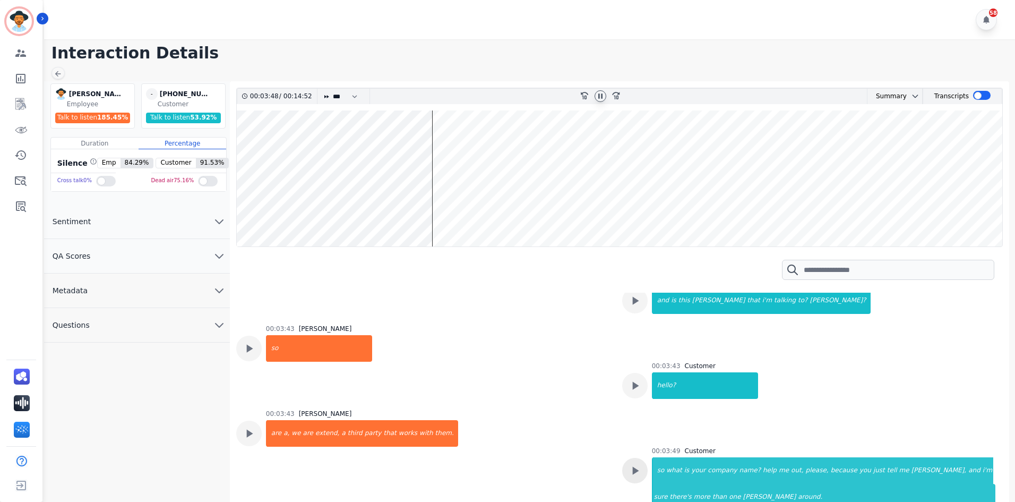
click at [637, 464] on icon at bounding box center [635, 471] width 14 height 14
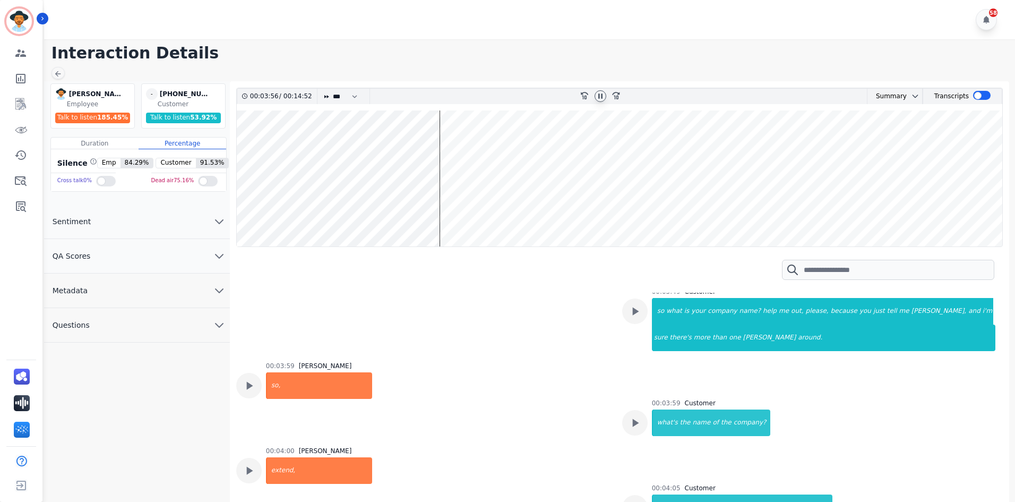
scroll to position [1275, 0]
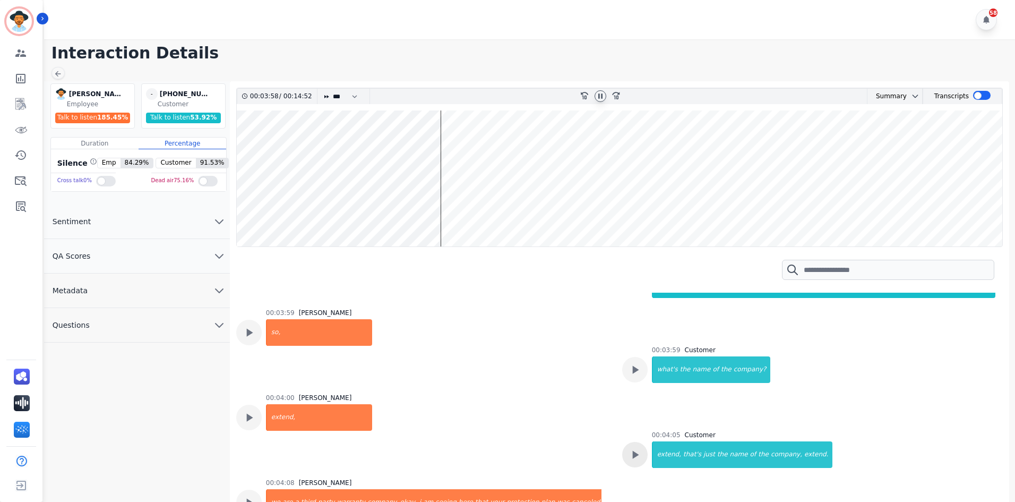
click at [636, 448] on icon at bounding box center [635, 455] width 14 height 14
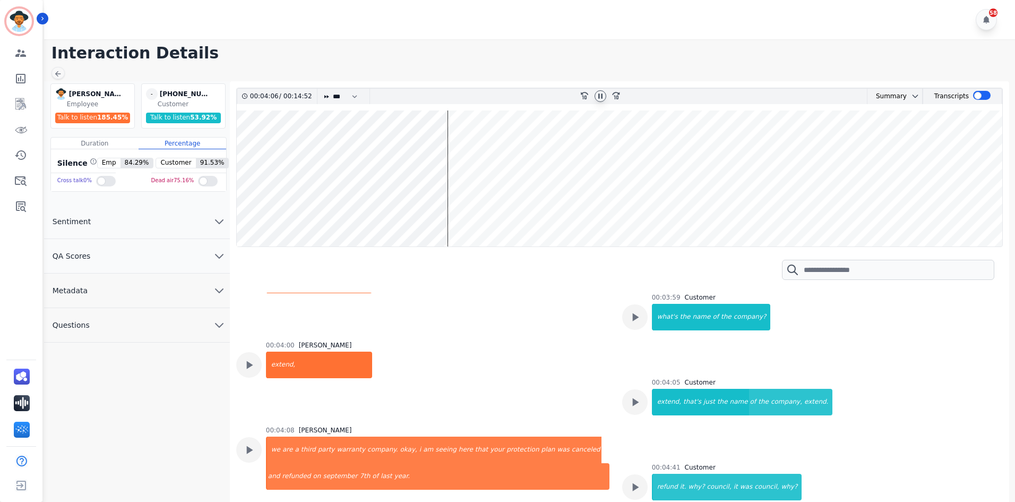
scroll to position [1328, 0]
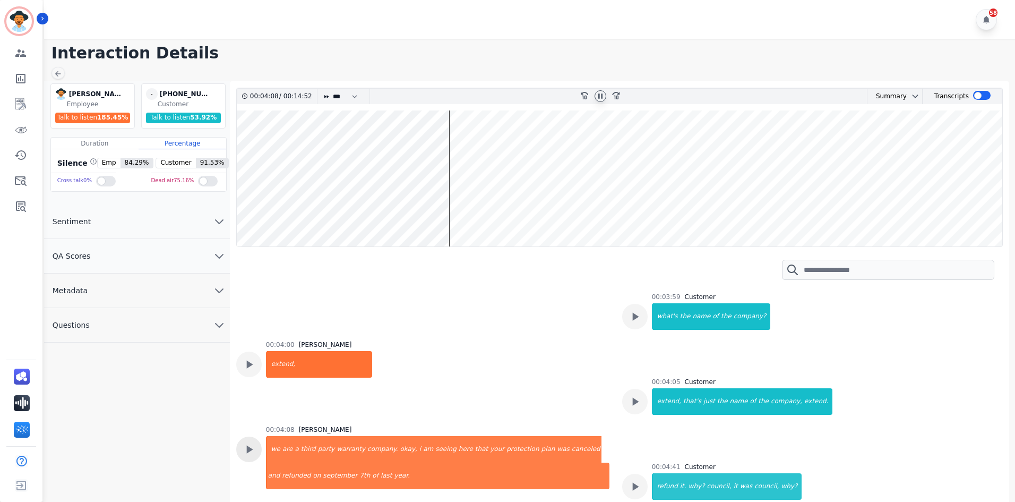
click at [247, 446] on icon at bounding box center [249, 450] width 6 height 8
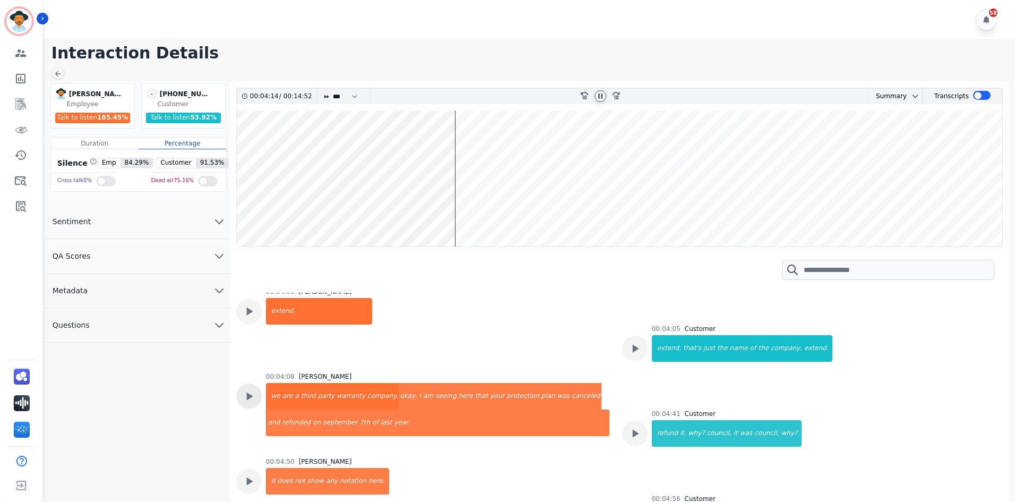
click at [252, 389] on icon at bounding box center [249, 396] width 14 height 14
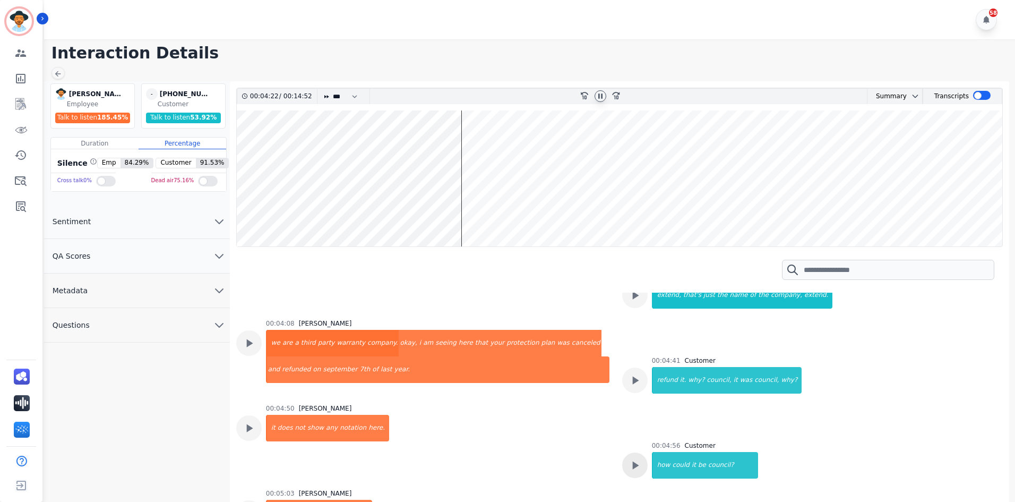
click at [632, 458] on icon at bounding box center [635, 465] width 14 height 14
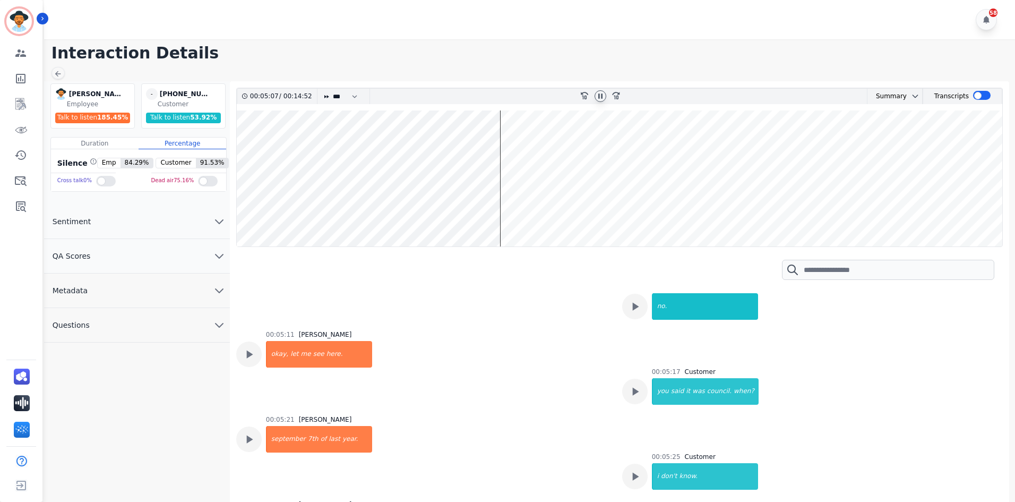
scroll to position [1699, 0]
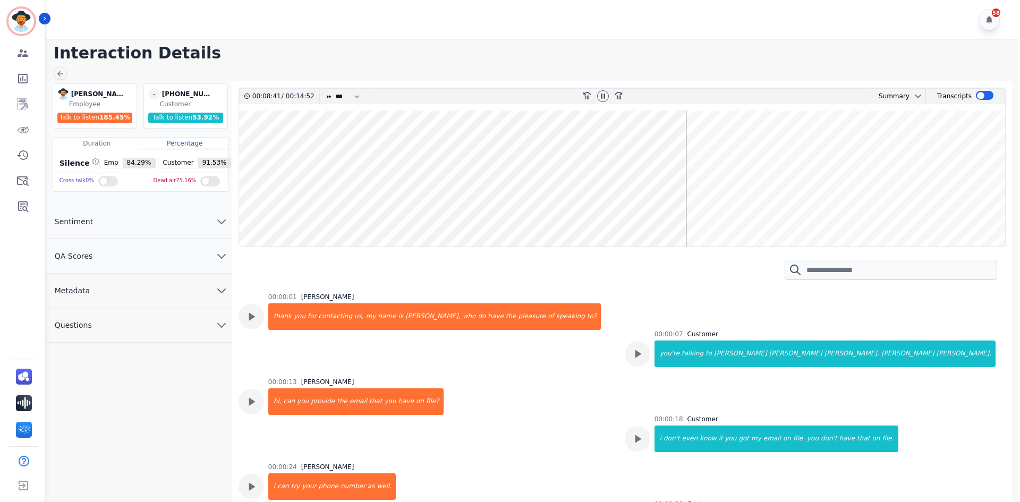
scroll to position [2555, 0]
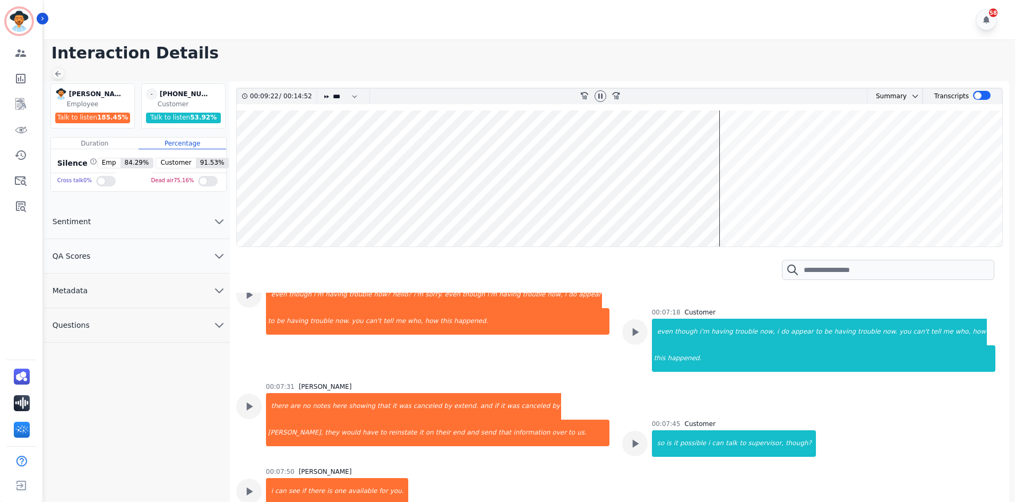
click at [56, 74] on icon at bounding box center [58, 74] width 6 height 6
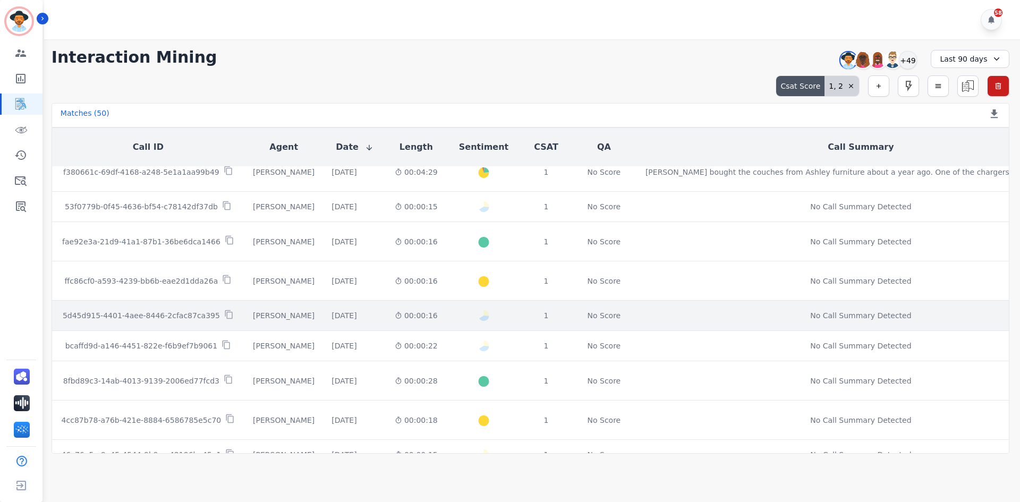
scroll to position [106, 0]
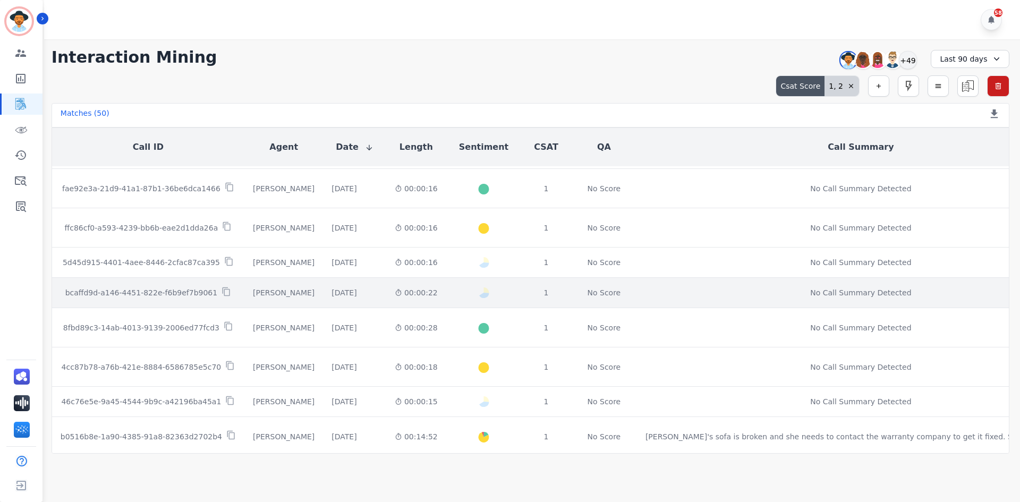
click at [140, 304] on td "bcaffd9d-a146-4451-822e-f6b9ef7b9061" at bounding box center [148, 293] width 192 height 30
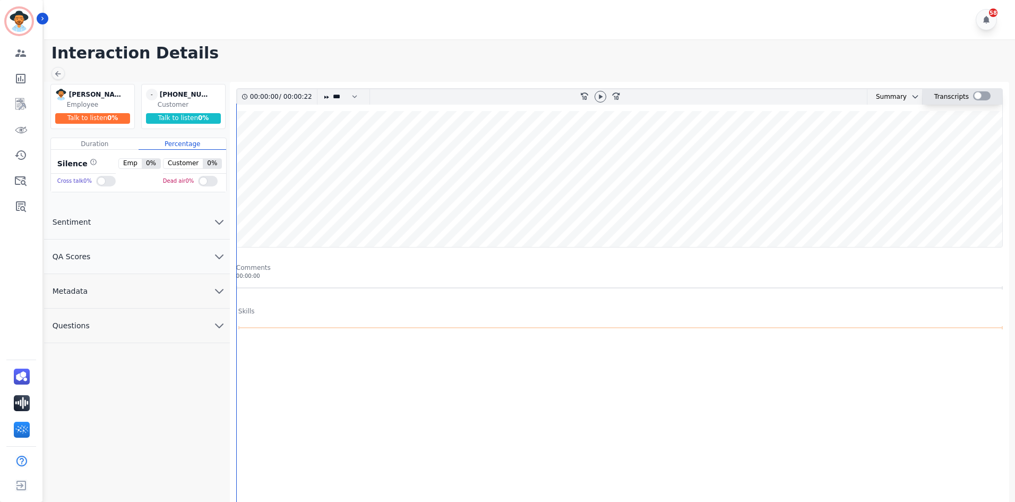
click at [981, 98] on div at bounding box center [982, 95] width 18 height 9
click at [605, 97] on icon at bounding box center [602, 96] width 8 height 8
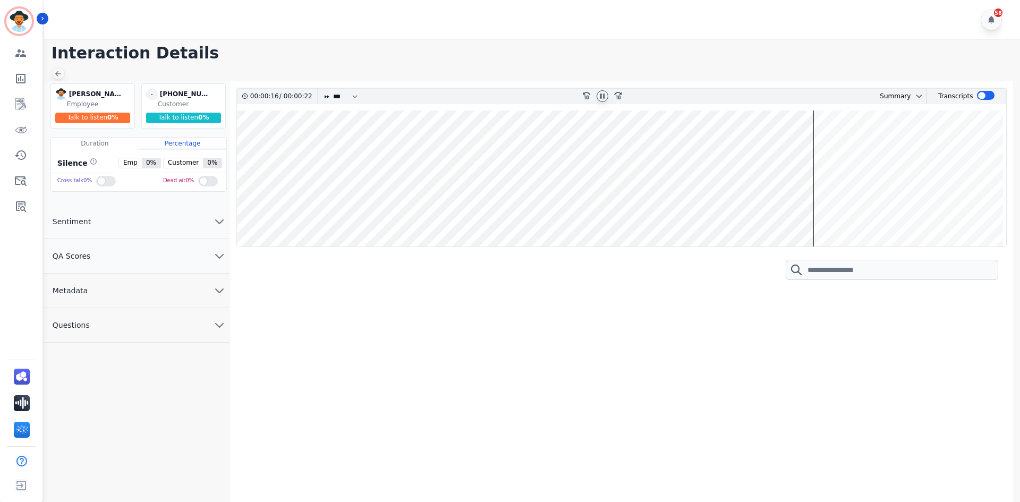
click at [62, 74] on icon at bounding box center [58, 74] width 8 height 8
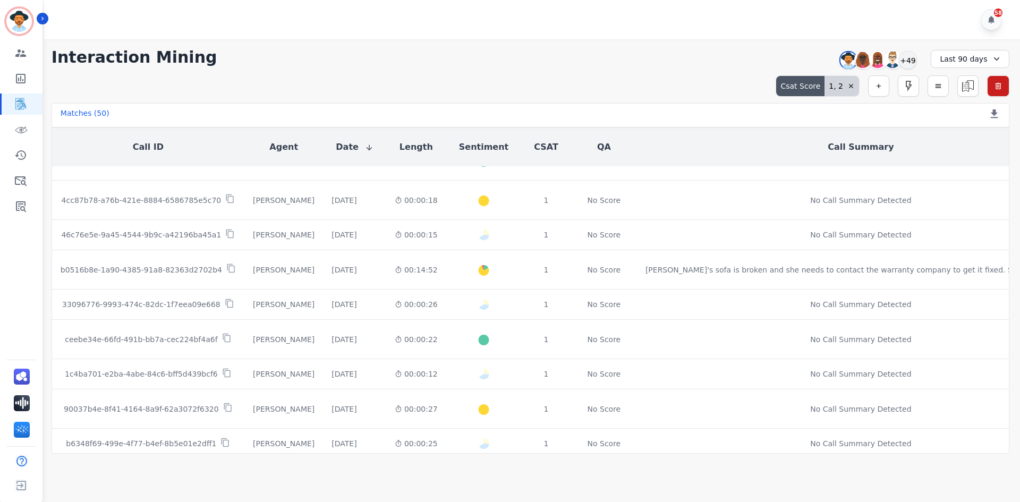
scroll to position [319, 0]
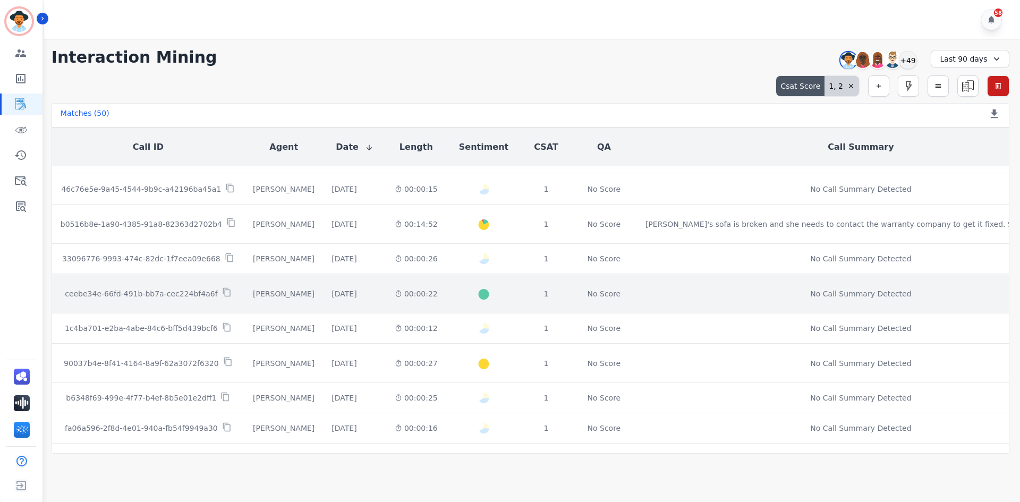
click at [167, 306] on td "ceebe34e-66fd-491b-bb7a-cec224bf4a6f" at bounding box center [148, 293] width 192 height 39
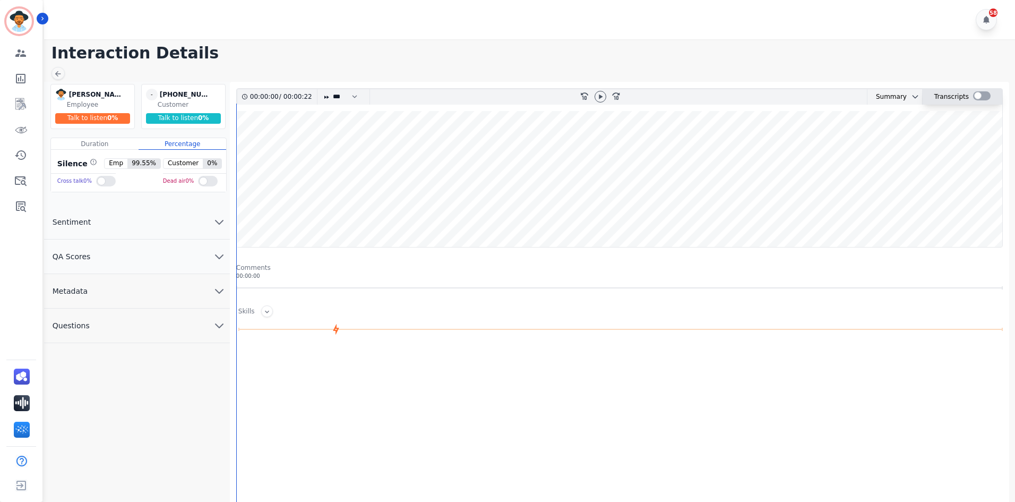
click at [978, 95] on div at bounding box center [982, 95] width 18 height 9
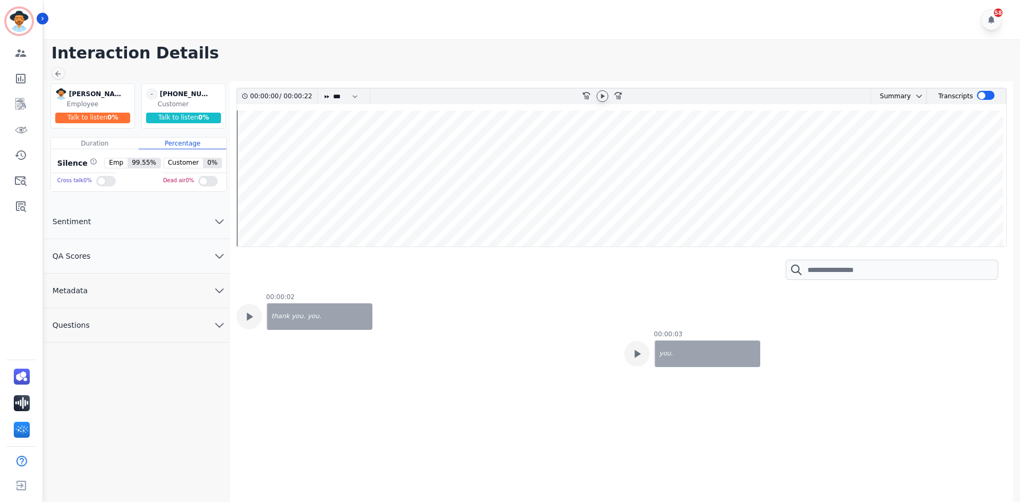
click at [606, 96] on div at bounding box center [602, 96] width 12 height 12
click at [240, 149] on wave at bounding box center [621, 178] width 769 height 136
click at [531, 147] on wave at bounding box center [621, 178] width 769 height 136
click at [617, 144] on wave at bounding box center [621, 178] width 769 height 136
click at [722, 148] on wave at bounding box center [621, 178] width 769 height 136
